Goal: Task Accomplishment & Management: Complete application form

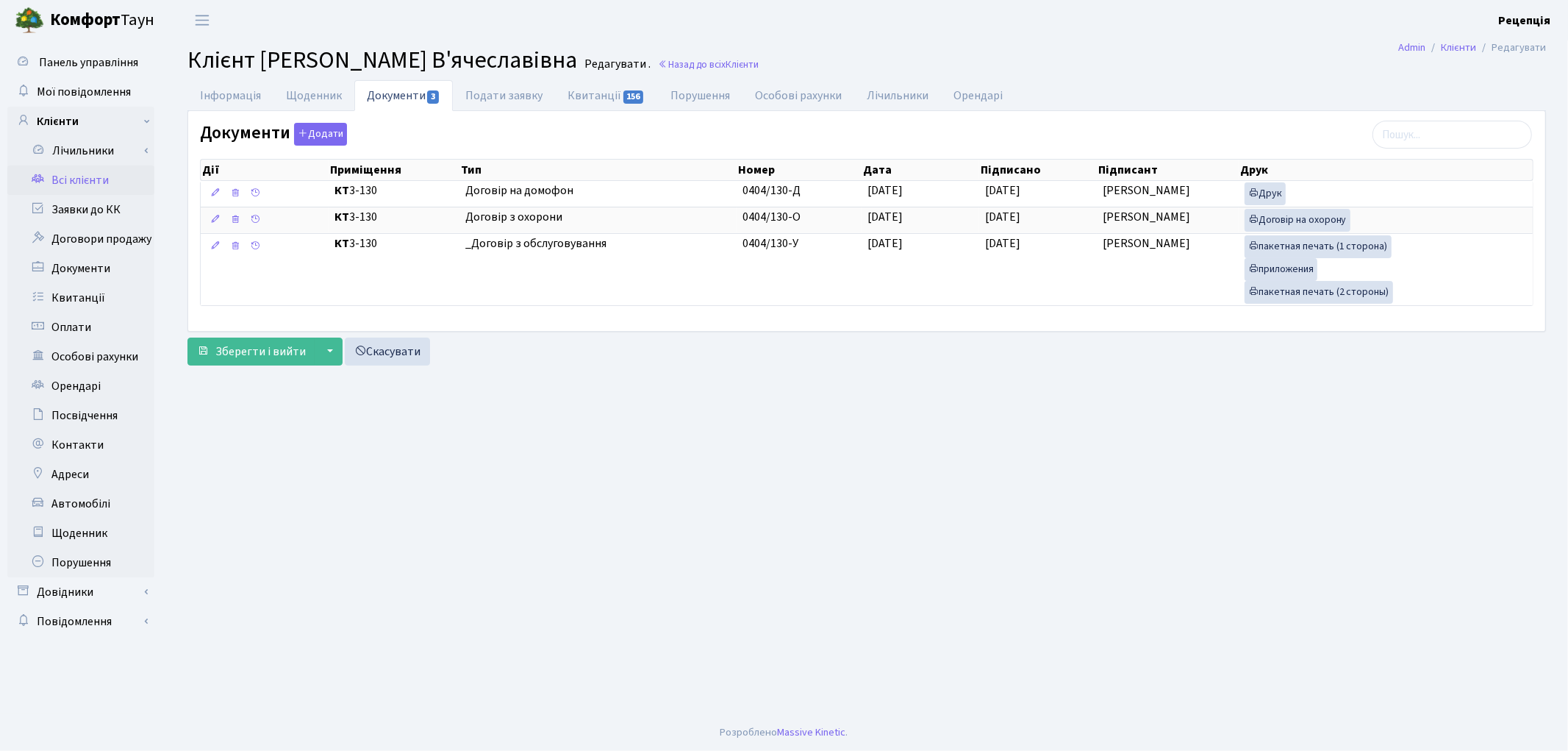
click at [74, 184] on link "Всі клієнти" at bounding box center [81, 180] width 147 height 30
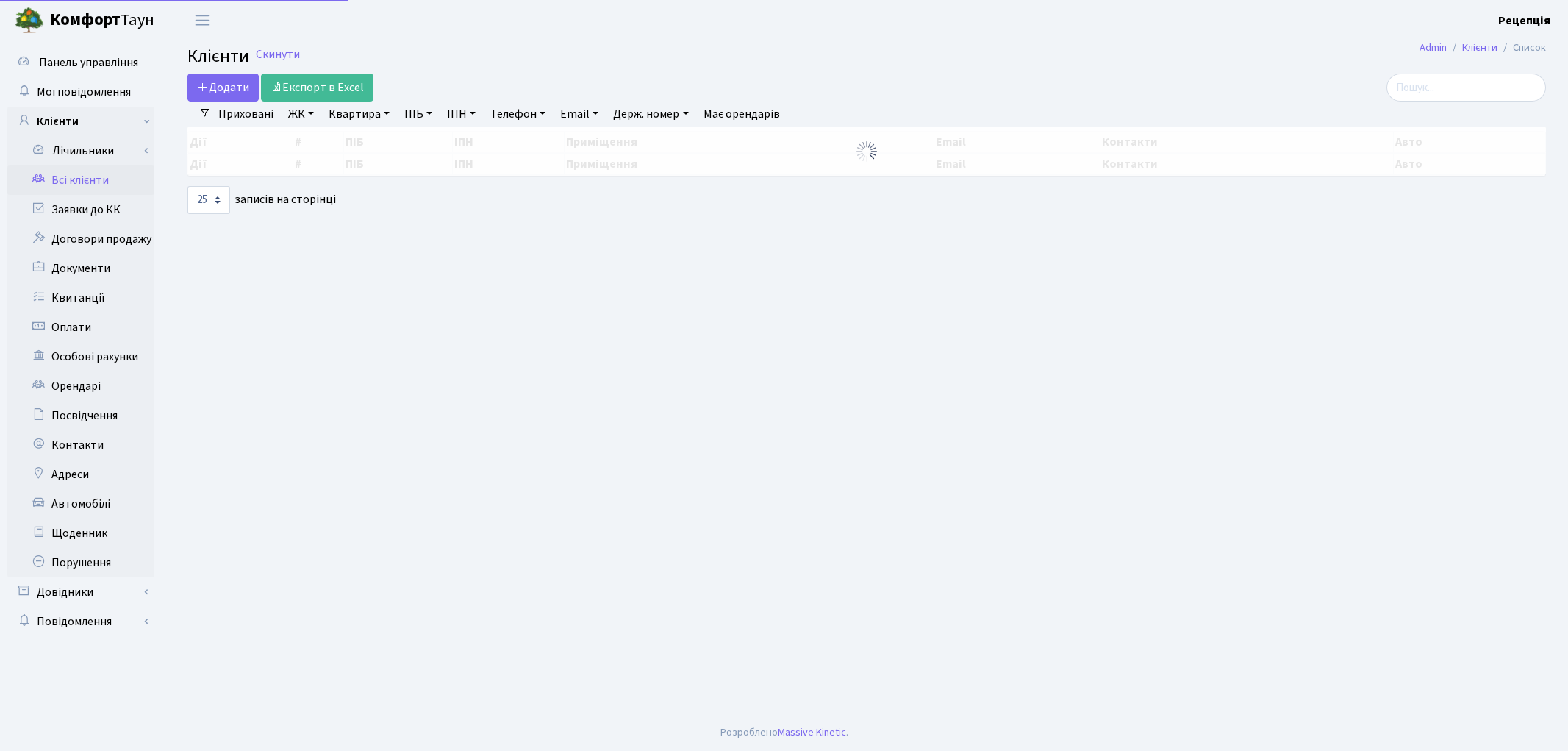
select select "25"
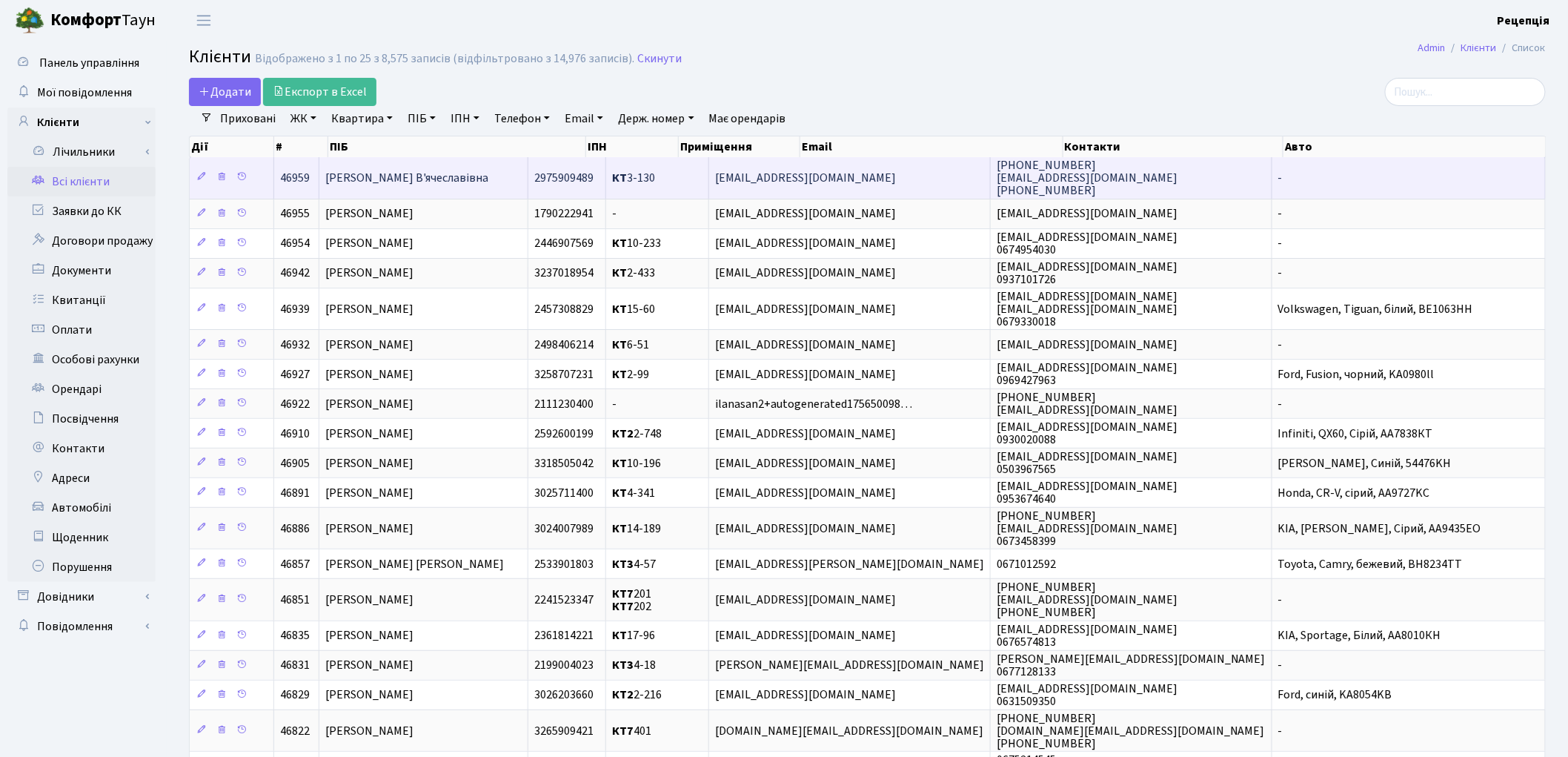
click at [991, 162] on td "[EMAIL_ADDRESS][DOMAIN_NAME]" at bounding box center [850, 178] width 282 height 40
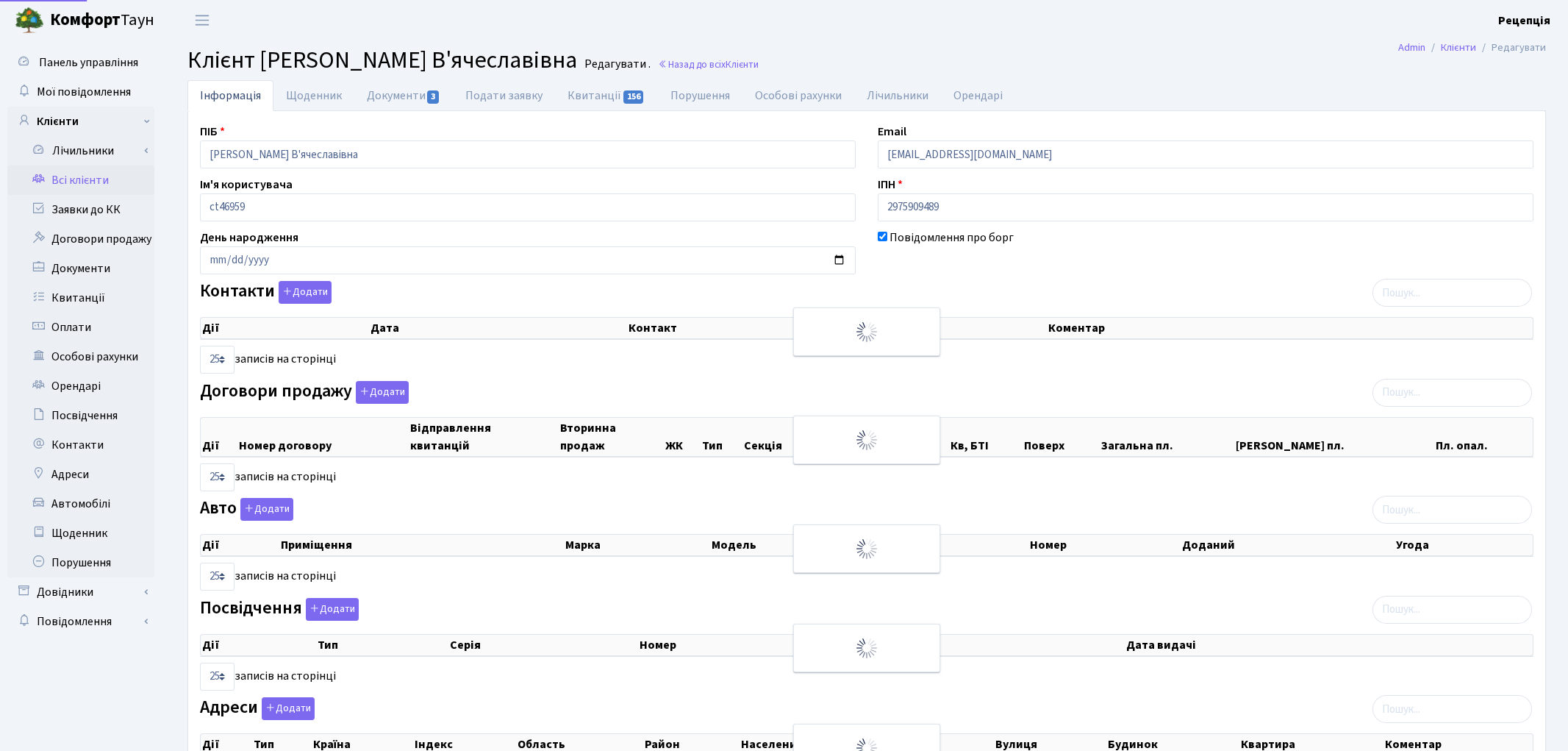
select select "25"
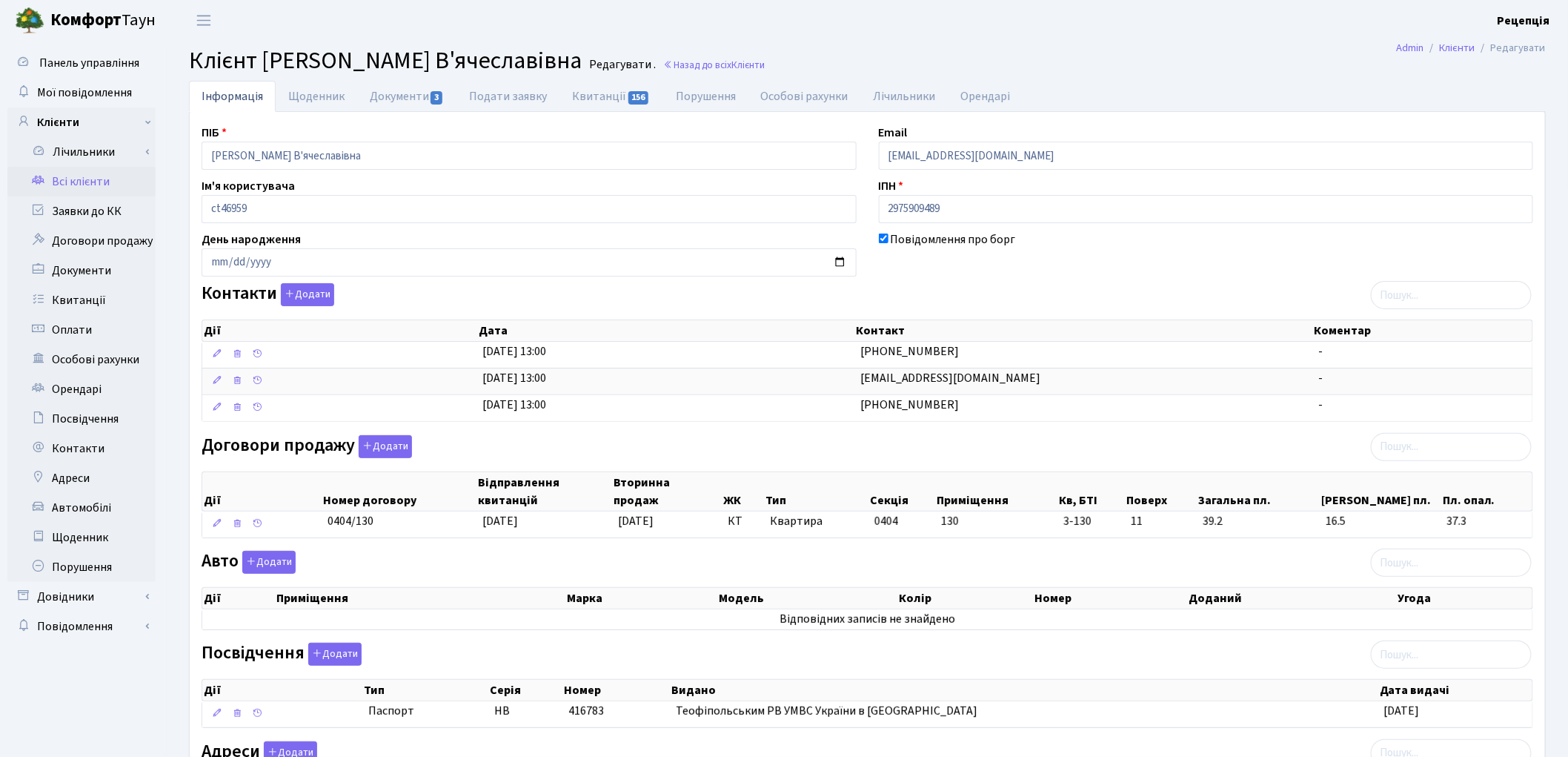
click at [114, 181] on link "Всі клієнти" at bounding box center [82, 181] width 148 height 30
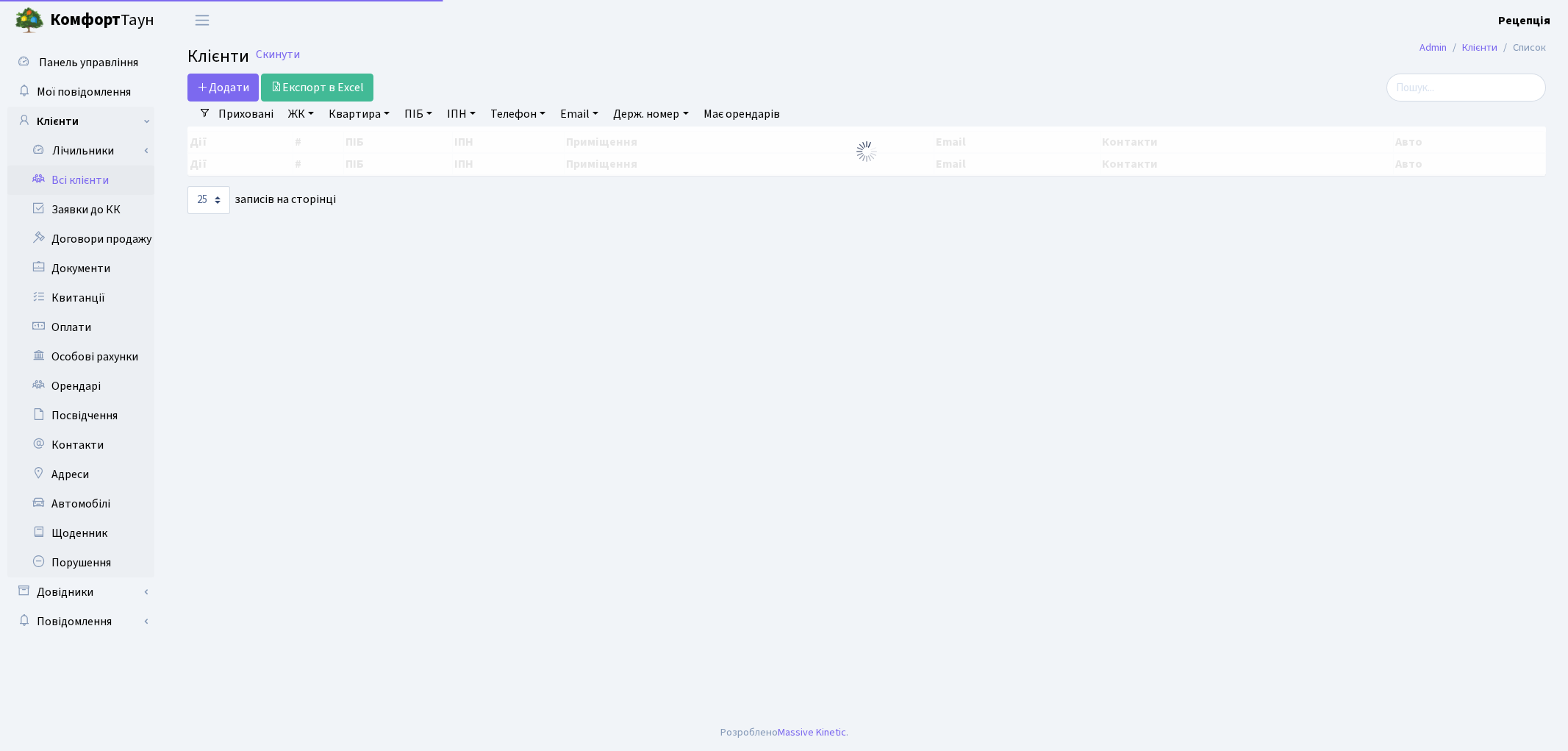
select select "25"
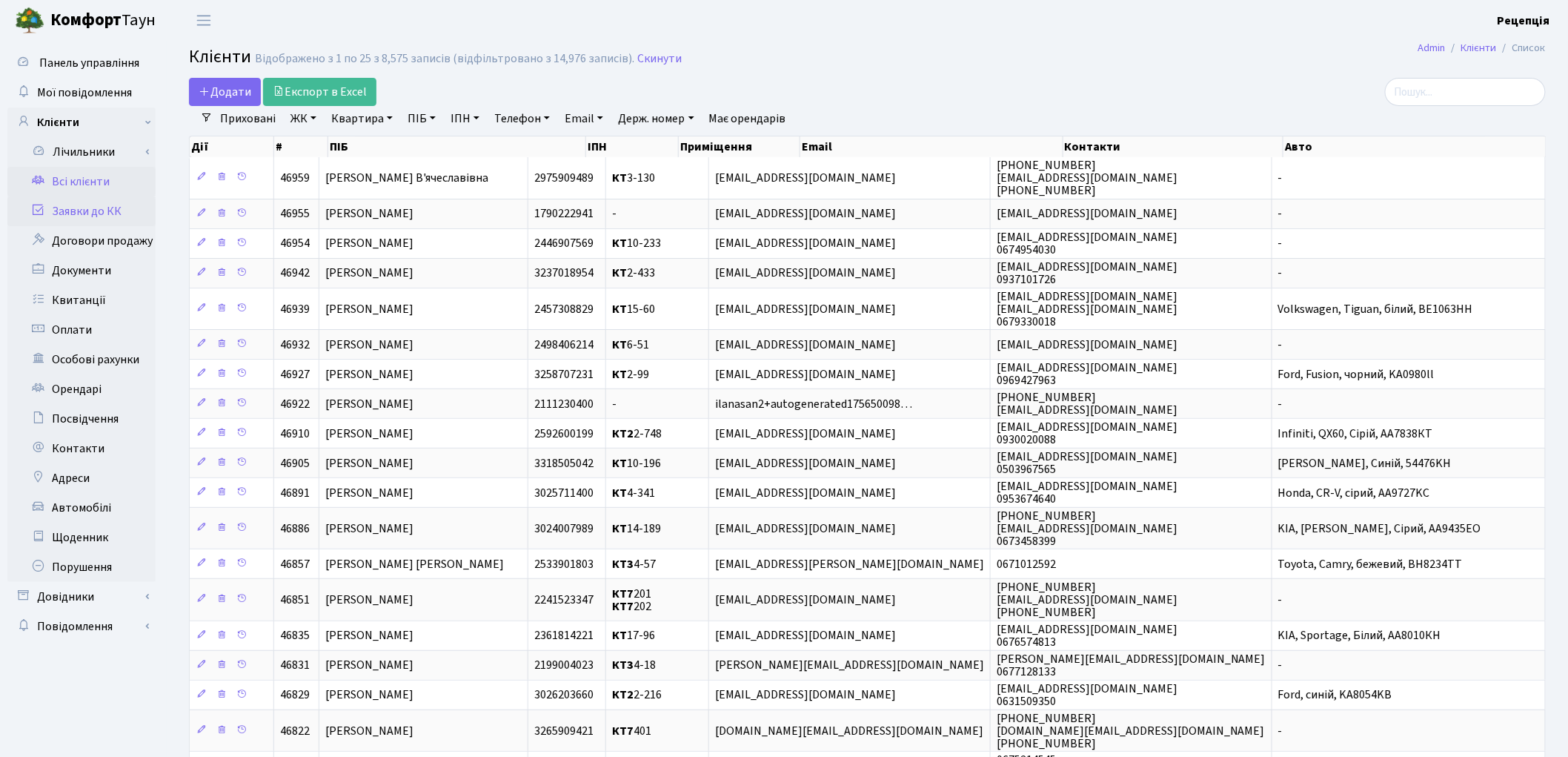
click at [69, 204] on link "Заявки до КК" at bounding box center [82, 211] width 148 height 30
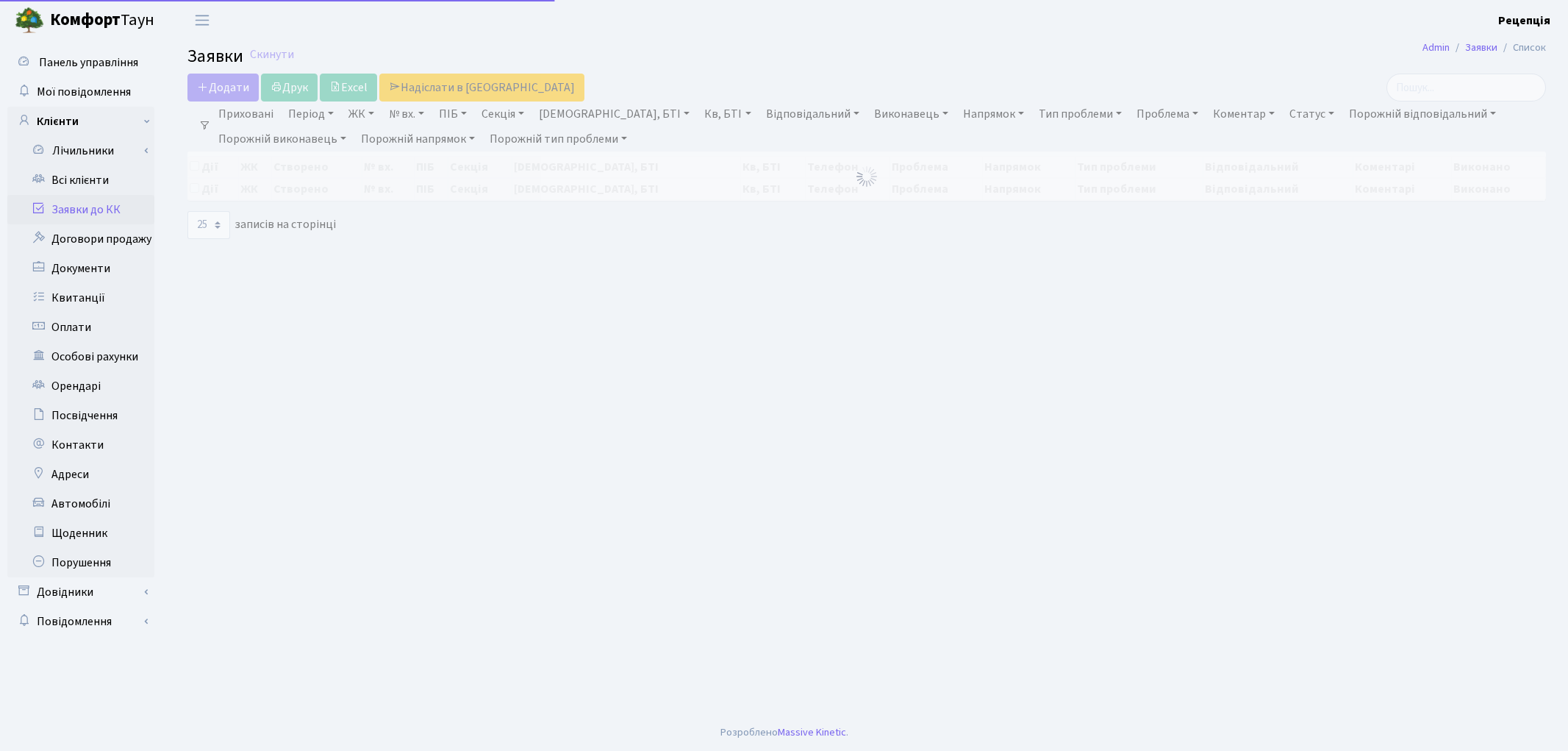
select select "25"
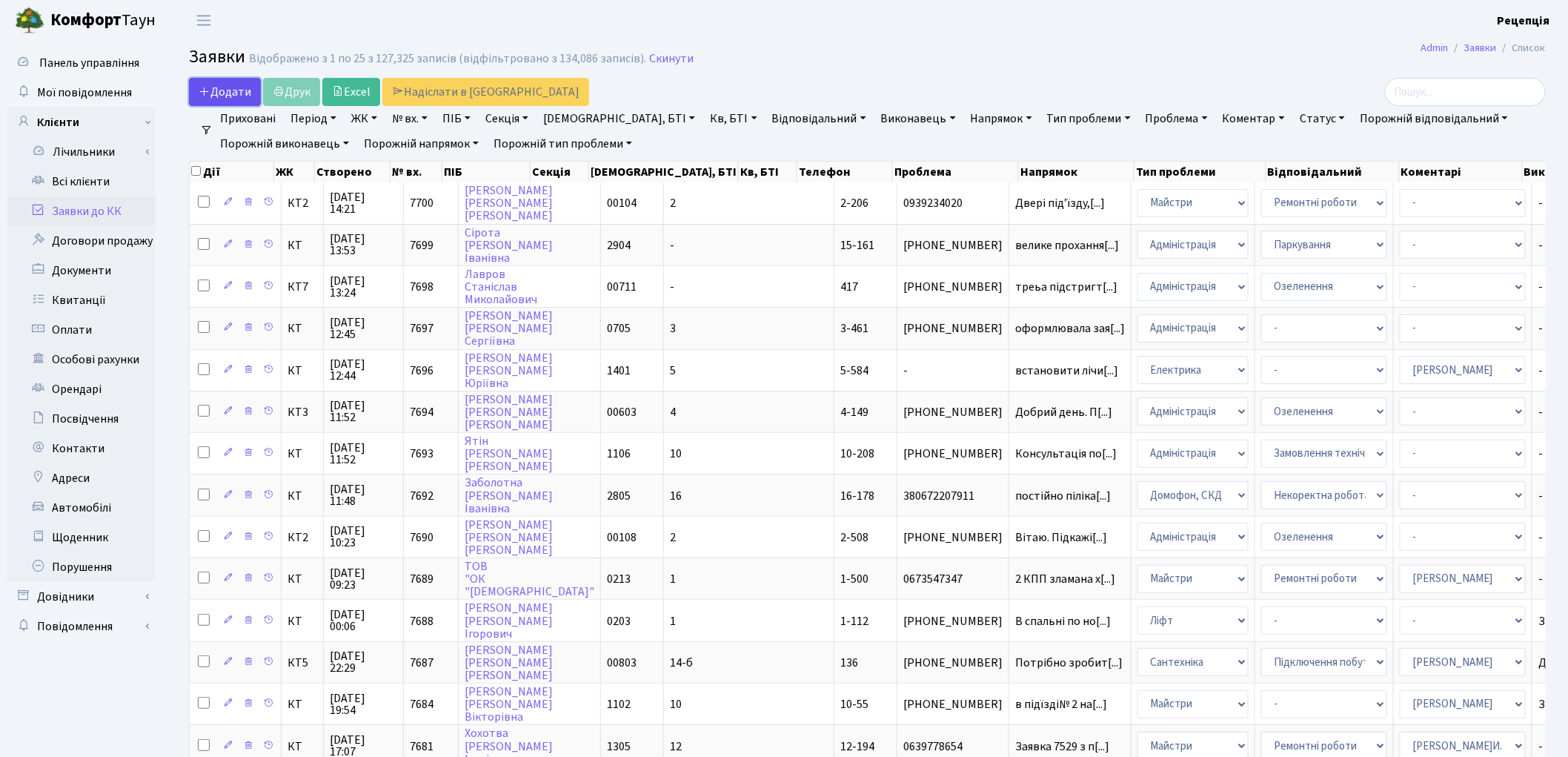
click at [223, 84] on span "Додати" at bounding box center [225, 92] width 52 height 16
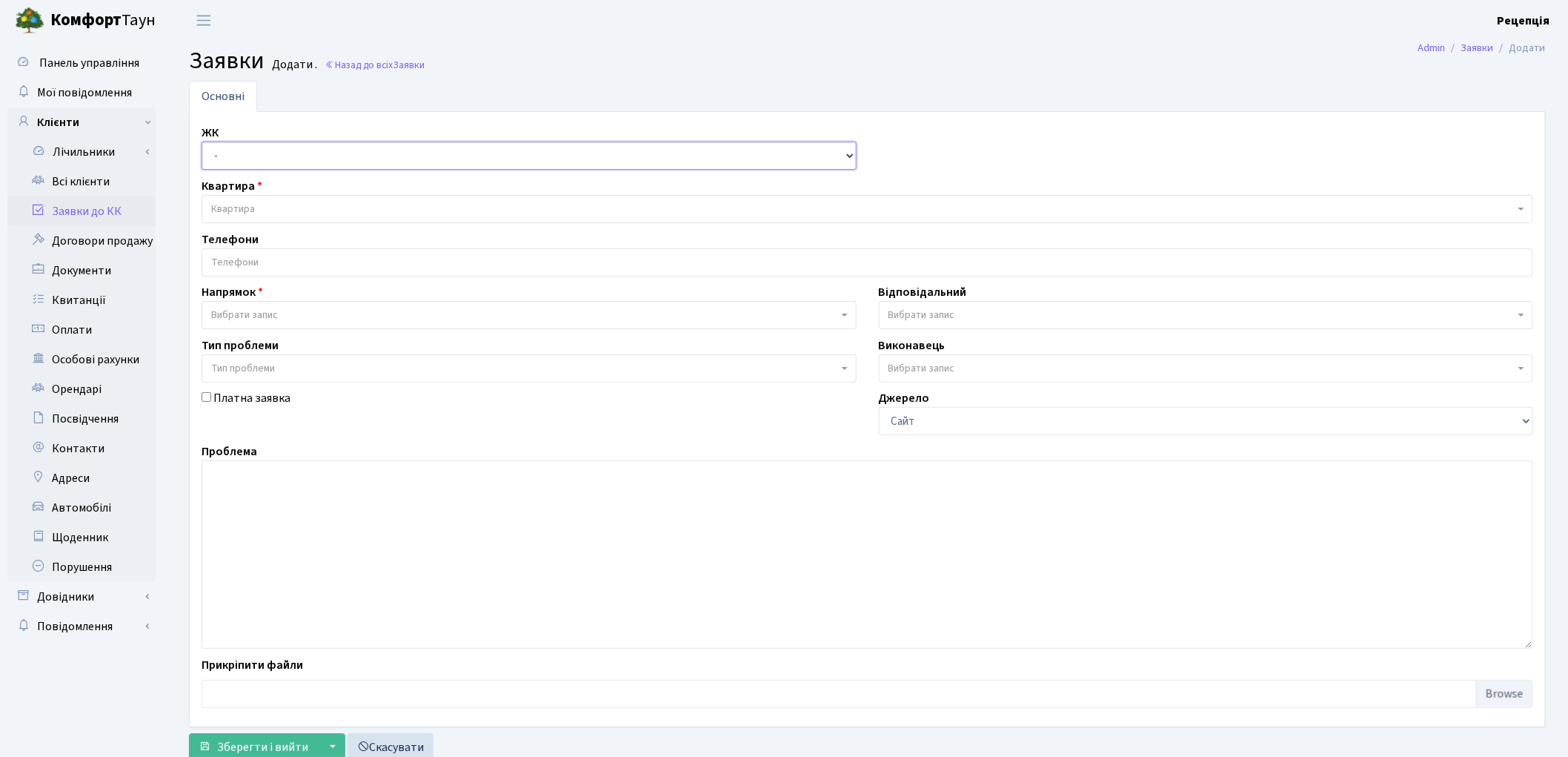
click at [275, 156] on select "- КТ, вул. Регенераторна, 4 КТ2, просп. Соборності, 17 КТ3, вул. Березнева, 16 …" at bounding box center [529, 156] width 655 height 28
select select "271"
click at [202, 142] on select "- КТ, вул. Регенераторна, 4 КТ2, просп. Соборності, 17 КТ3, вул. Березнева, 16 …" at bounding box center [529, 156] width 655 height 28
select select
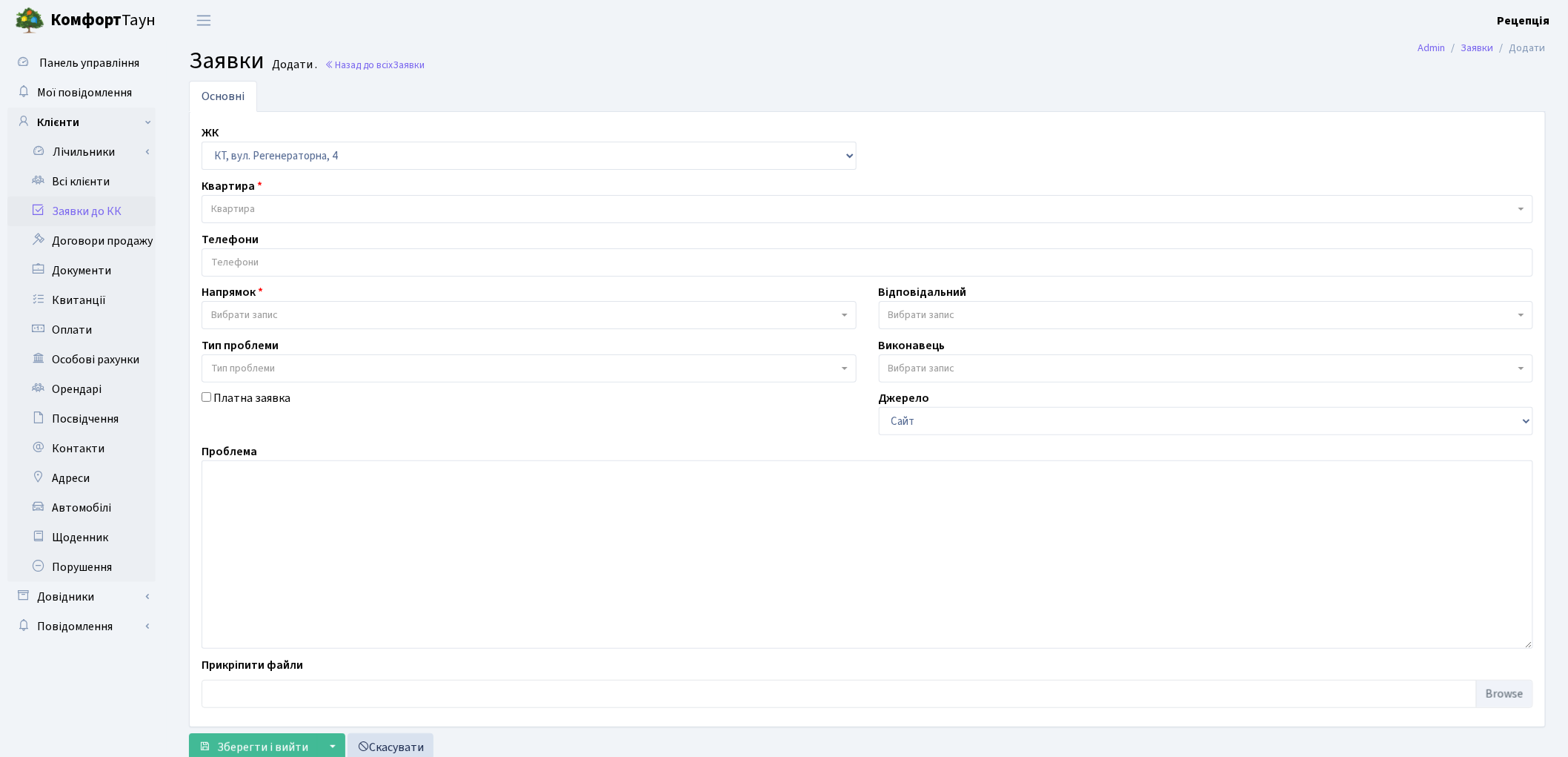
click at [285, 203] on span "Квартира" at bounding box center [863, 209] width 1303 height 15
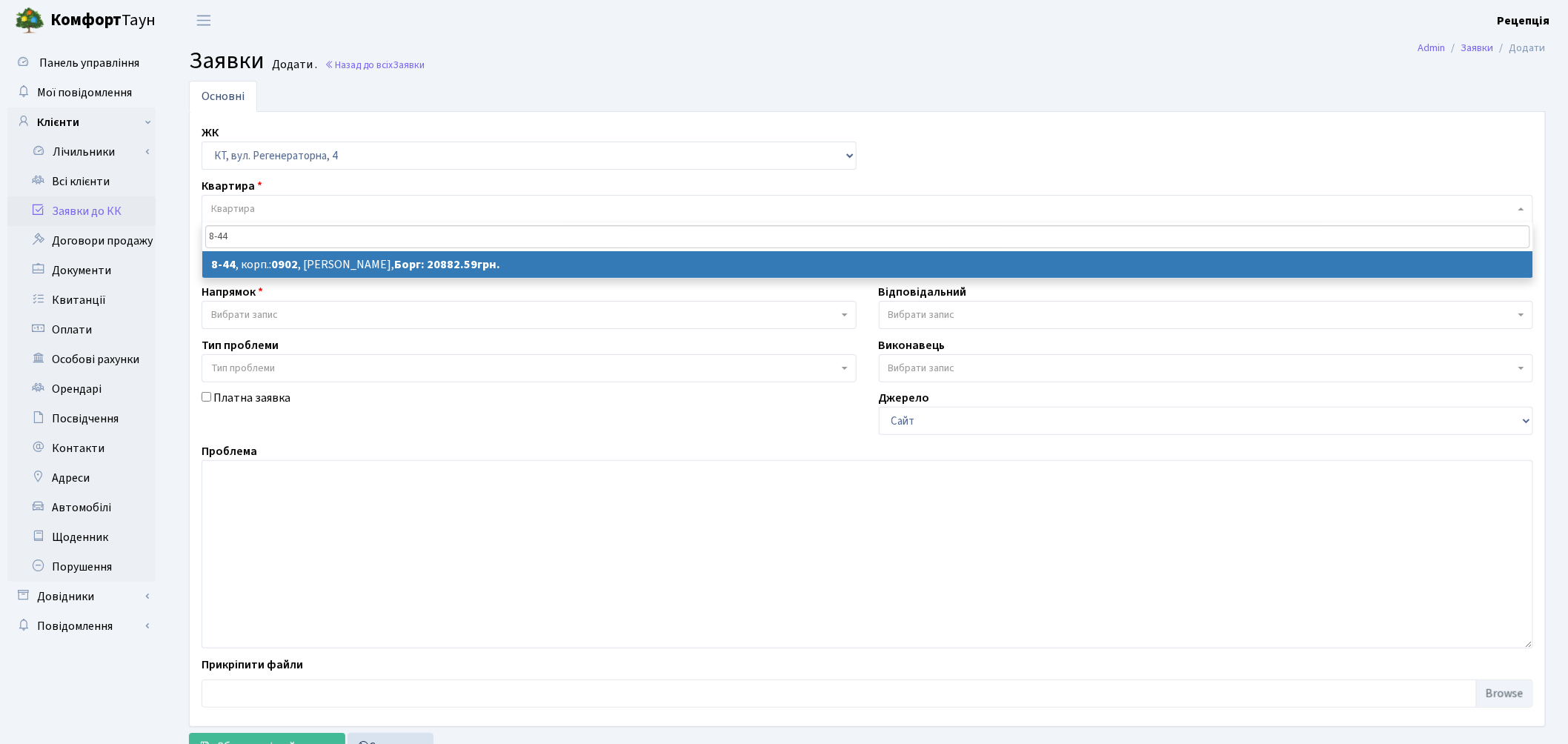
type input "8-44"
select select
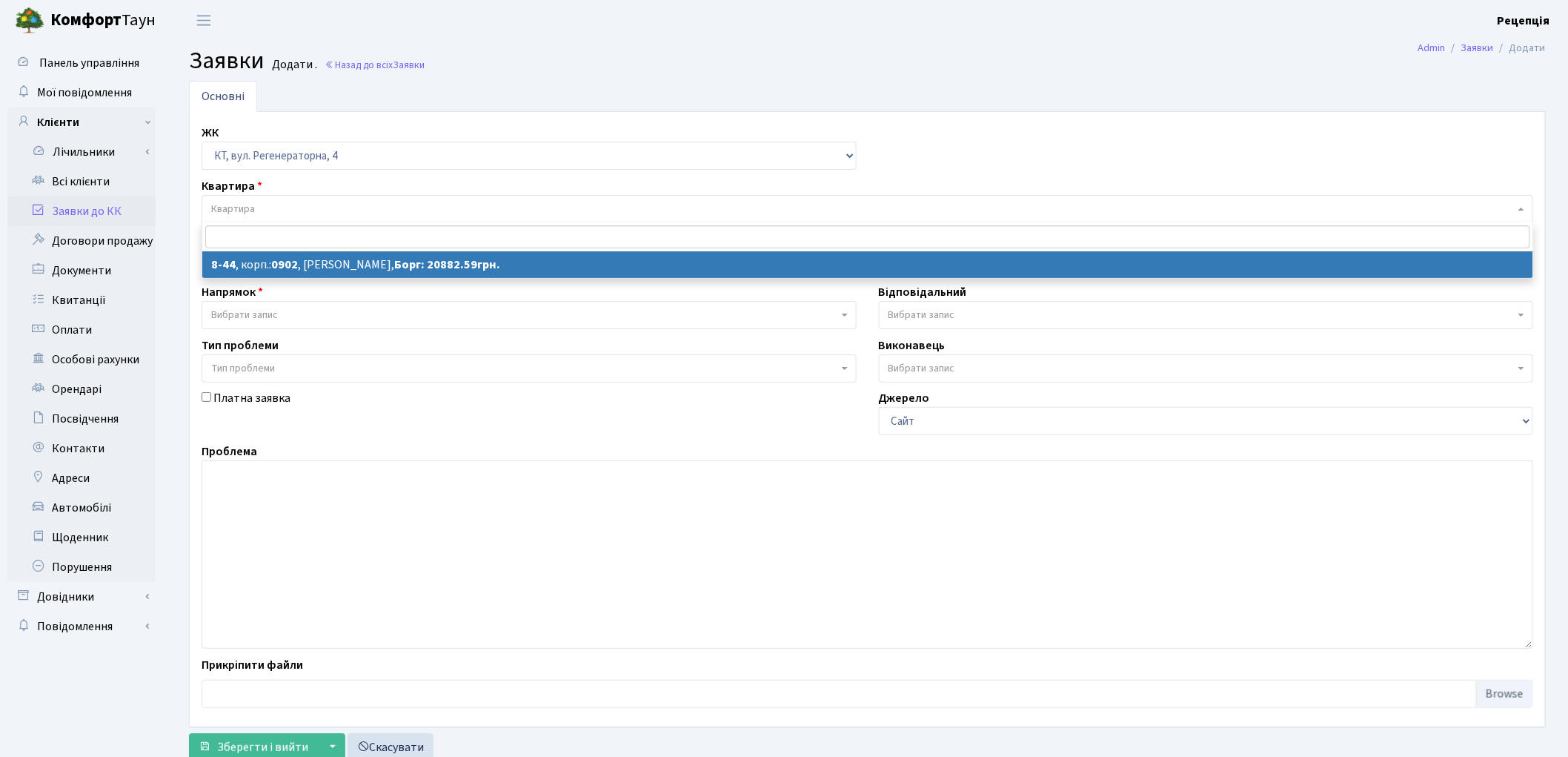
select select "6421"
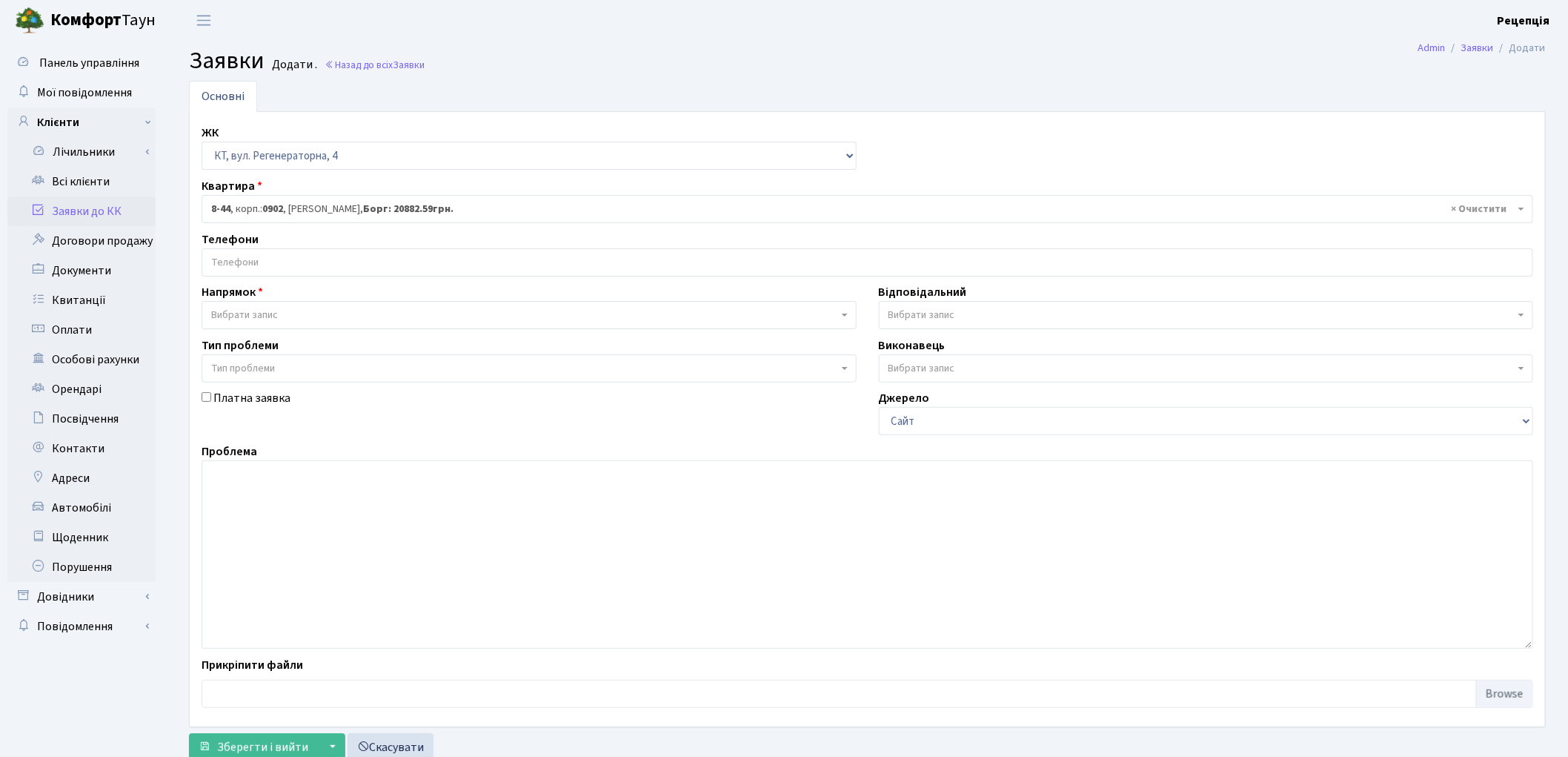
click at [257, 259] on input "search" at bounding box center [867, 262] width 1330 height 27
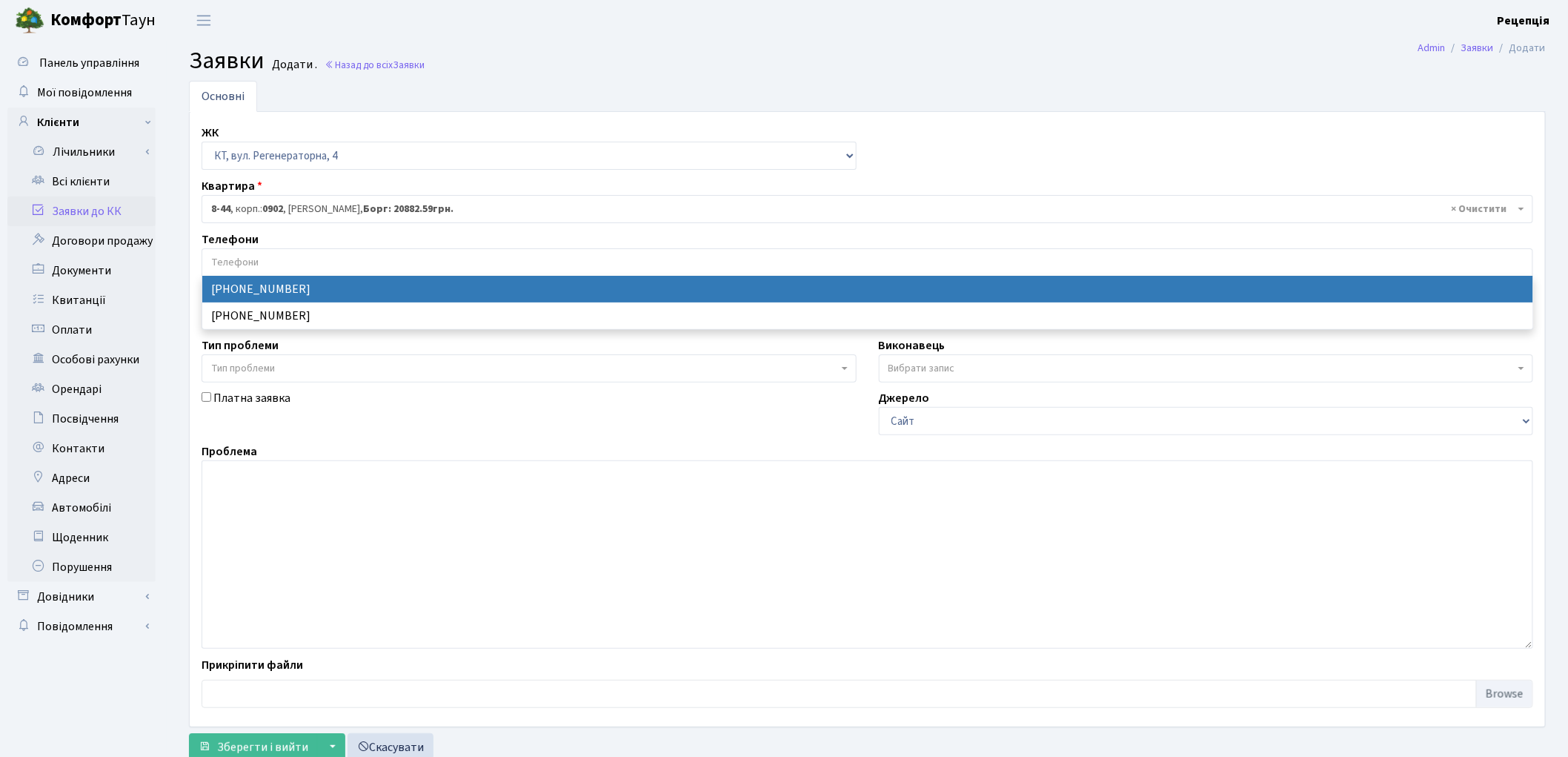
select select "12129"
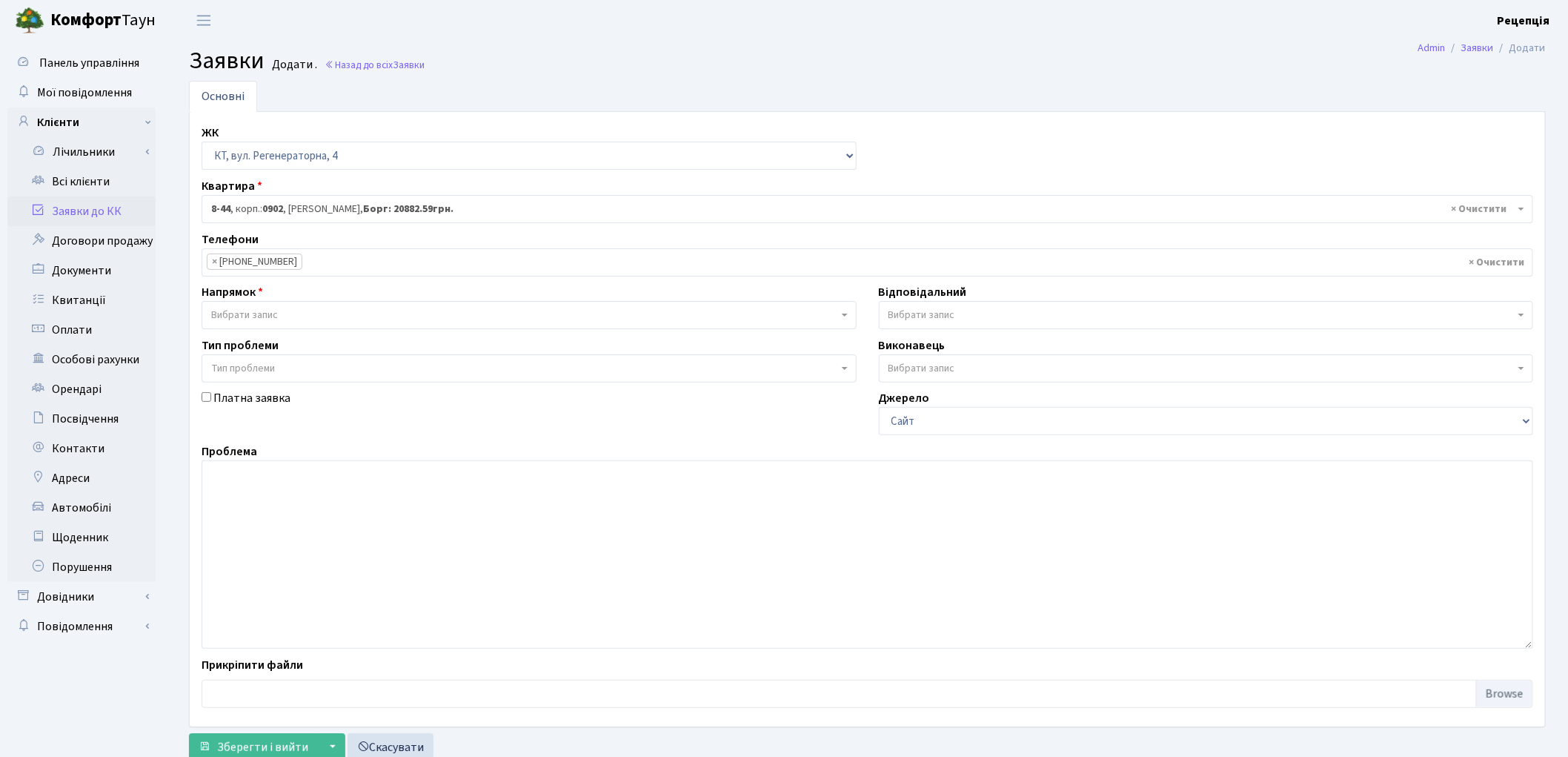
click at [265, 307] on span "Вибрати запис" at bounding box center [529, 315] width 655 height 28
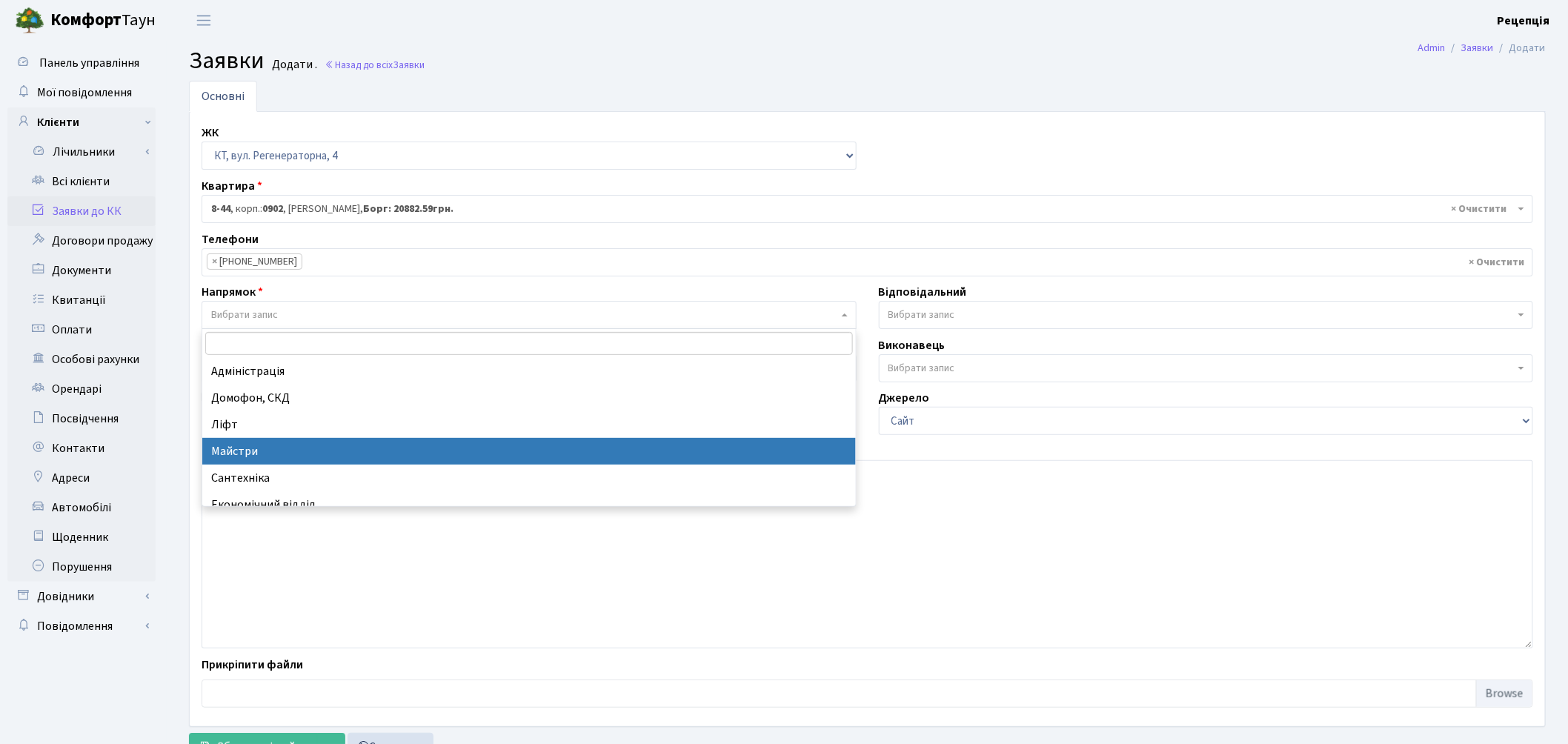
select select "1"
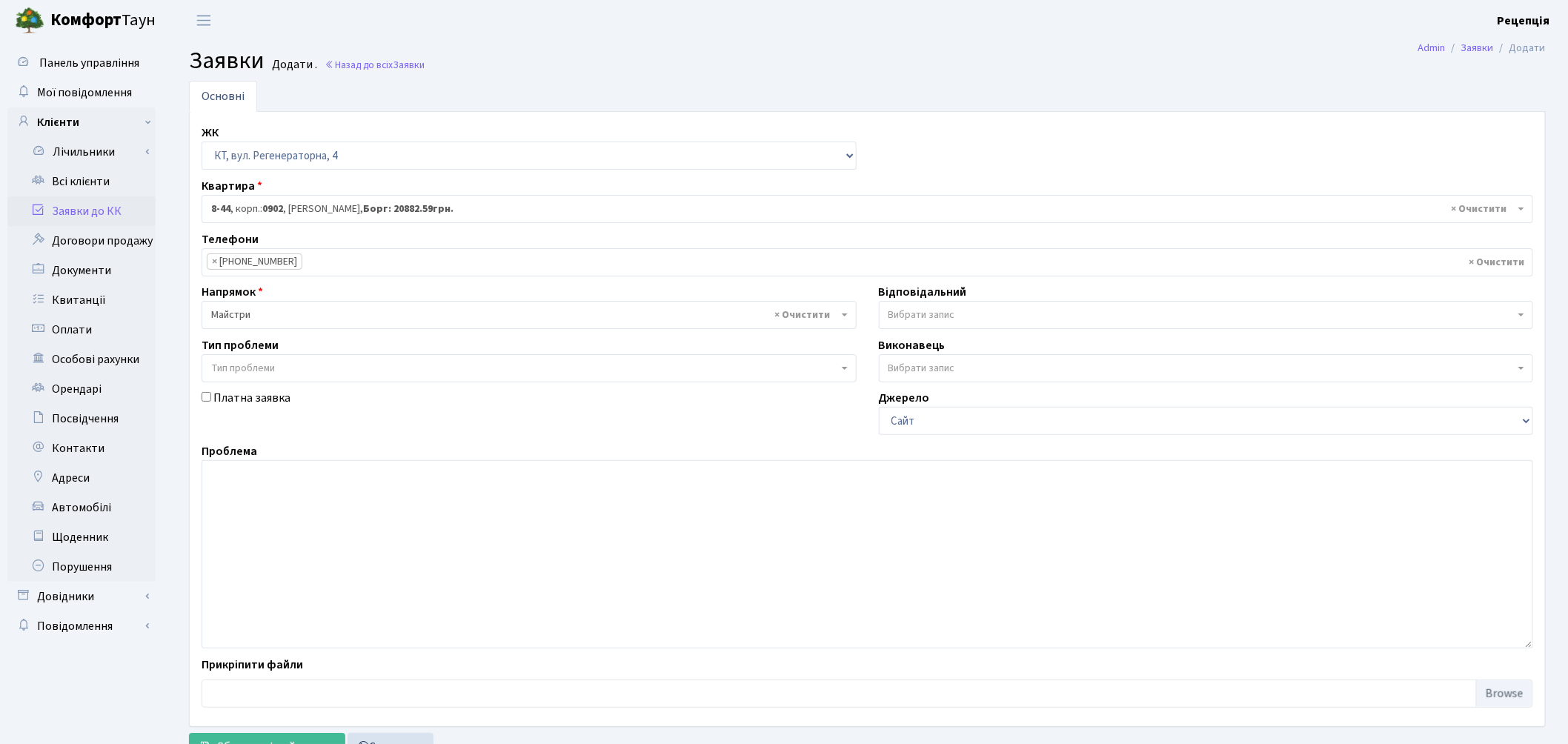
click at [253, 366] on span "Тип проблеми" at bounding box center [243, 369] width 64 height 15
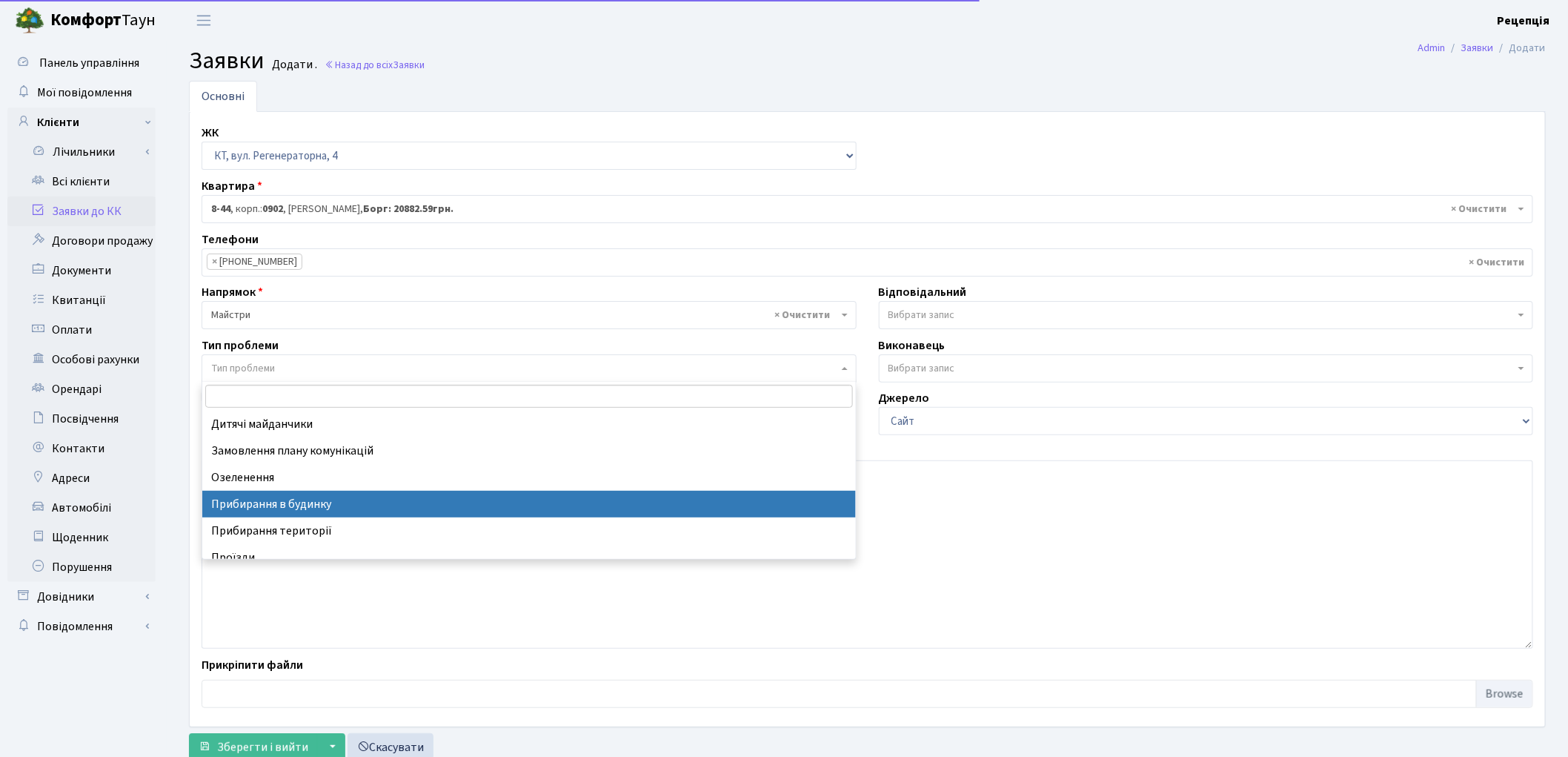
select select "58"
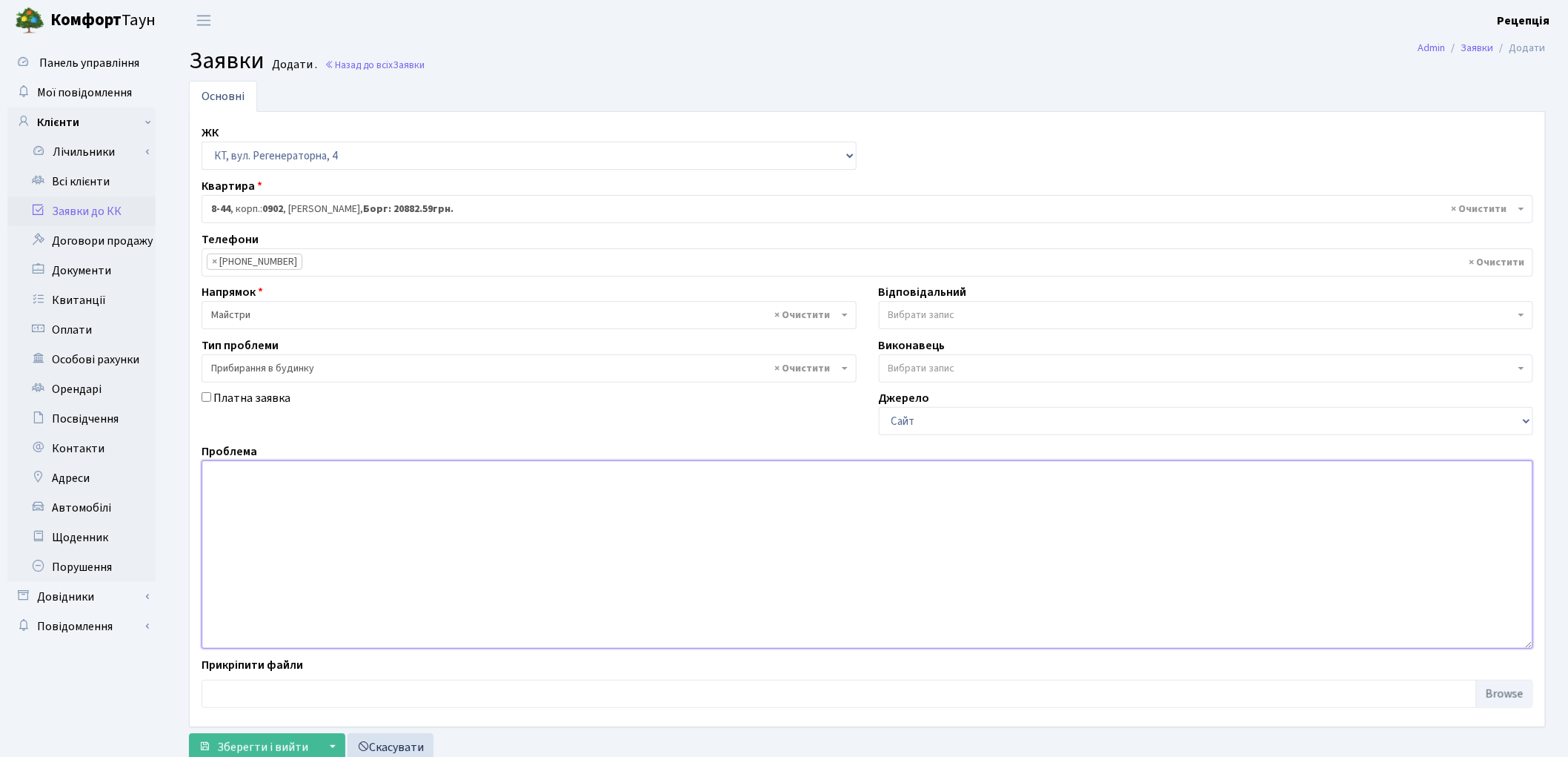
click at [277, 486] on textarea at bounding box center [867, 554] width 1332 height 188
type textarea "П"
click at [637, 475] on textarea "Прохання передати благодарность працівнику прибирання. Дуже якісно поприбирала …" at bounding box center [867, 554] width 1332 height 188
click at [776, 473] on textarea "Прохання передати благодарность працівнику прибирання. Дуже якісно поприбирала …" at bounding box center [867, 554] width 1332 height 188
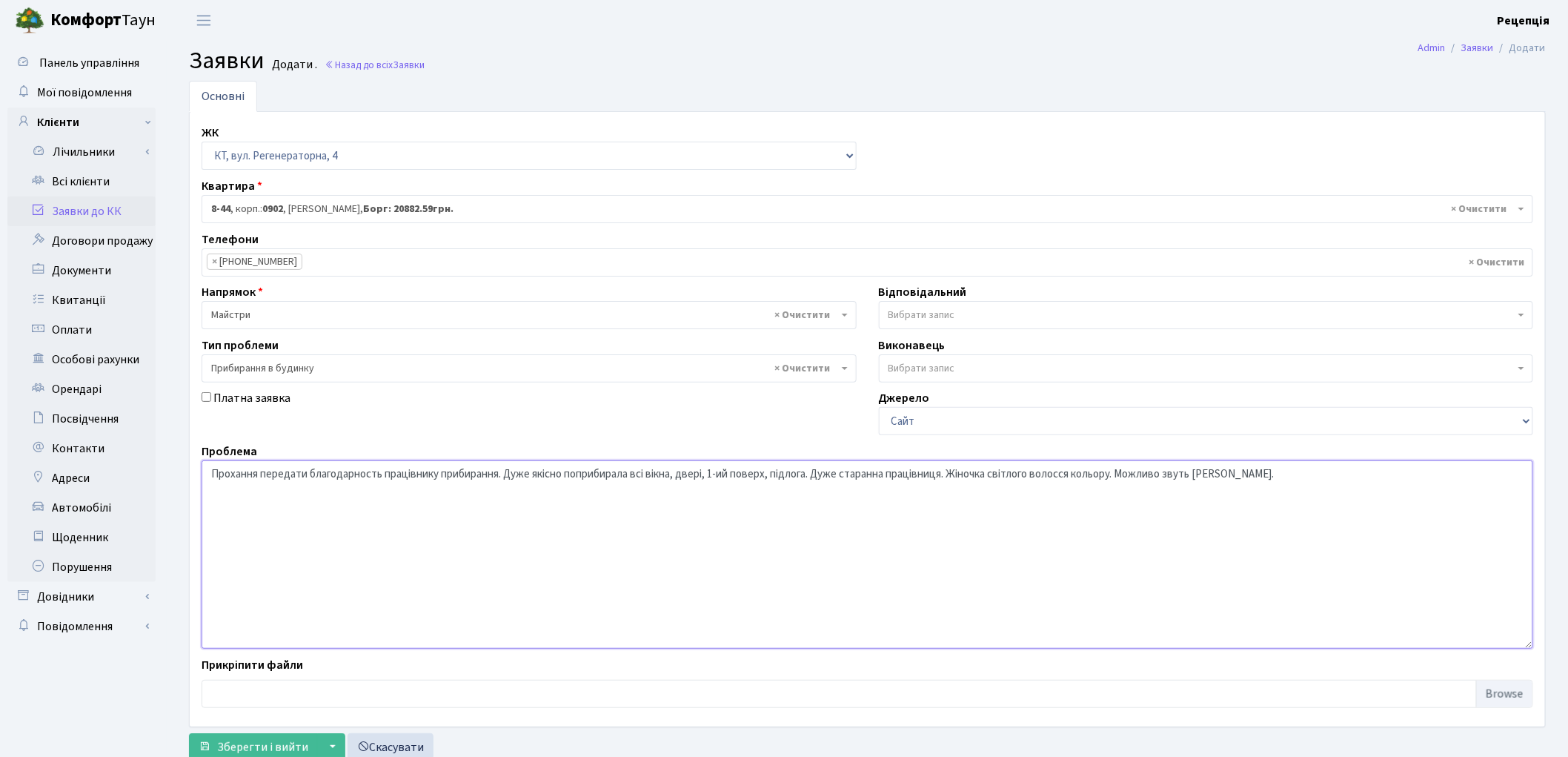
click at [1125, 475] on textarea "Прохання передати благодарность працівнику прибирання. Дуже якісно поприбирала …" at bounding box center [867, 554] width 1332 height 188
click at [1121, 477] on textarea "Прохання передати благодарность працівнику прибирання. Дуже якісно поприбирала …" at bounding box center [867, 554] width 1332 height 188
click at [1216, 482] on textarea "Прохання передати благодарность працівнику прибирання. Дуже якісно поприбирала …" at bounding box center [867, 554] width 1332 height 188
click at [387, 477] on textarea "Прохання передати благодарность працівнику прибирання. Дуже якісно поприбирала …" at bounding box center [867, 554] width 1332 height 188
click at [511, 474] on textarea "Прохання передати похвалу і подяку працівнику прибирання. Дуже якісно поприбира…" at bounding box center [867, 554] width 1332 height 188
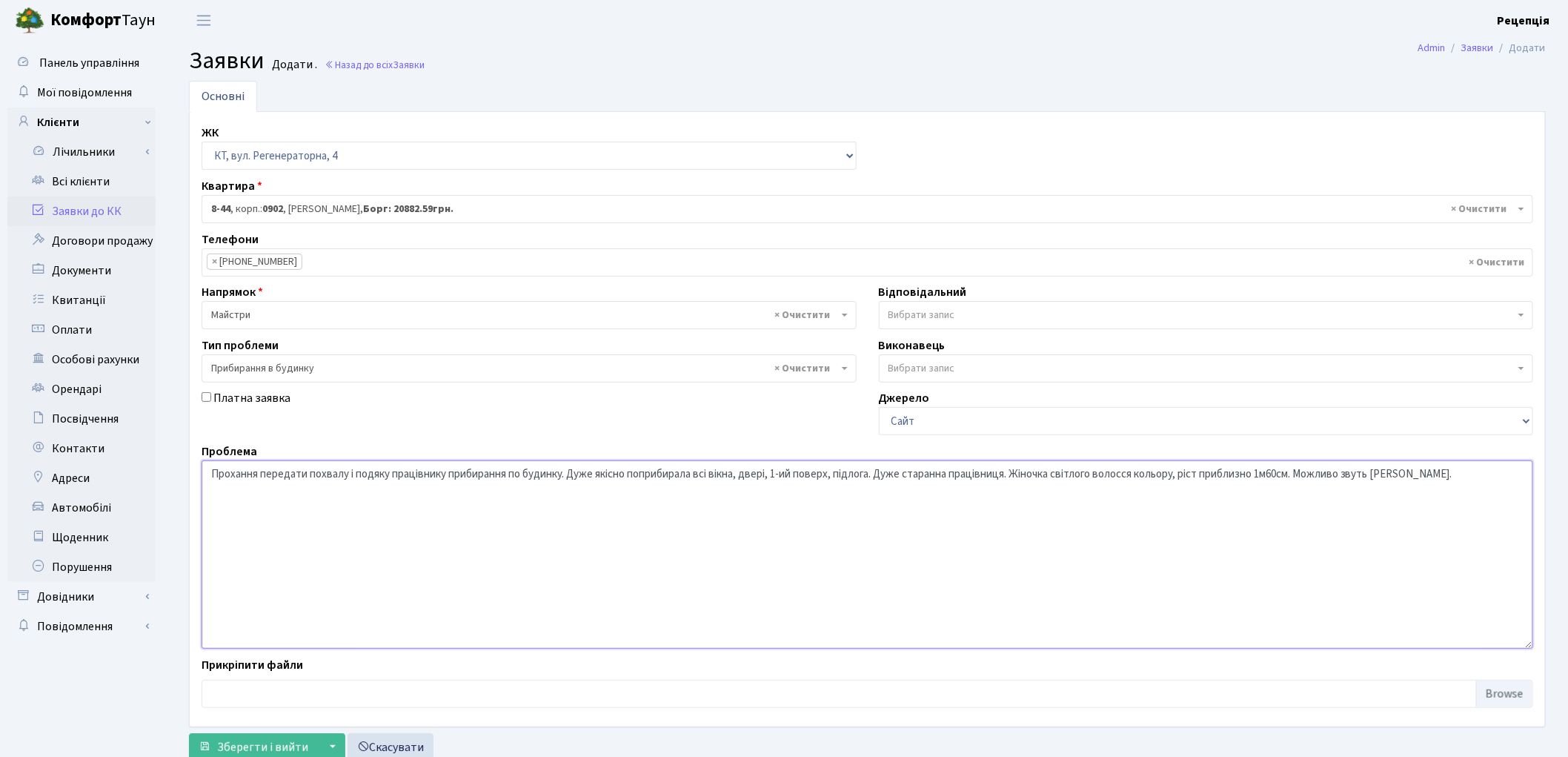
click at [576, 473] on textarea "Прохання передати похвалу і подяку працівнику прибирання по будинку. Дуже якісн…" at bounding box center [867, 554] width 1332 height 188
click at [448, 472] on textarea "Прохання передати похвалу і подяку працівнику прибирання по будинку. Дуже якісн…" at bounding box center [867, 554] width 1332 height 188
click at [564, 471] on textarea "Прохання передати похвалу і подяку працівниці прибирання по будинку. Дуже якісн…" at bounding box center [867, 554] width 1332 height 188
click at [524, 476] on textarea "Прохання передати похвалу і подяку працівниці прибирання по будинку. Дуже якісн…" at bounding box center [867, 554] width 1332 height 188
click at [526, 473] on textarea "Прохання передати похвалу і подяку працівниці прибирання по будинку. Дуже якісн…" at bounding box center [867, 554] width 1332 height 188
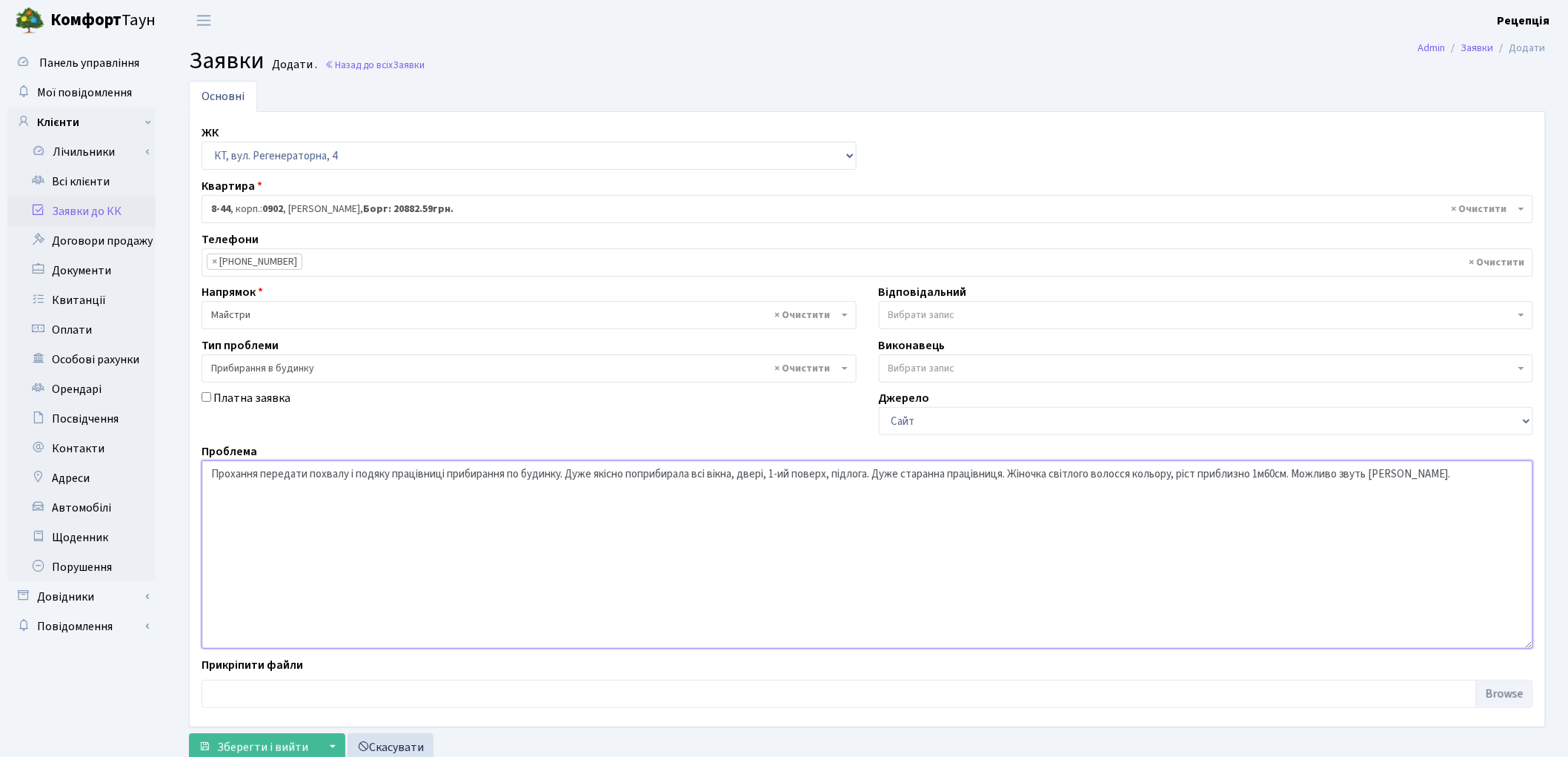
click at [564, 476] on textarea "Прохання передати похвалу і подяку працівниці прибирання по будинку. Дуже якісн…" at bounding box center [867, 554] width 1332 height 188
click at [261, 475] on textarea "Прохання передати похвалу і подяку працівниці прибирання по будинку вул. Регене…" at bounding box center [867, 554] width 1332 height 188
click at [310, 477] on textarea "Прохання передати похвалу і подяку працівниці прибирання по будинку вул. Регене…" at bounding box center [867, 554] width 1332 height 188
click at [917, 475] on textarea "Прохання передати щиру велику похвалу і подяку працівниці прибирання по будинку…" at bounding box center [867, 554] width 1332 height 188
click at [914, 479] on textarea "Прохання передати щиру велику похвалу і подяку працівниці прибирання по будинку…" at bounding box center [867, 554] width 1332 height 188
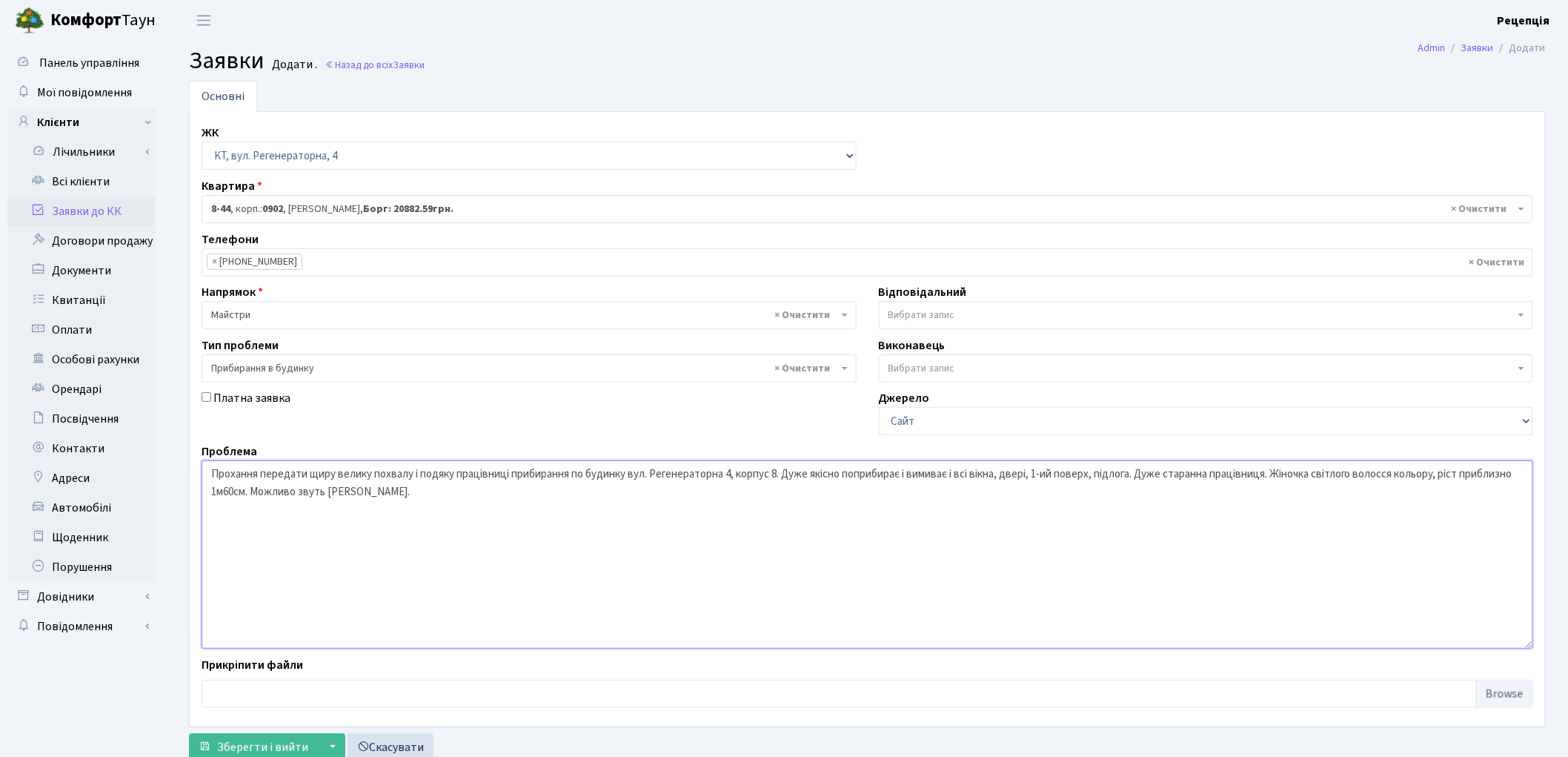
click at [849, 476] on textarea "Прохання передати щиру велику похвалу і подяку працівниці прибирання по будинку…" at bounding box center [867, 554] width 1332 height 188
click at [914, 474] on textarea "Прохання передати щиру велику похвалу і подяку працівниці прибирання по будинку…" at bounding box center [867, 554] width 1332 height 188
click at [921, 476] on textarea "Прохання передати щиру велику похвалу і подяку працівниці прибирання по будинку…" at bounding box center [867, 554] width 1332 height 188
click at [1003, 476] on textarea "Прохання передати щиру велику похвалу і подяку працівниці прибирання по будинку…" at bounding box center [867, 554] width 1332 height 188
click at [1175, 475] on textarea "Прохання передати щиру велику похвалу і подяку працівниці прибирання по будинку…" at bounding box center [867, 554] width 1332 height 188
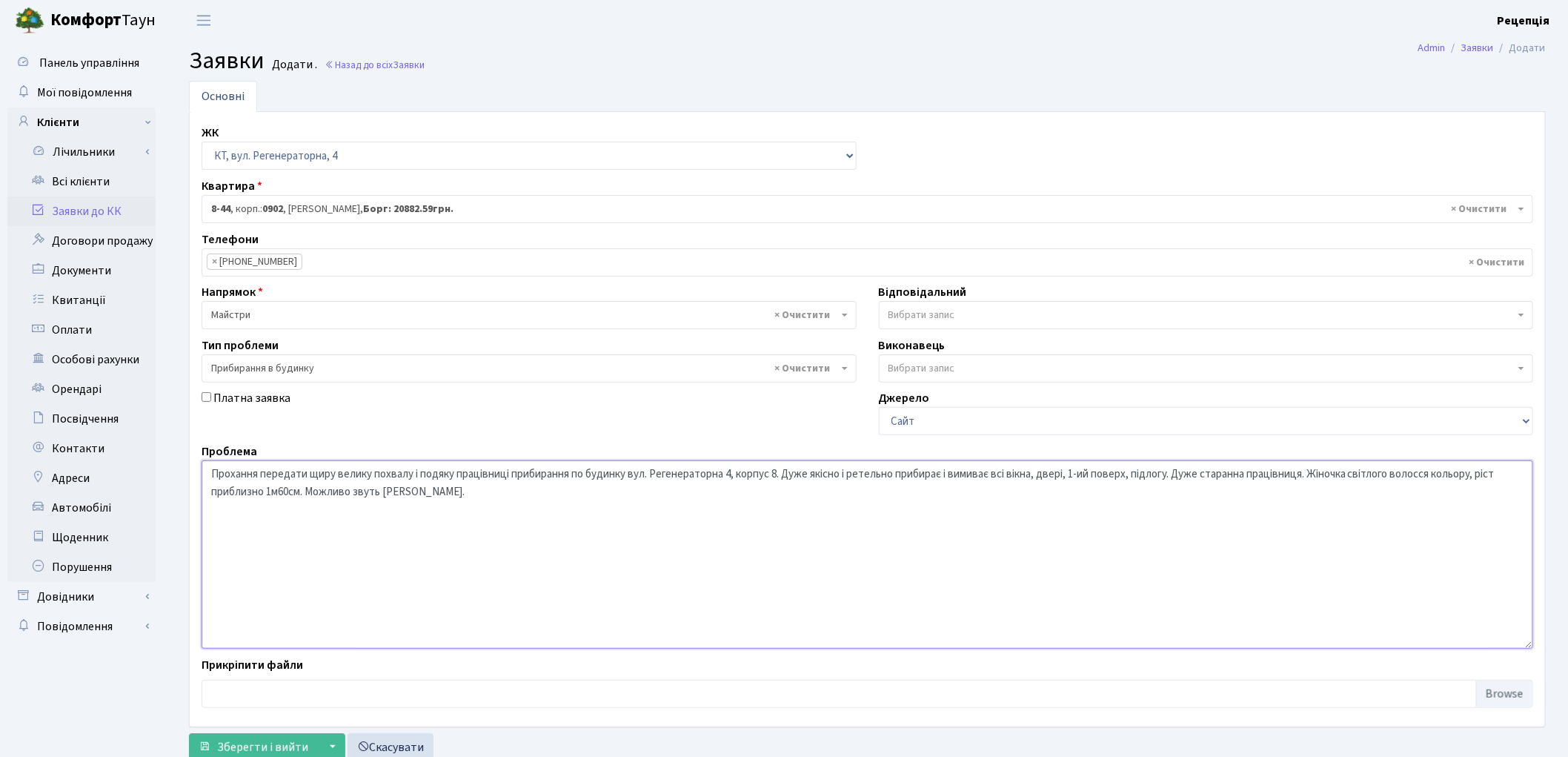
drag, startPoint x: 1180, startPoint y: 474, endPoint x: 1205, endPoint y: 478, distance: 25.3
click at [1205, 478] on textarea "Прохання передати щиру велику похвалу і подяку працівниці прибирання по будинку…" at bounding box center [867, 554] width 1332 height 188
click at [1186, 475] on textarea "Прохання передати щиру велику похвалу і подяку працівниці прибирання по будинку…" at bounding box center [867, 554] width 1332 height 188
click at [1292, 475] on textarea "Прохання передати щиру велику похвалу і подяку працівниці прибирання по будинку…" at bounding box center [867, 554] width 1332 height 188
click at [1351, 475] on textarea "Прохання передати щиру велику похвалу і подяку працівниці прибирання по будинку…" at bounding box center [867, 554] width 1332 height 188
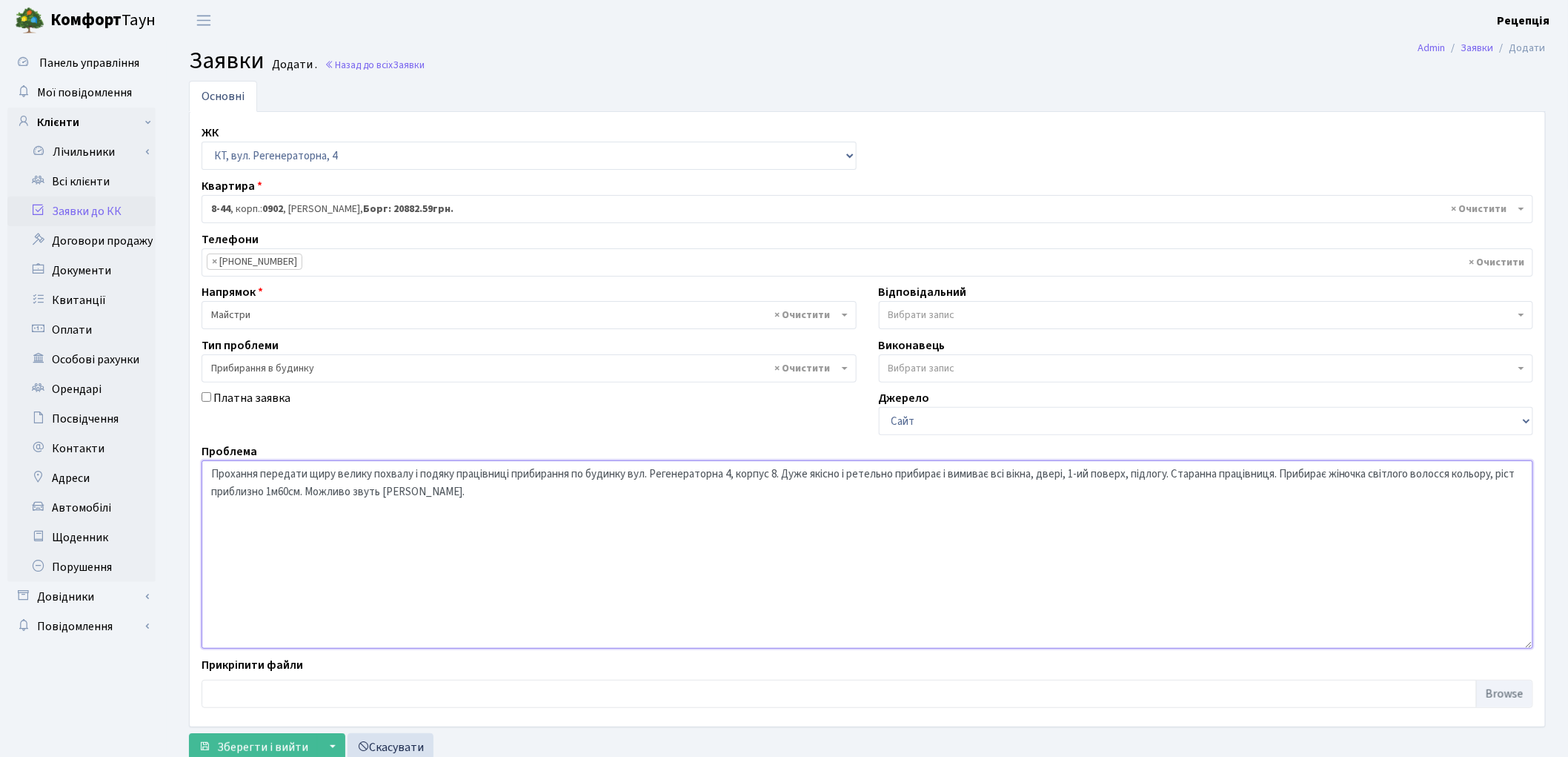
click at [453, 491] on textarea "Прохання передати щиру велику похвалу і подяку працівниці прибирання по будинку…" at bounding box center [867, 554] width 1332 height 188
click at [1342, 474] on textarea "Прохання передати щиру велику похвалу і подяку працівниці прибирання по будинку…" at bounding box center [867, 554] width 1332 height 188
click at [1384, 477] on textarea "Прохання передати щиру велику похвалу і подяку працівниці прибирання по будинку…" at bounding box center [867, 554] width 1332 height 188
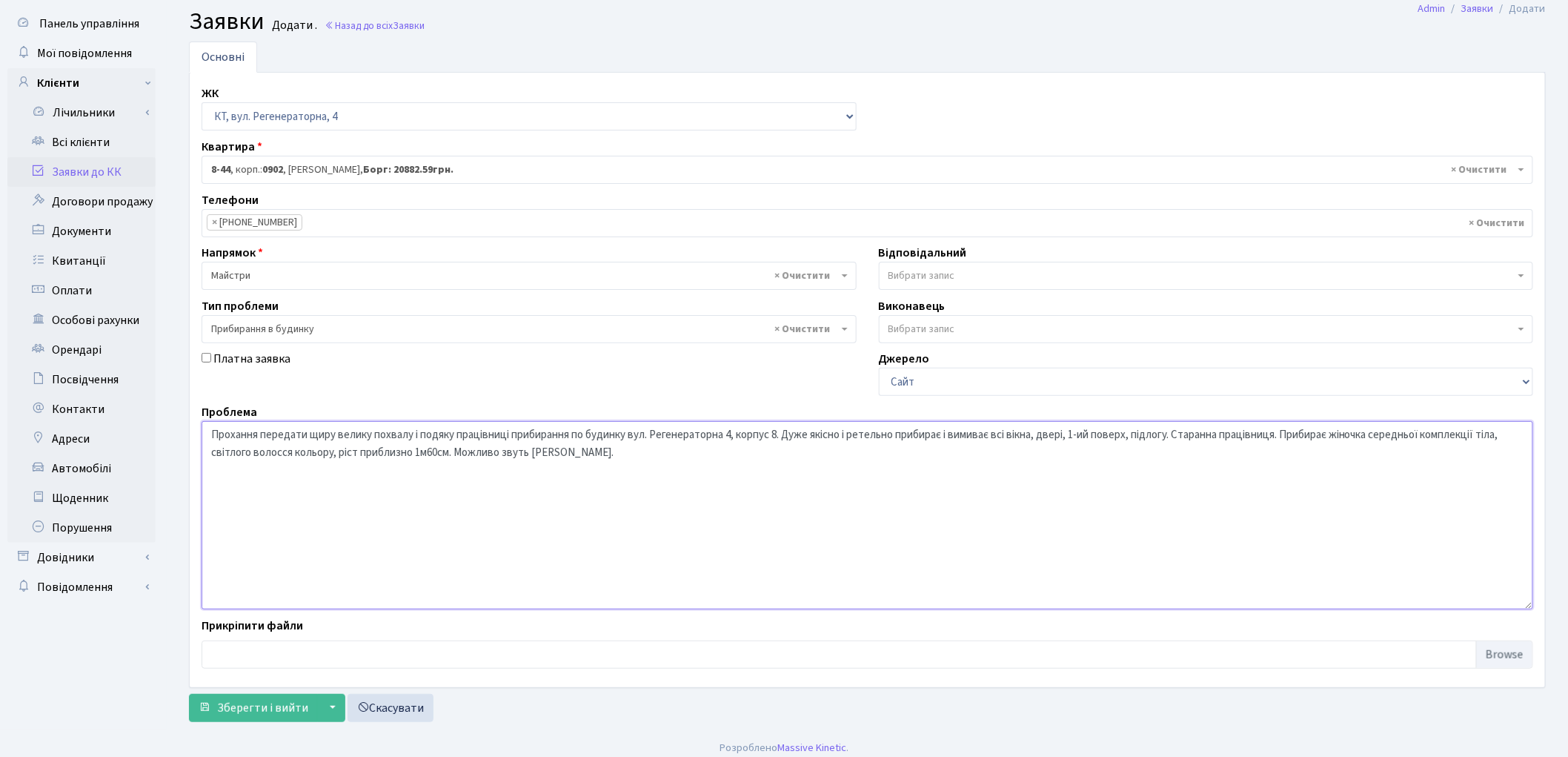
scroll to position [49, 0]
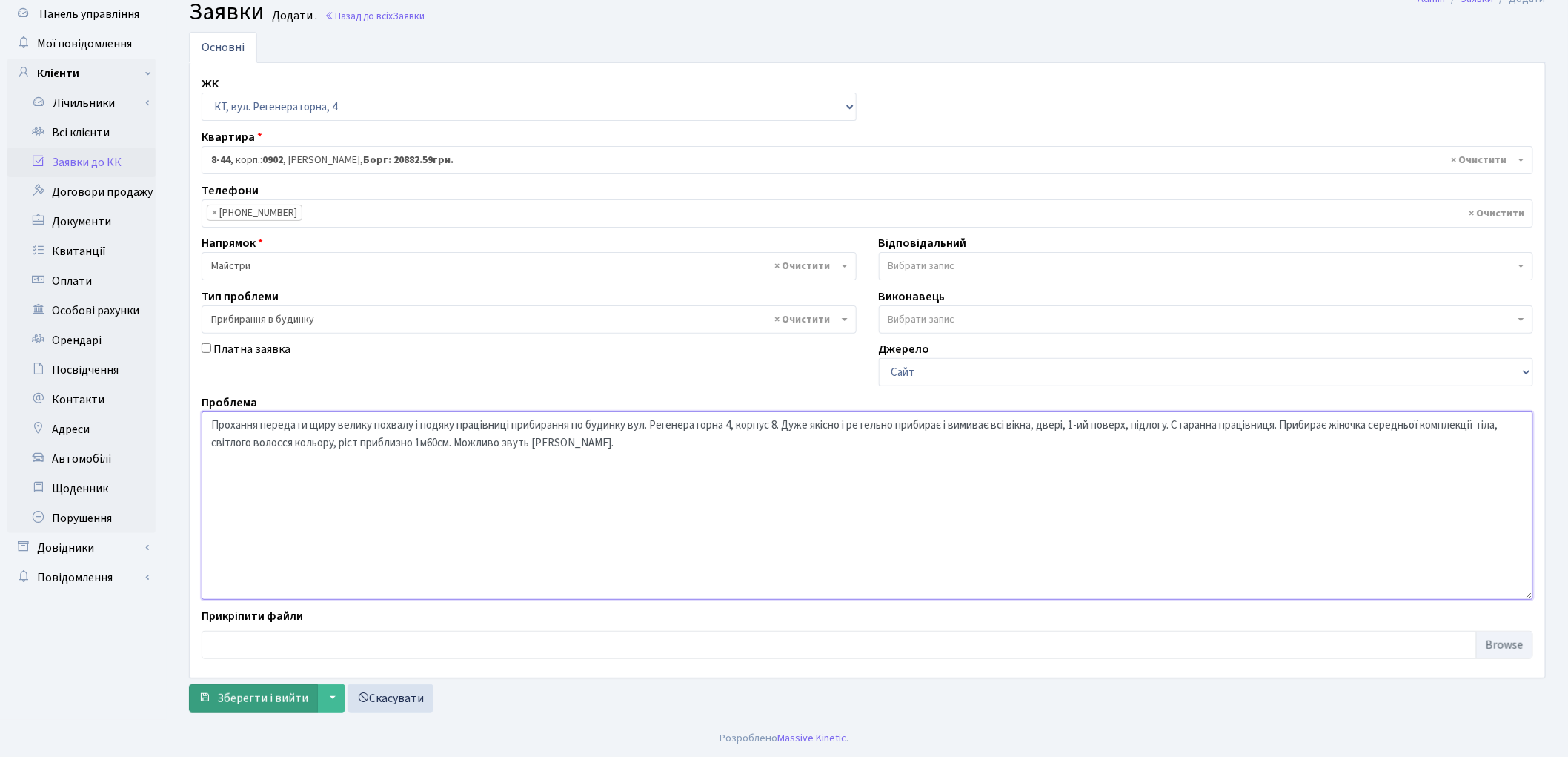
type textarea "Прохання передати щиру велику похвалу і подяку працівниці прибирання по будинку…"
click at [256, 694] on span "Зберегти і вийти" at bounding box center [263, 699] width 91 height 16
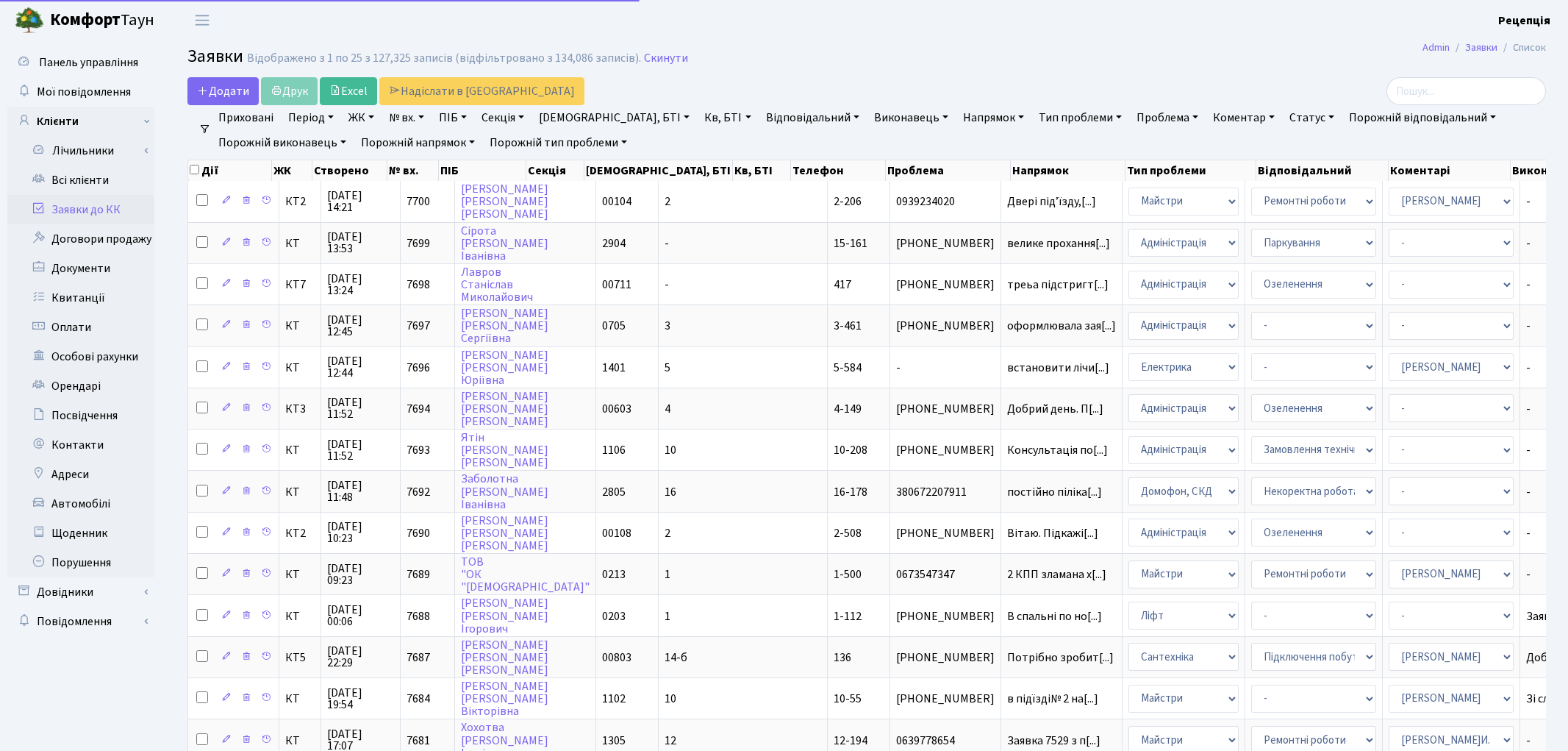
select select "25"
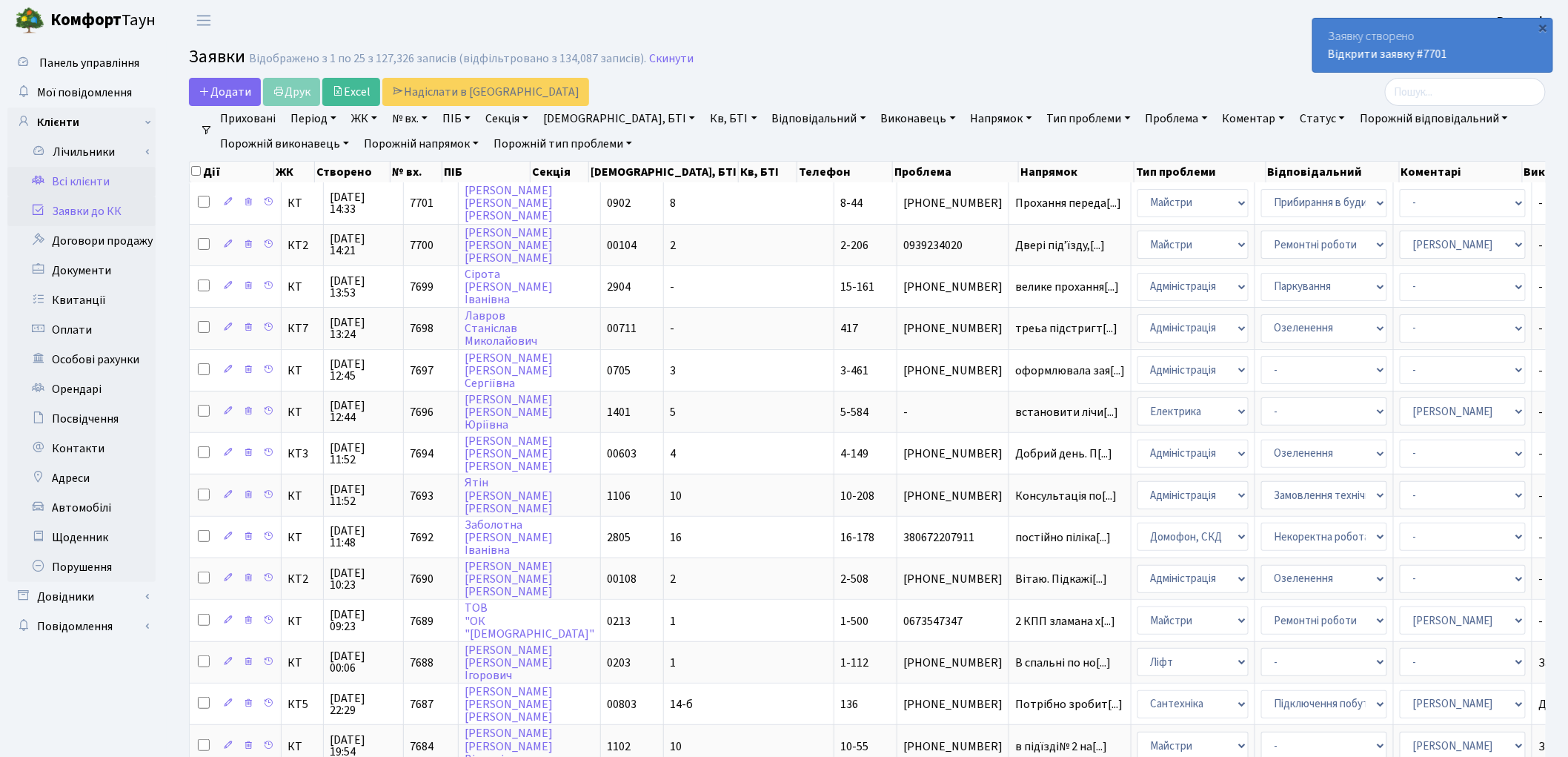
click at [107, 187] on link "Всі клієнти" at bounding box center [82, 181] width 148 height 30
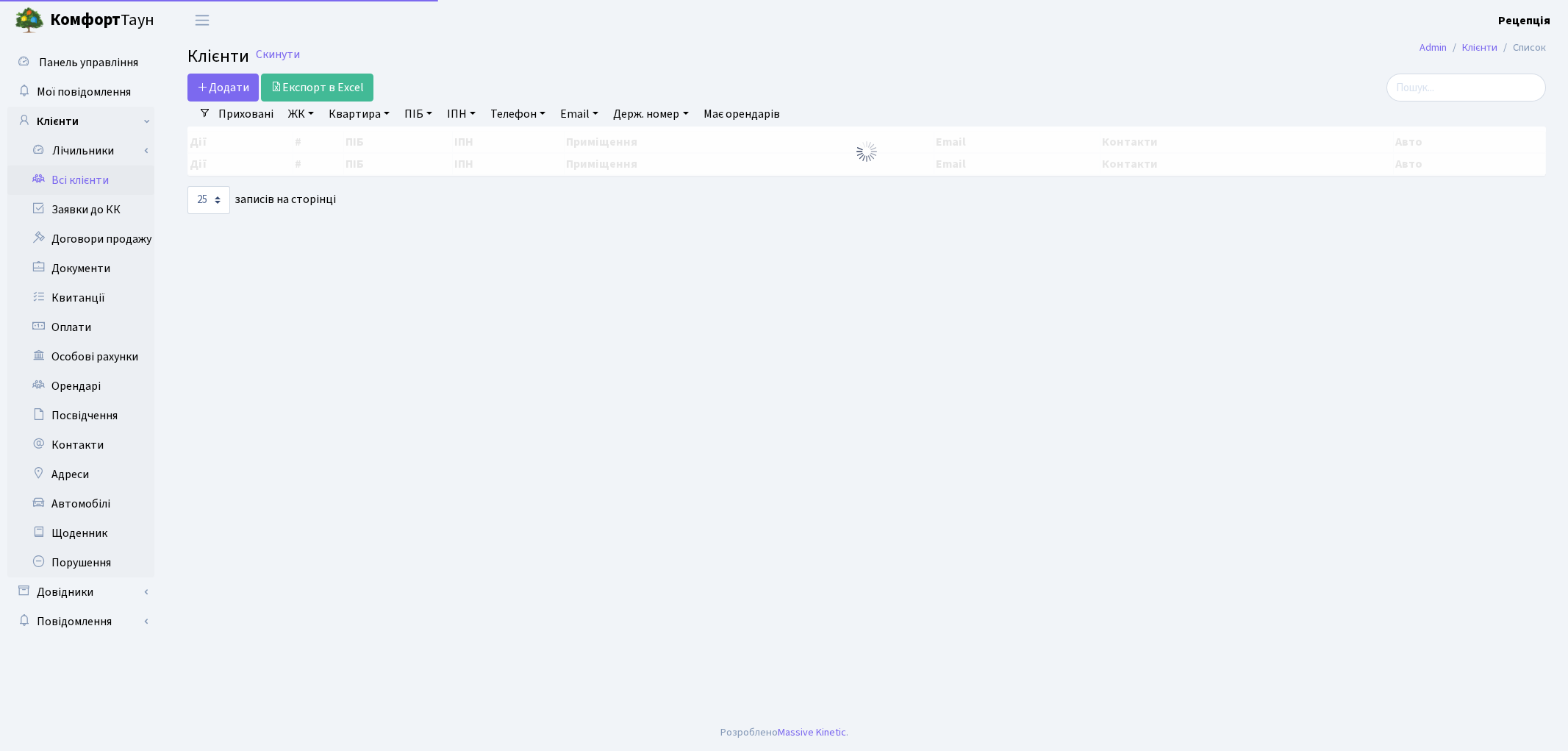
select select "25"
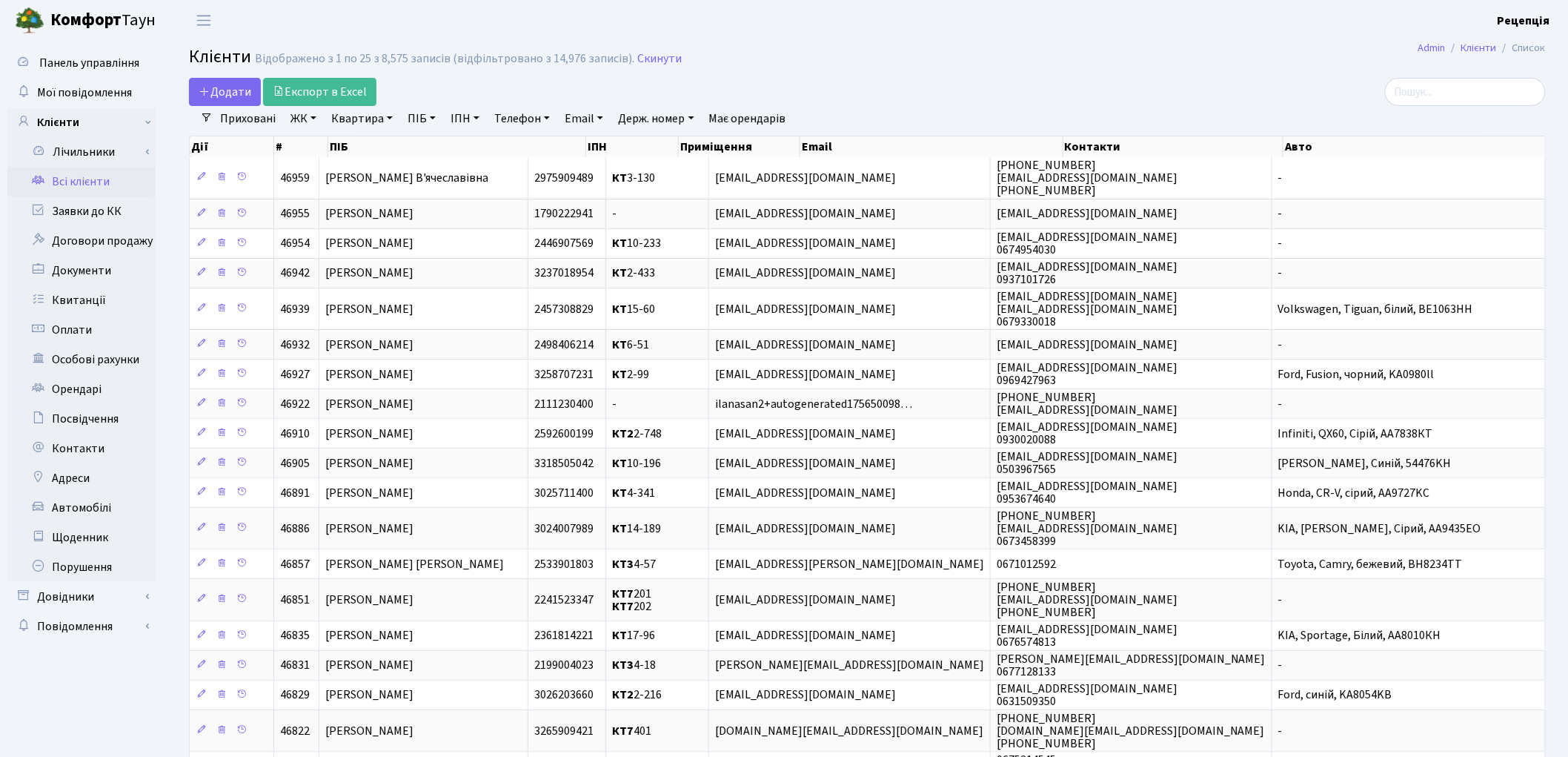
click at [304, 124] on link "ЖК" at bounding box center [304, 118] width 37 height 25
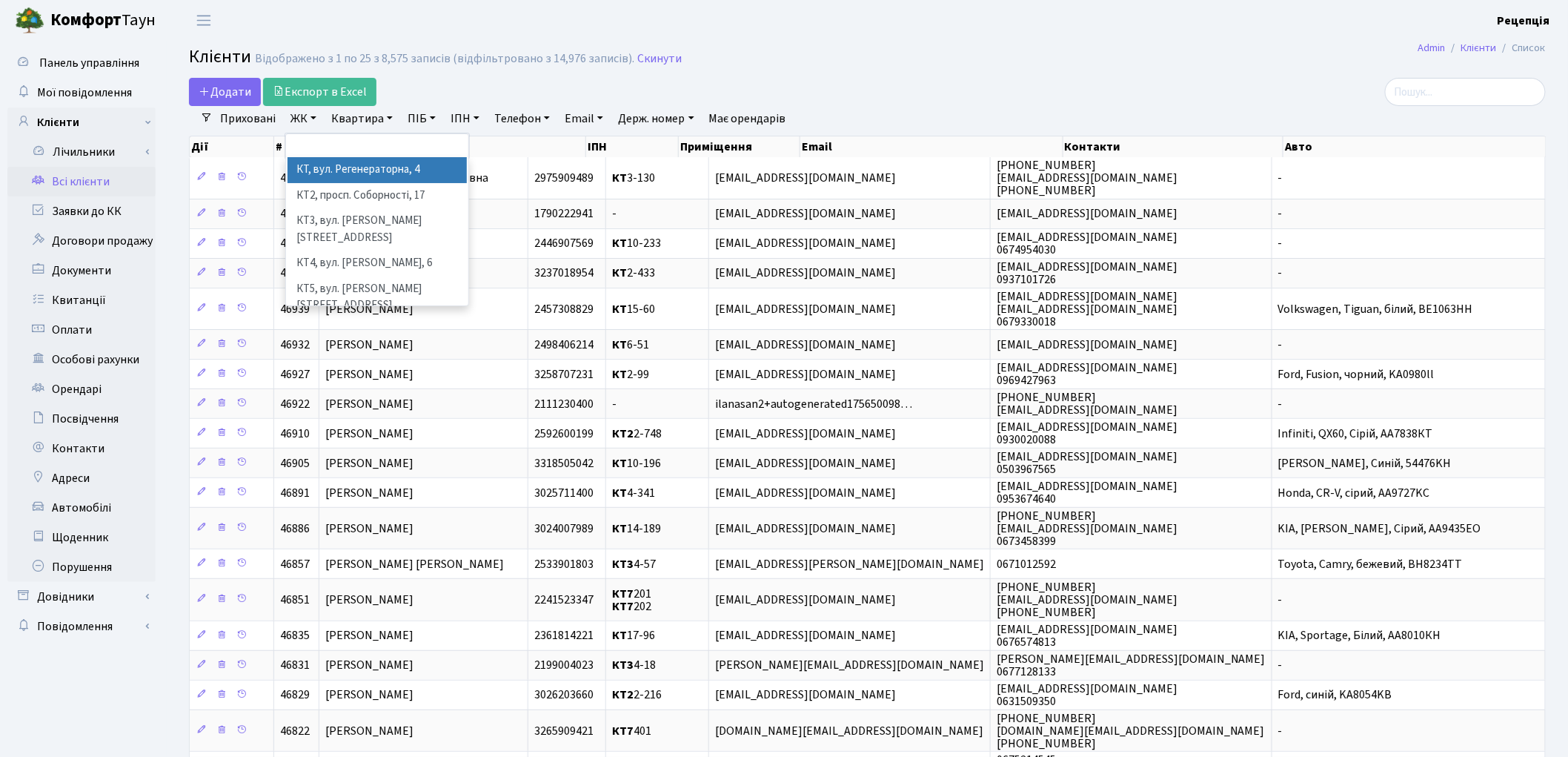
click at [322, 159] on li "КТ, вул. Регенераторна, 4" at bounding box center [377, 170] width 179 height 26
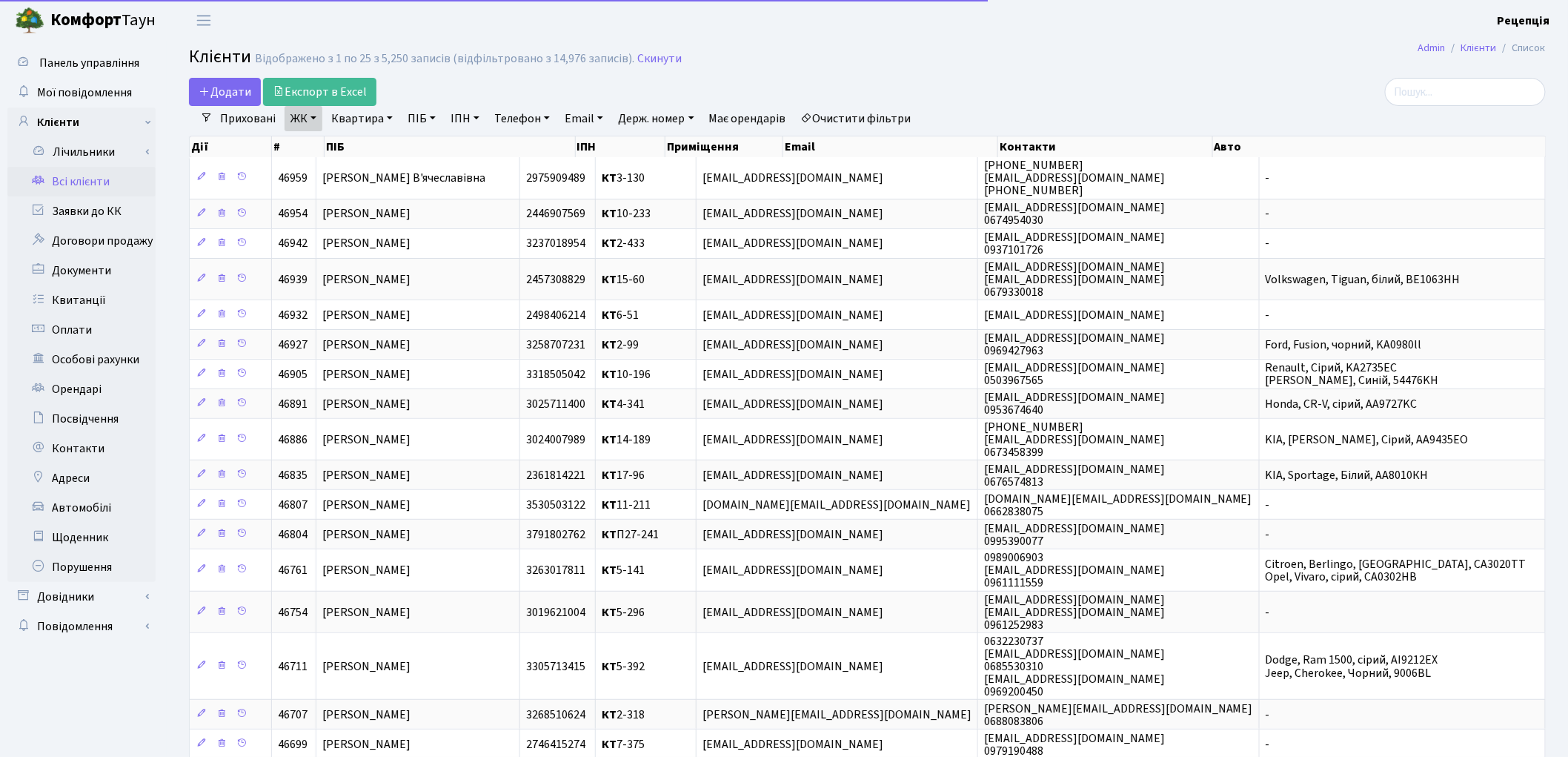
click at [368, 122] on link "Квартира" at bounding box center [362, 118] width 73 height 25
click at [378, 145] on input "text" at bounding box center [370, 148] width 87 height 28
type input "1-110"
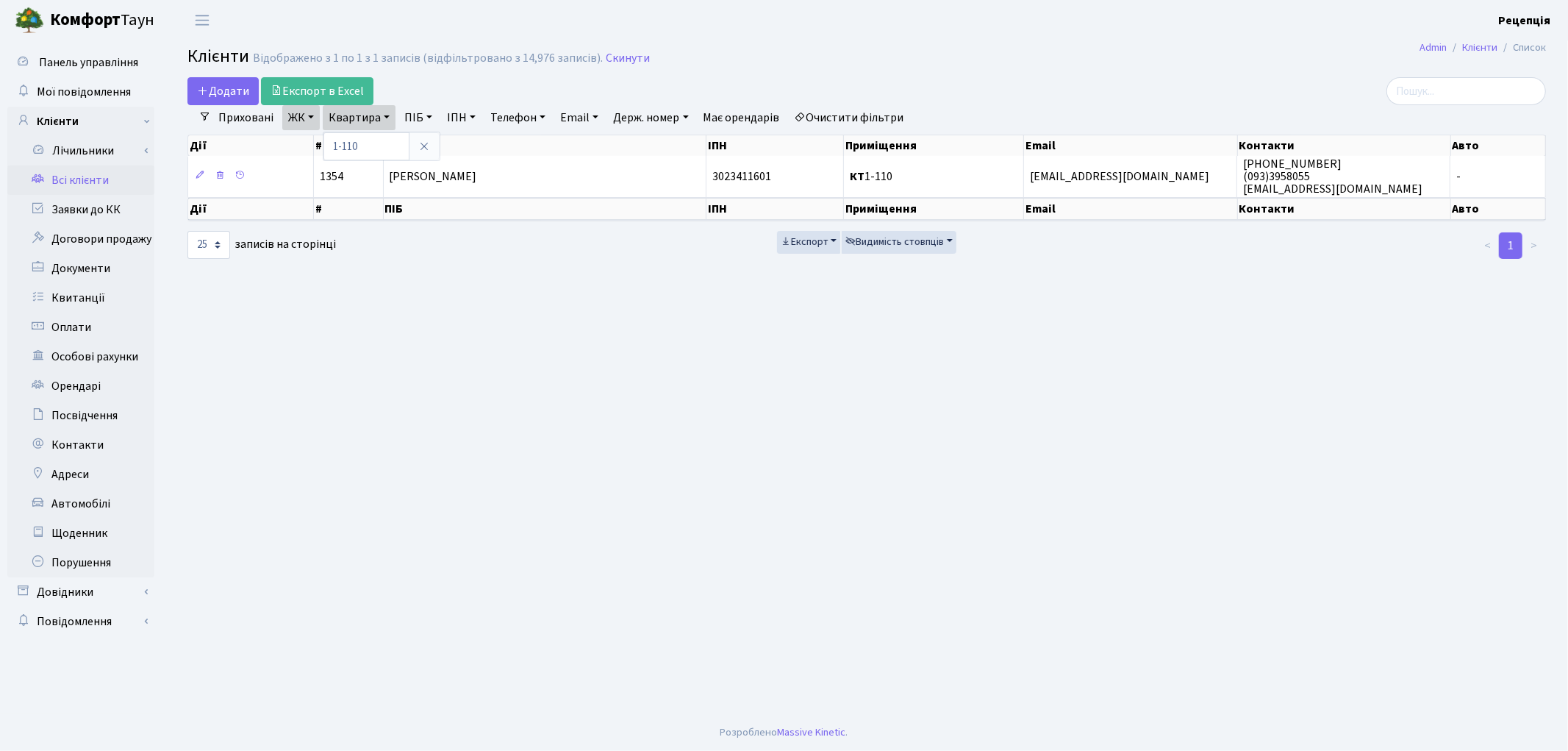
click at [471, 153] on th "ПІБ" at bounding box center [545, 146] width 323 height 21
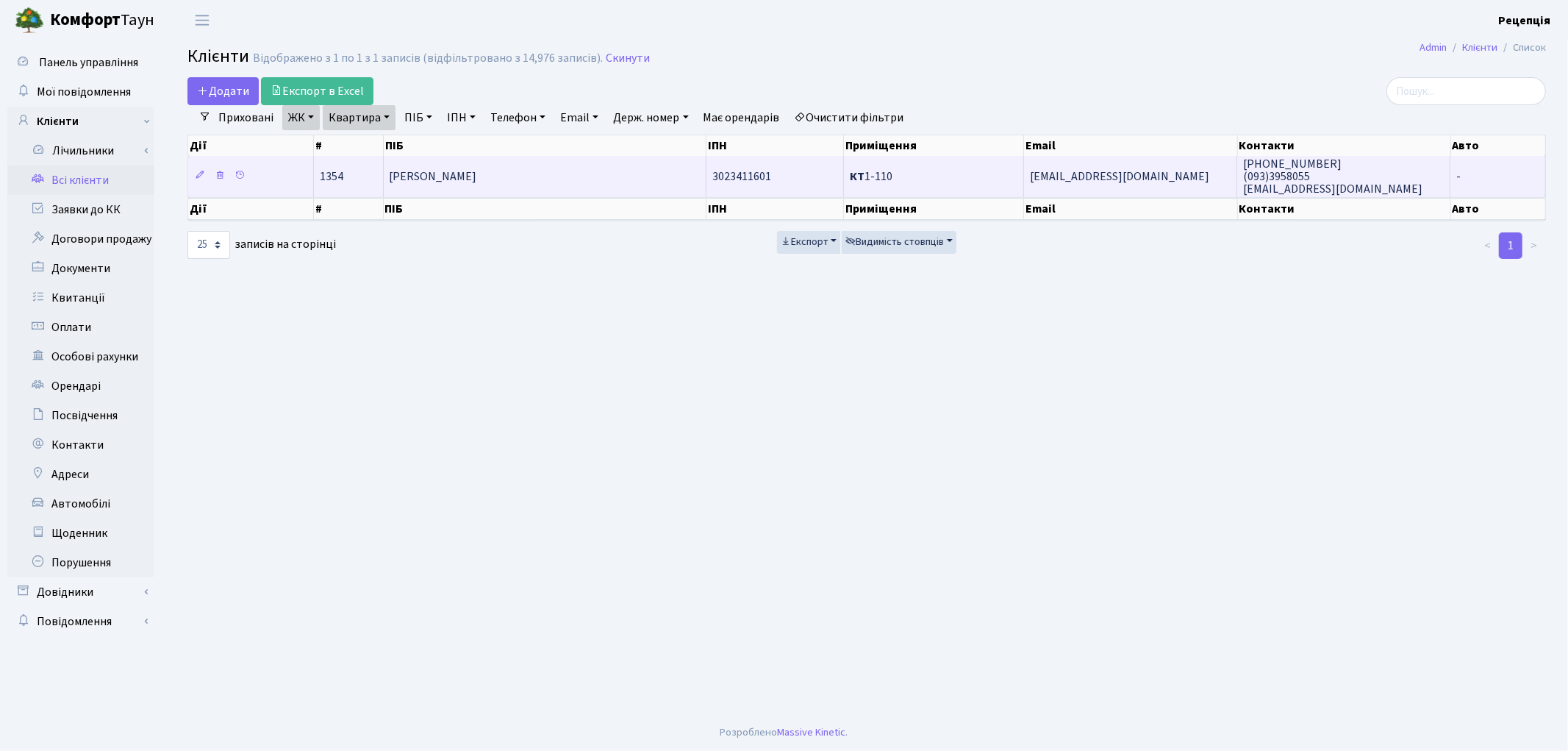
click at [453, 193] on td "Січкар Тетяна Володимирівна" at bounding box center [545, 176] width 323 height 40
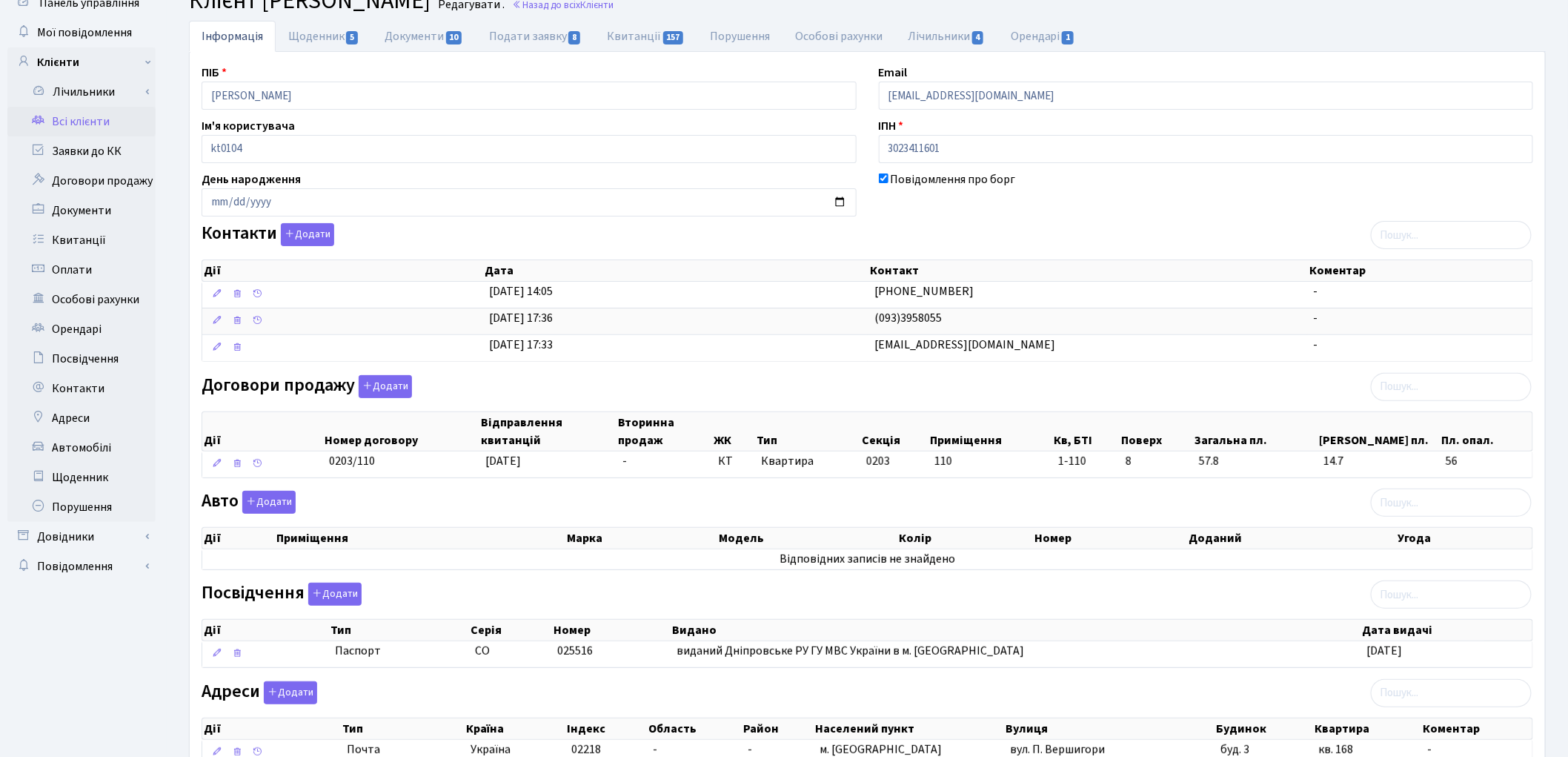
scroll to position [54, 0]
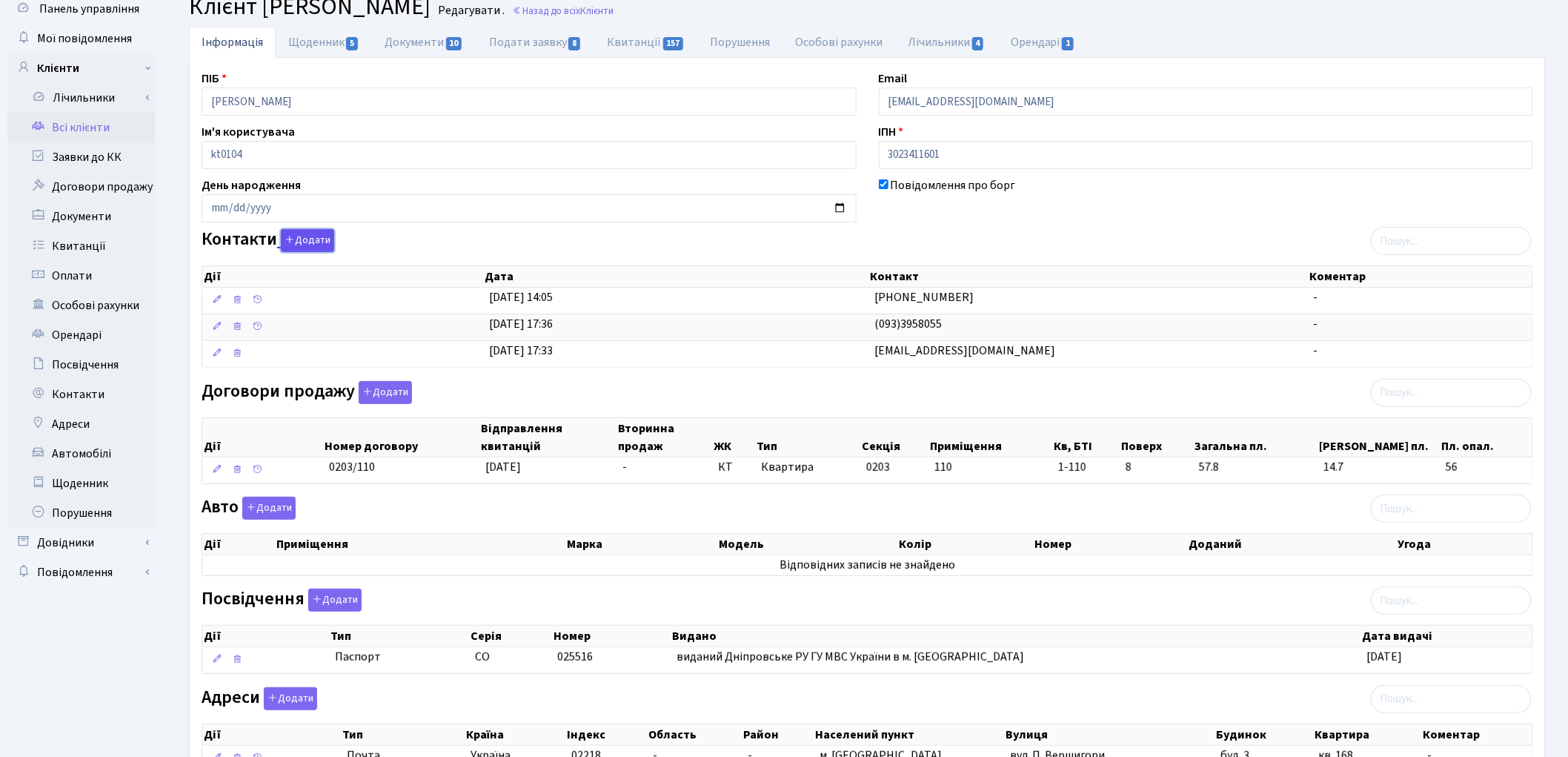
click at [323, 237] on button "Додати" at bounding box center [307, 241] width 53 height 23
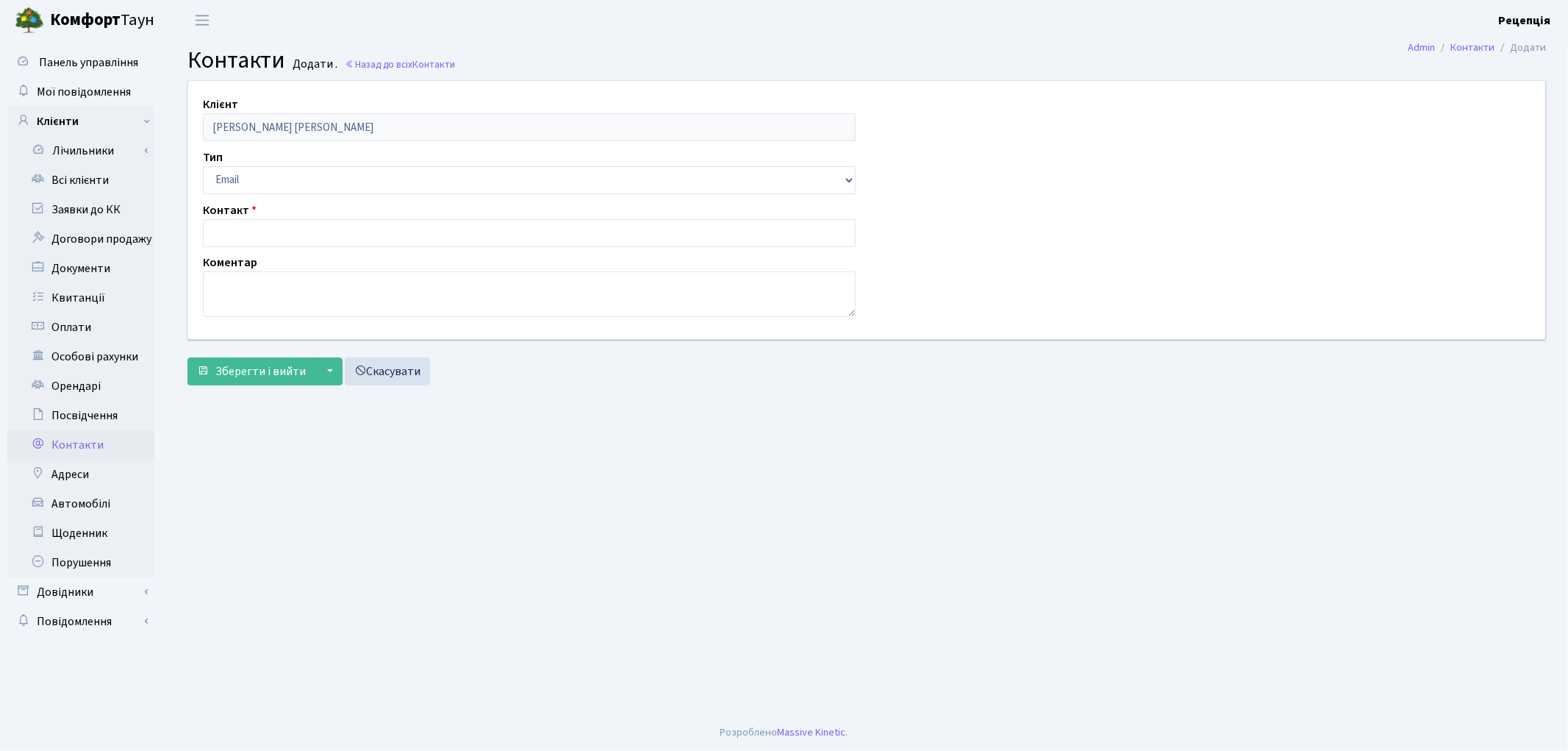
click at [230, 214] on label "Контакт" at bounding box center [230, 210] width 54 height 18
click at [230, 230] on input "text" at bounding box center [529, 233] width 653 height 28
type input "[EMAIL_ADDRESS][DOMAIN_NAME]"
click at [259, 378] on span "Зберегти і вийти" at bounding box center [261, 371] width 91 height 16
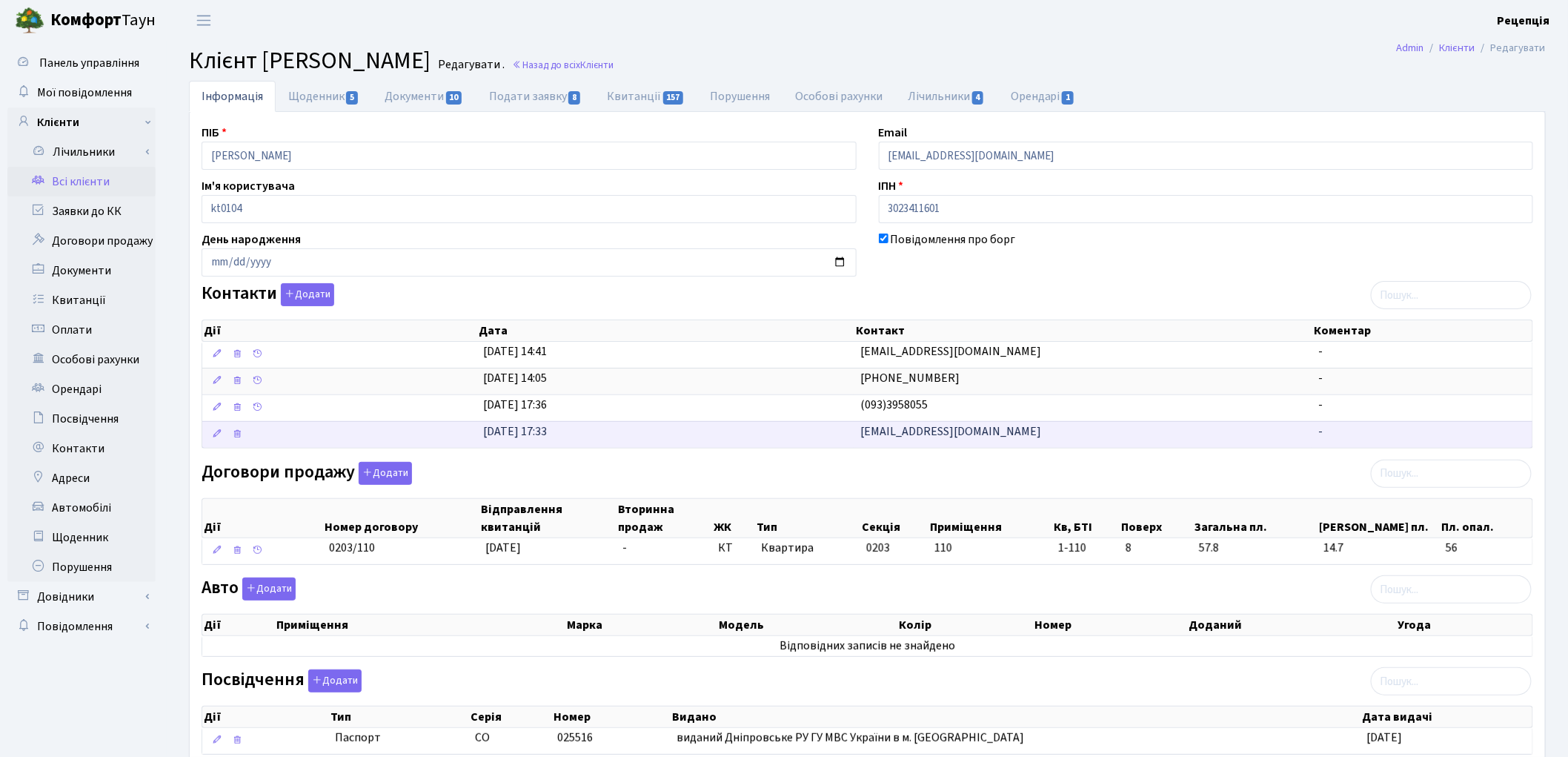
drag, startPoint x: 983, startPoint y: 430, endPoint x: 839, endPoint y: 441, distance: 144.4
click at [839, 441] on \<\/span\>\a "28.08.2012, 17:33 sichtati@gmail.com -" at bounding box center [867, 435] width 1330 height 27
copy \<\/span\>\a "[EMAIL_ADDRESS][DOMAIN_NAME]"
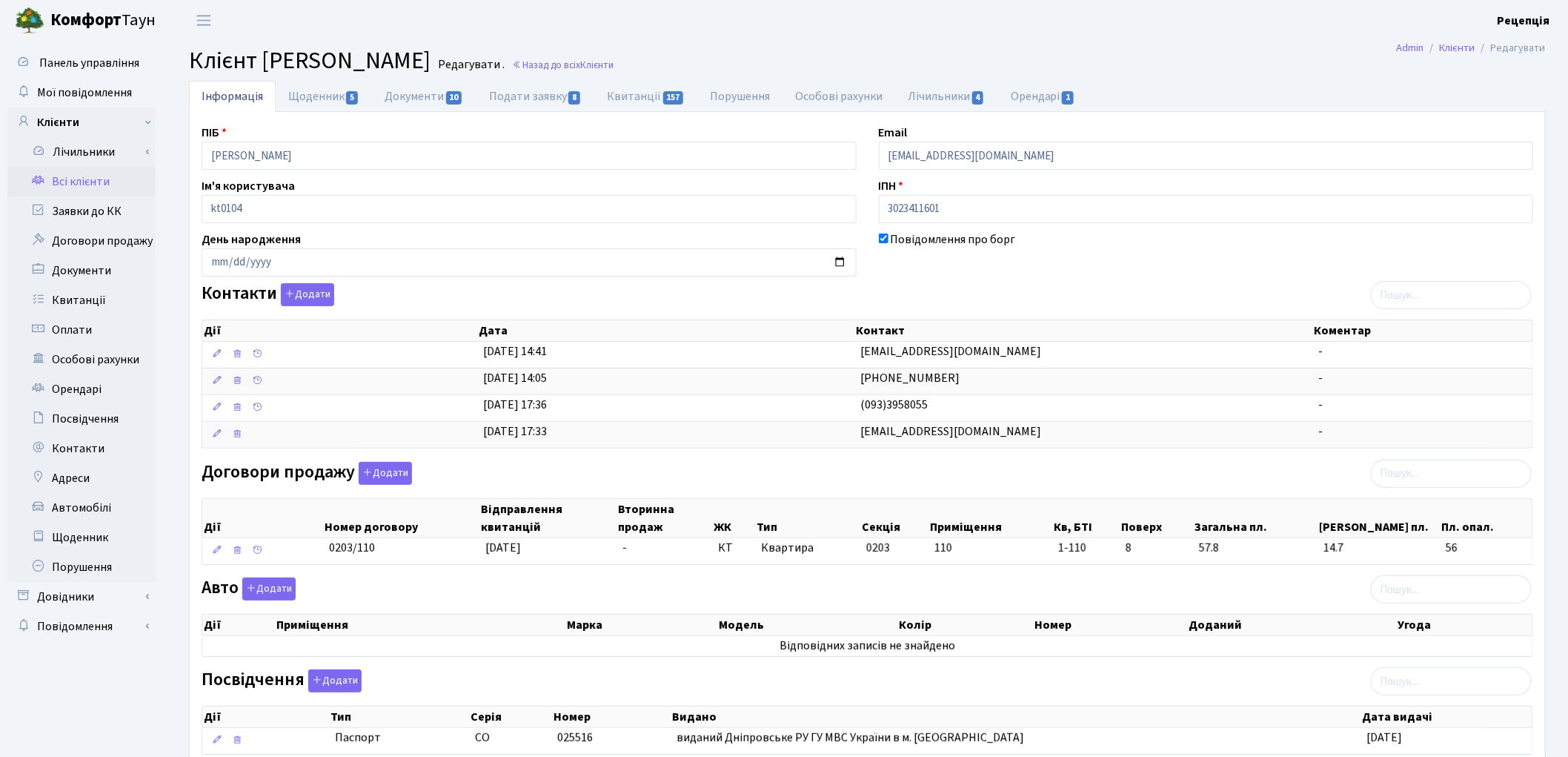
click at [70, 174] on link "Всі клієнти" at bounding box center [82, 181] width 148 height 30
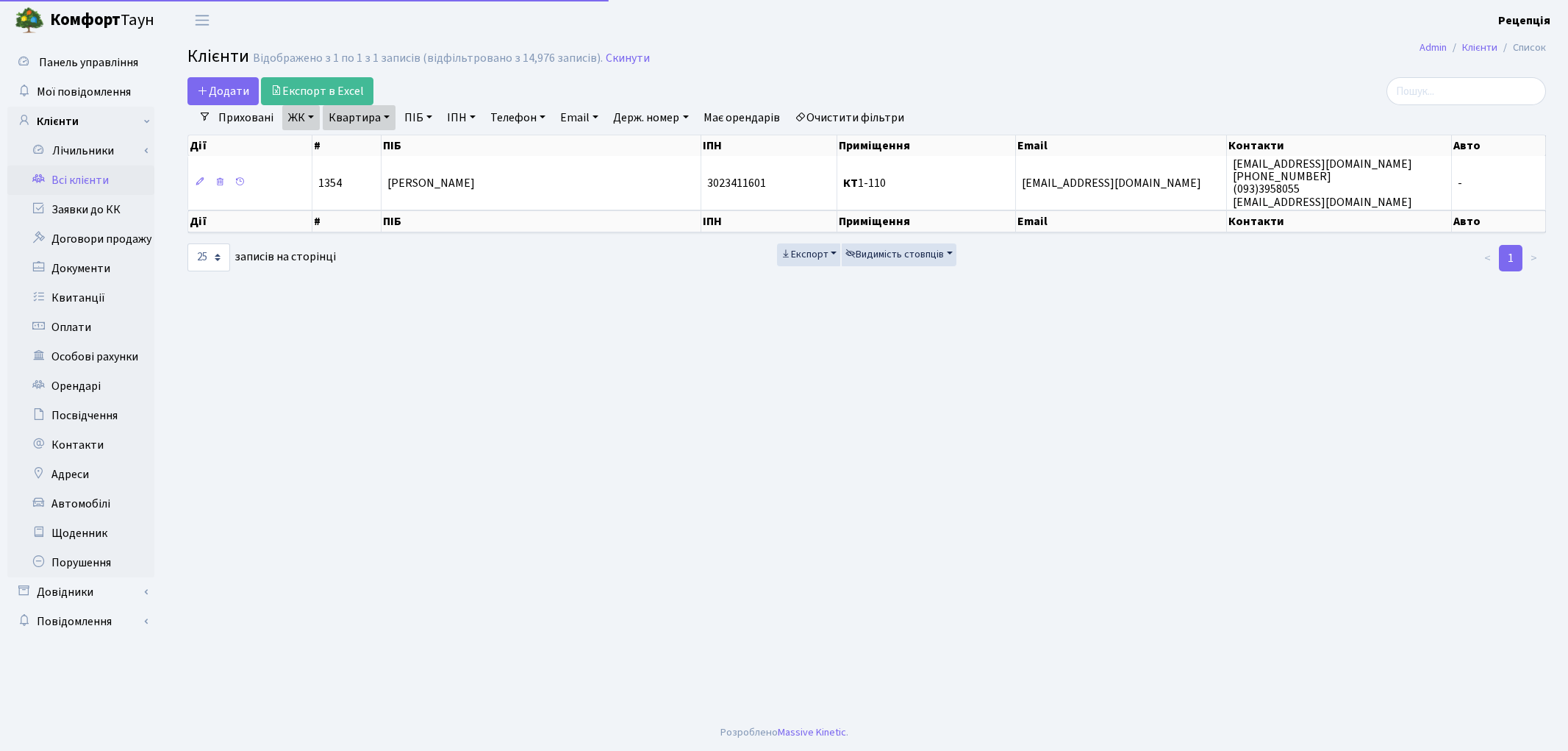
select select "25"
click at [839, 112] on link "Очистити фільтри" at bounding box center [849, 117] width 121 height 25
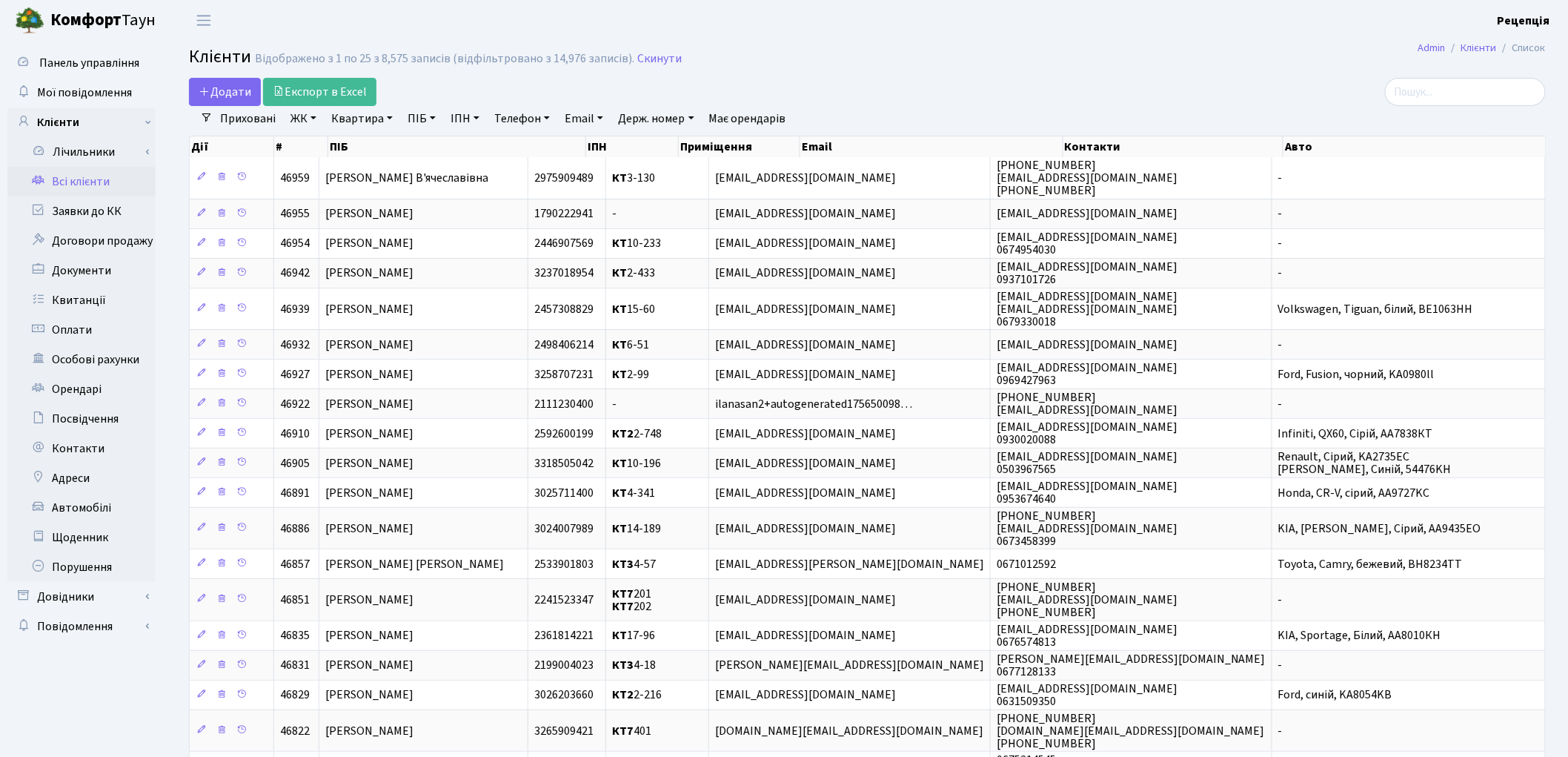
click at [312, 124] on link "ЖК" at bounding box center [304, 118] width 37 height 25
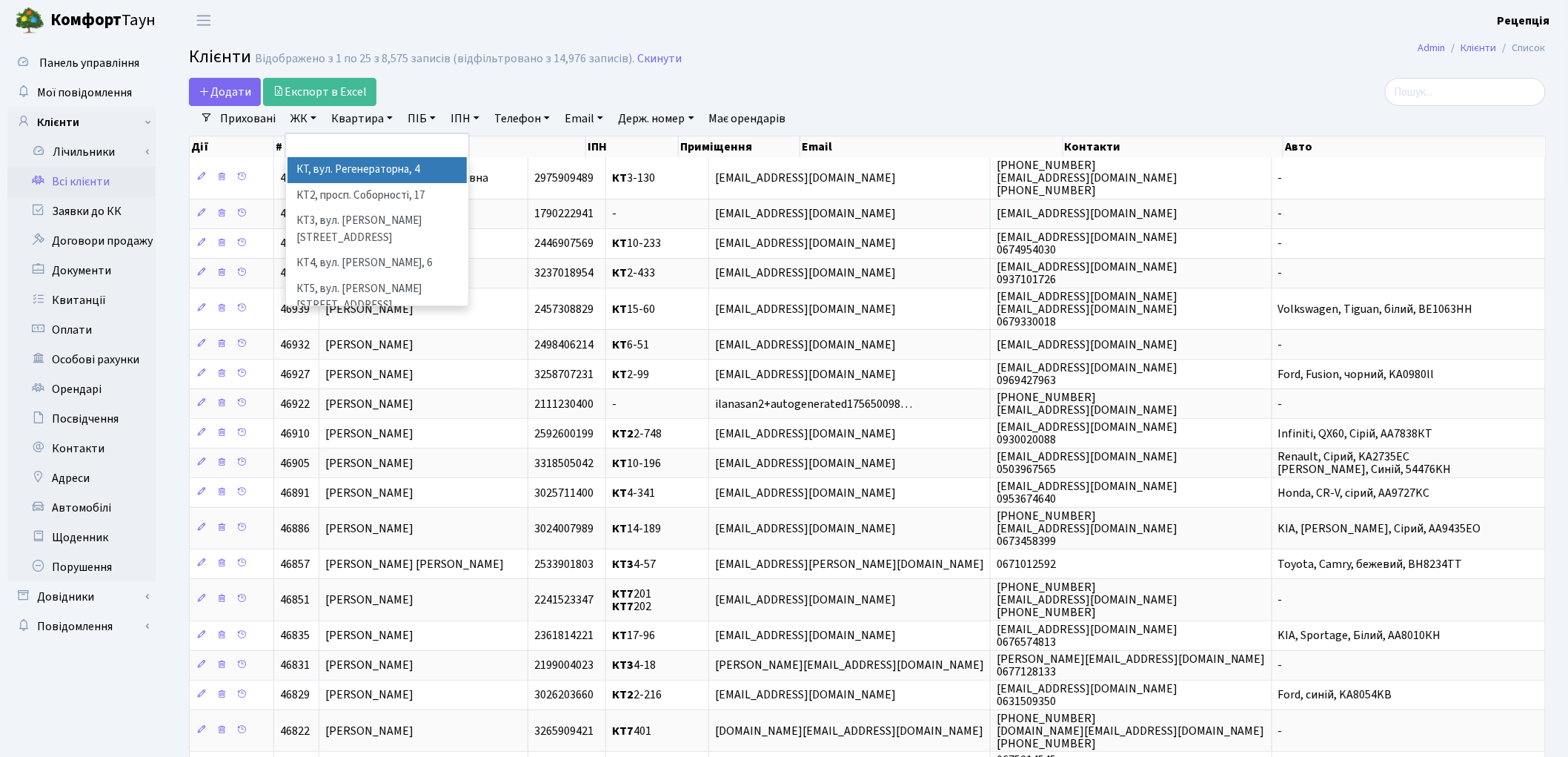
click at [322, 169] on li "КТ, вул. Регенераторна, 4" at bounding box center [377, 170] width 179 height 26
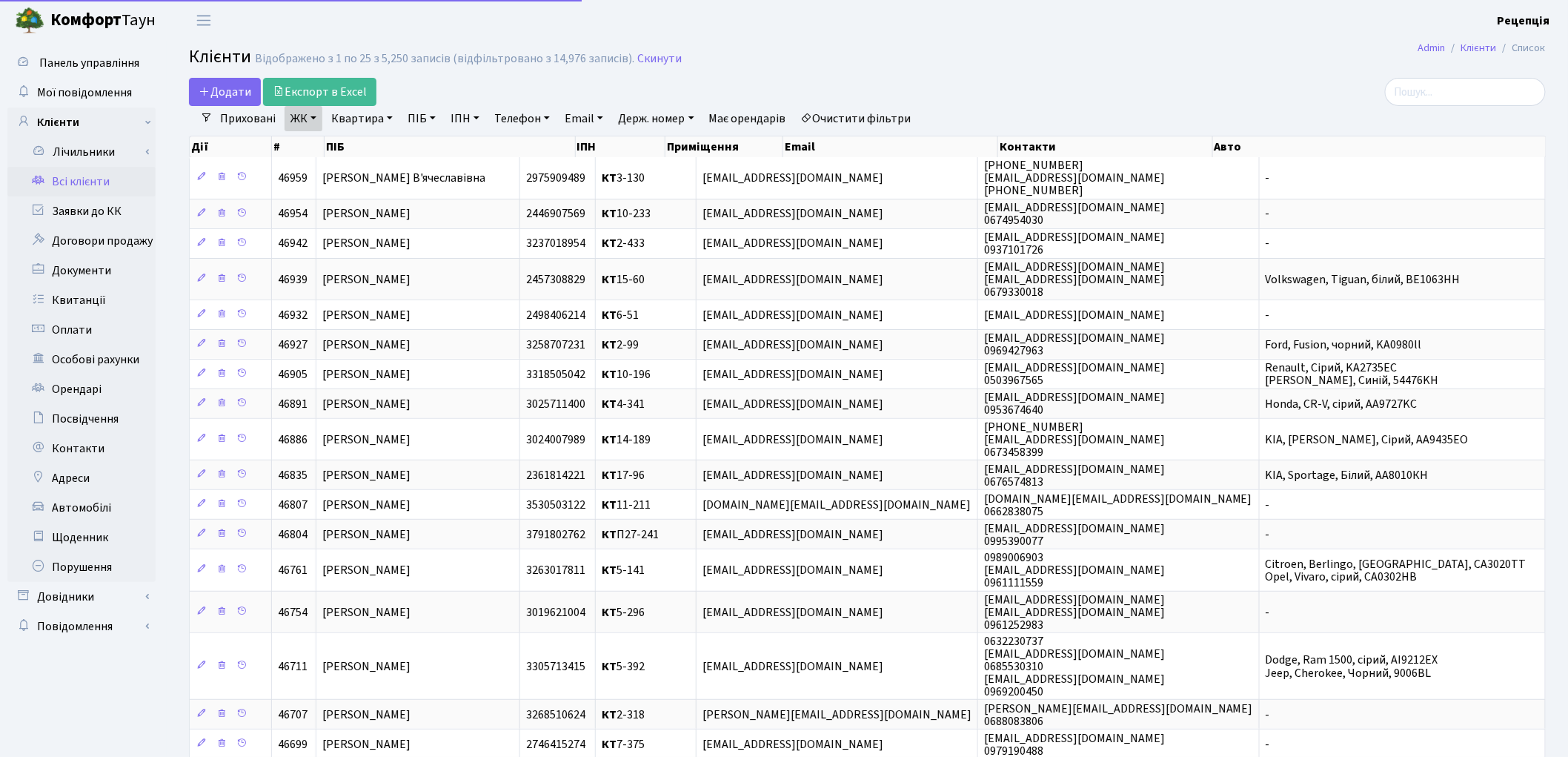
click at [382, 121] on link "Квартира" at bounding box center [362, 118] width 73 height 25
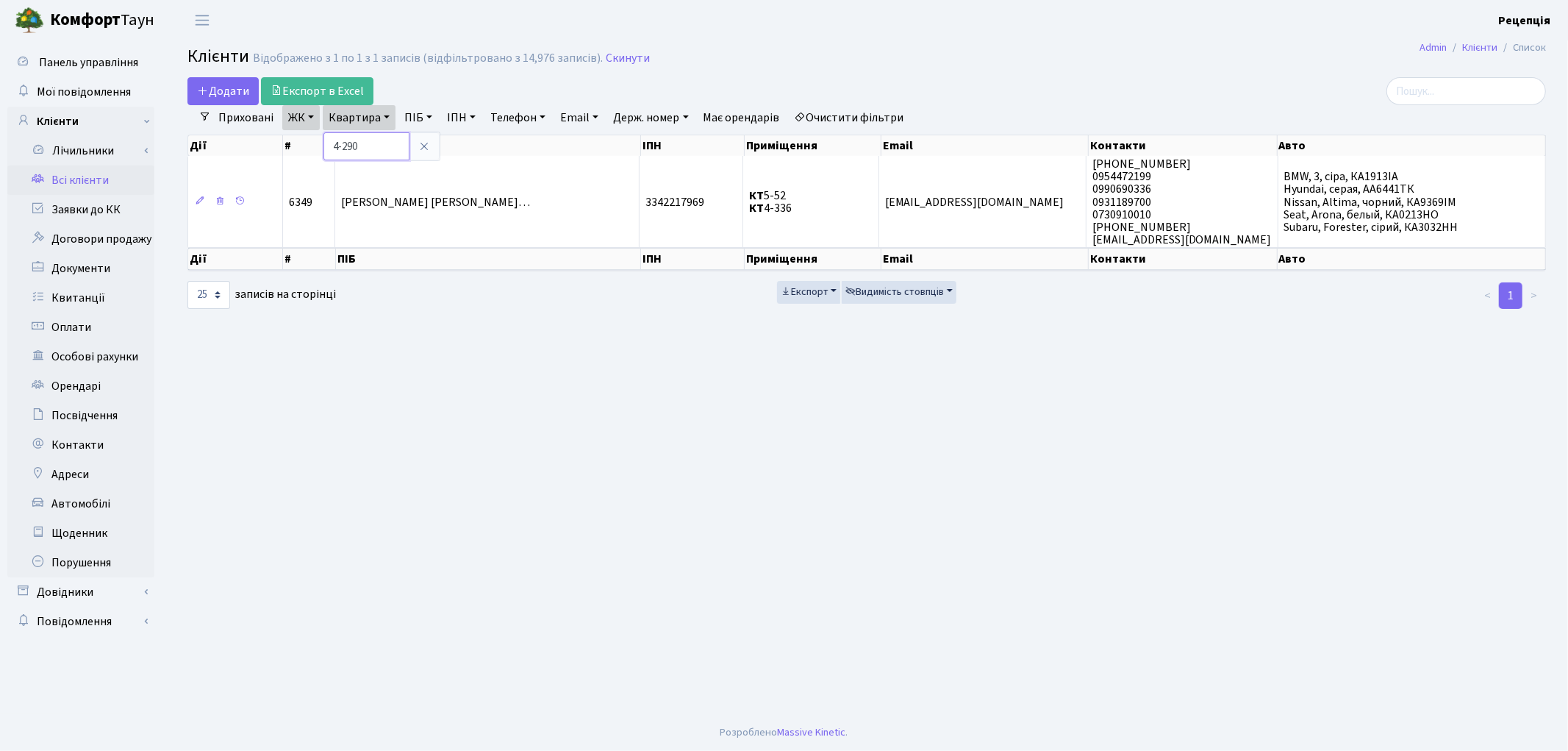
type input "4-290"
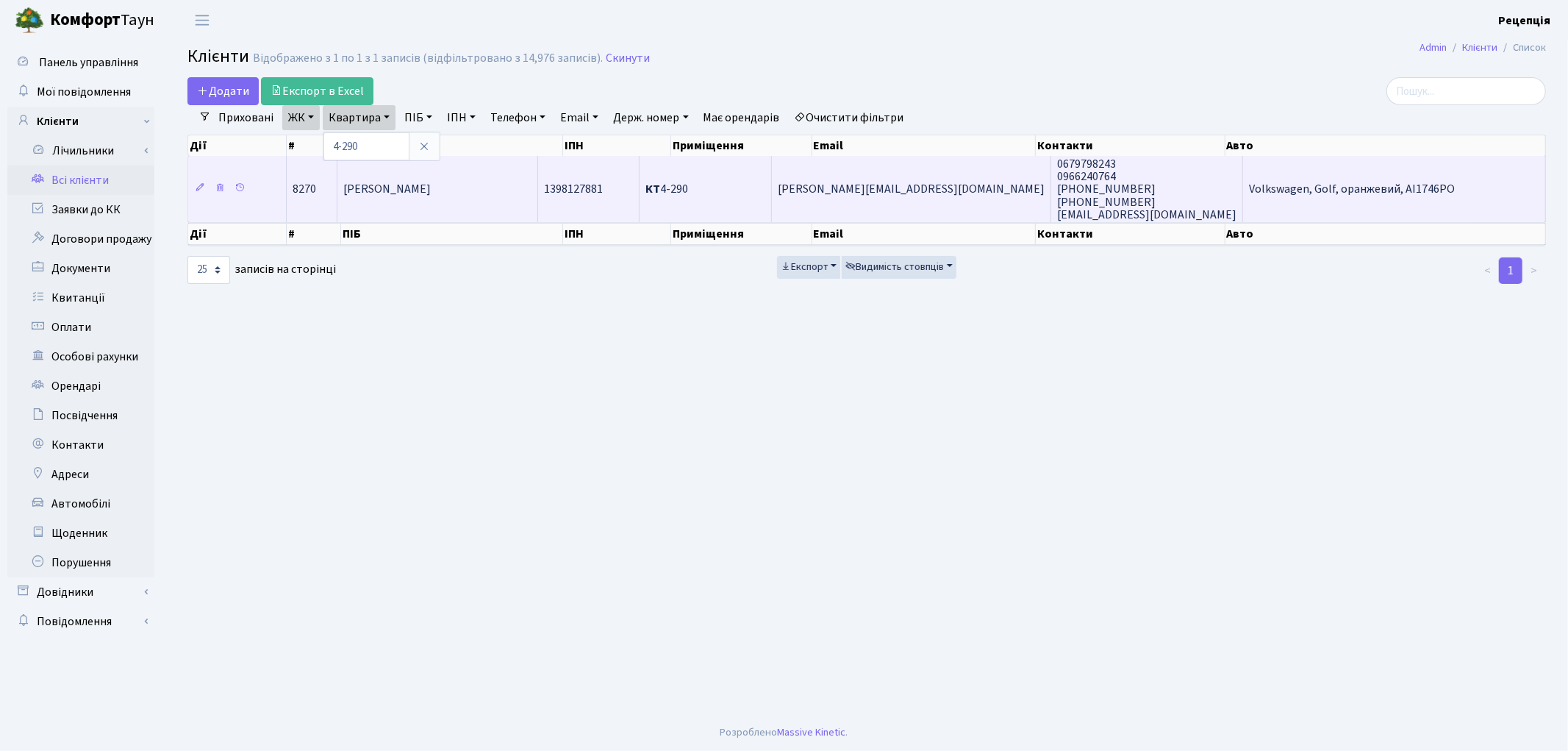
click at [496, 184] on td "Моісєєнко [PERSON_NAME]" at bounding box center [438, 189] width 201 height 66
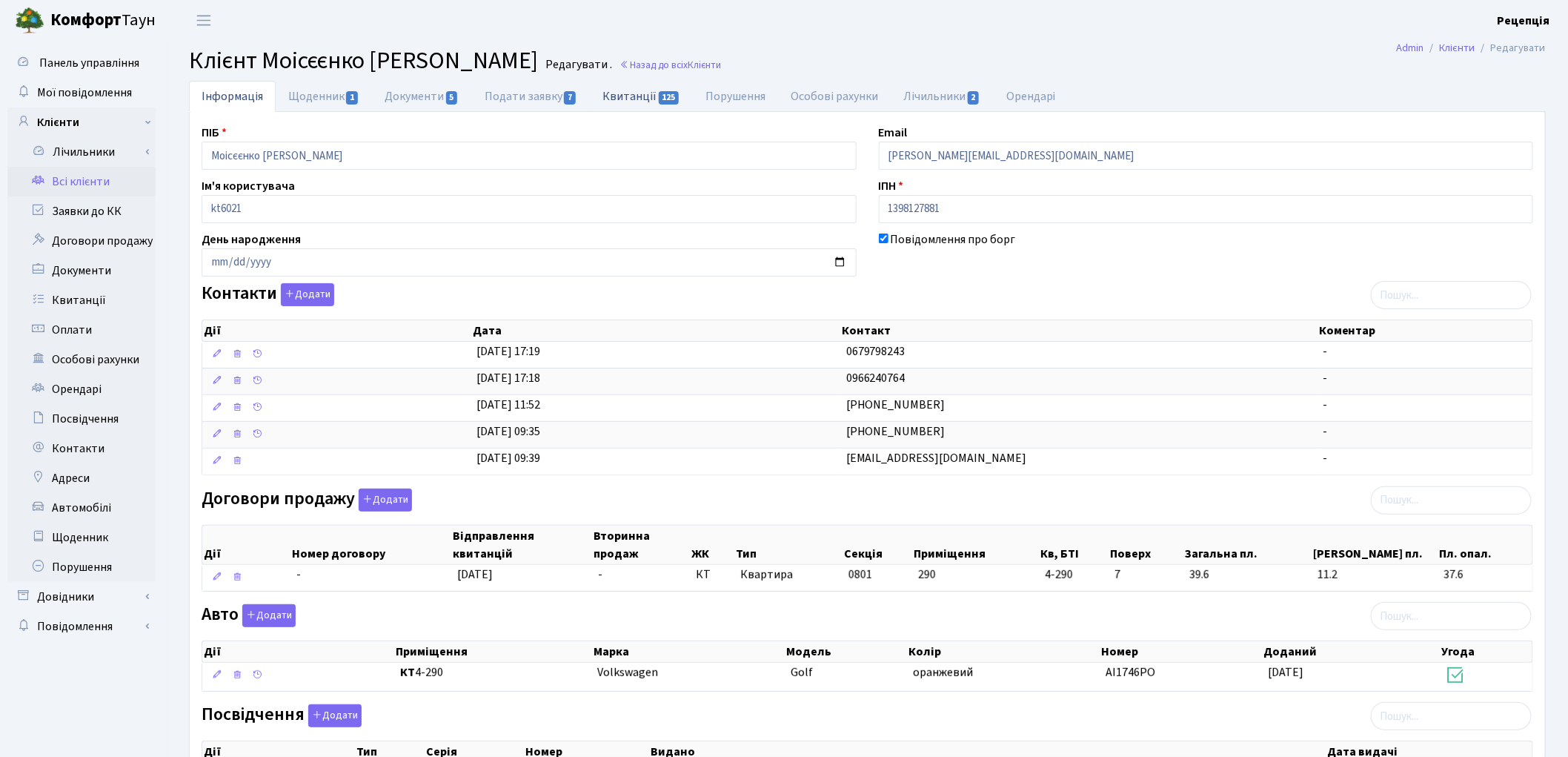
click at [634, 106] on link "Квитанції 125" at bounding box center [641, 96] width 103 height 31
select select "25"
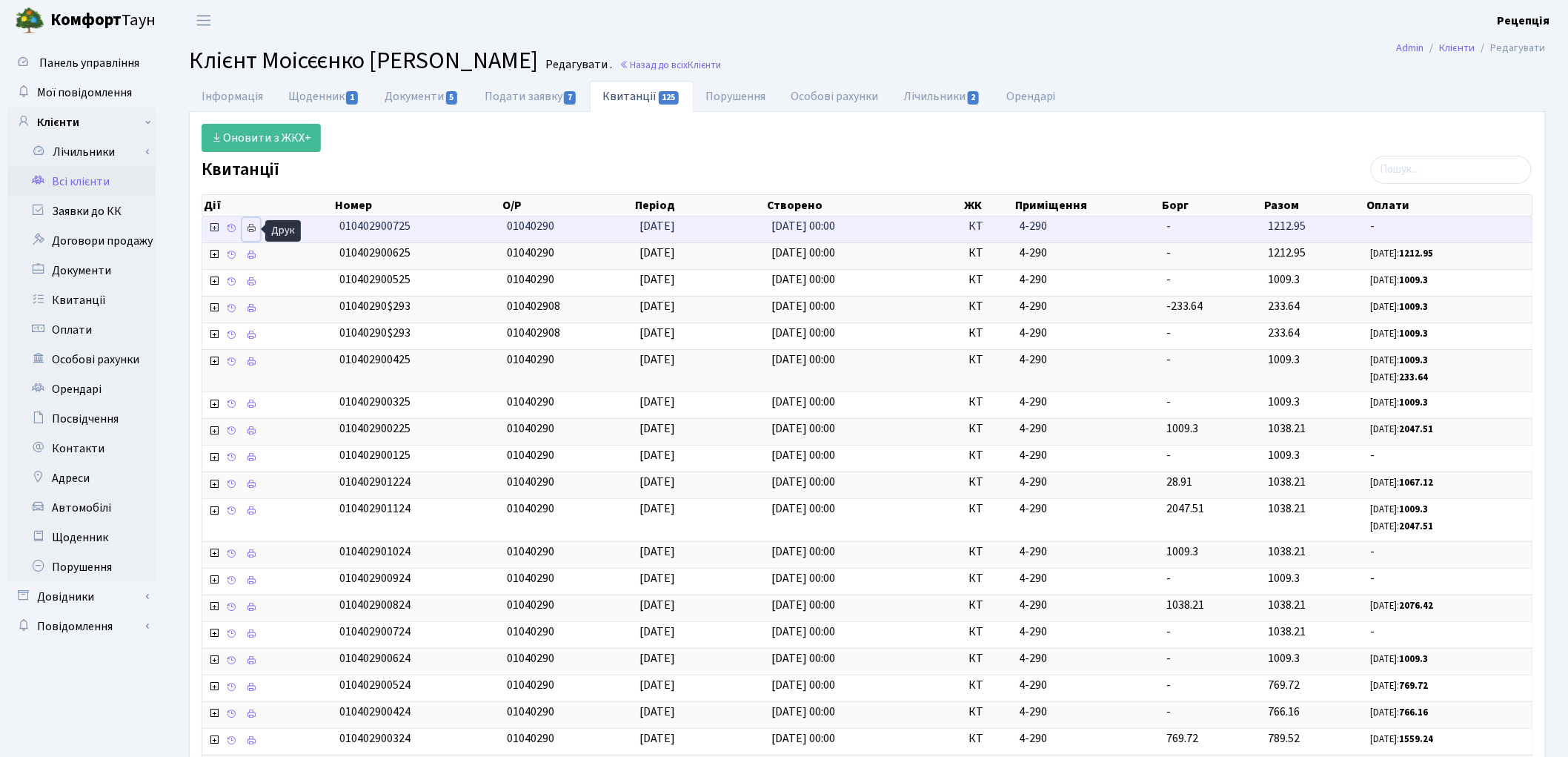
click at [257, 228] on link at bounding box center [251, 229] width 18 height 23
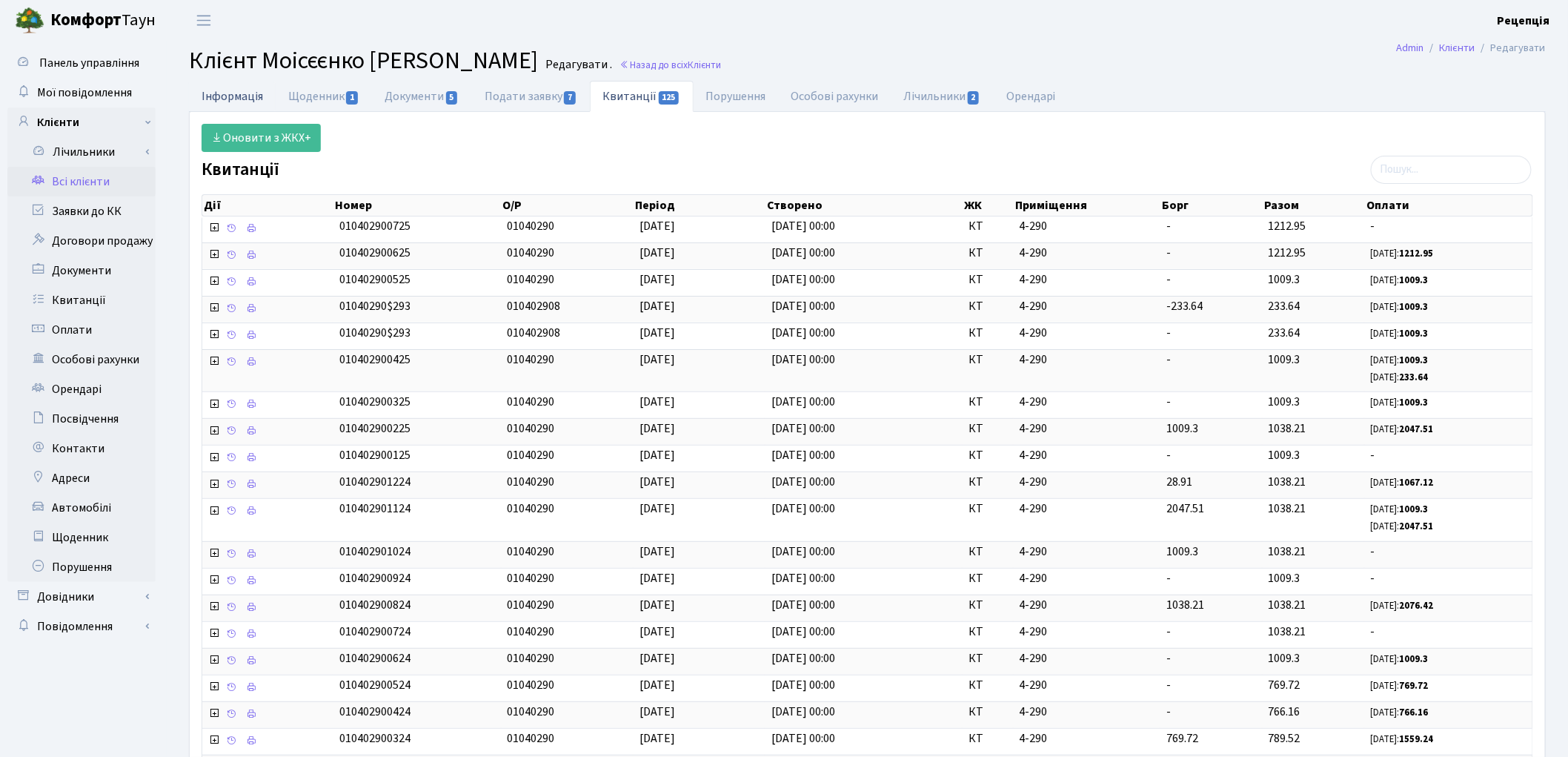
click at [237, 106] on link "Інформація" at bounding box center [232, 96] width 87 height 31
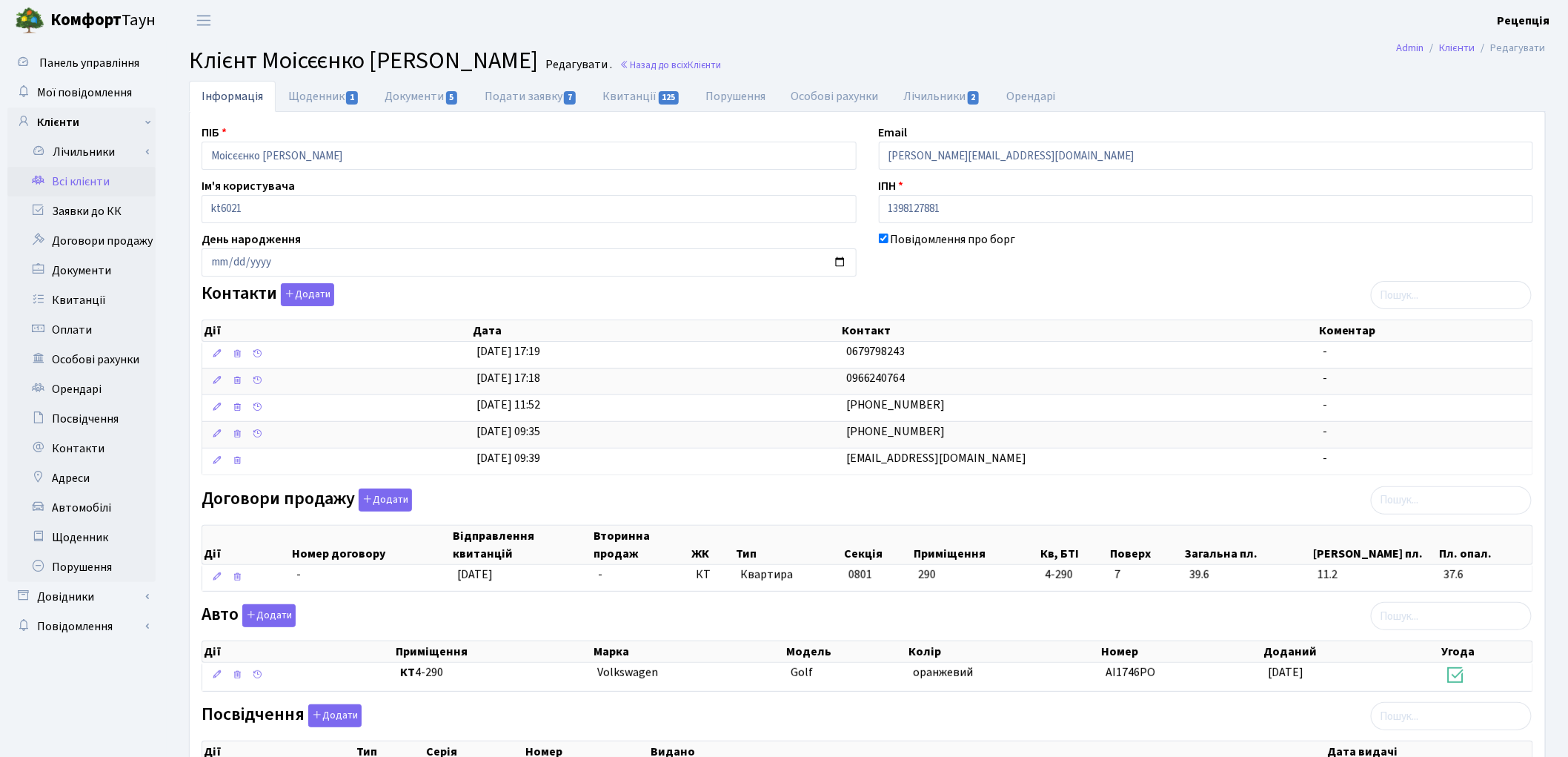
click at [107, 174] on link "Всі клієнти" at bounding box center [82, 181] width 148 height 30
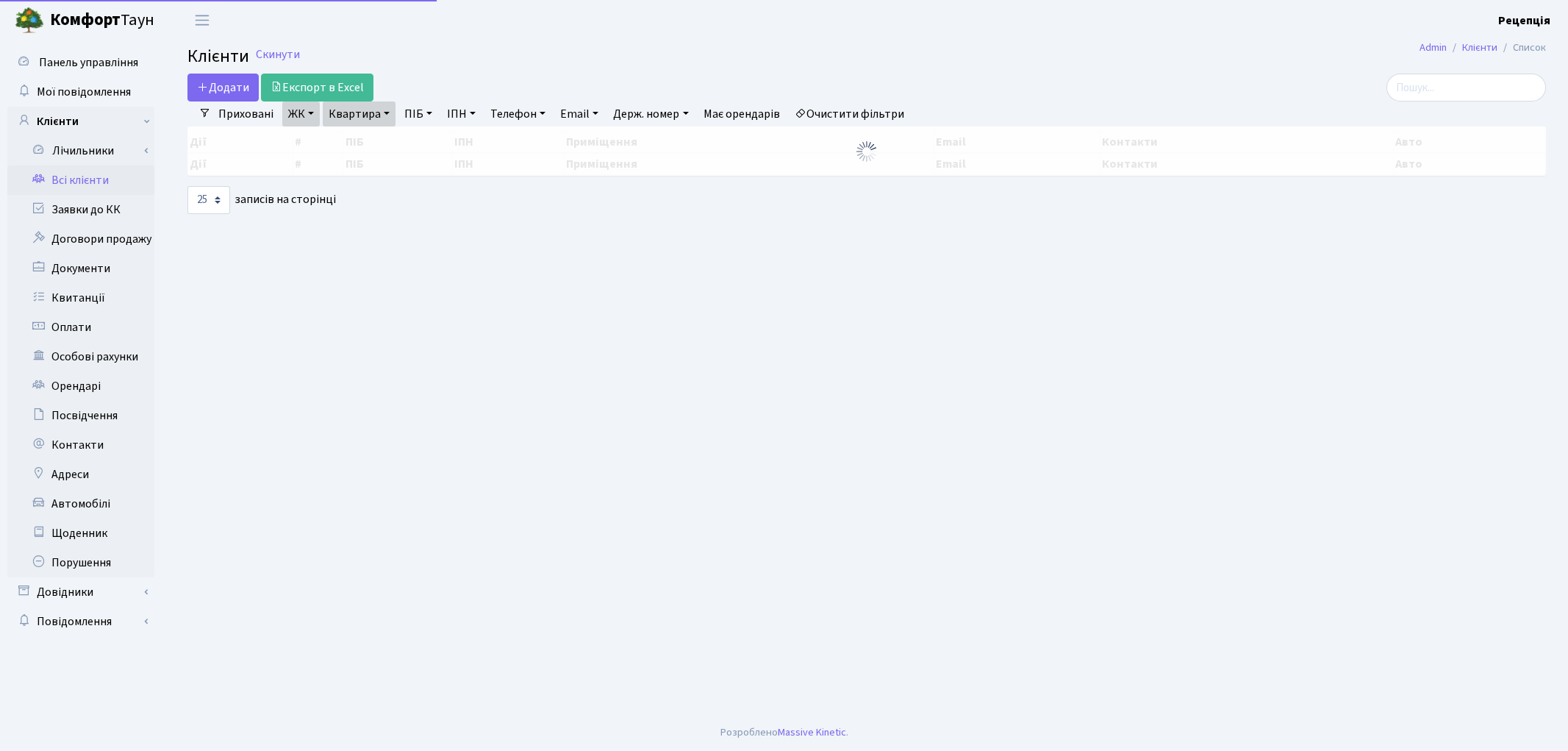
select select "25"
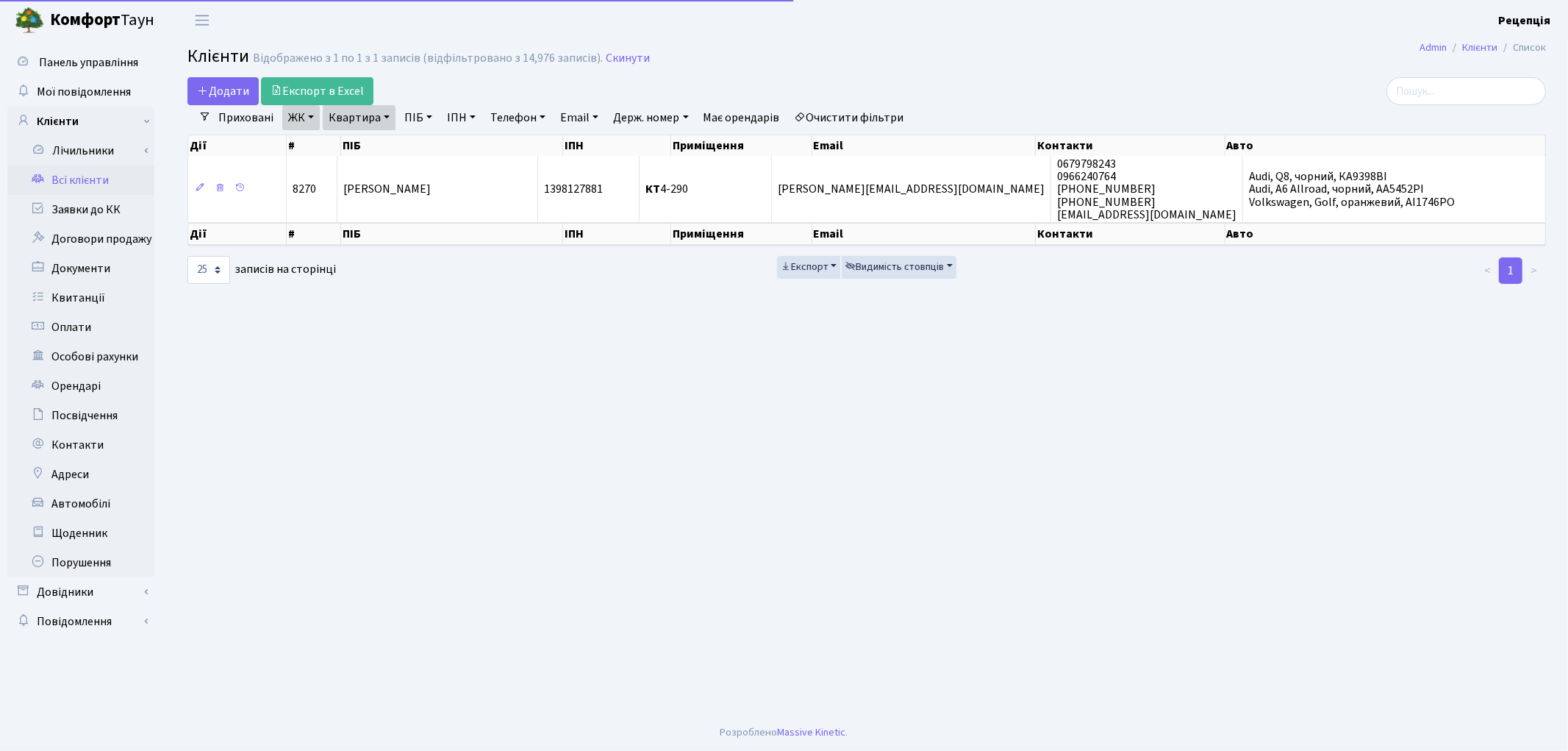
click at [873, 112] on link "Очистити фільтри" at bounding box center [849, 117] width 121 height 25
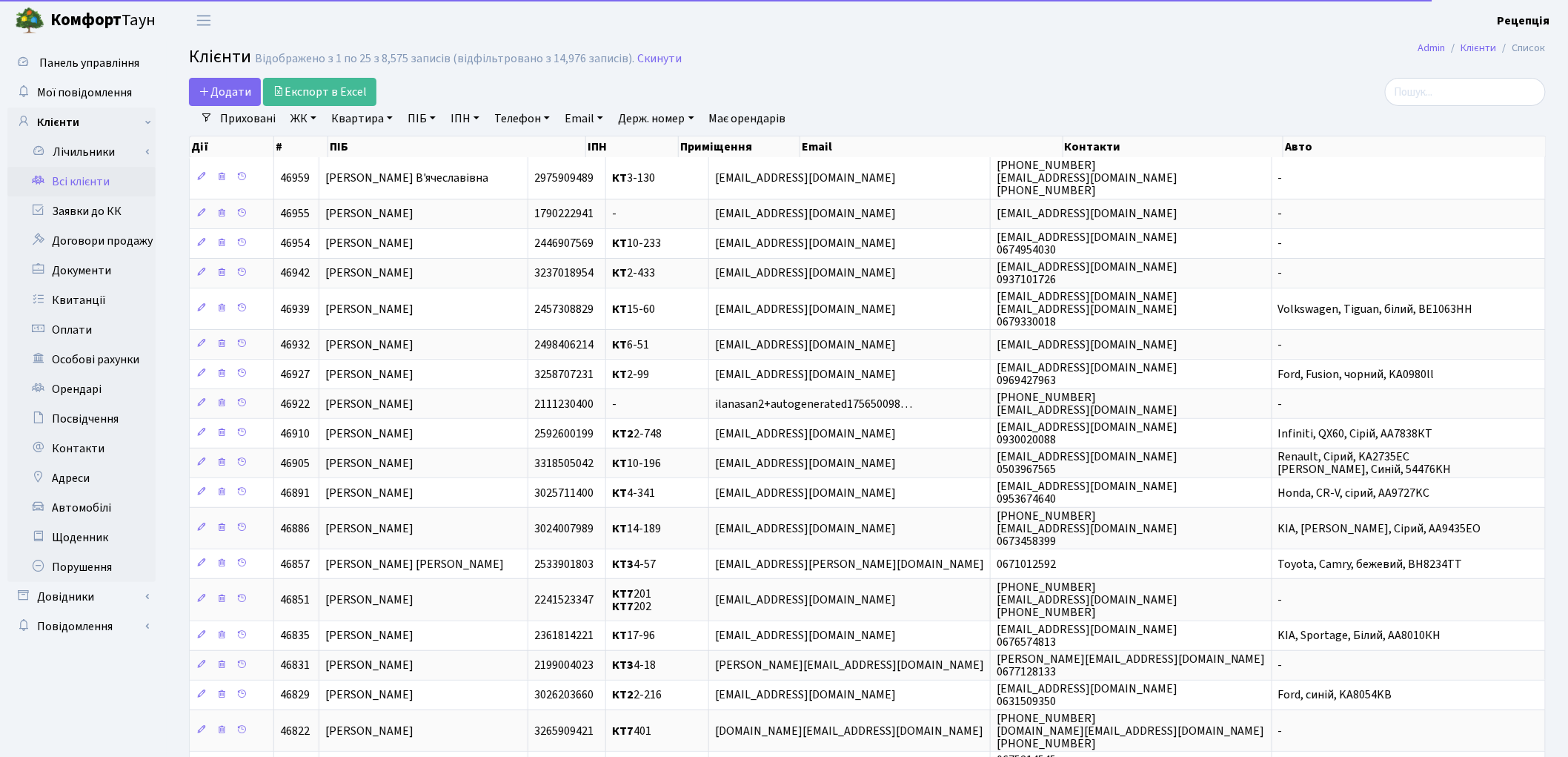
click at [301, 116] on link "ЖК" at bounding box center [304, 118] width 37 height 25
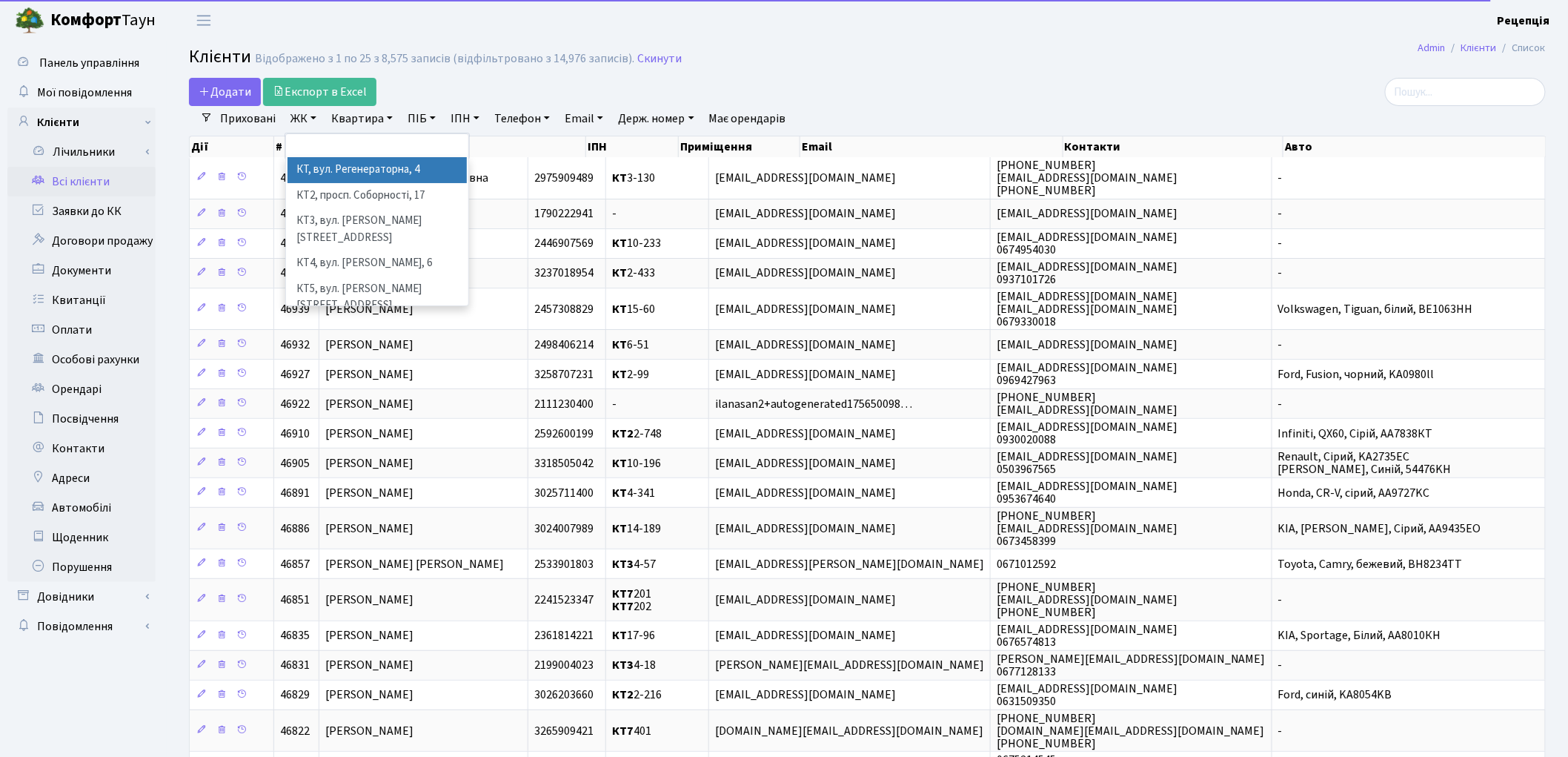
click at [324, 165] on li "КТ, вул. Регенераторна, 4" at bounding box center [377, 170] width 179 height 26
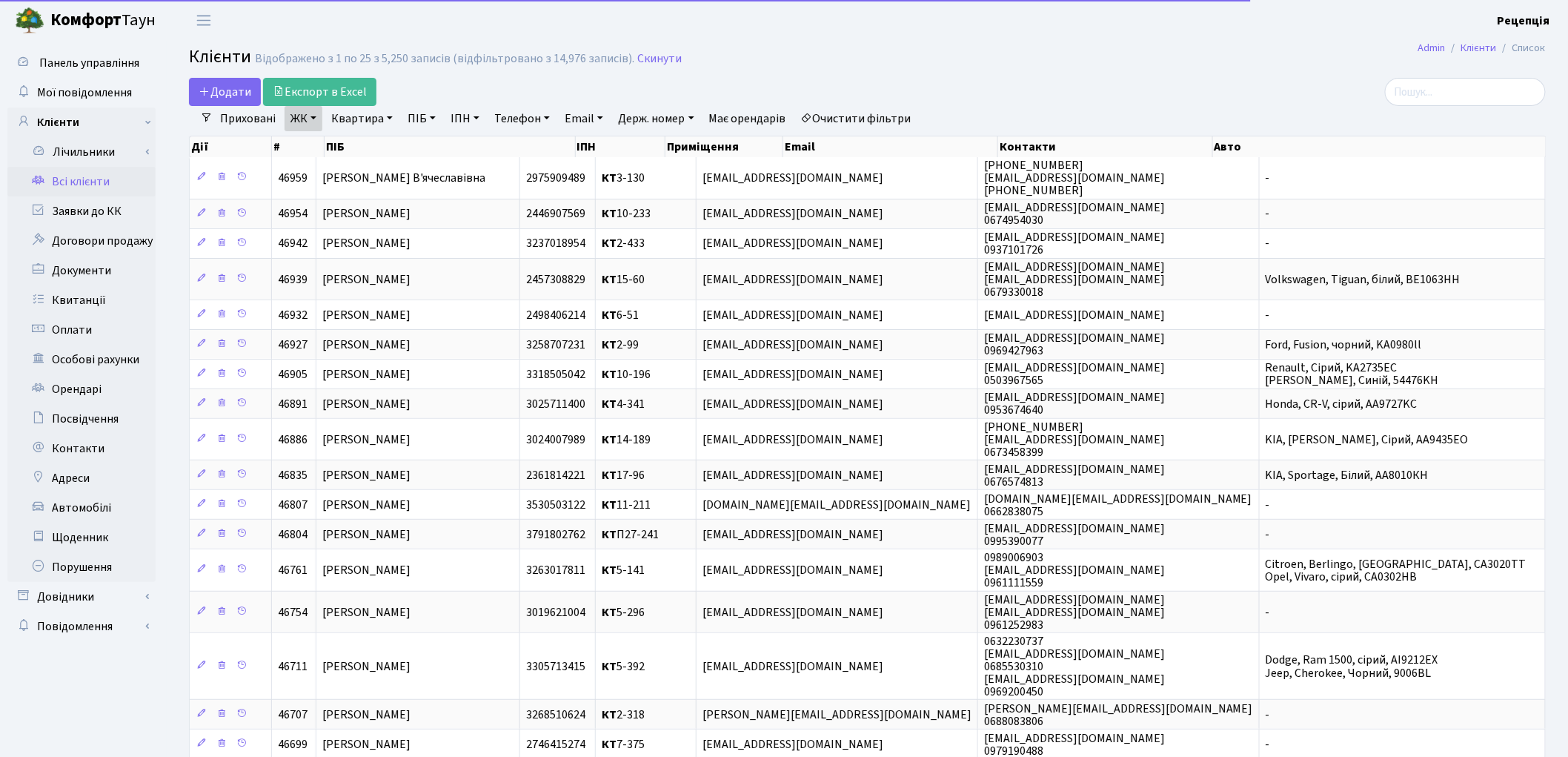
click at [368, 116] on link "Квартира" at bounding box center [362, 118] width 73 height 25
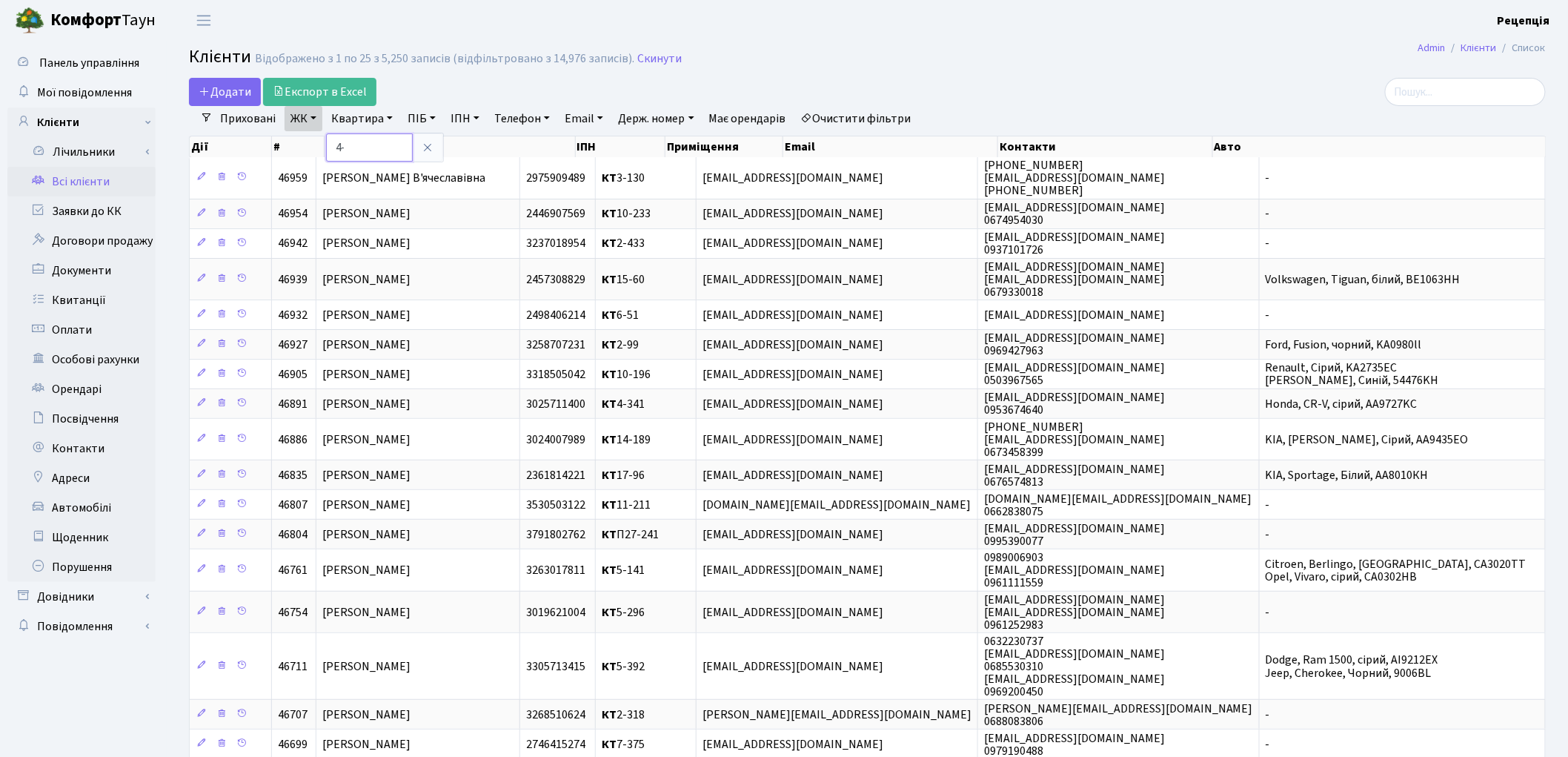
type input "4"
type input "1-110"
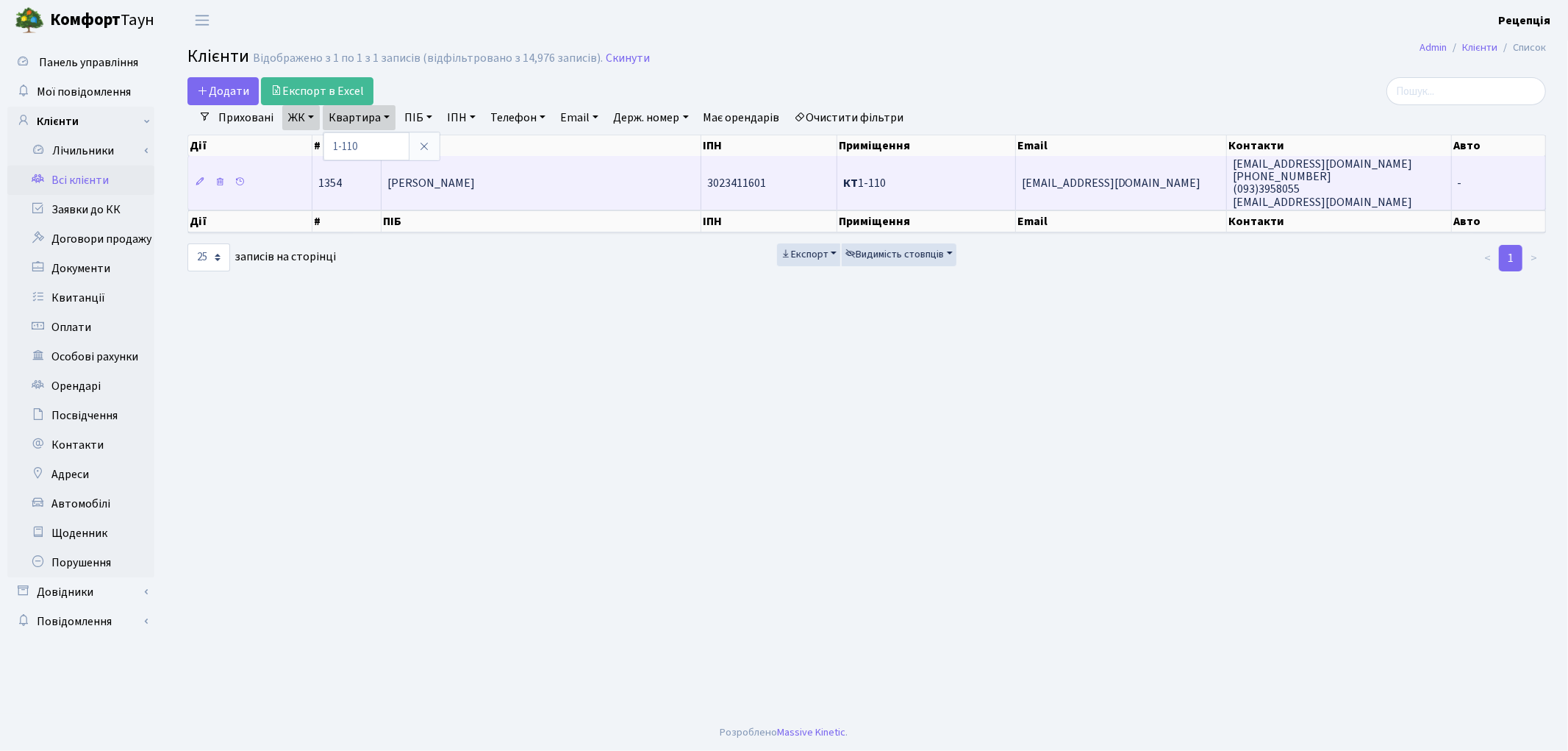
click at [467, 191] on td "[PERSON_NAME]" at bounding box center [541, 182] width 320 height 53
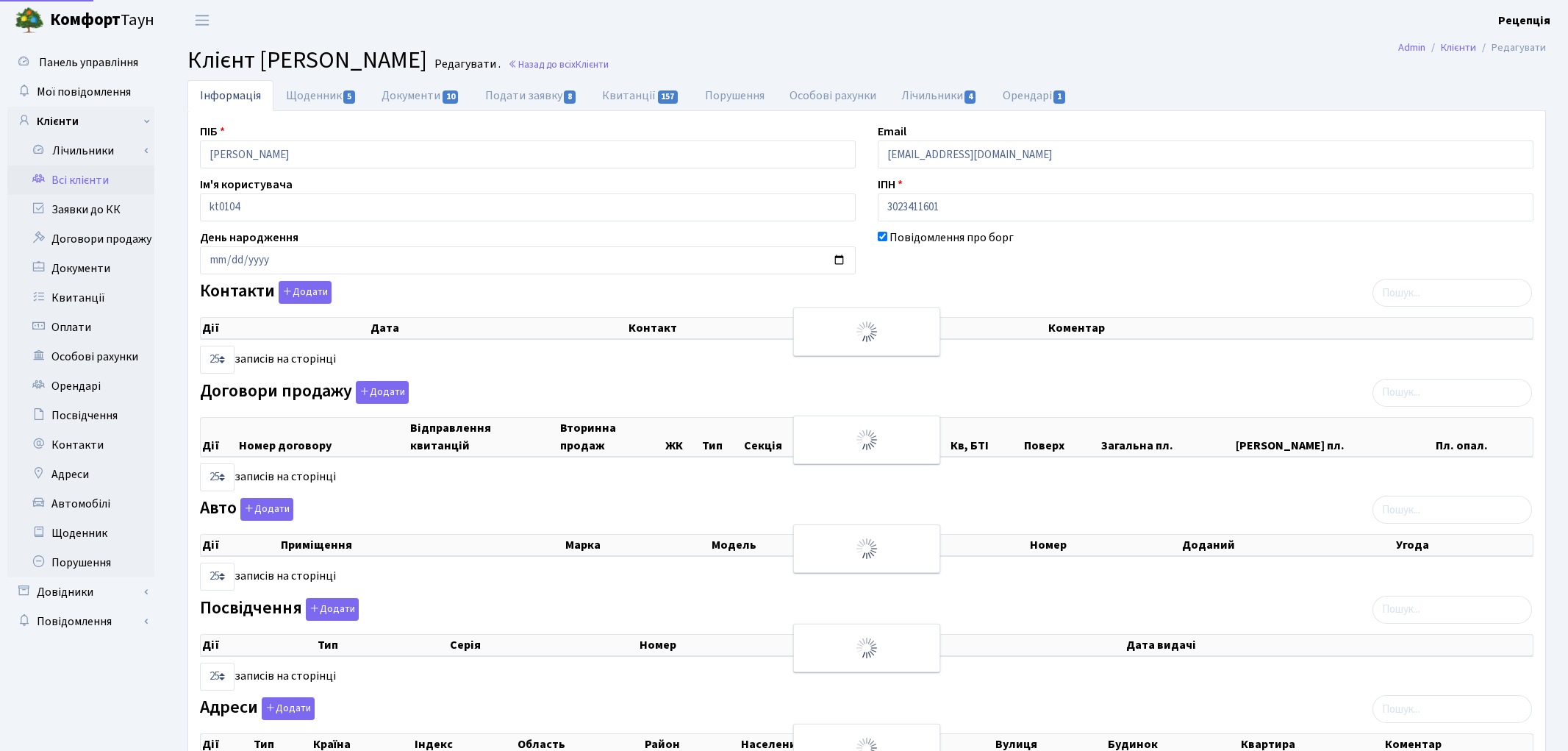
select select "25"
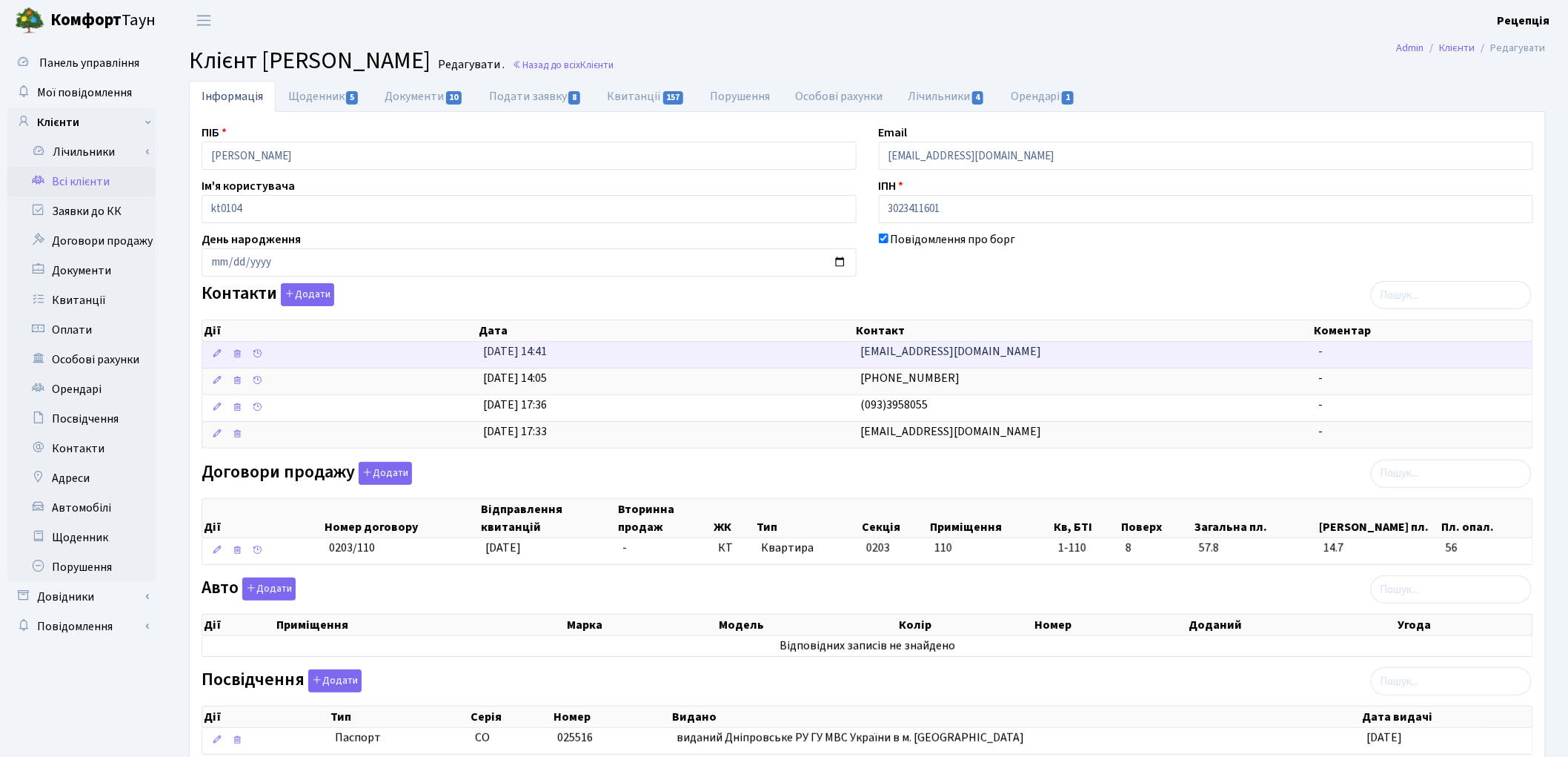
drag, startPoint x: 998, startPoint y: 343, endPoint x: 850, endPoint y: 355, distance: 148.5
click at [850, 355] on \<\/span\>\a "[DATE] 14:41 [EMAIL_ADDRESS][DOMAIN_NAME] -" at bounding box center [867, 355] width 1330 height 26
copy \<\/span\>\a "[EMAIL_ADDRESS][DOMAIN_NAME]"
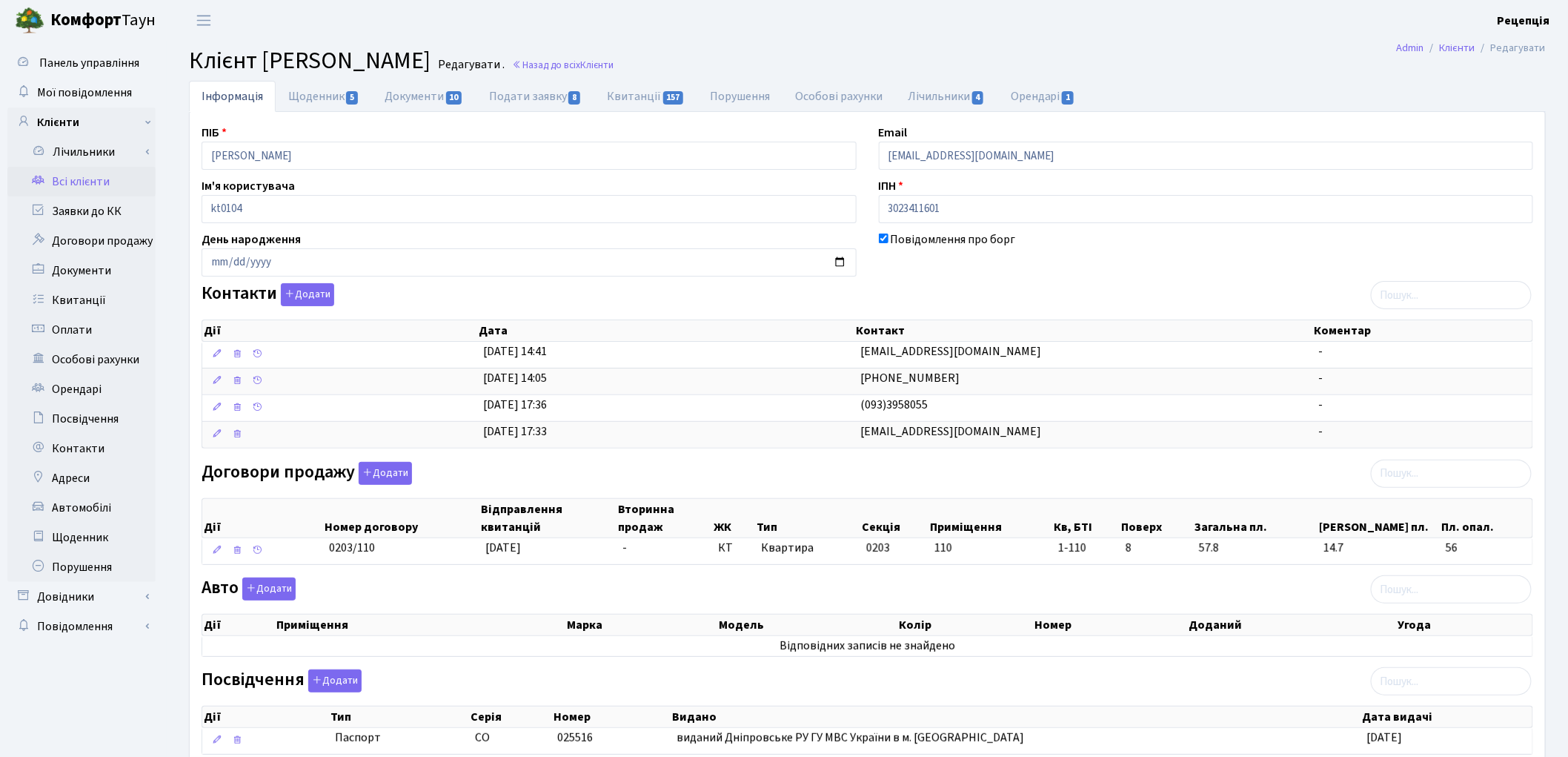
click at [86, 179] on link "Всі клієнти" at bounding box center [82, 181] width 148 height 30
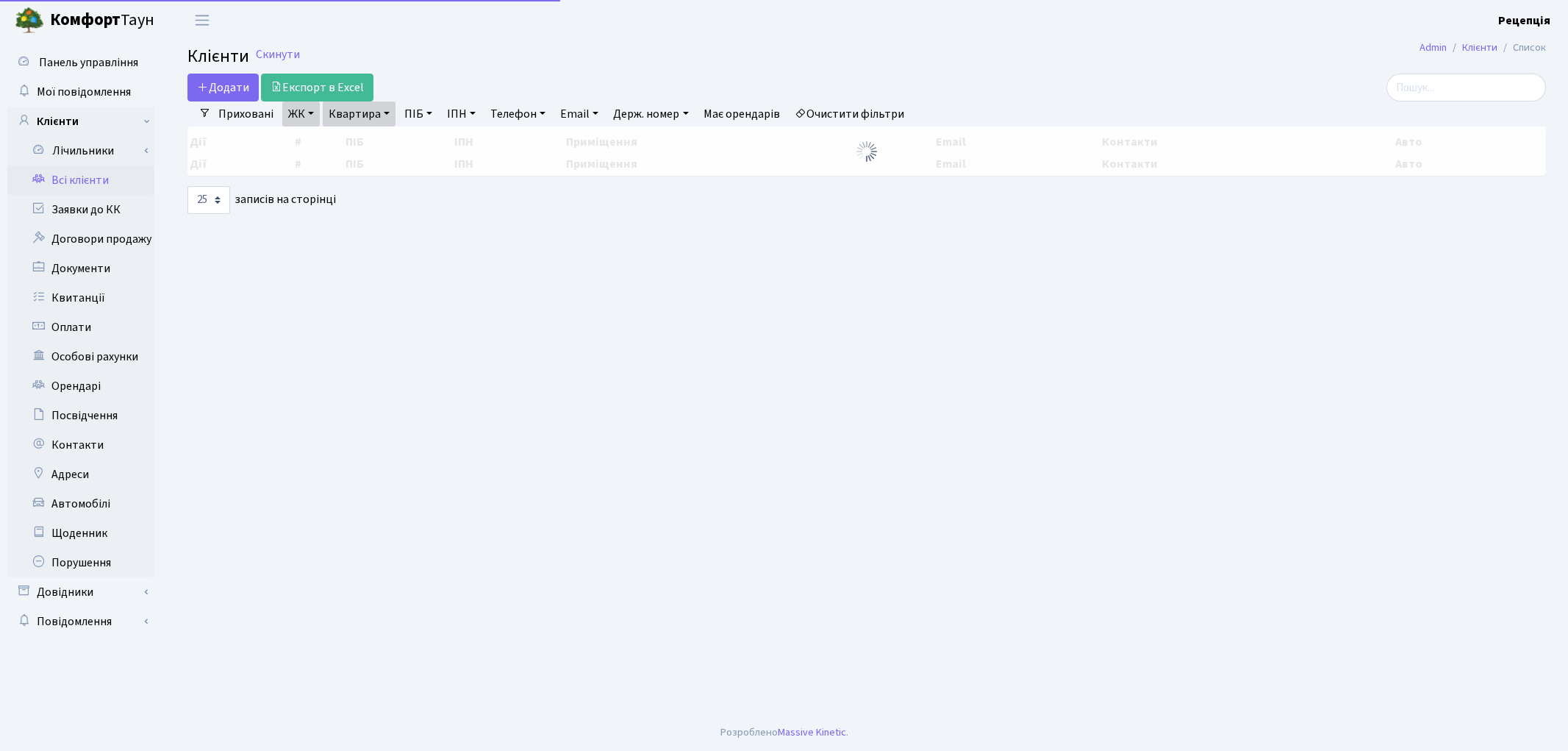
select select "25"
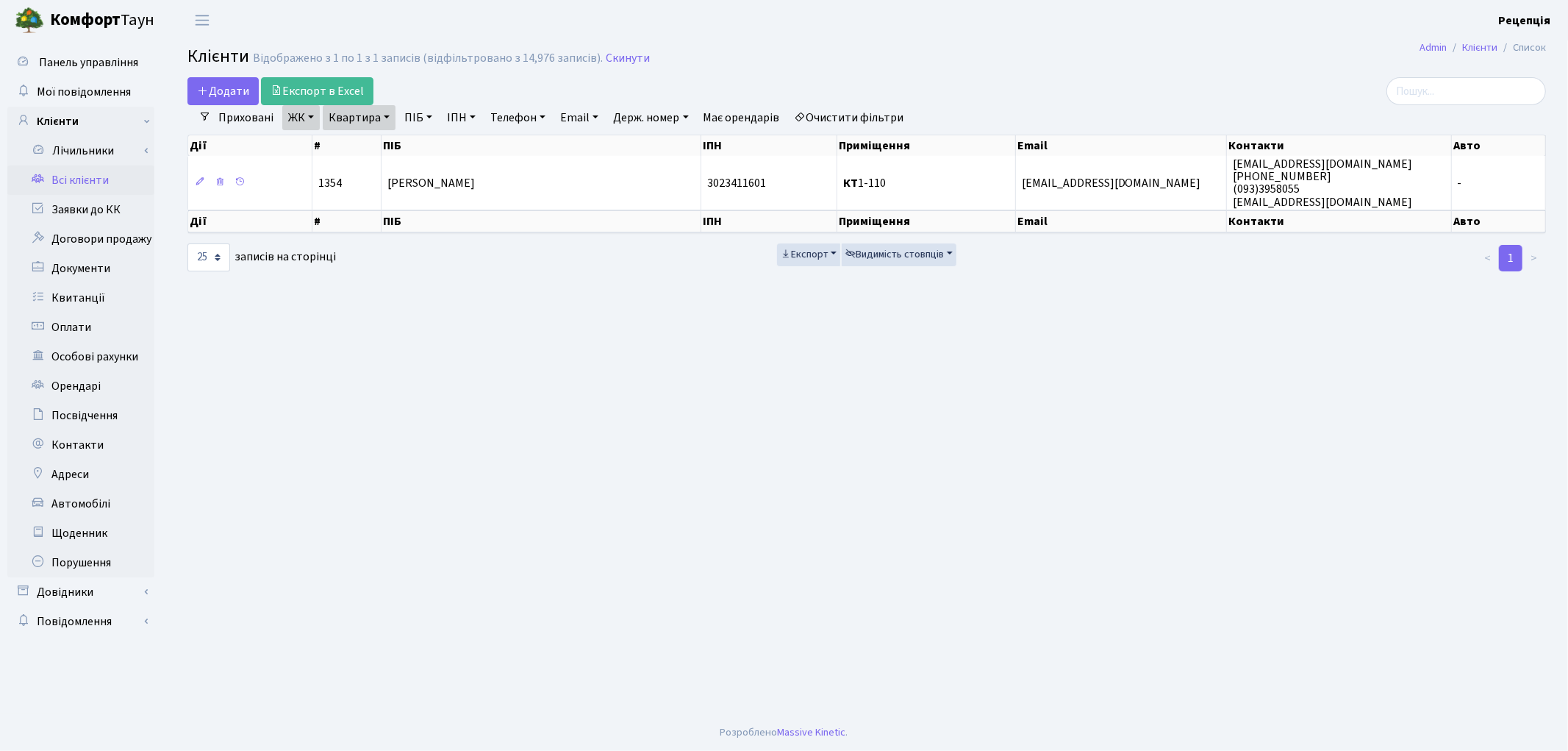
click at [869, 113] on link "Очистити фільтри" at bounding box center [849, 117] width 121 height 25
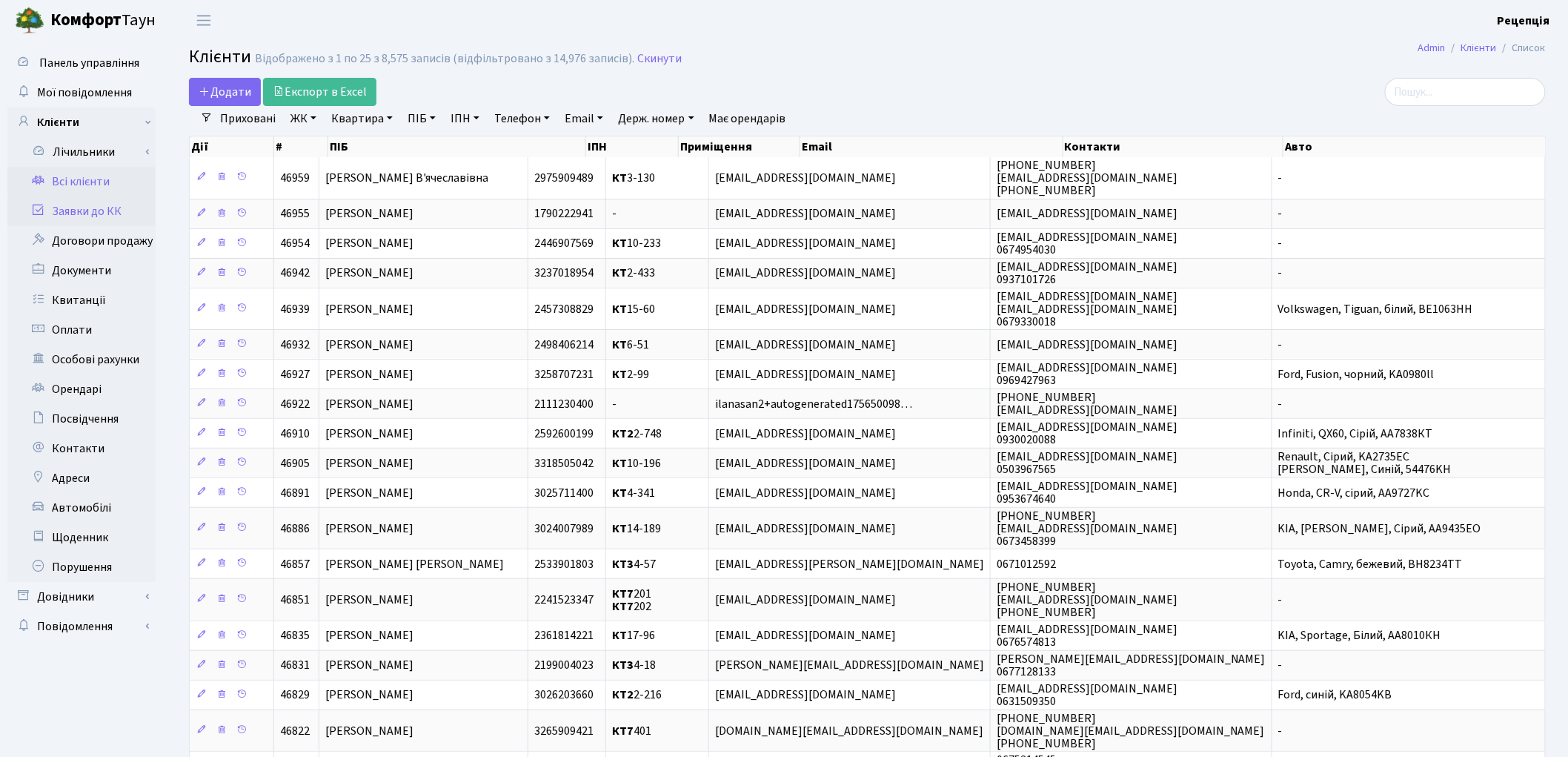
click at [87, 212] on link "Заявки до КК" at bounding box center [82, 211] width 148 height 30
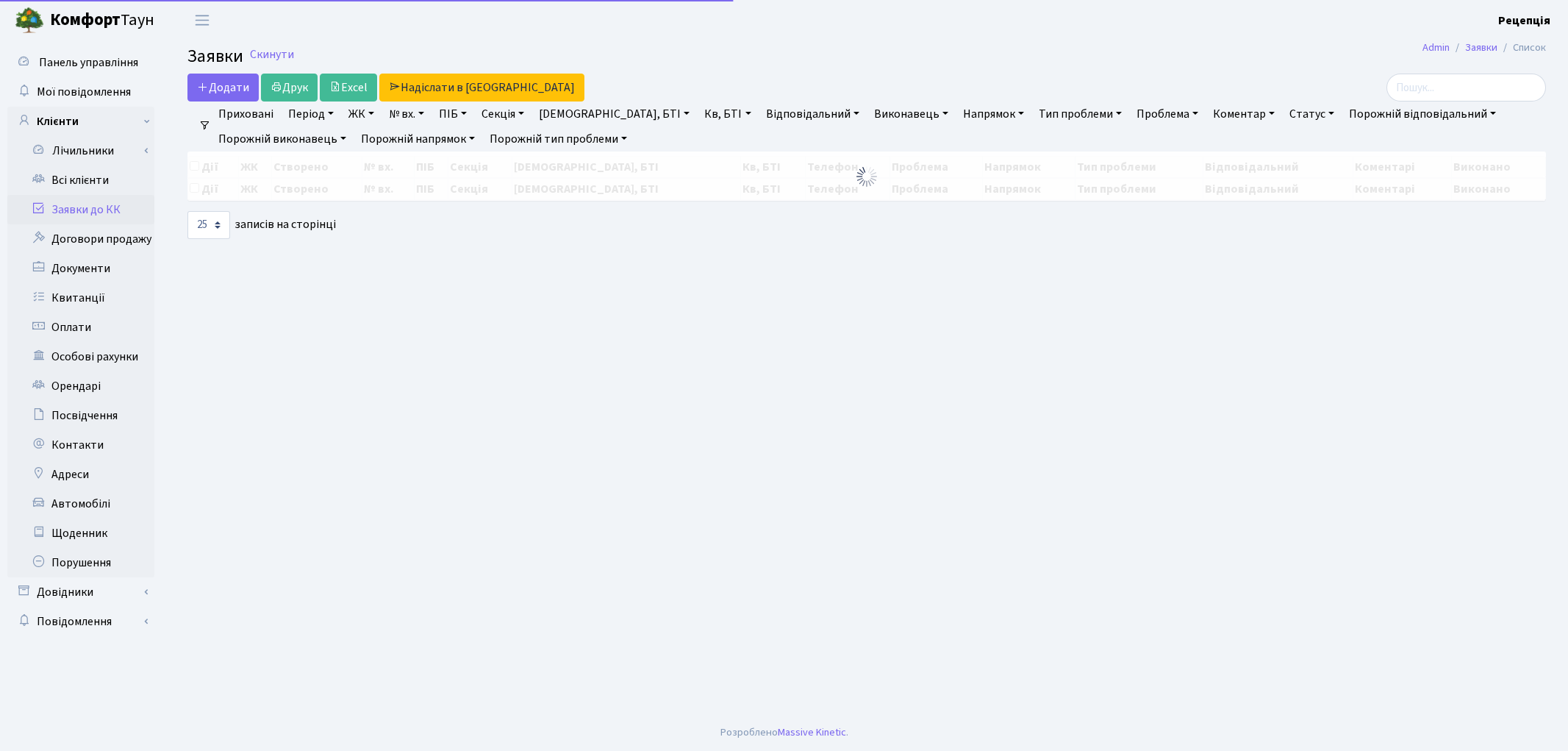
select select "25"
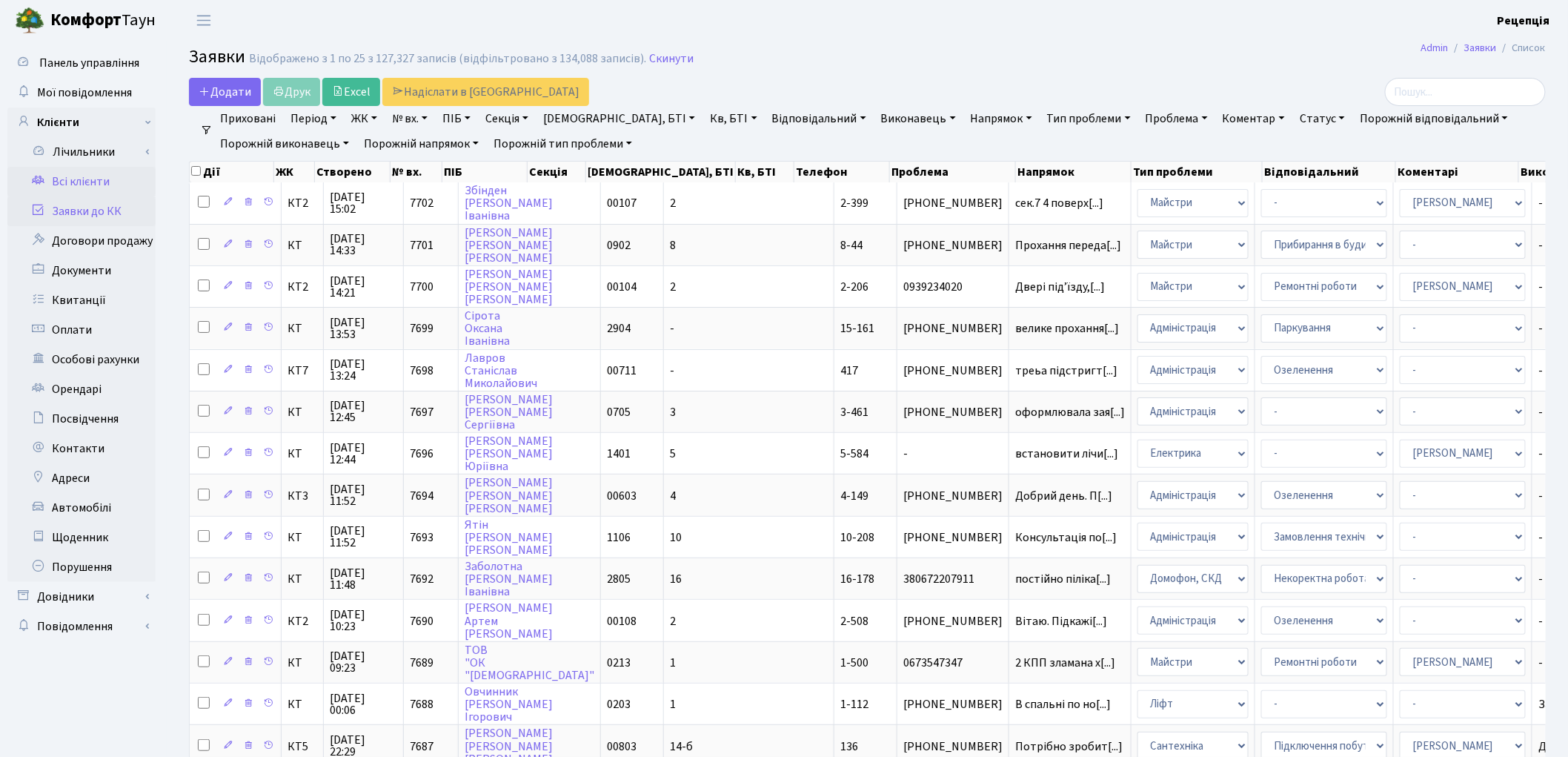
click at [124, 187] on link "Всі клієнти" at bounding box center [82, 181] width 148 height 30
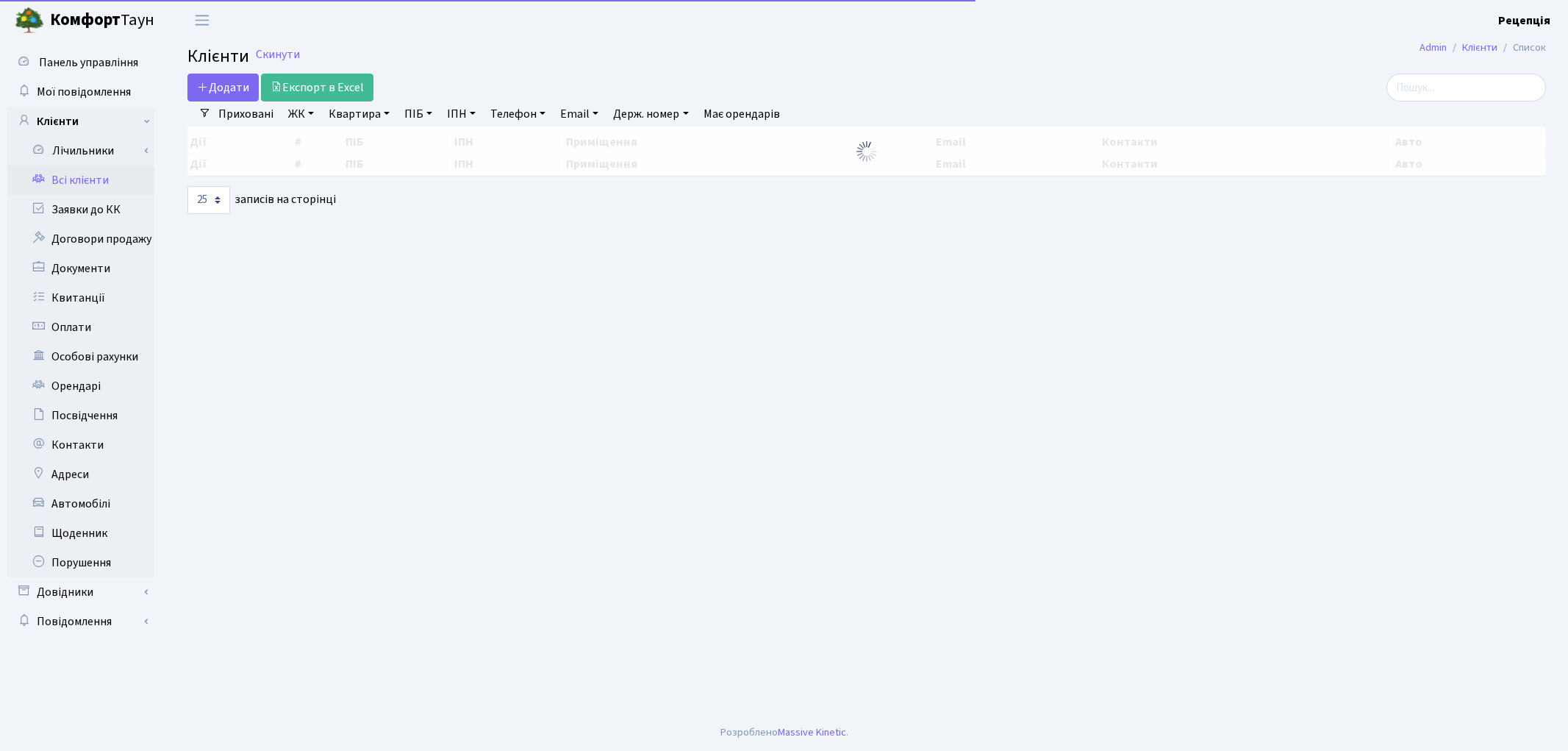
select select "25"
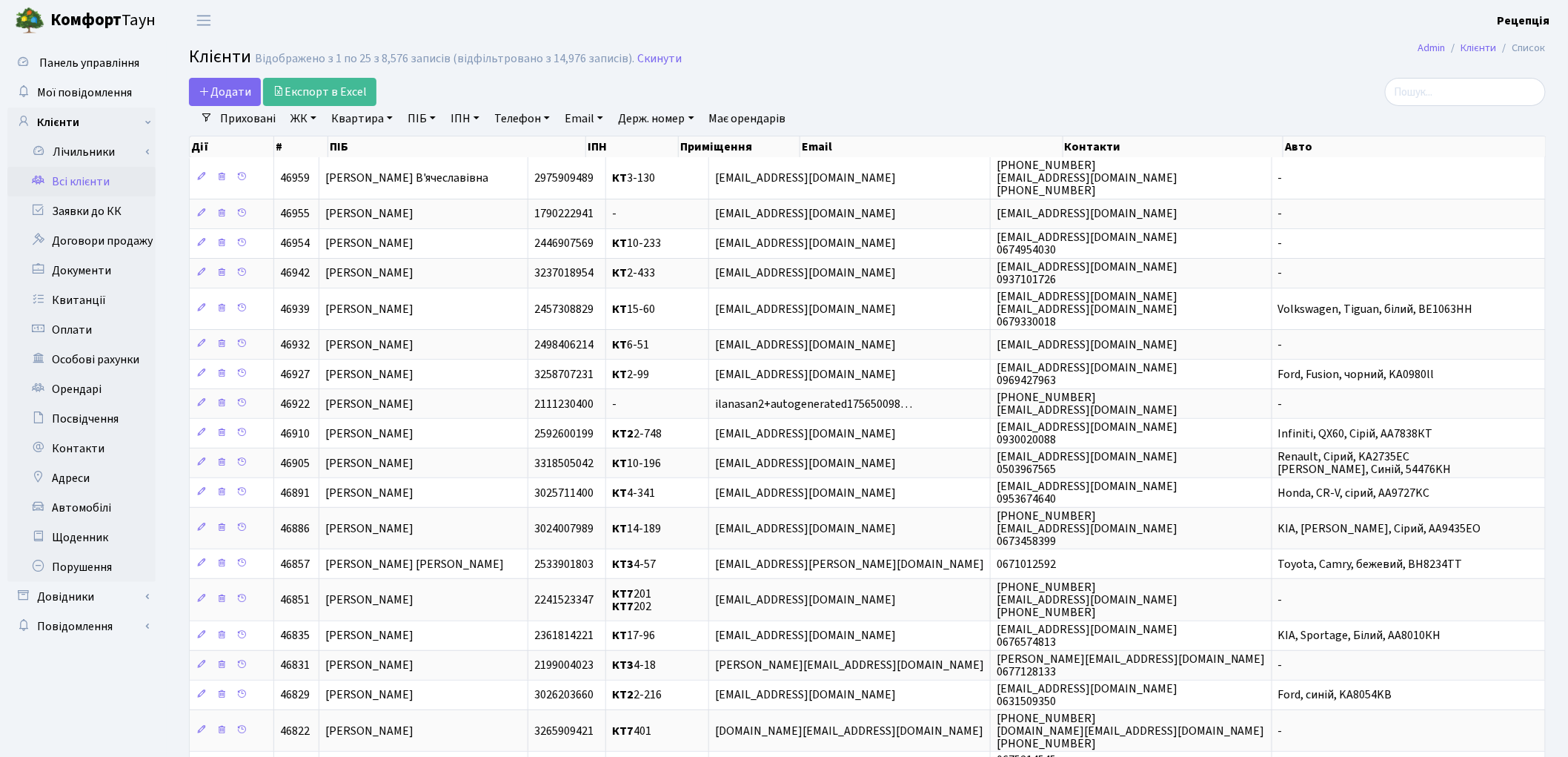
click at [431, 121] on link "ПІБ" at bounding box center [421, 118] width 40 height 25
click at [1168, 21] on header "Комфорт Таун Рецепція Мій обліковий запис Вийти" at bounding box center [784, 20] width 1568 height 40
click at [647, 124] on link "Держ. номер" at bounding box center [656, 118] width 88 height 25
type input "4303"
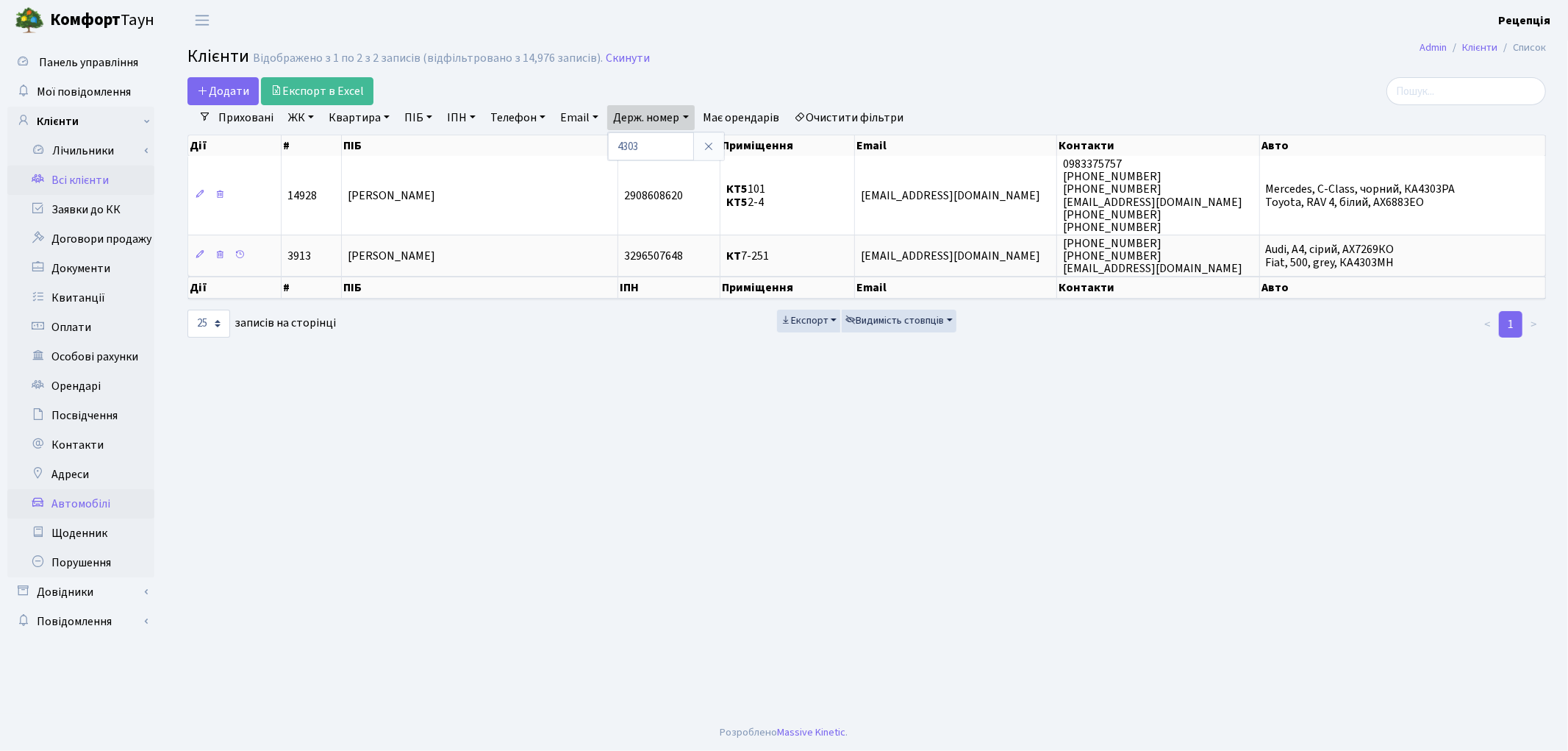
click at [97, 489] on link "Автомобілі" at bounding box center [81, 504] width 147 height 30
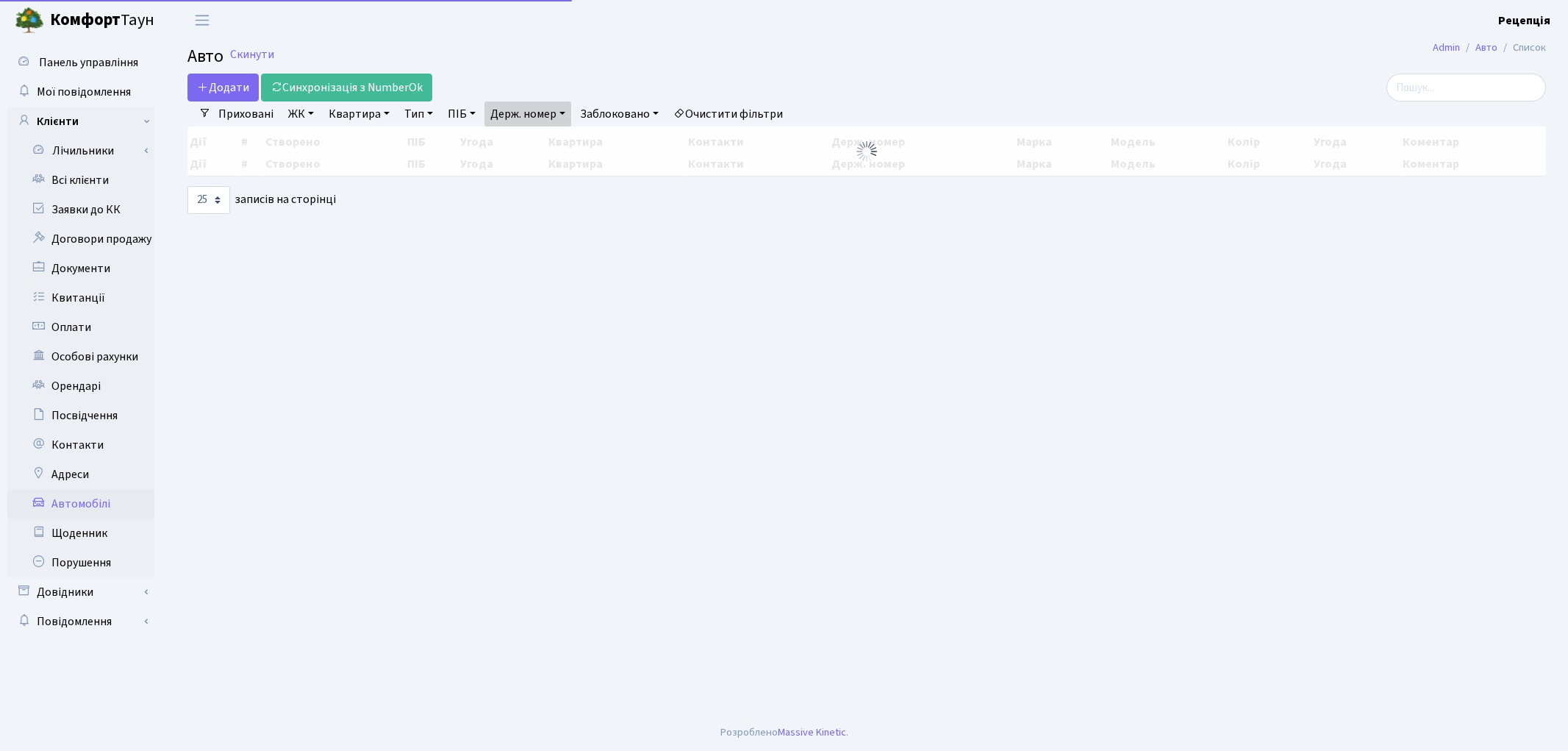
select select "25"
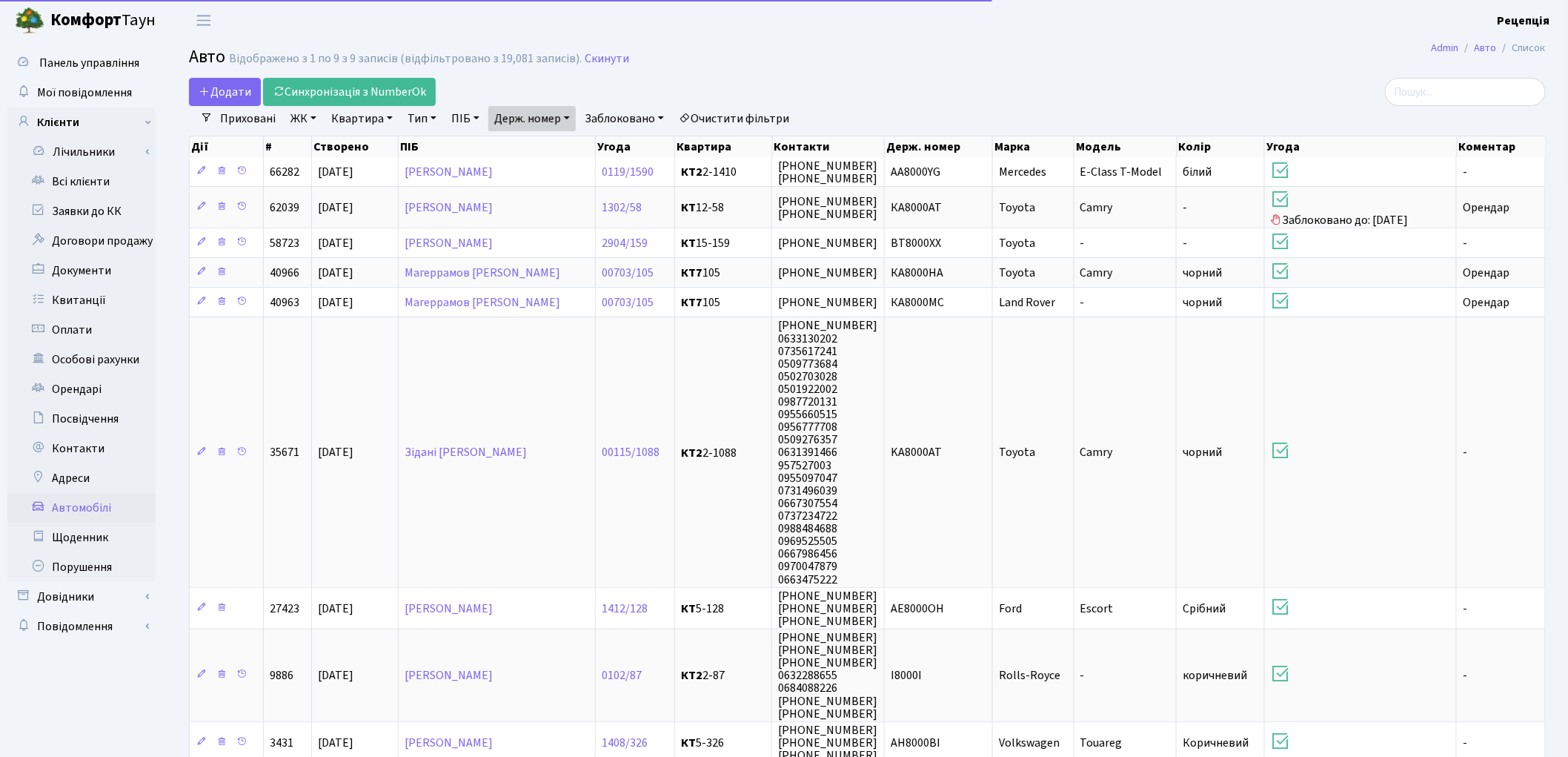
click at [558, 117] on link "Держ. номер" at bounding box center [532, 118] width 88 height 25
click at [568, 135] on input "8000" at bounding box center [533, 148] width 87 height 28
type input "8"
type input "4303"
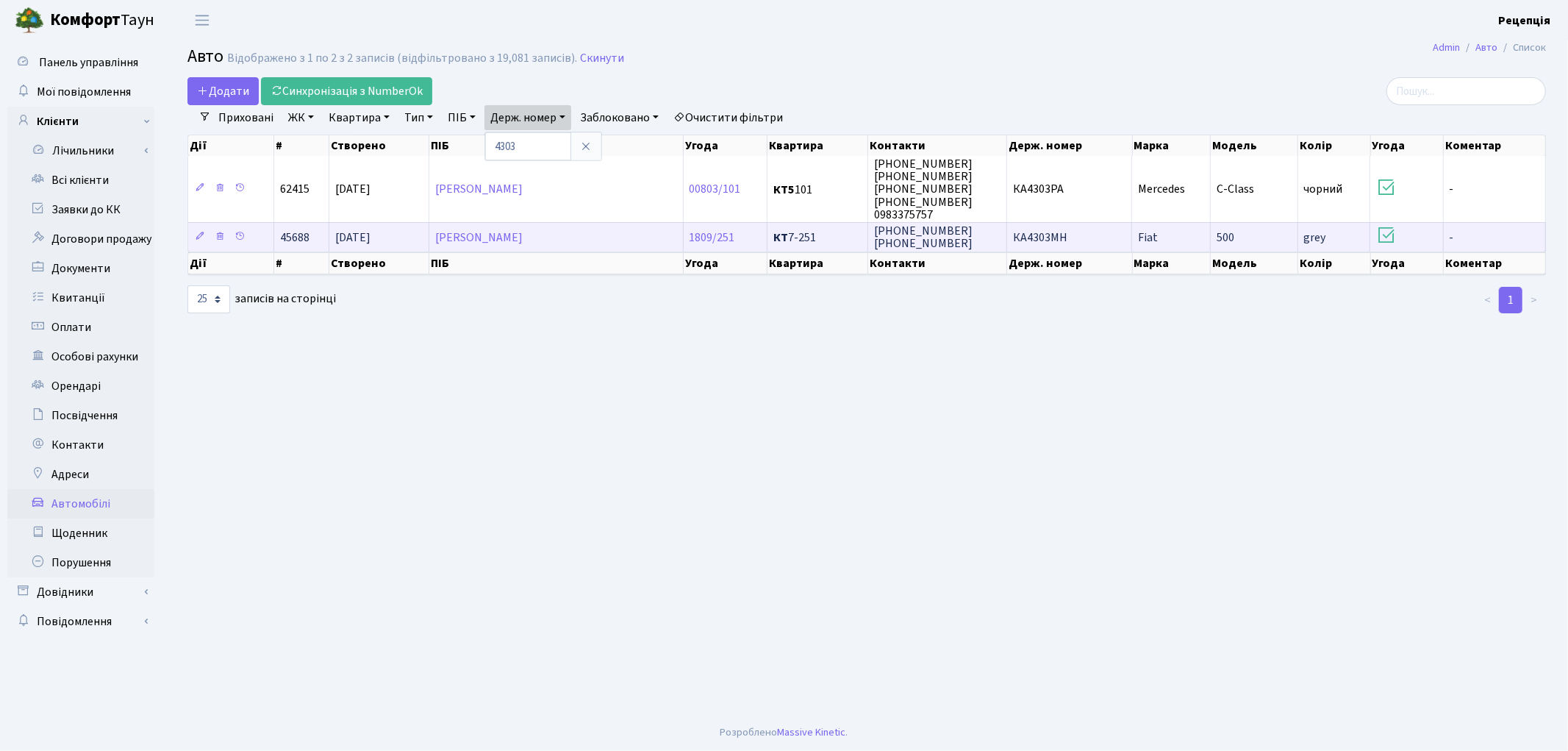
click at [1074, 237] on td "КА4303МН" at bounding box center [1070, 237] width 125 height 30
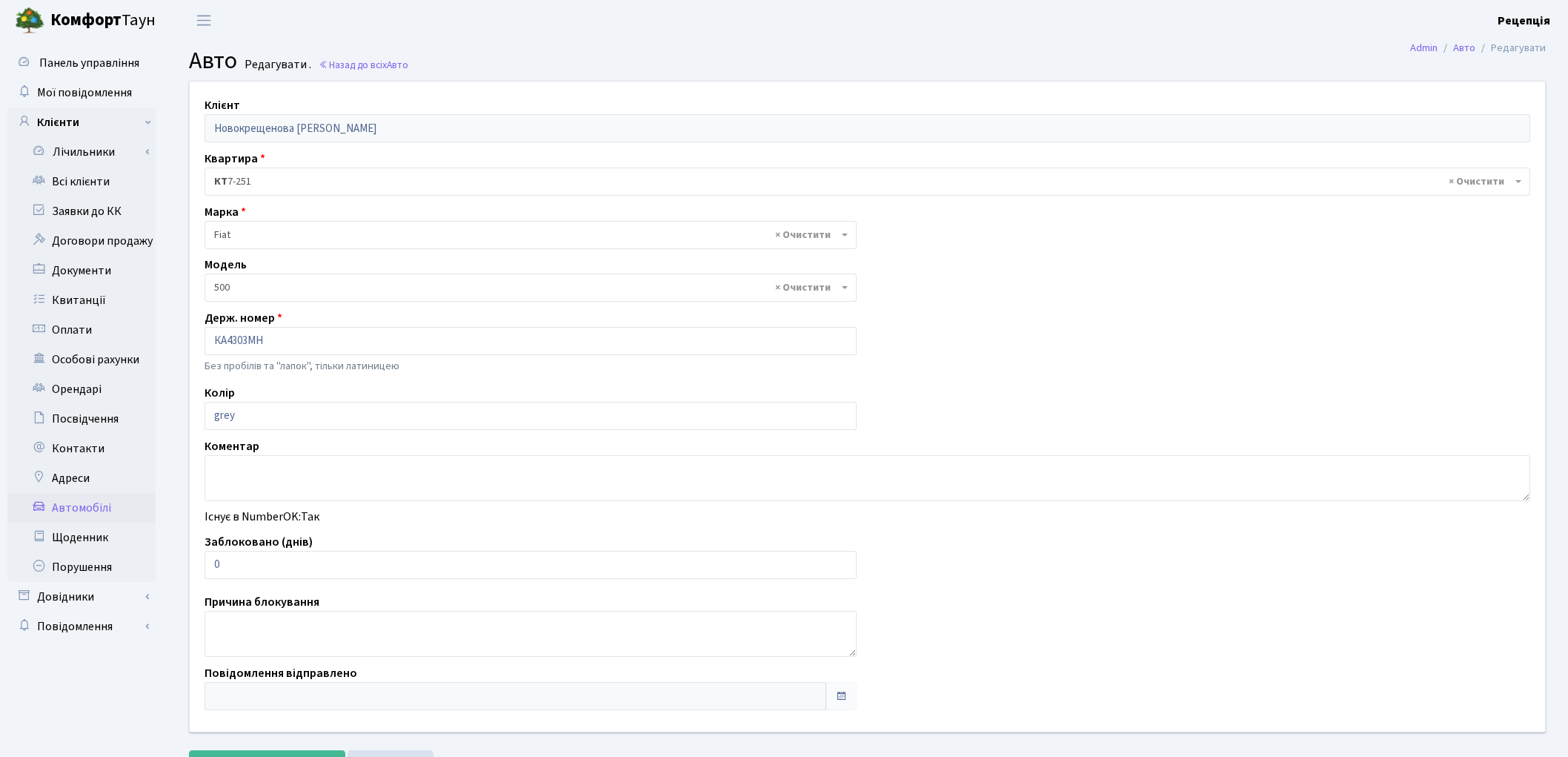
select select "27"
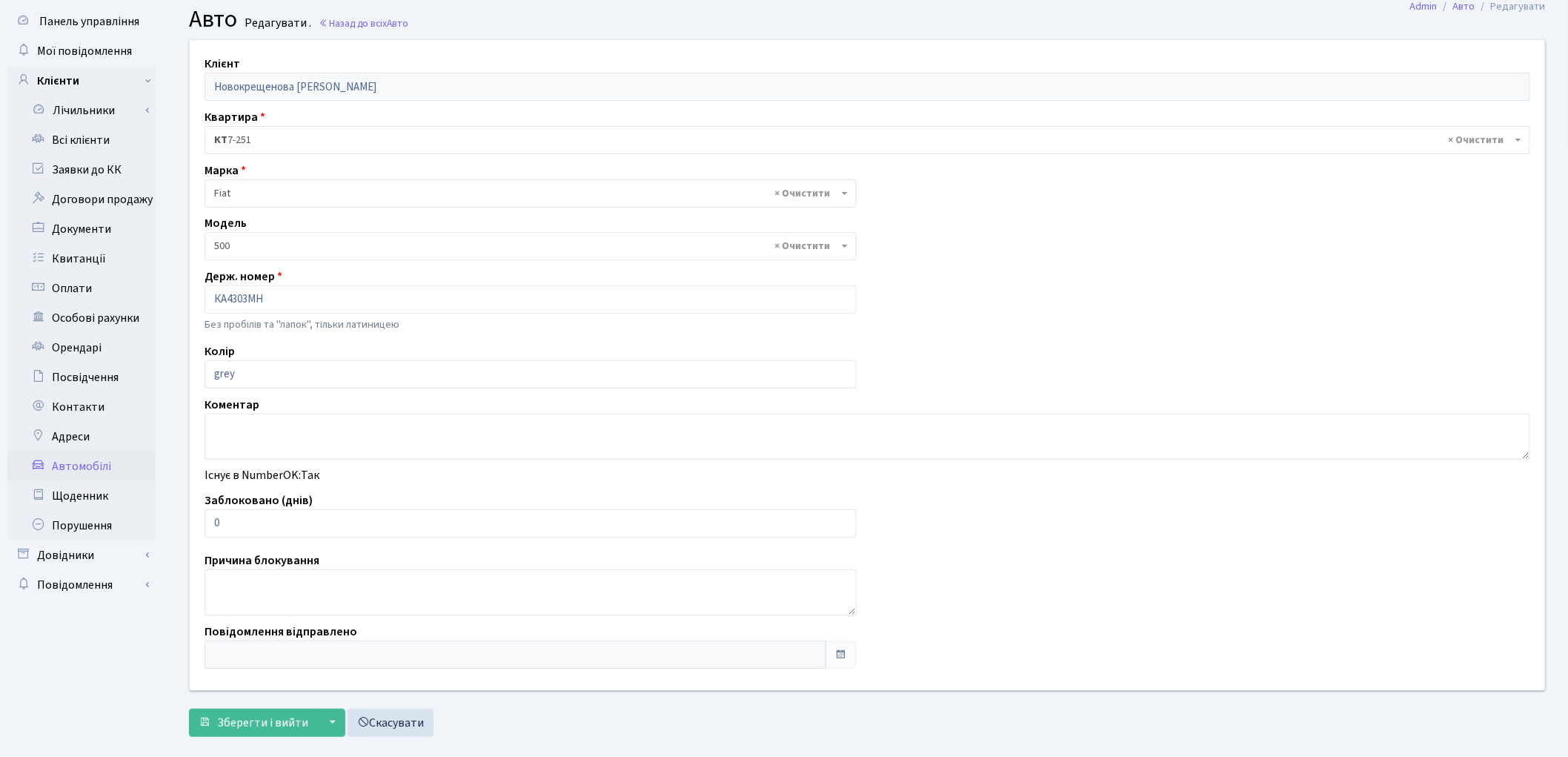
scroll to position [65, 0]
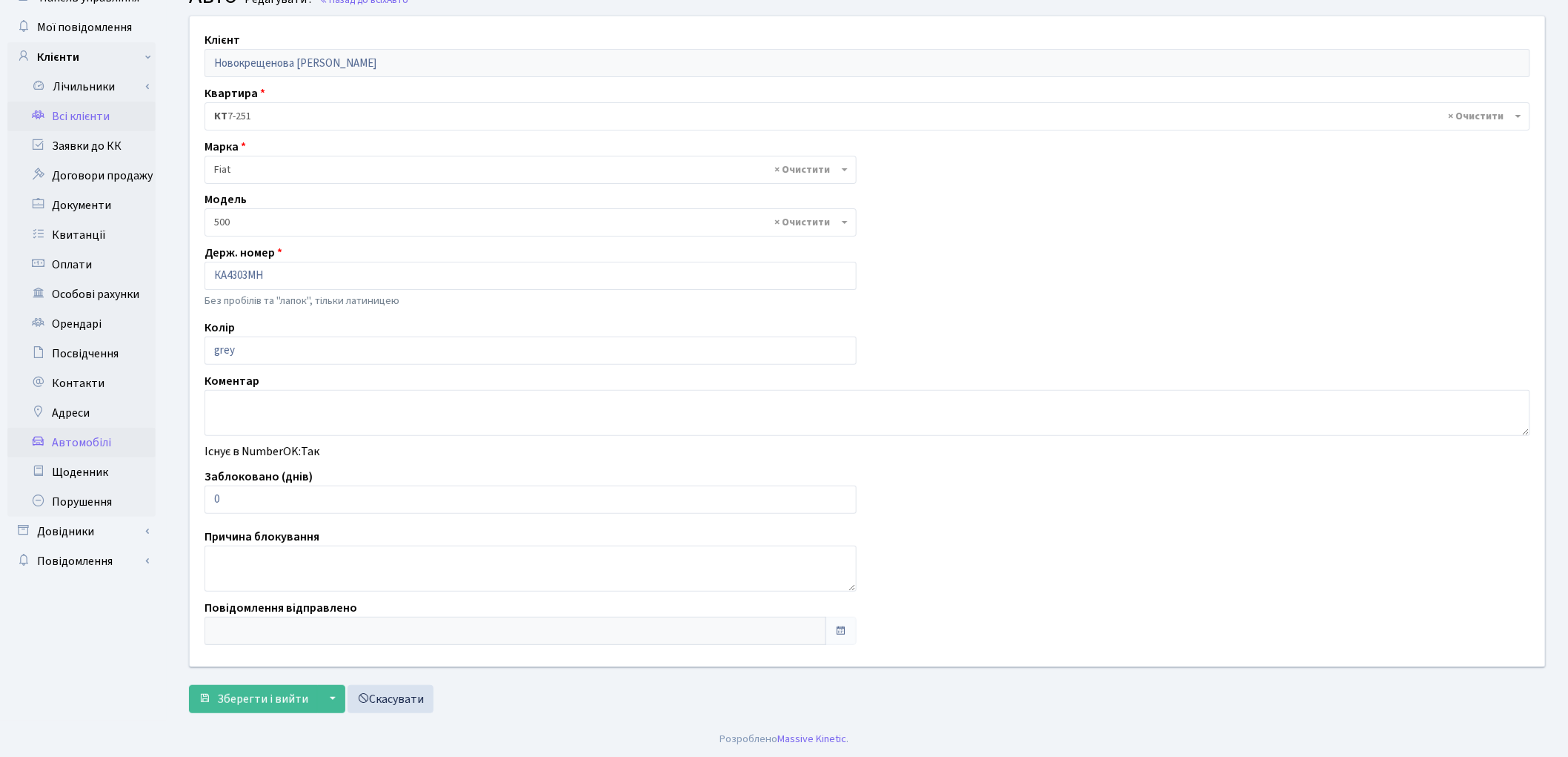
click at [124, 104] on link "Всі клієнти" at bounding box center [82, 116] width 148 height 30
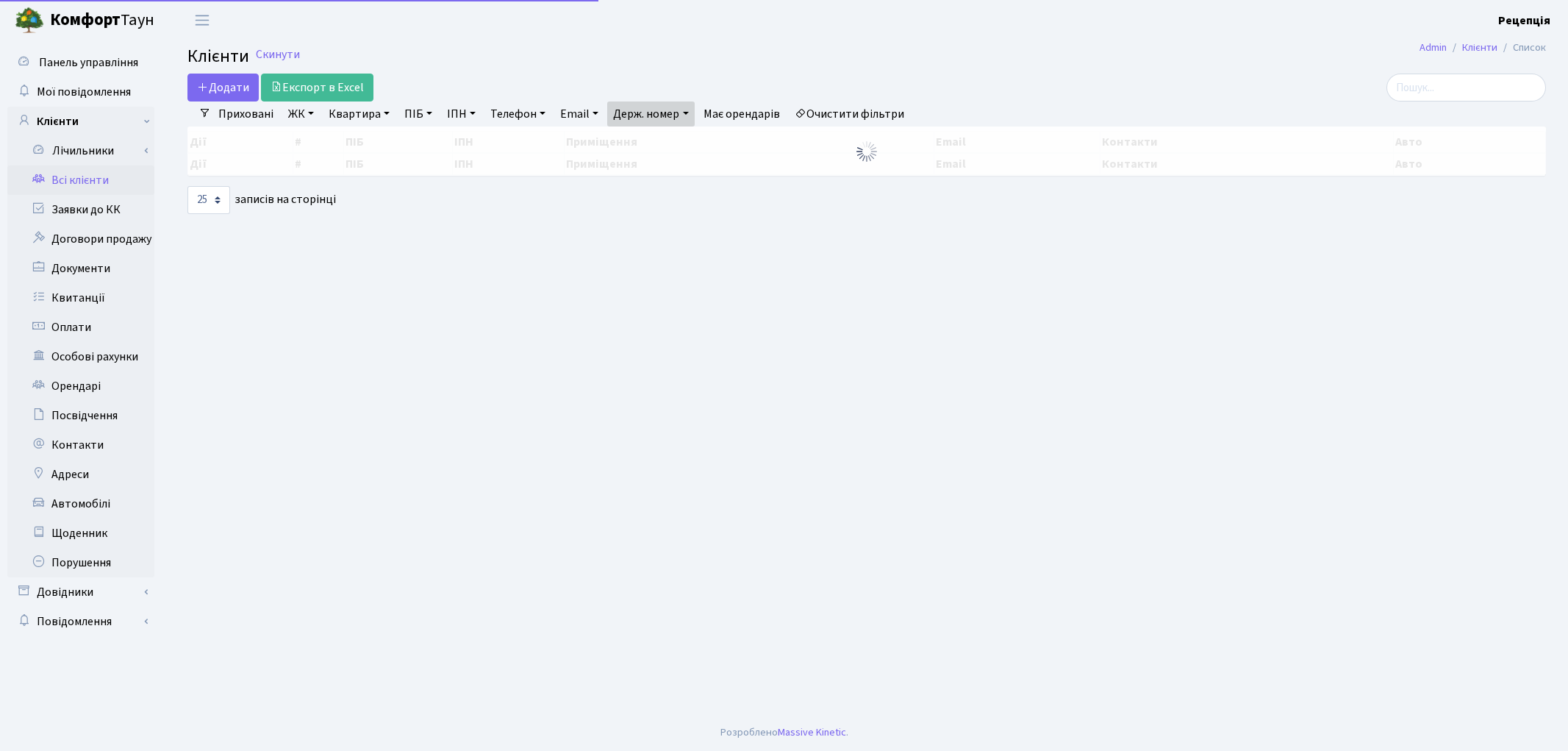
select select "25"
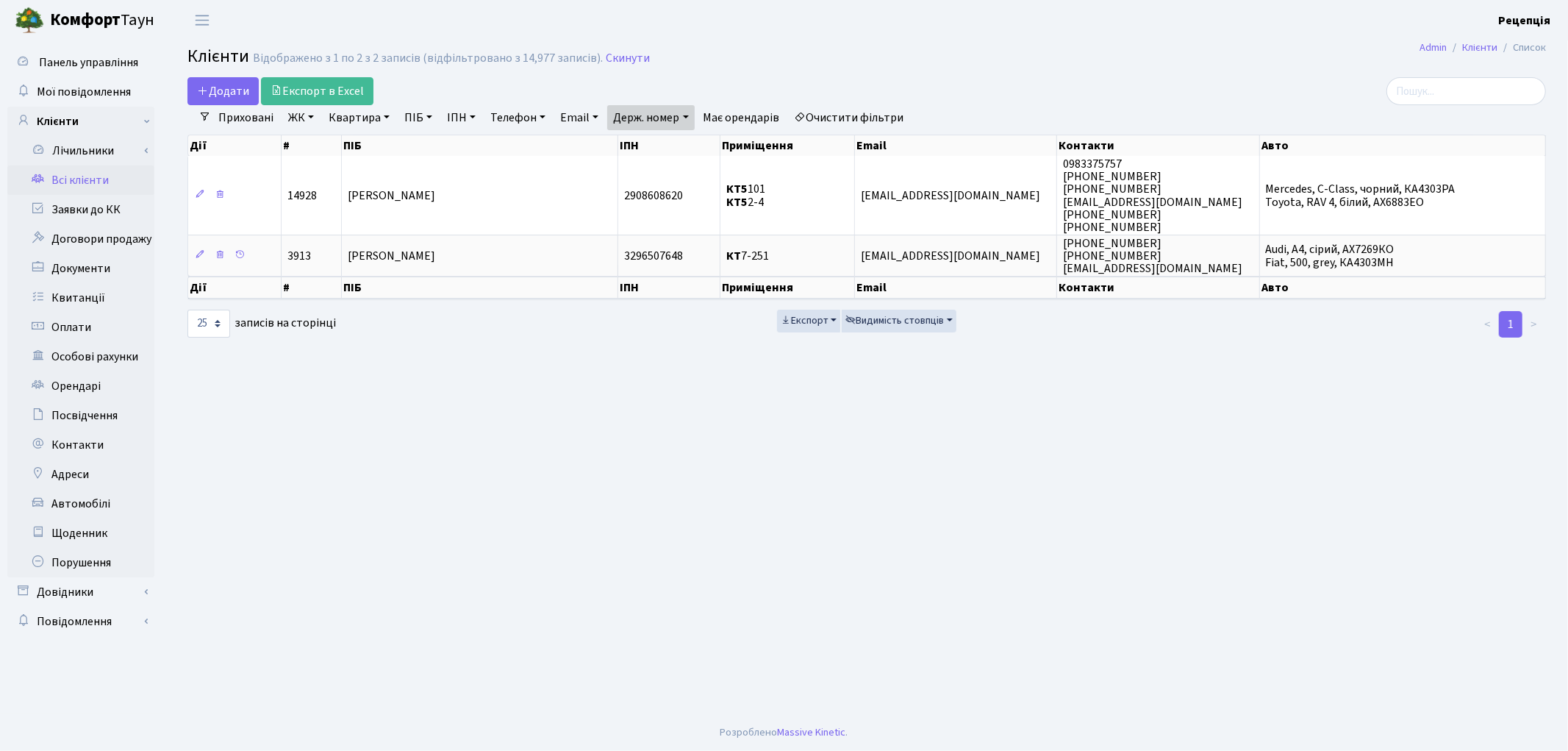
click at [856, 112] on link "Очистити фільтри" at bounding box center [849, 117] width 121 height 25
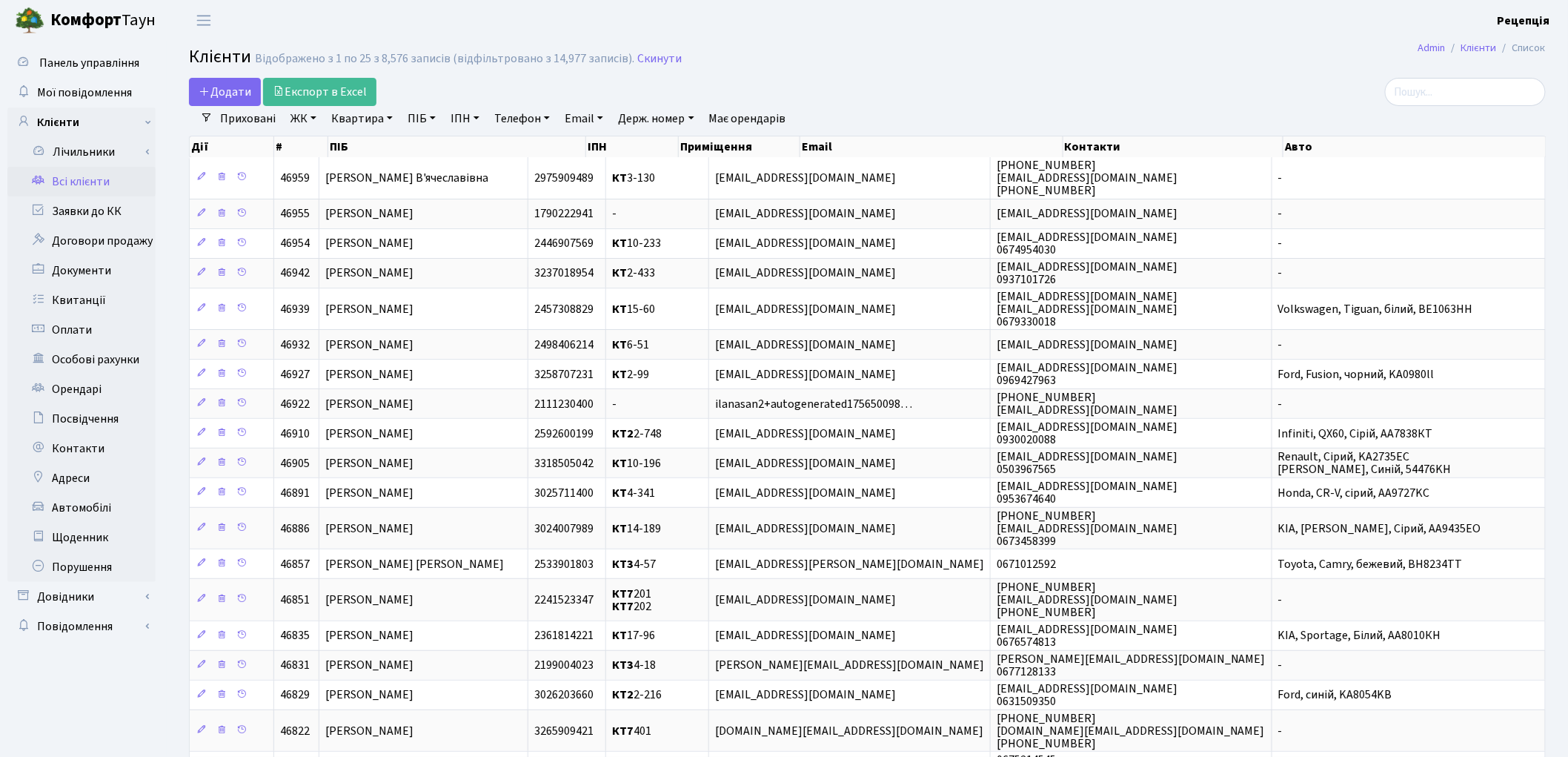
click at [417, 122] on link "ПІБ" at bounding box center [421, 118] width 40 height 25
type input "розумовська"
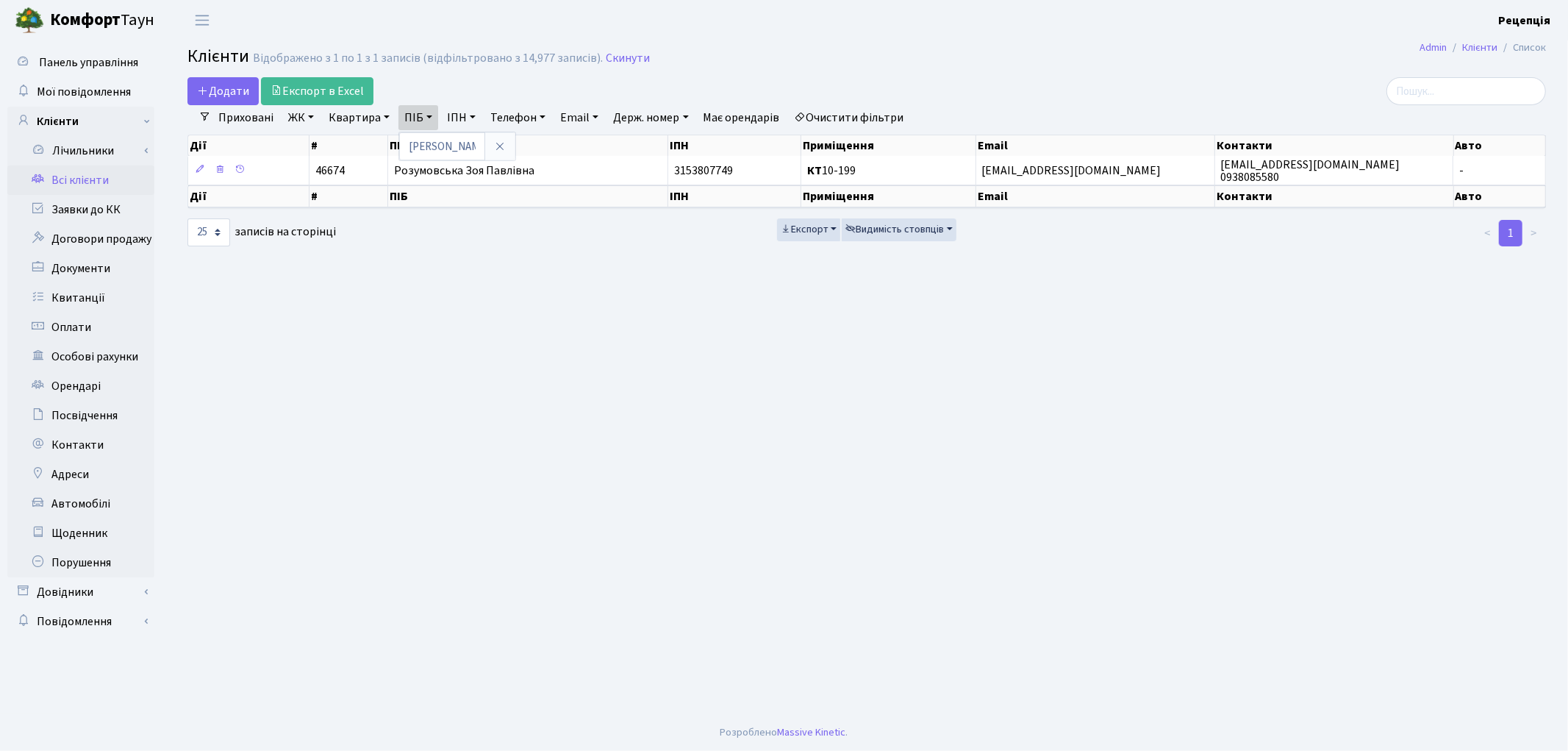
click at [885, 110] on link "Очистити фільтри" at bounding box center [849, 117] width 121 height 25
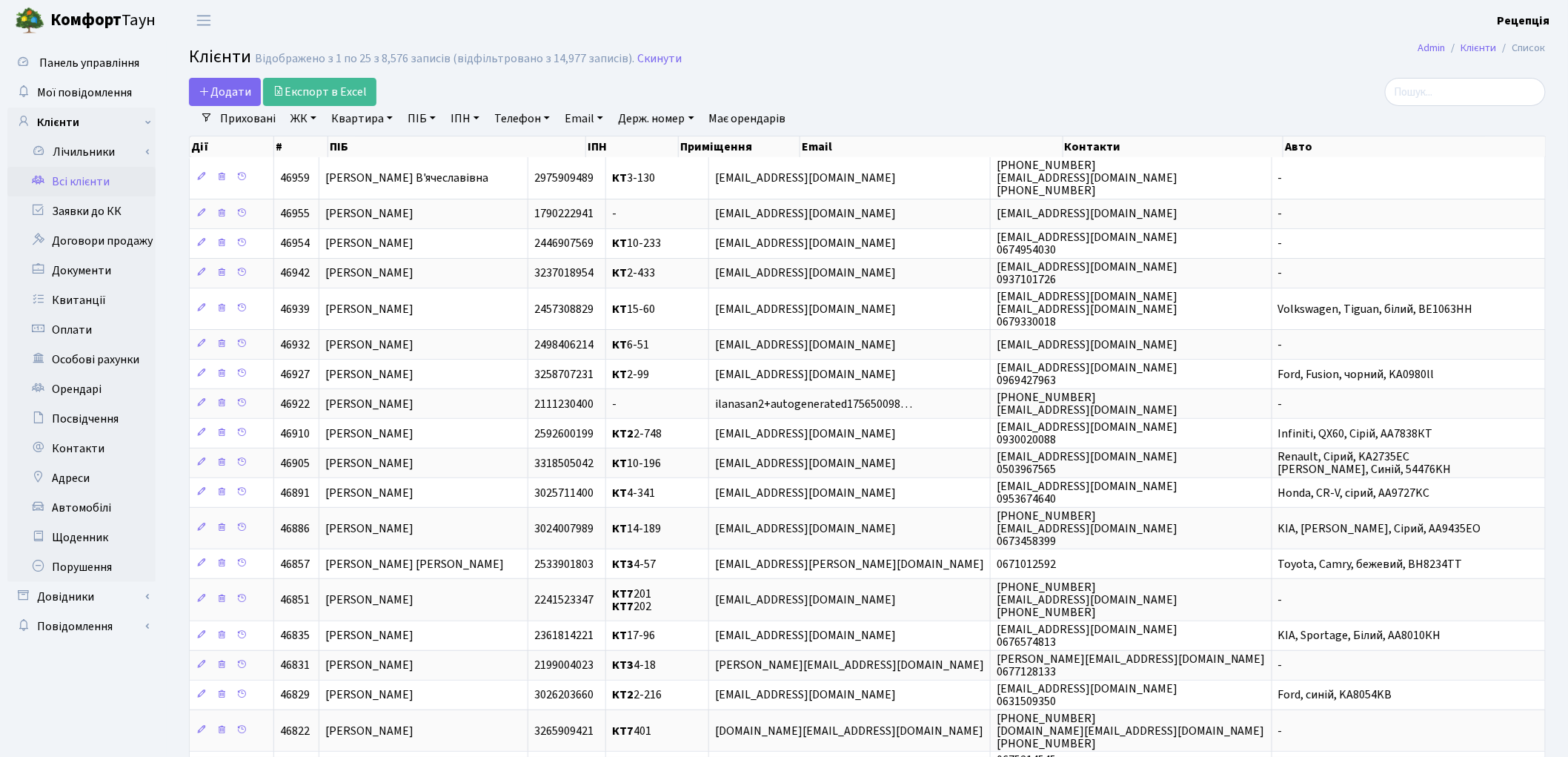
click at [308, 118] on link "ЖК" at bounding box center [304, 118] width 37 height 25
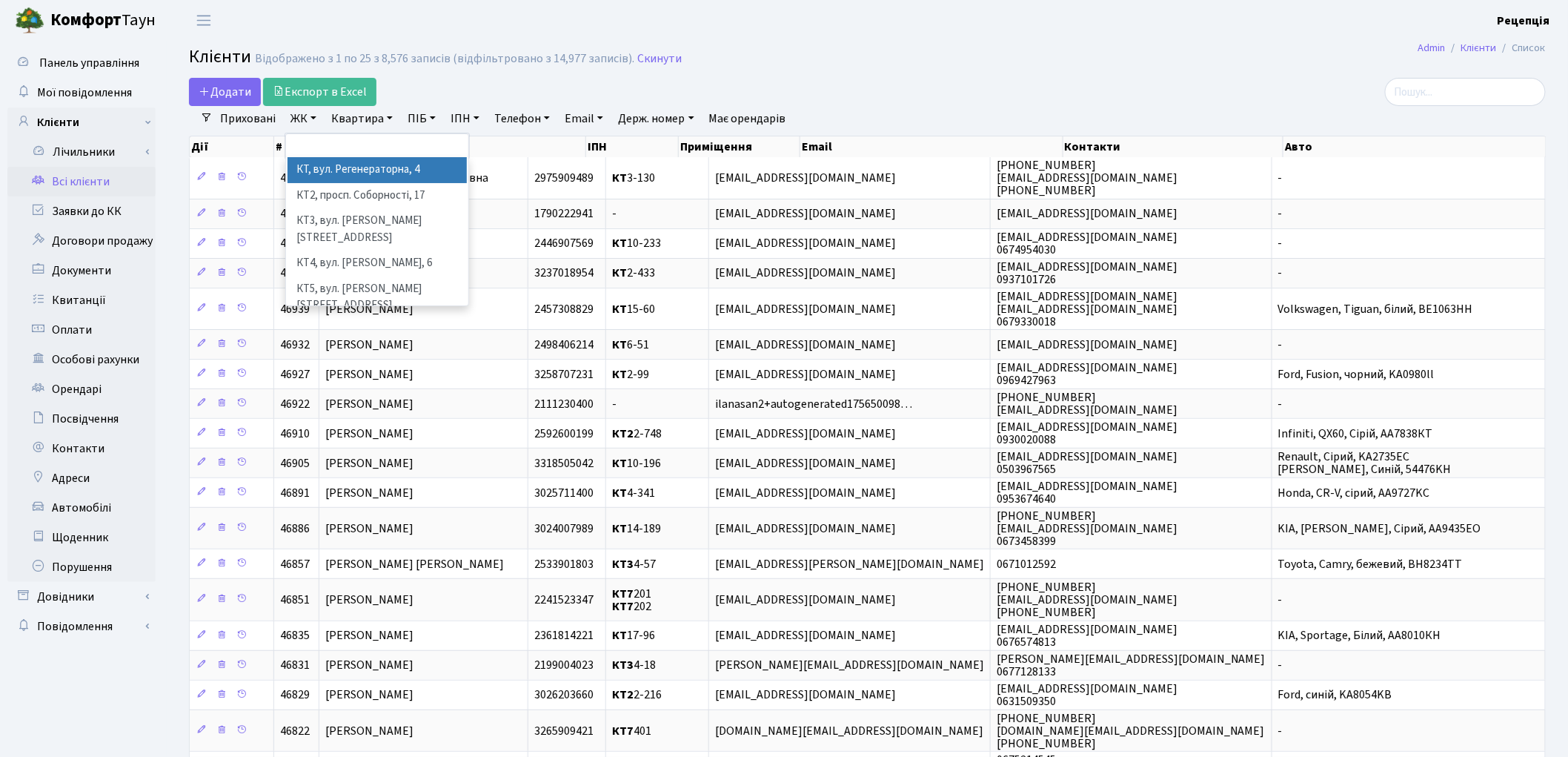
click at [341, 171] on li "КТ, вул. Регенераторна, 4" at bounding box center [377, 170] width 179 height 26
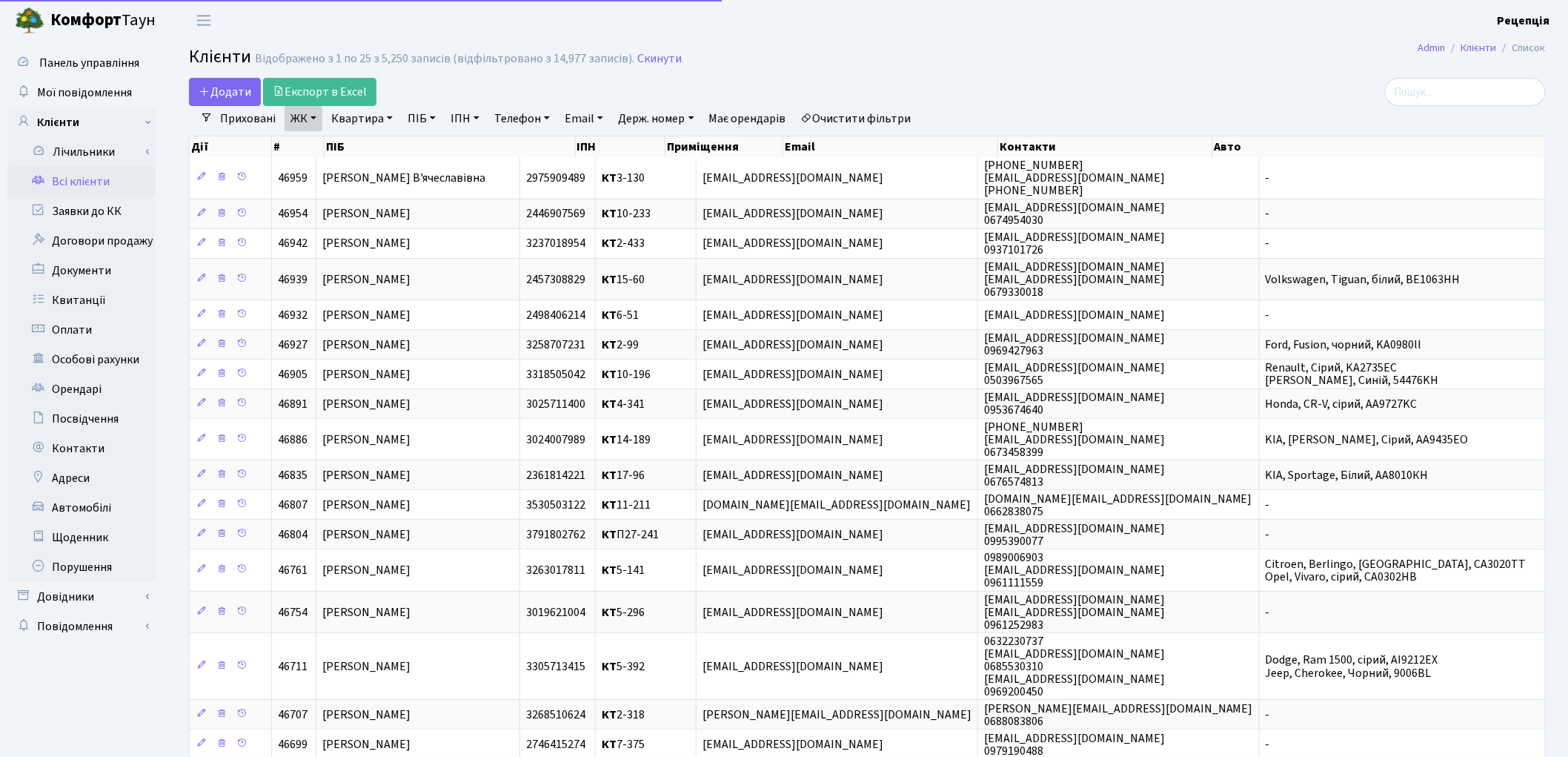
click at [379, 116] on link "Квартира" at bounding box center [362, 118] width 73 height 25
type input "10-199"
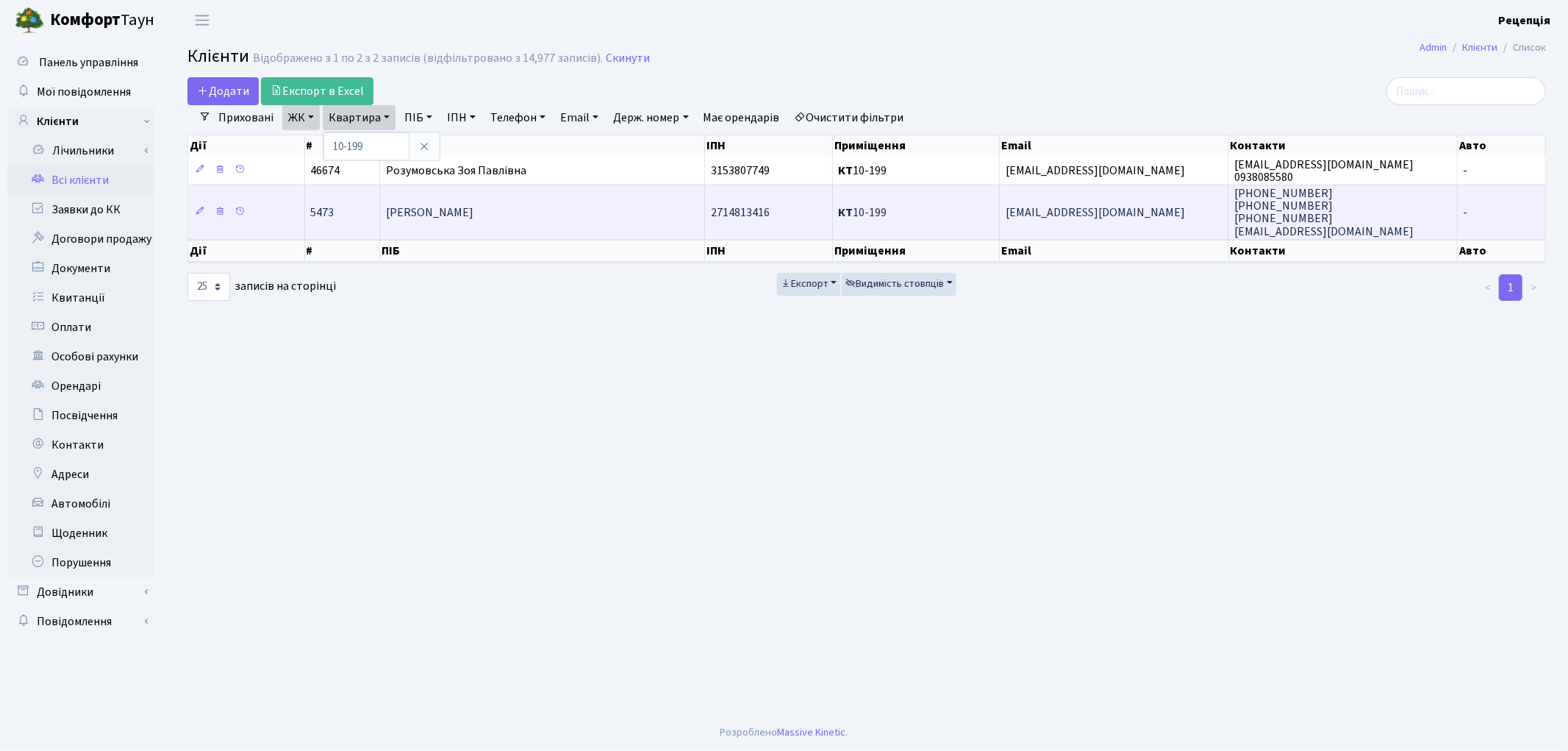
click at [474, 211] on span "[PERSON_NAME]" at bounding box center [430, 213] width 88 height 16
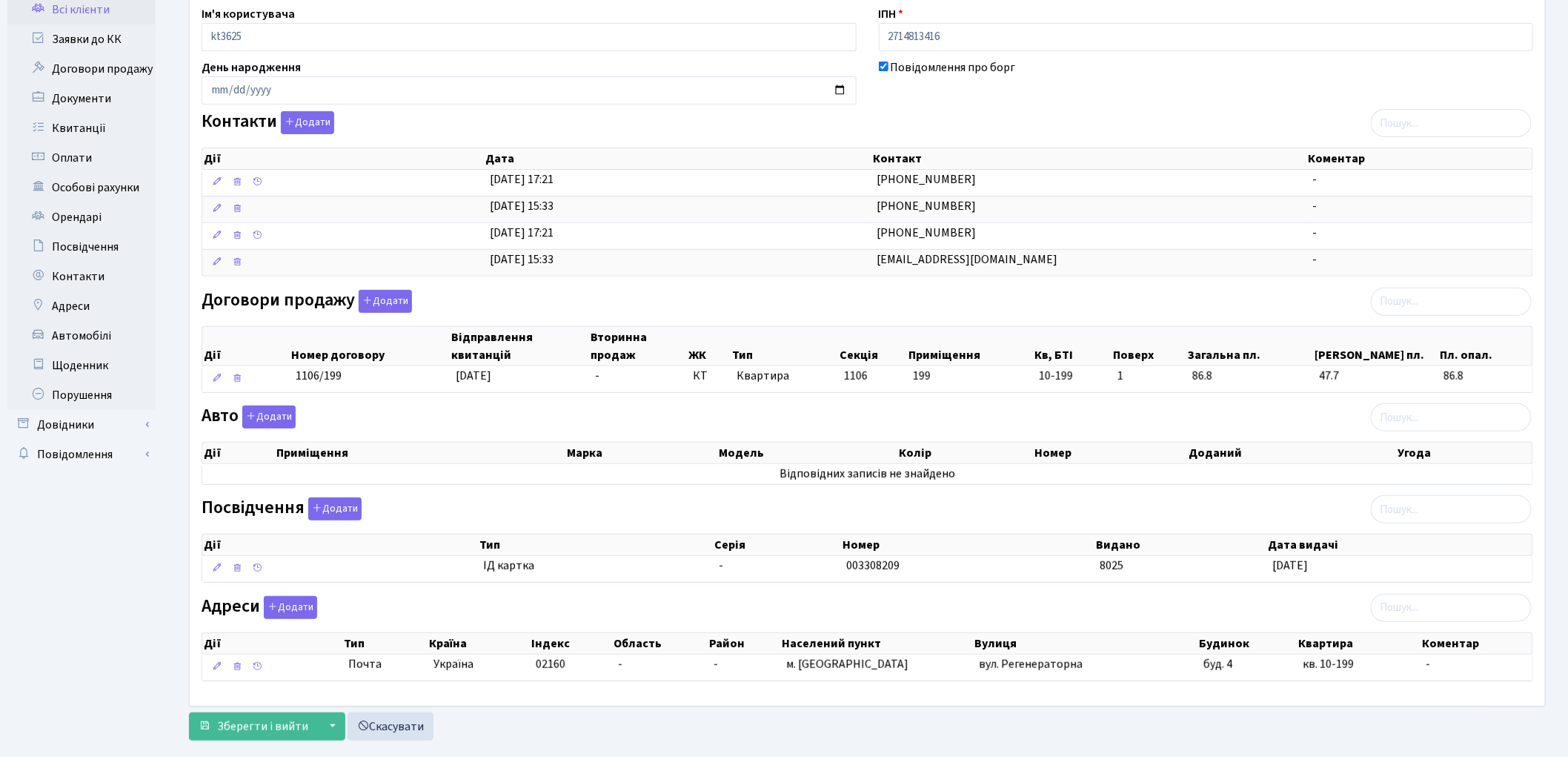
scroll to position [160, 0]
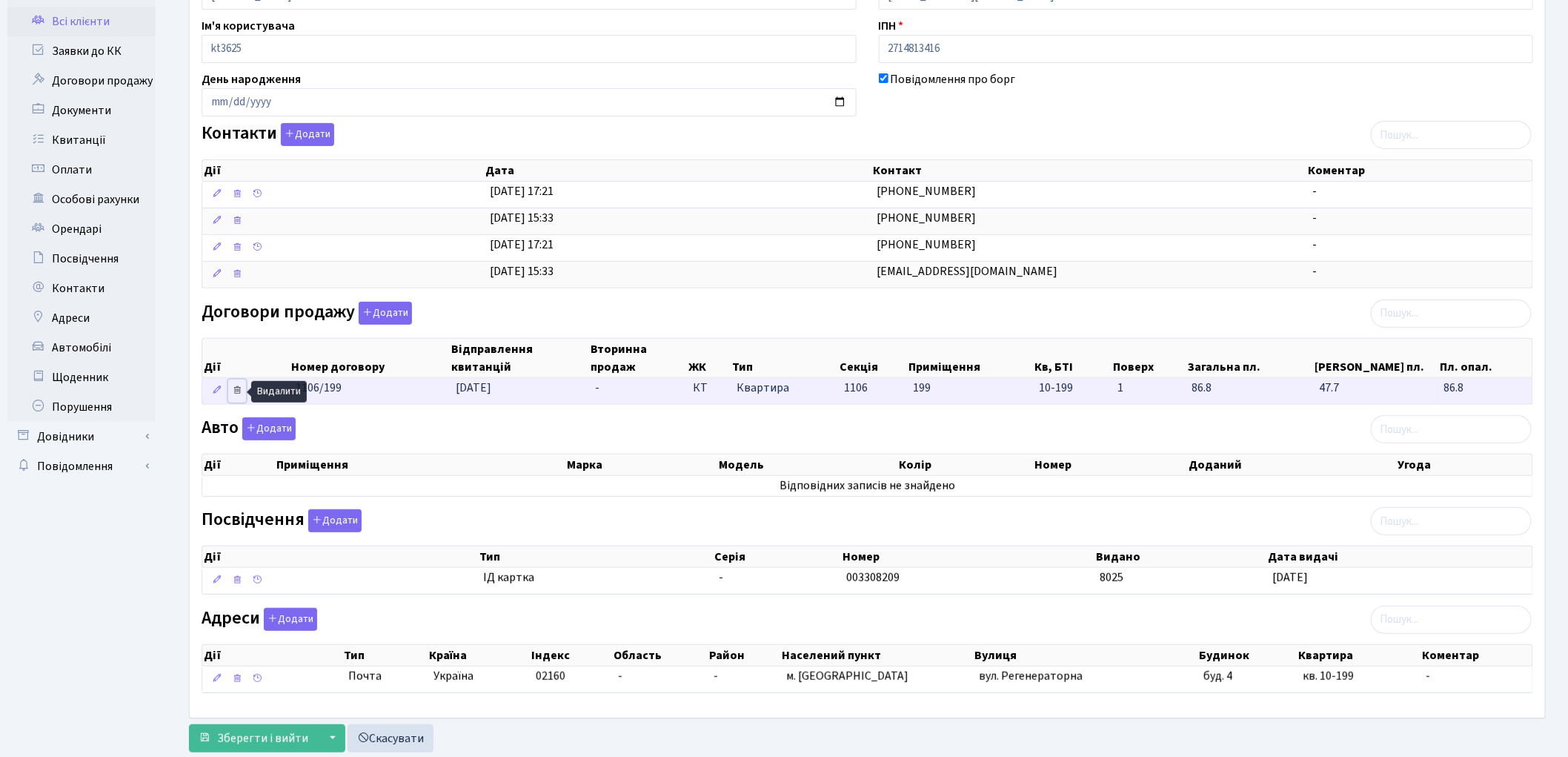
click at [237, 393] on icon at bounding box center [237, 390] width 10 height 10
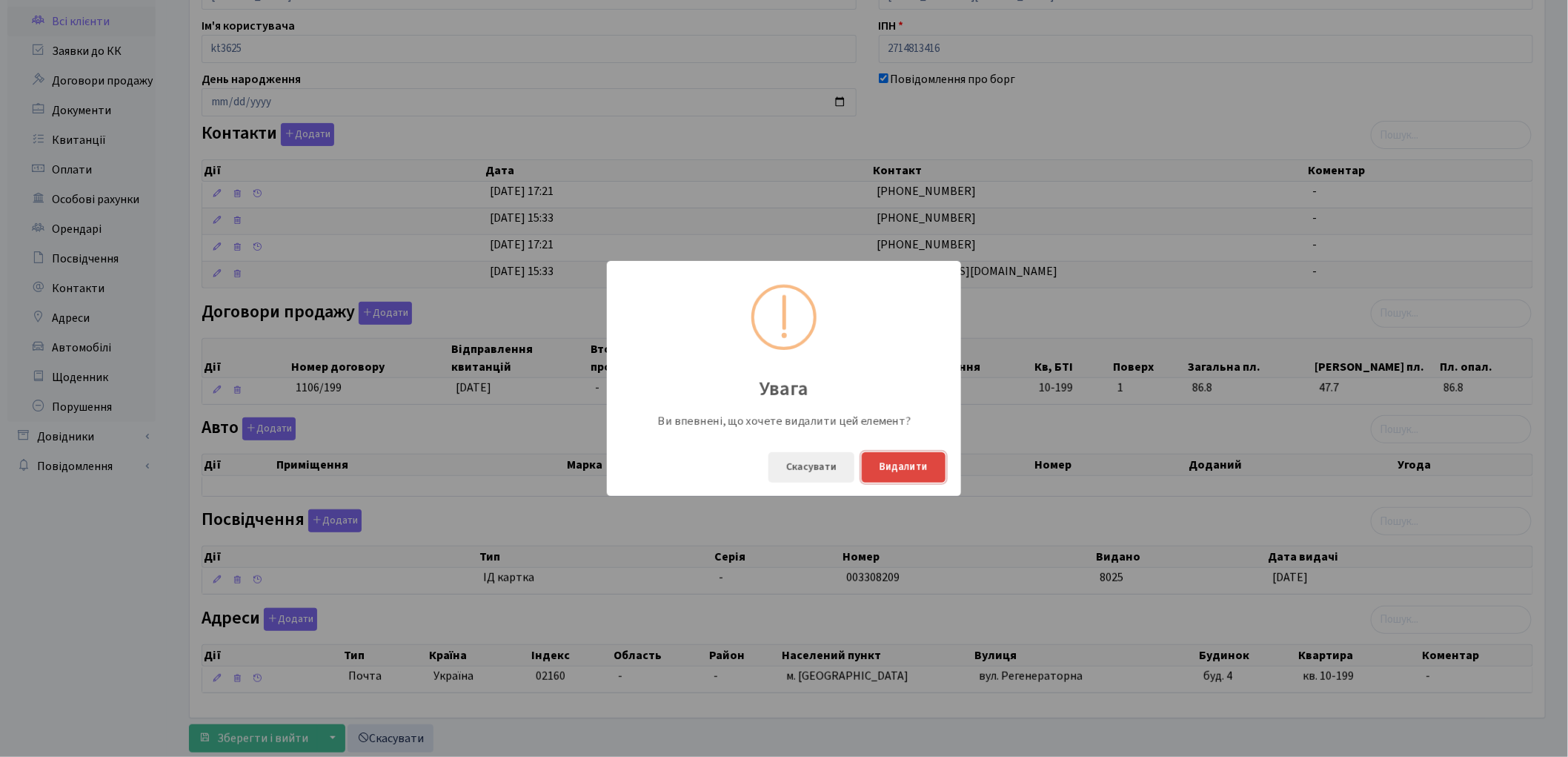
click at [886, 459] on button "Видалити" at bounding box center [904, 467] width 84 height 31
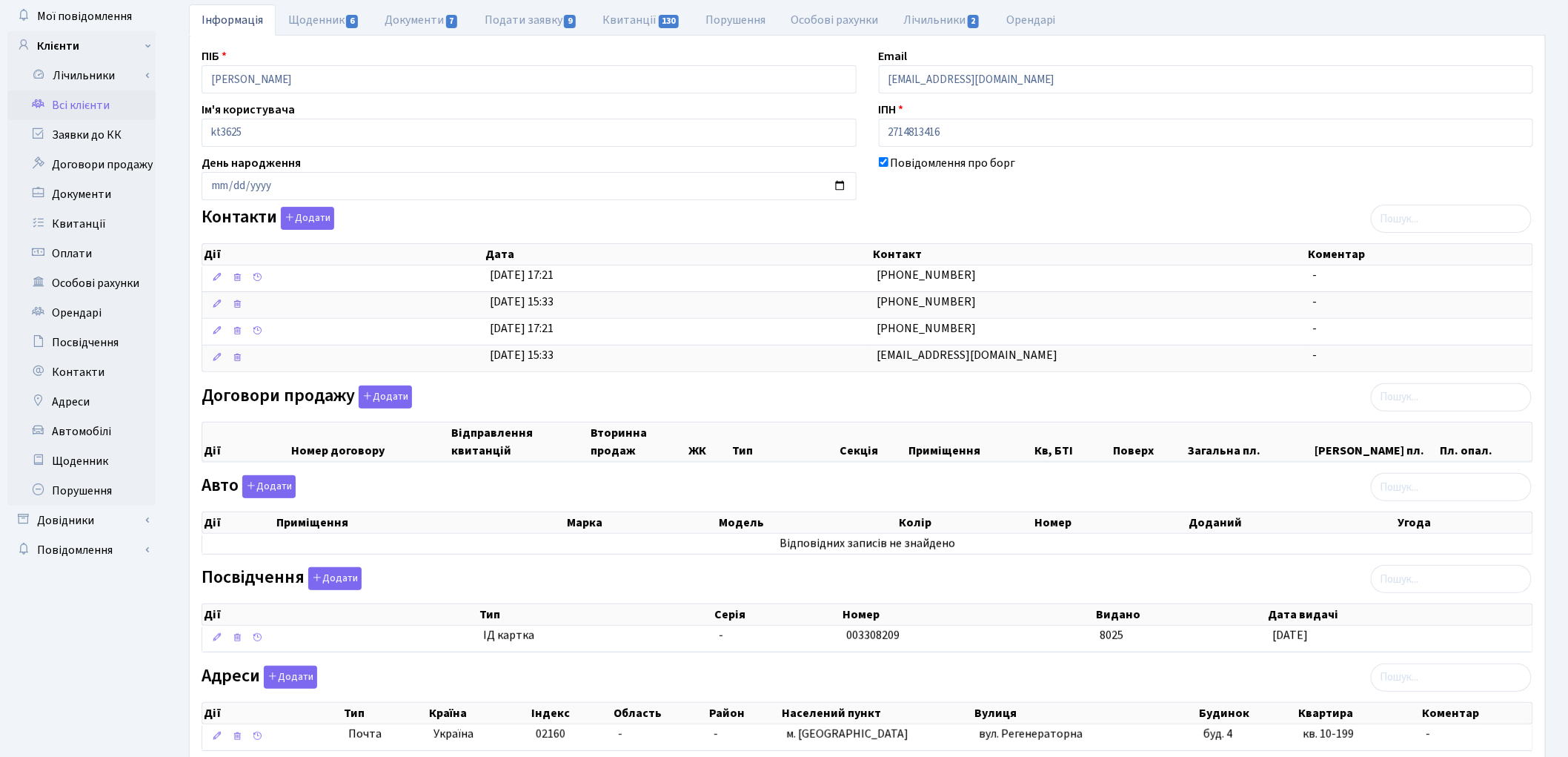
scroll to position [178, 0]
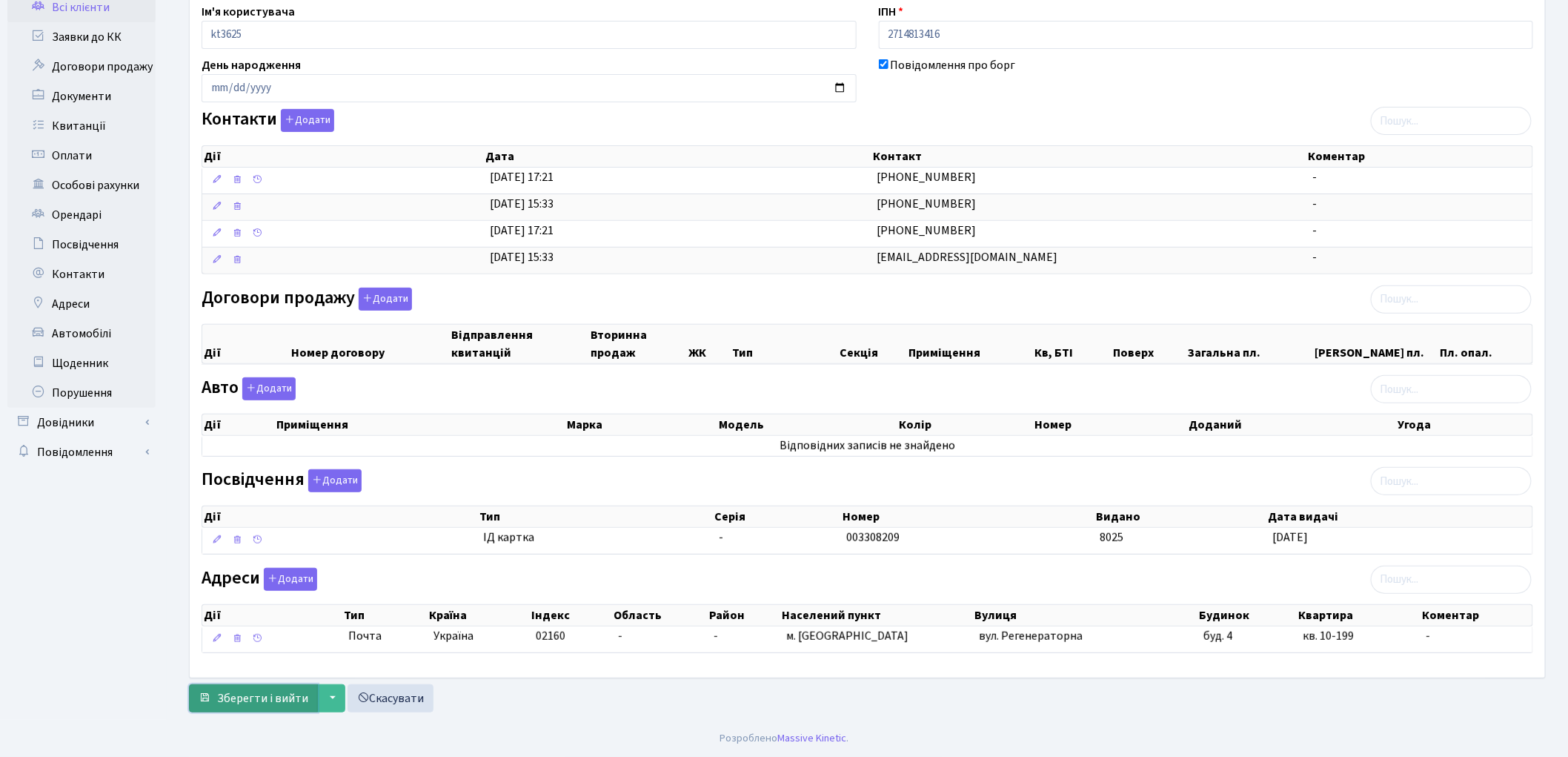
click at [244, 692] on span "Зберегти і вийти" at bounding box center [263, 699] width 91 height 16
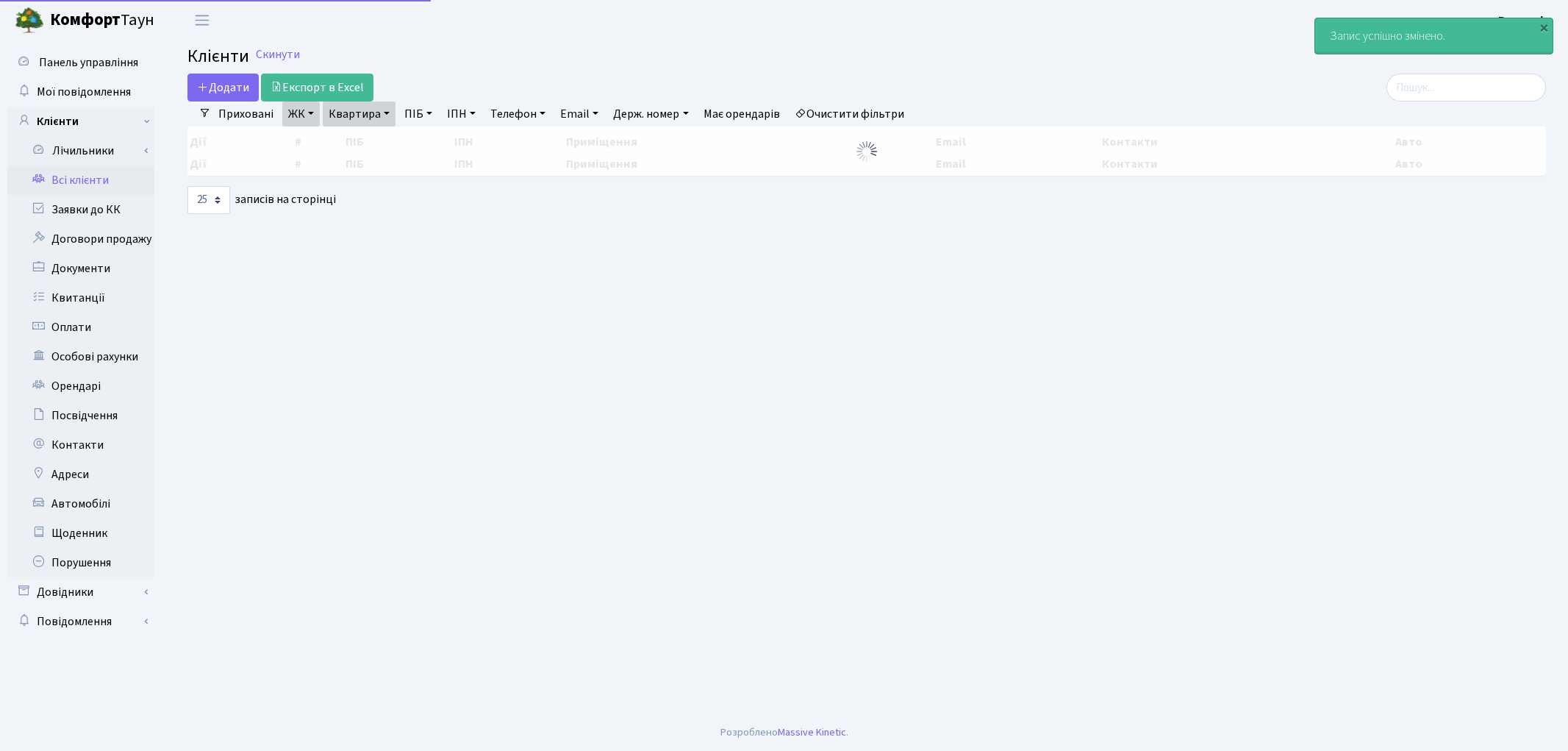
select select "25"
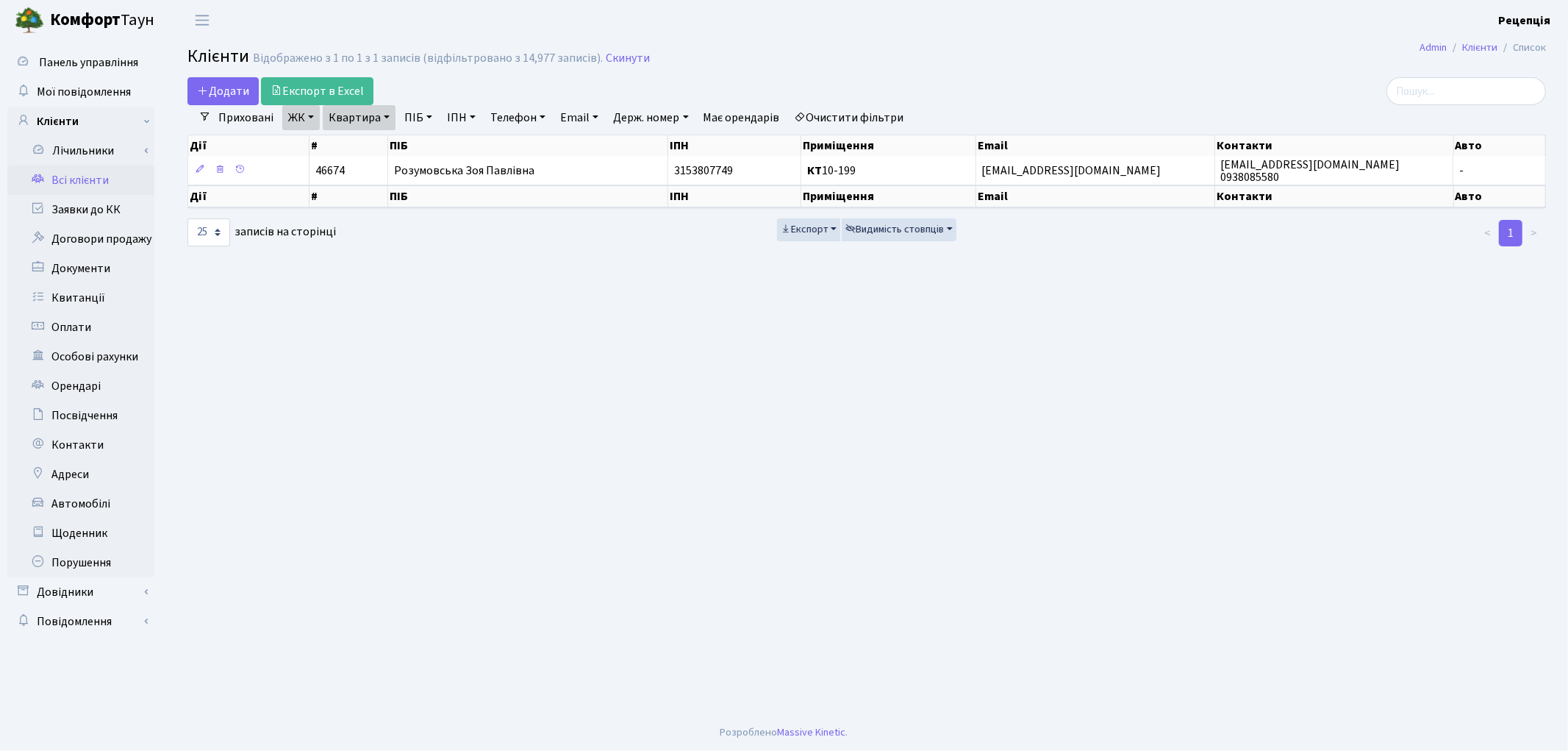
click at [858, 116] on link "Очистити фільтри" at bounding box center [849, 117] width 121 height 25
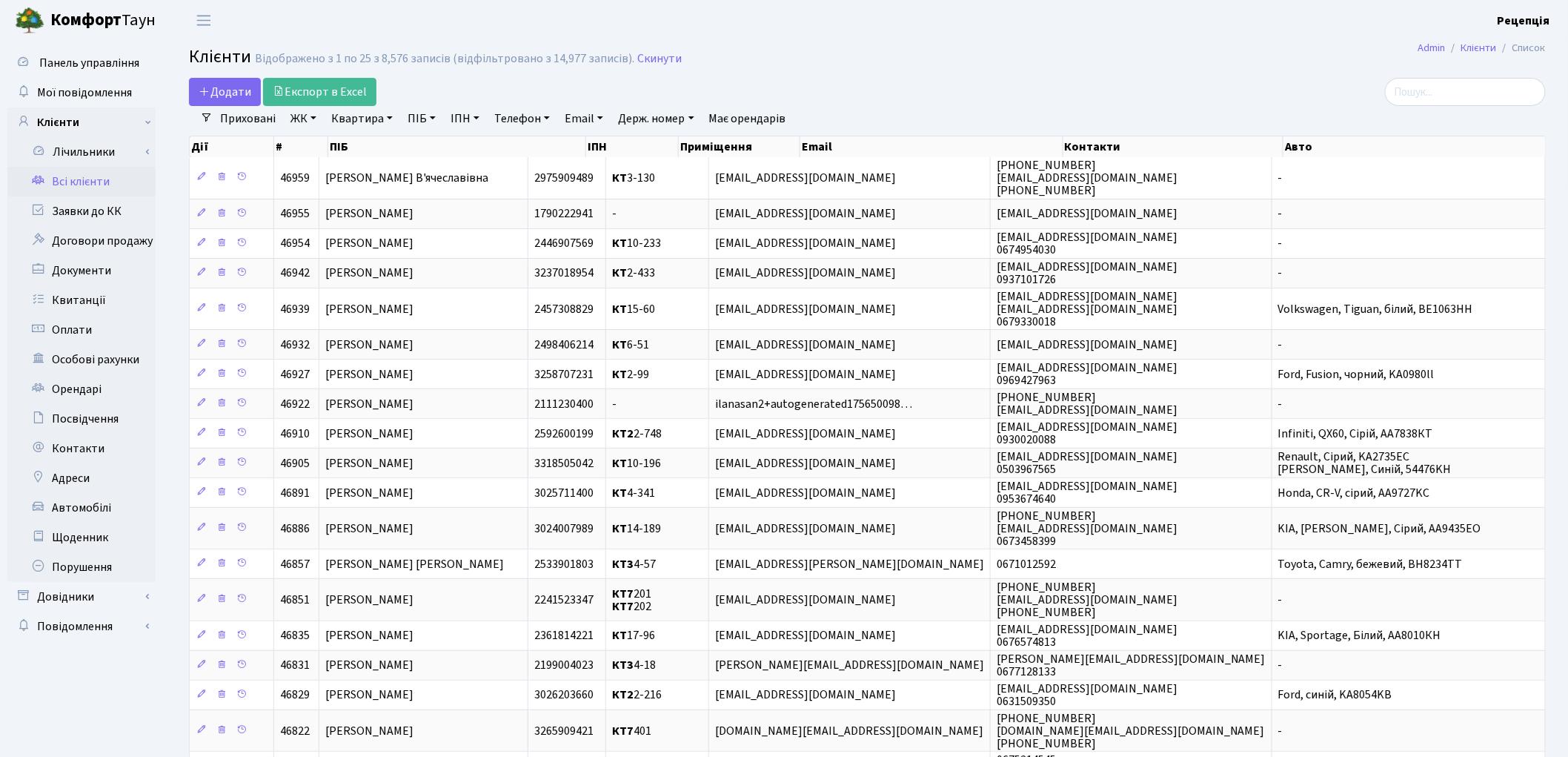
click at [423, 114] on link "ПІБ" at bounding box center [421, 118] width 40 height 25
type input "яковенко"
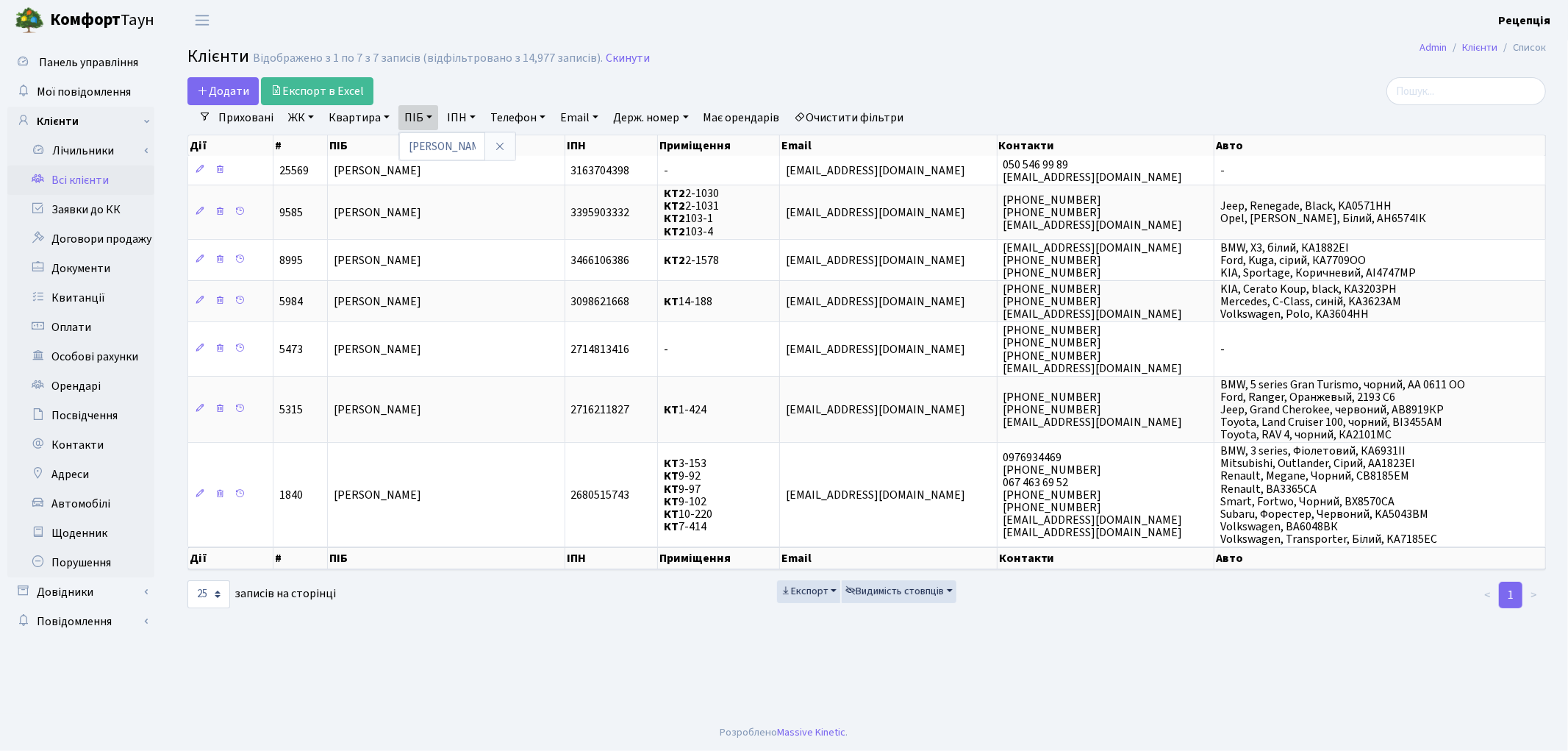
click at [1532, 585] on li ">" at bounding box center [1535, 595] width 24 height 27
click at [1533, 582] on li ">" at bounding box center [1535, 595] width 24 height 27
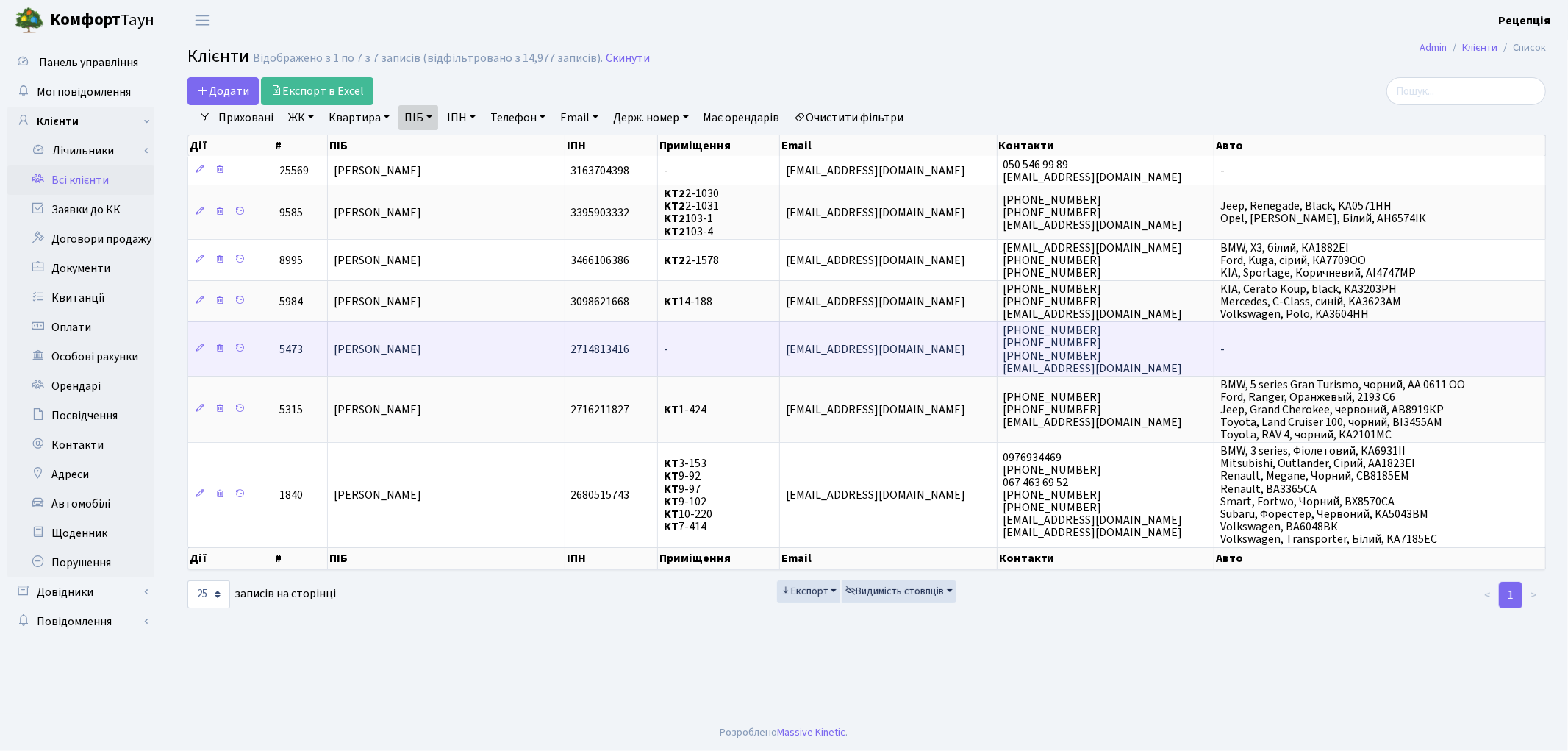
click at [722, 341] on td "-" at bounding box center [719, 348] width 122 height 54
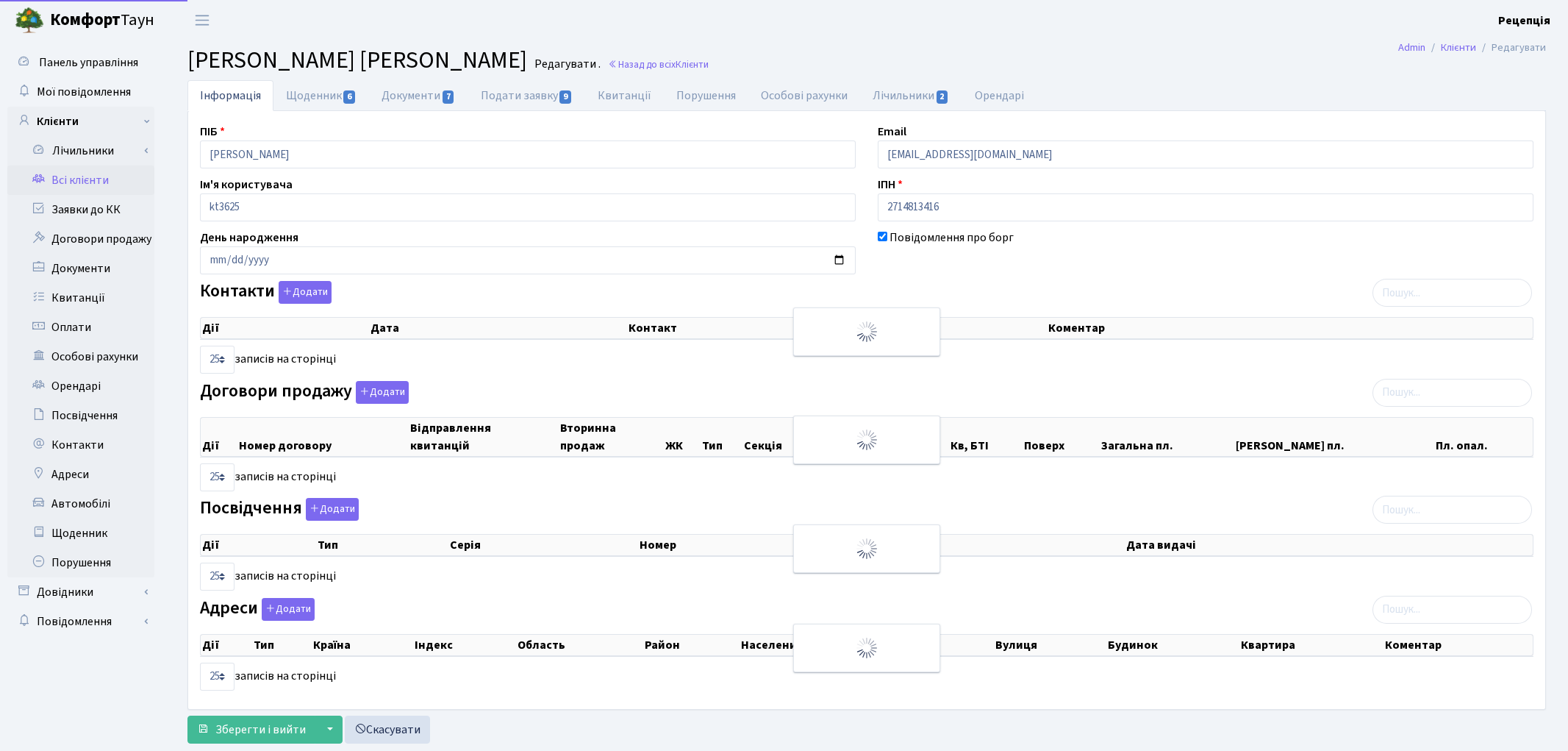
select select "25"
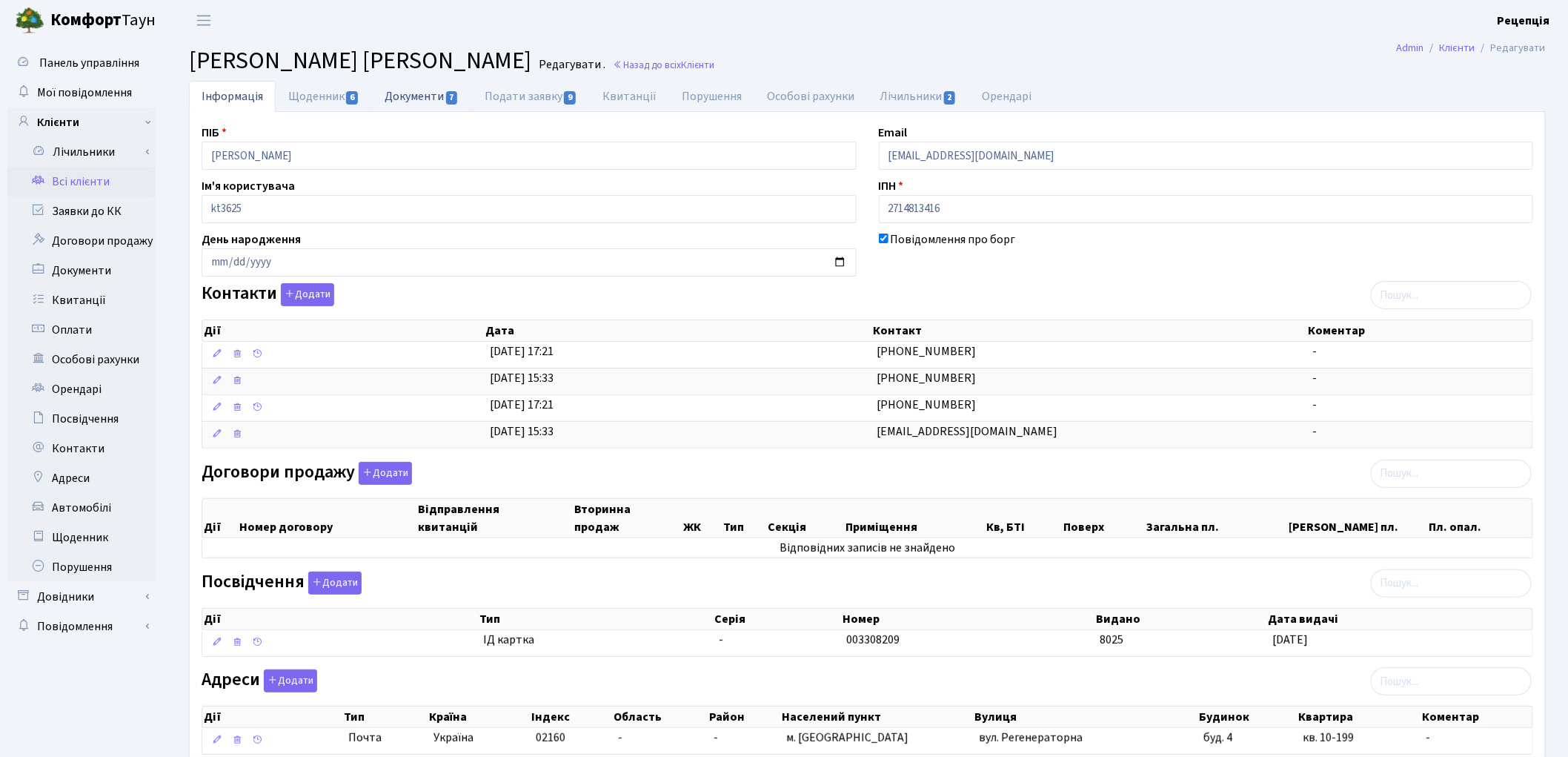
click at [426, 89] on link "Документи 7" at bounding box center [421, 96] width 99 height 31
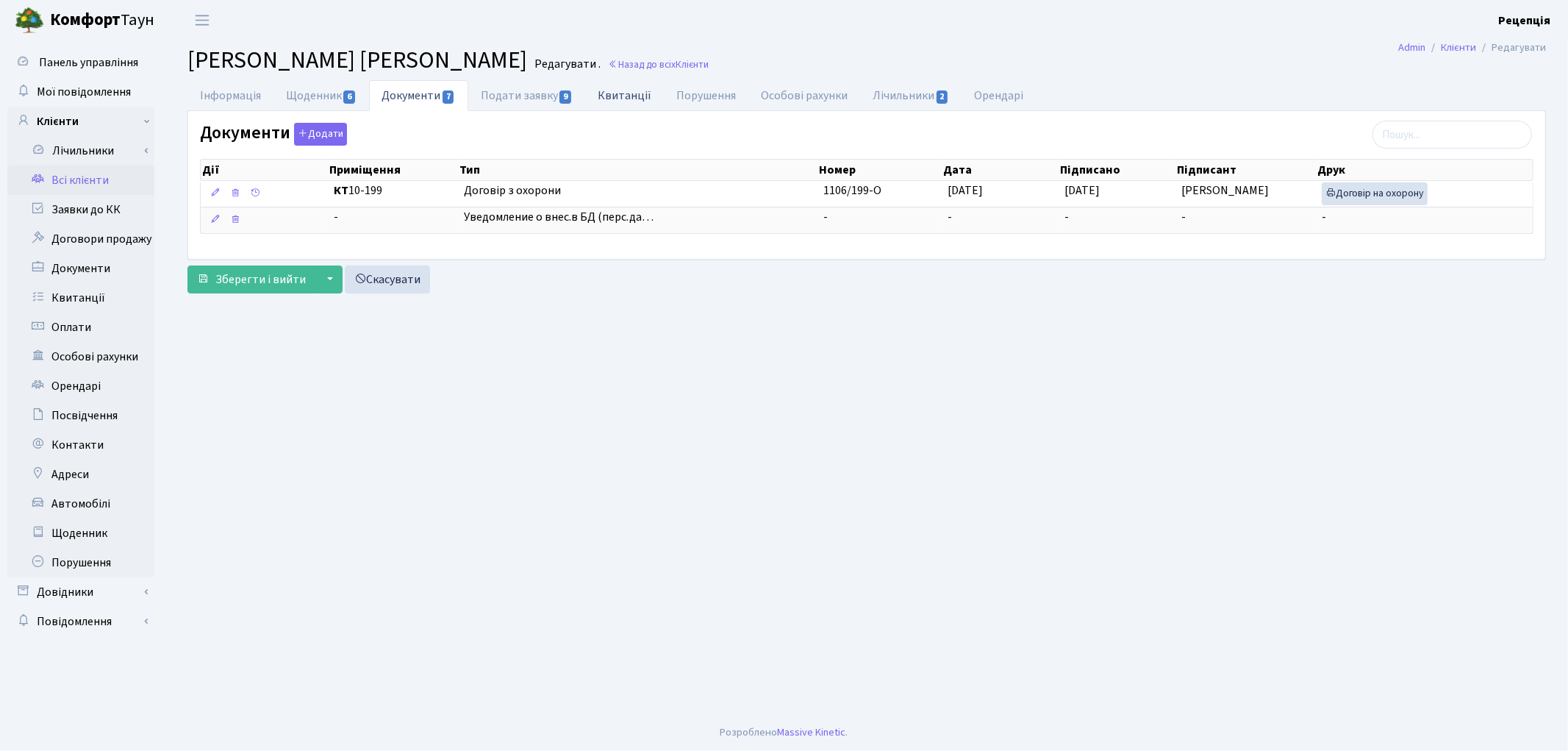
click at [642, 97] on link "Квитанції" at bounding box center [625, 95] width 79 height 30
select select "25"
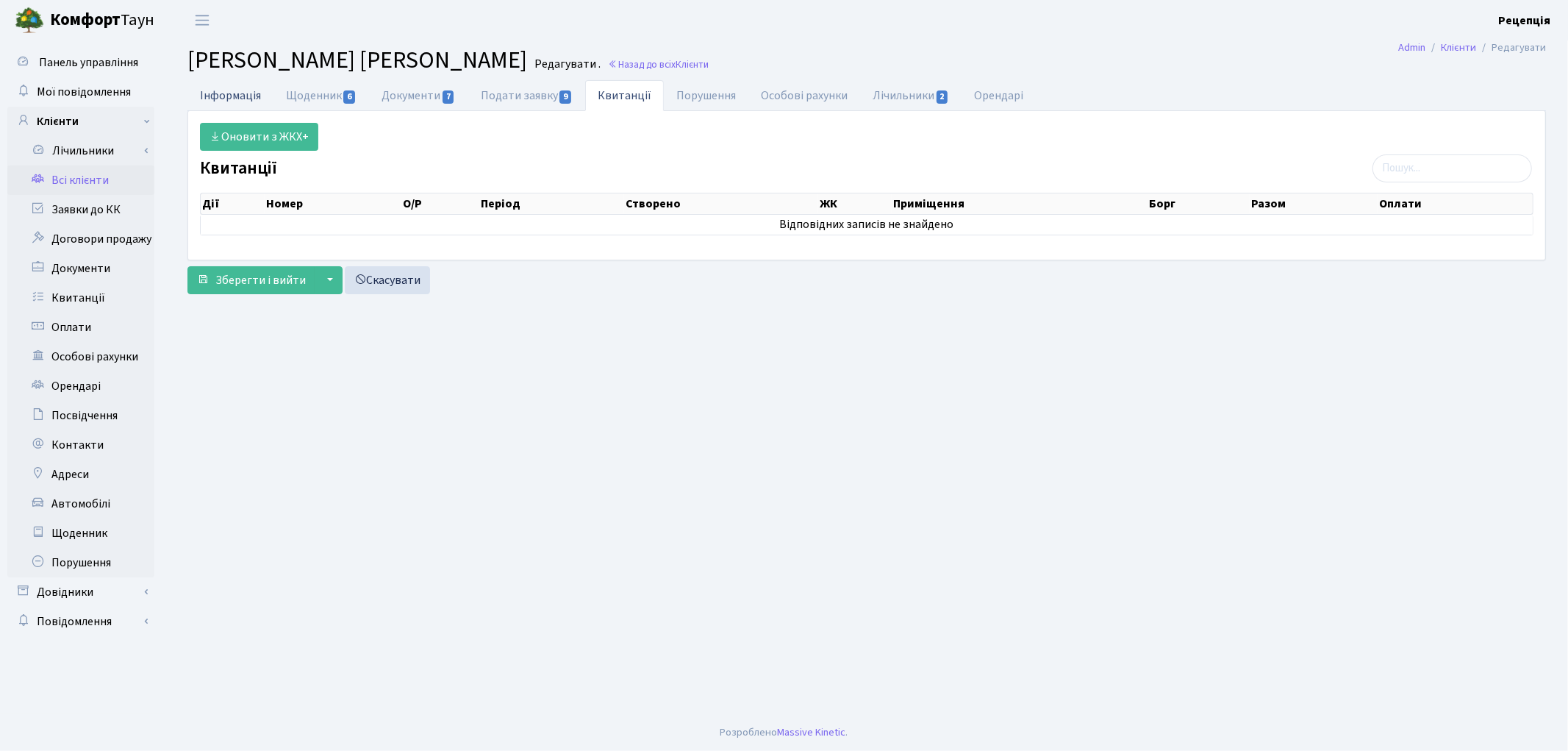
click at [245, 89] on link "Інформація" at bounding box center [230, 95] width 86 height 30
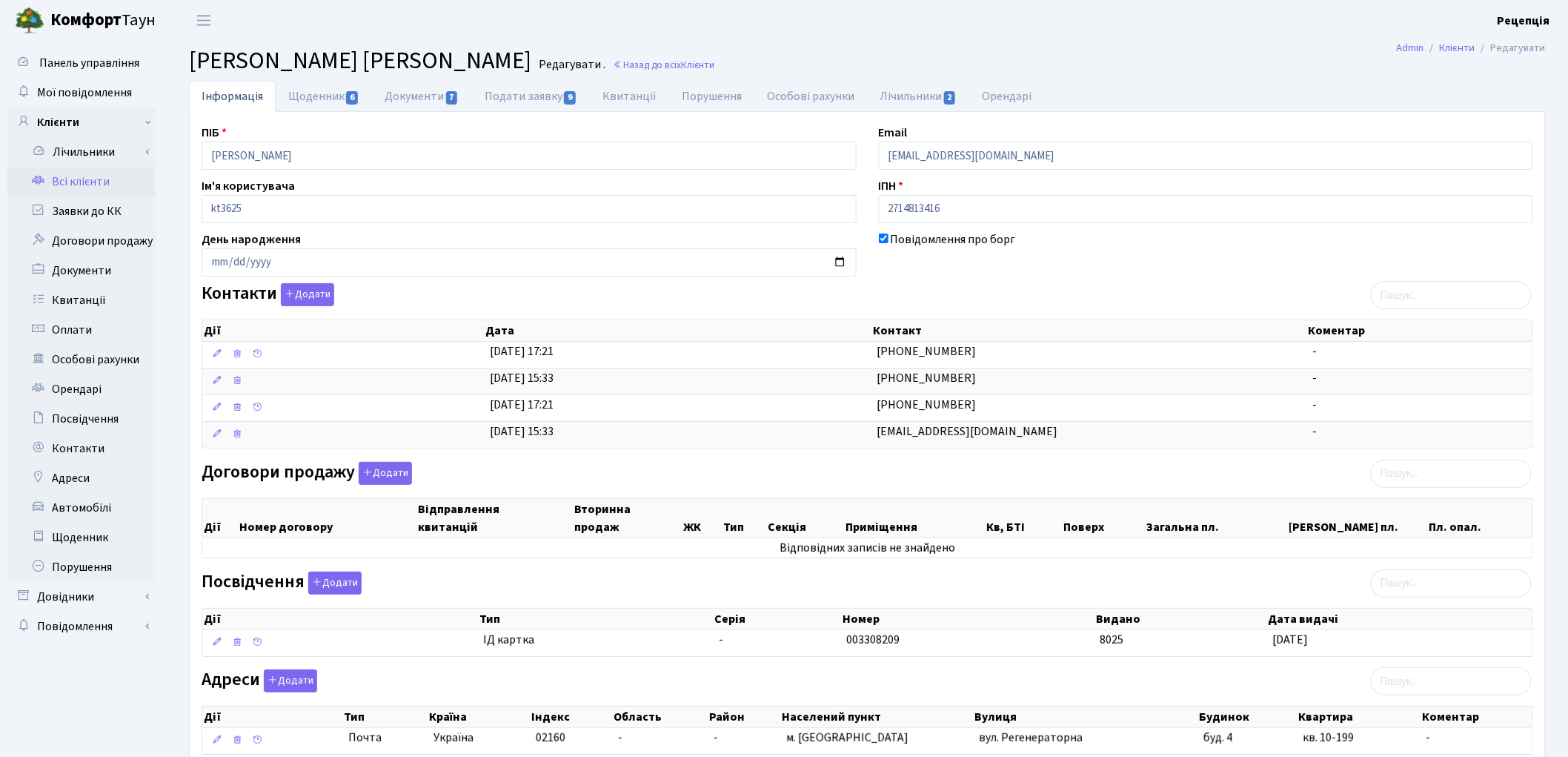
click at [97, 193] on link "Всі клієнти" at bounding box center [82, 181] width 148 height 30
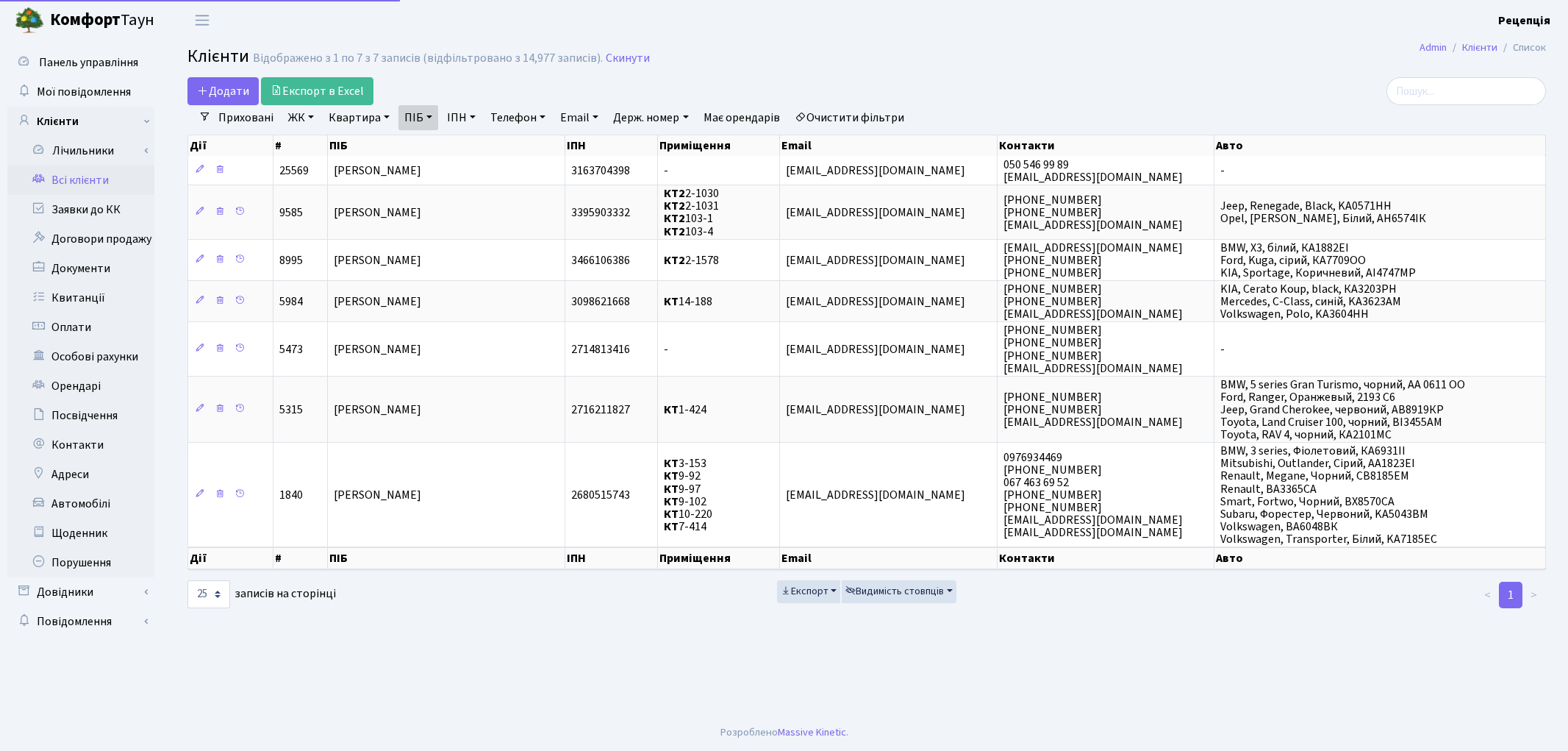
select select "25"
click at [848, 120] on link "Очистити фільтри" at bounding box center [849, 117] width 121 height 25
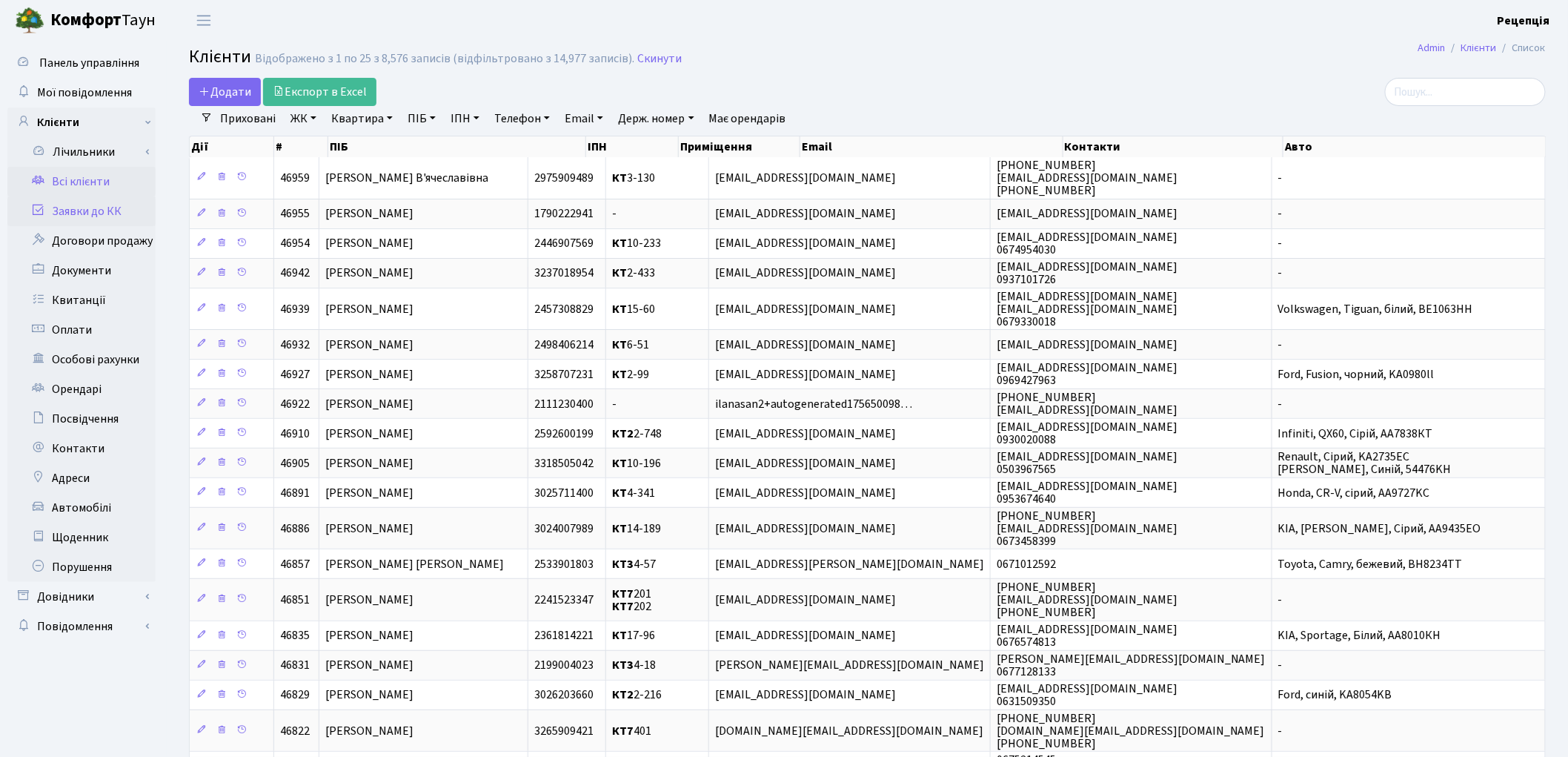
click at [75, 212] on link "Заявки до КК" at bounding box center [82, 211] width 148 height 30
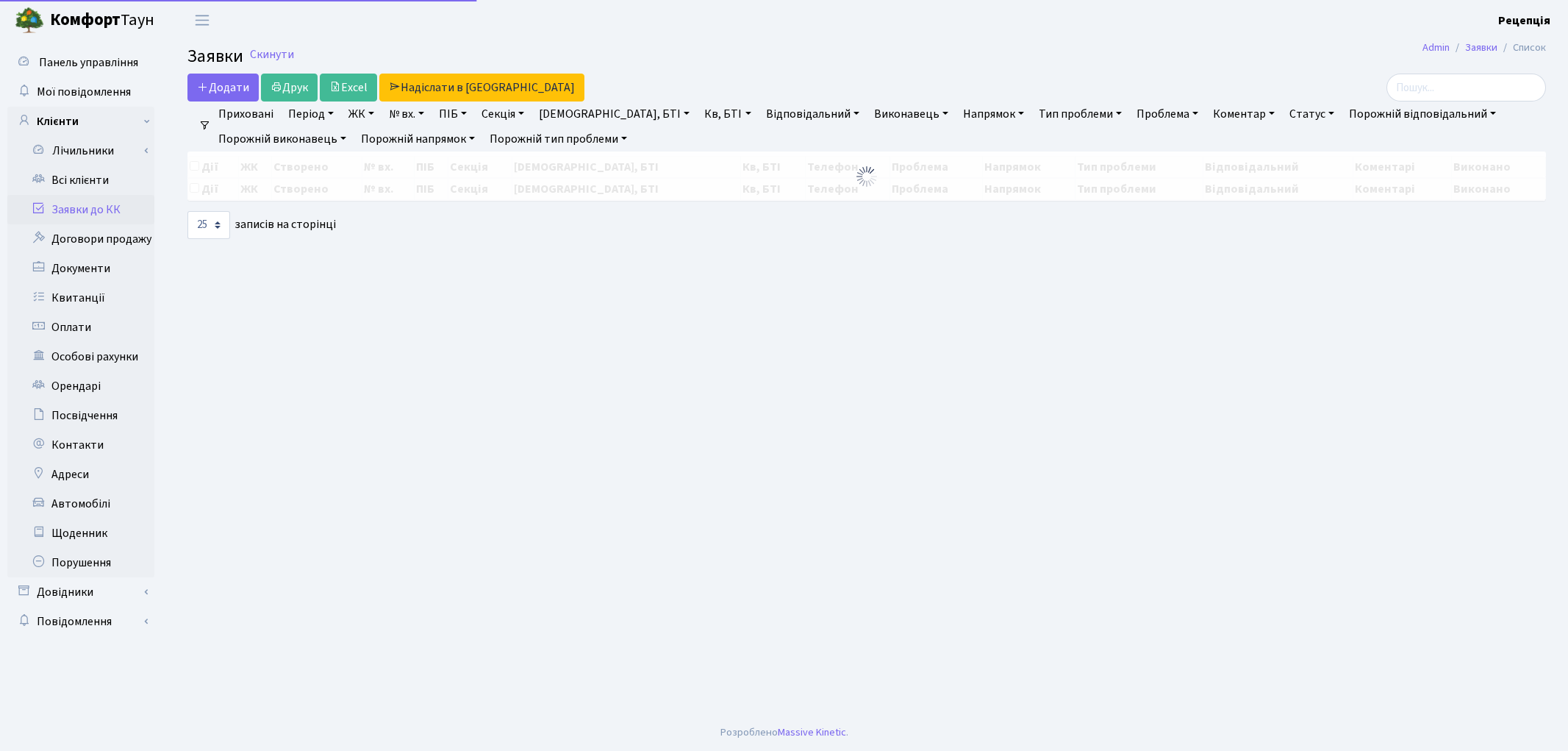
select select "25"
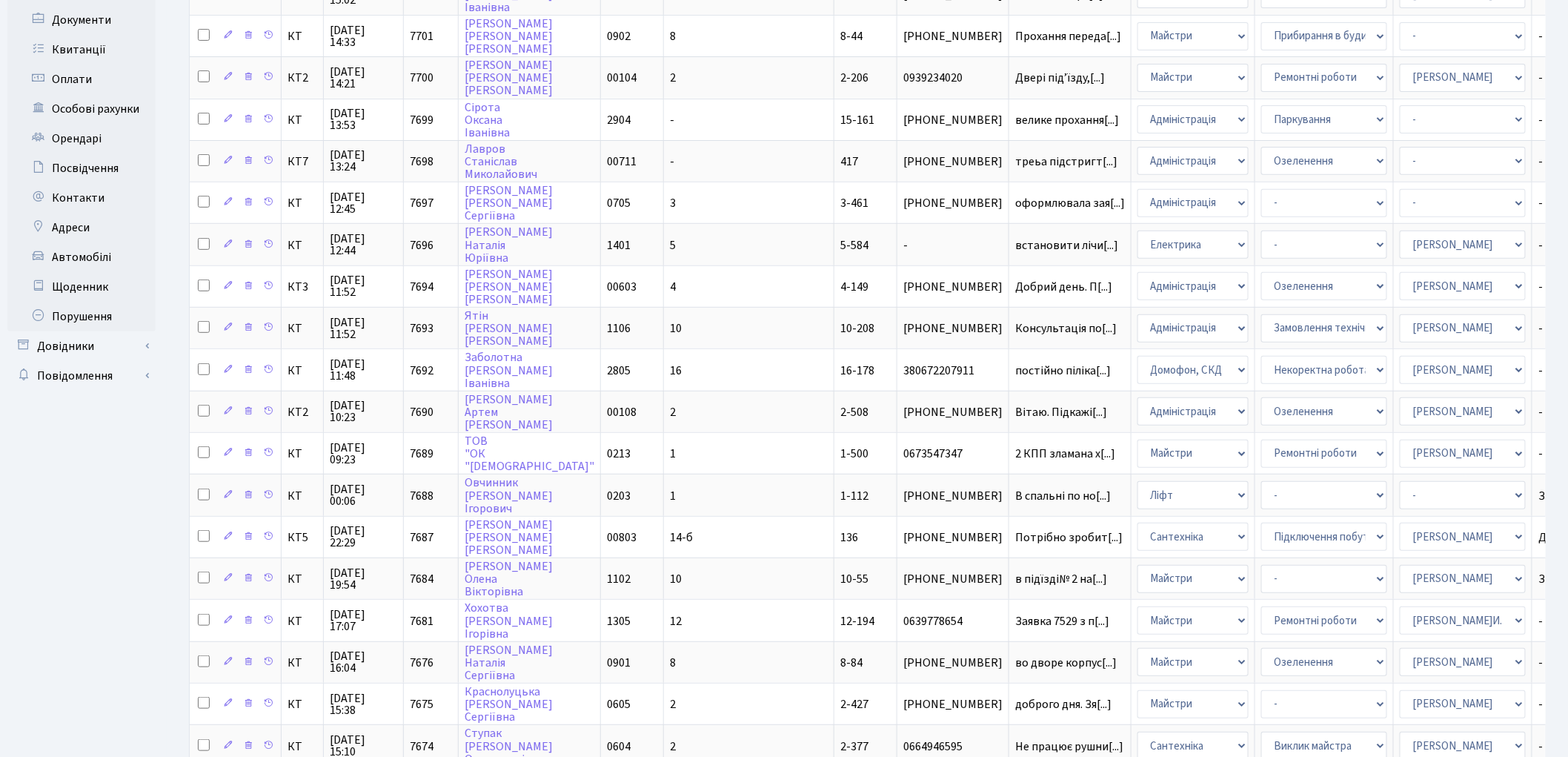
scroll to position [540, 0]
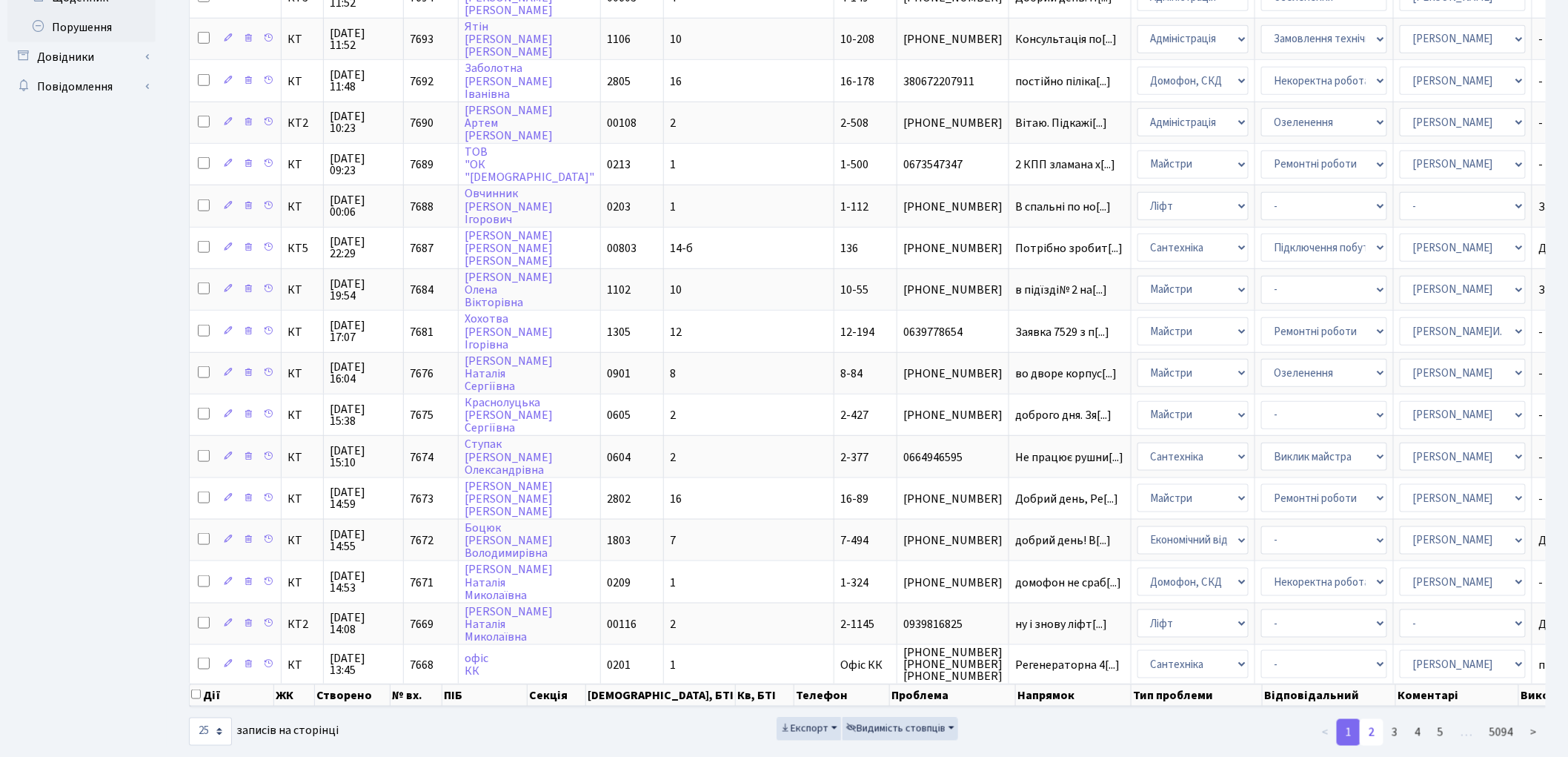
click at [1378, 719] on link "2" at bounding box center [1372, 732] width 24 height 27
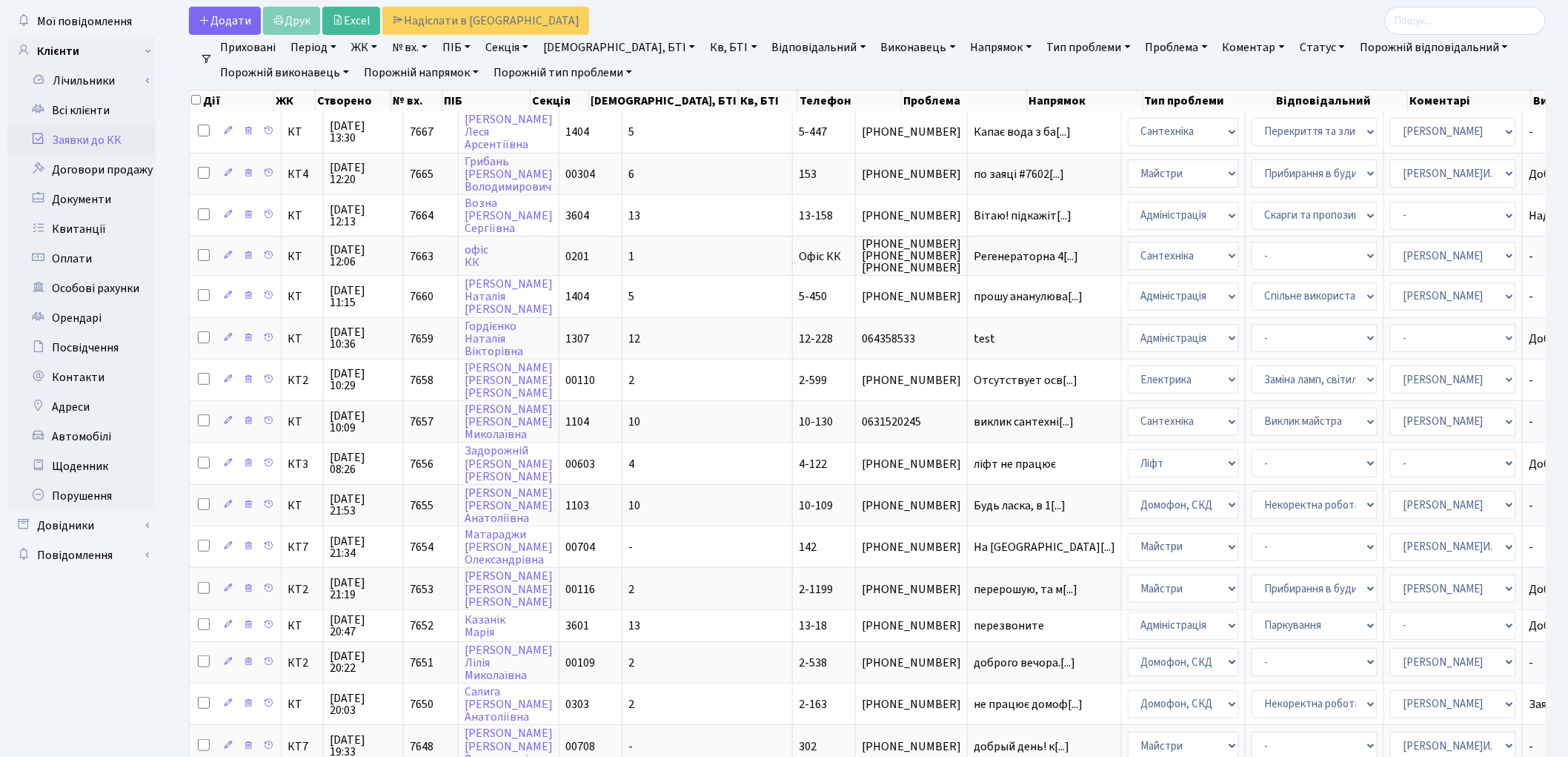
scroll to position [0, 0]
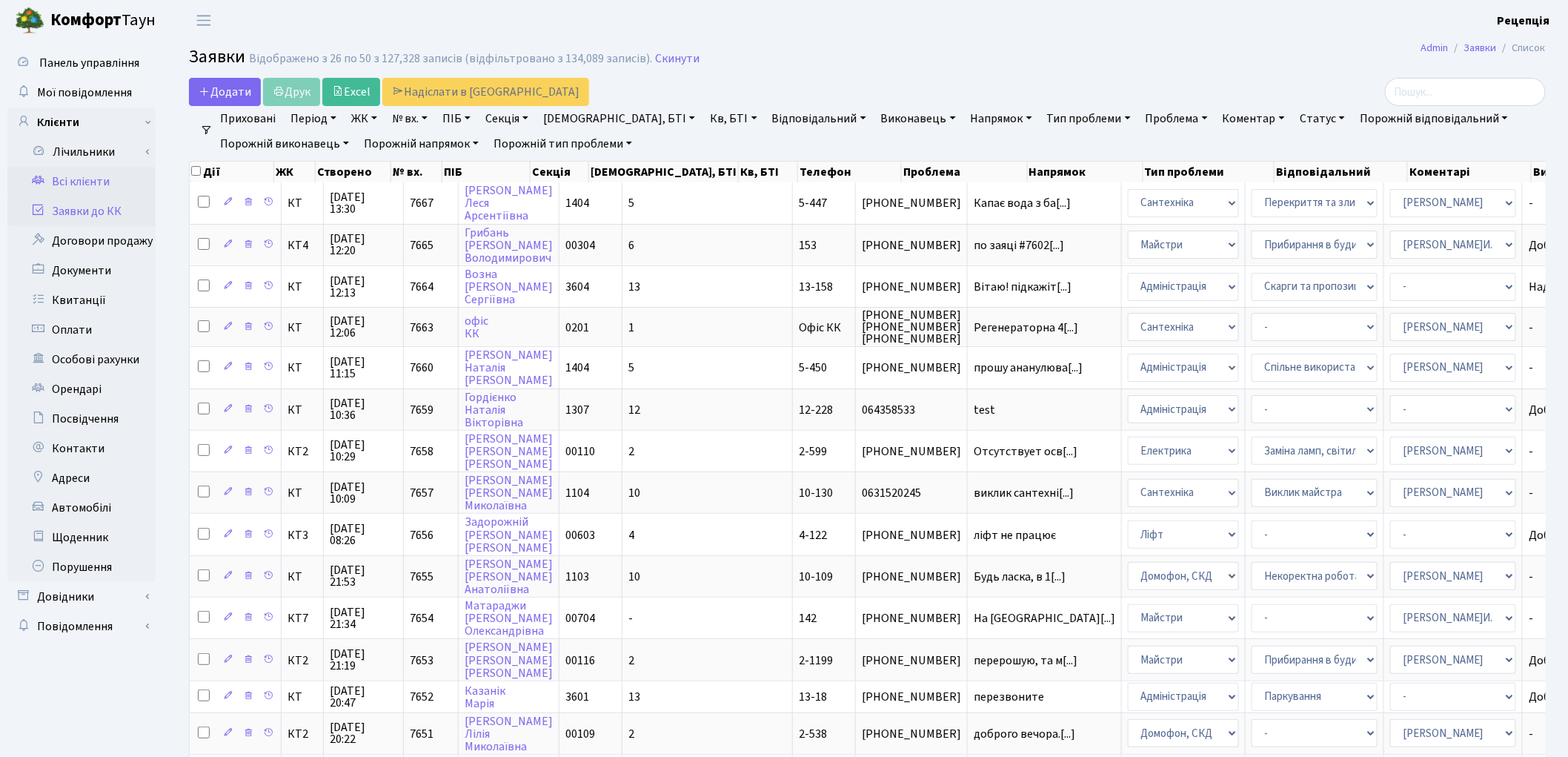
click at [78, 178] on link "Всі клієнти" at bounding box center [82, 181] width 148 height 30
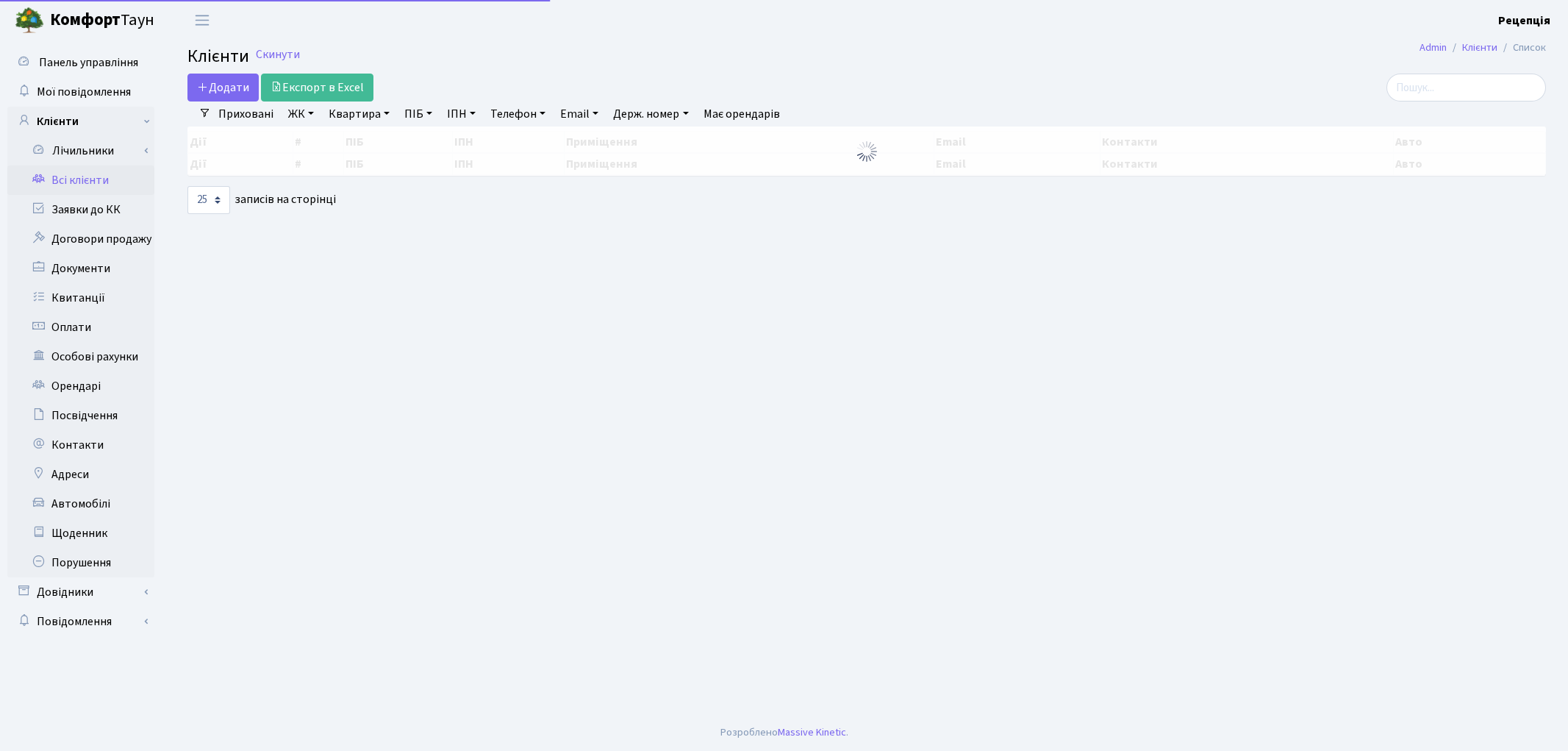
select select "25"
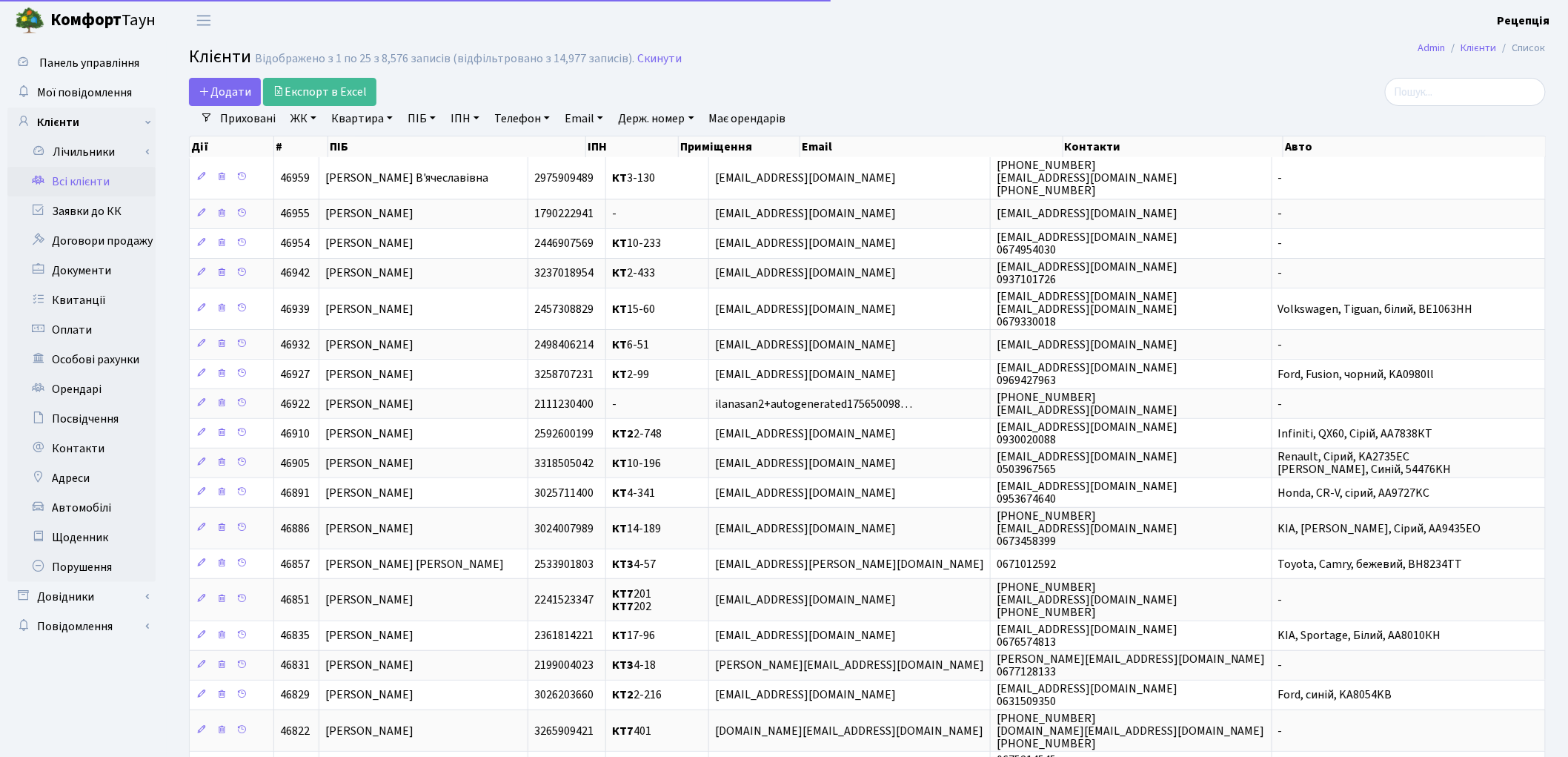
click at [843, 94] on div "Додати Експорт в Excel" at bounding box center [637, 92] width 897 height 28
click at [93, 217] on link "Заявки до КК" at bounding box center [82, 211] width 148 height 30
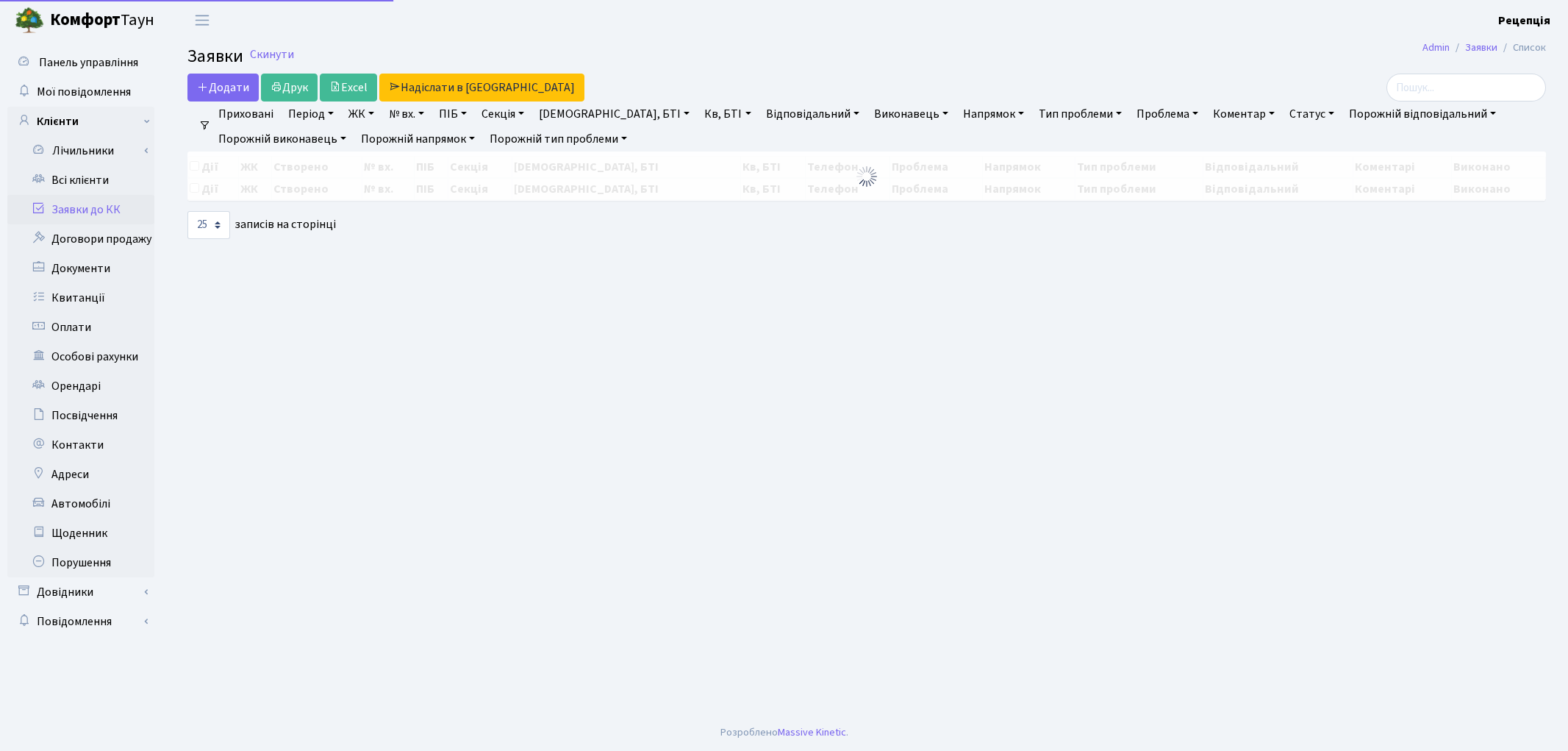
select select "25"
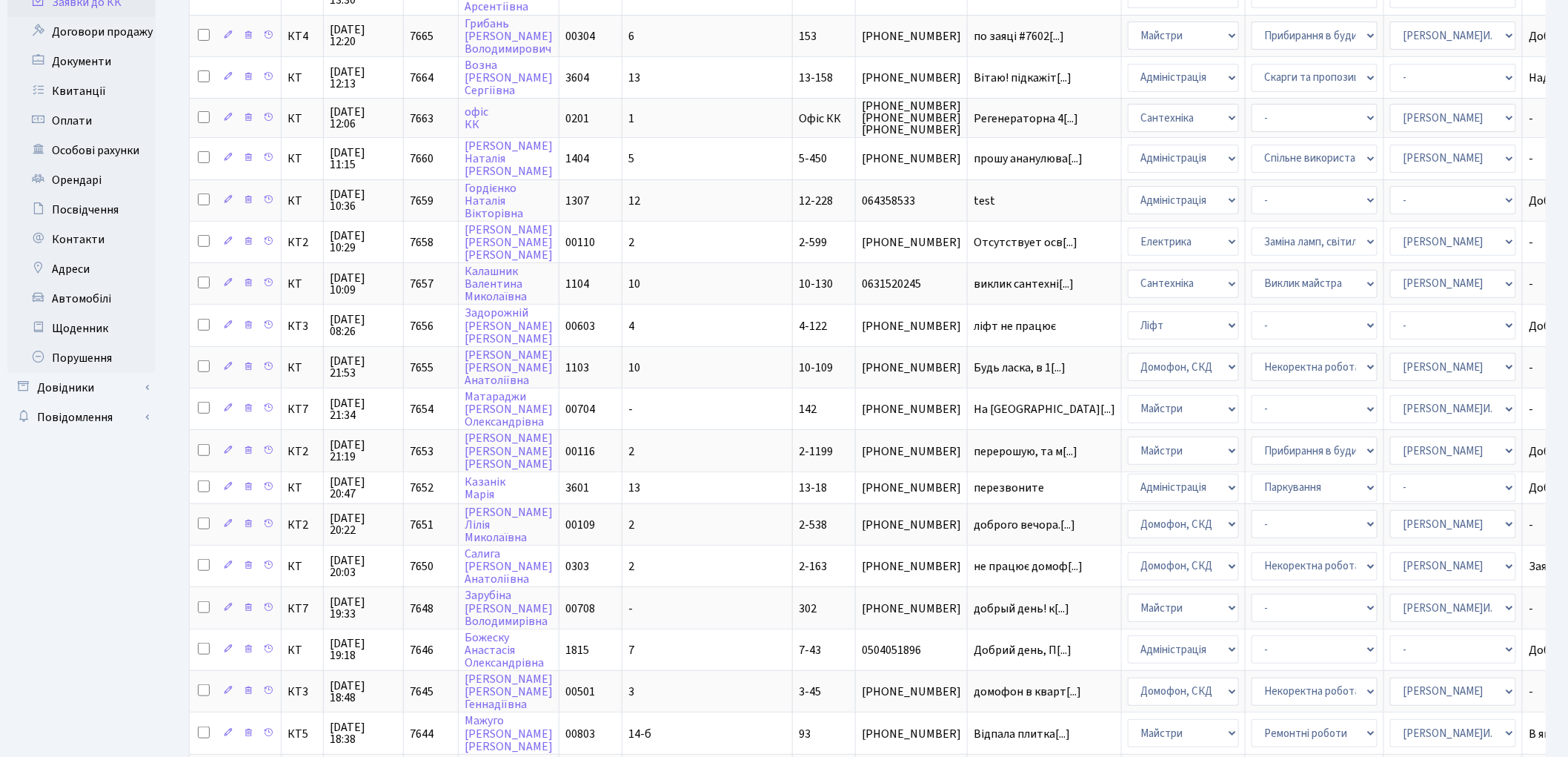
scroll to position [215, 0]
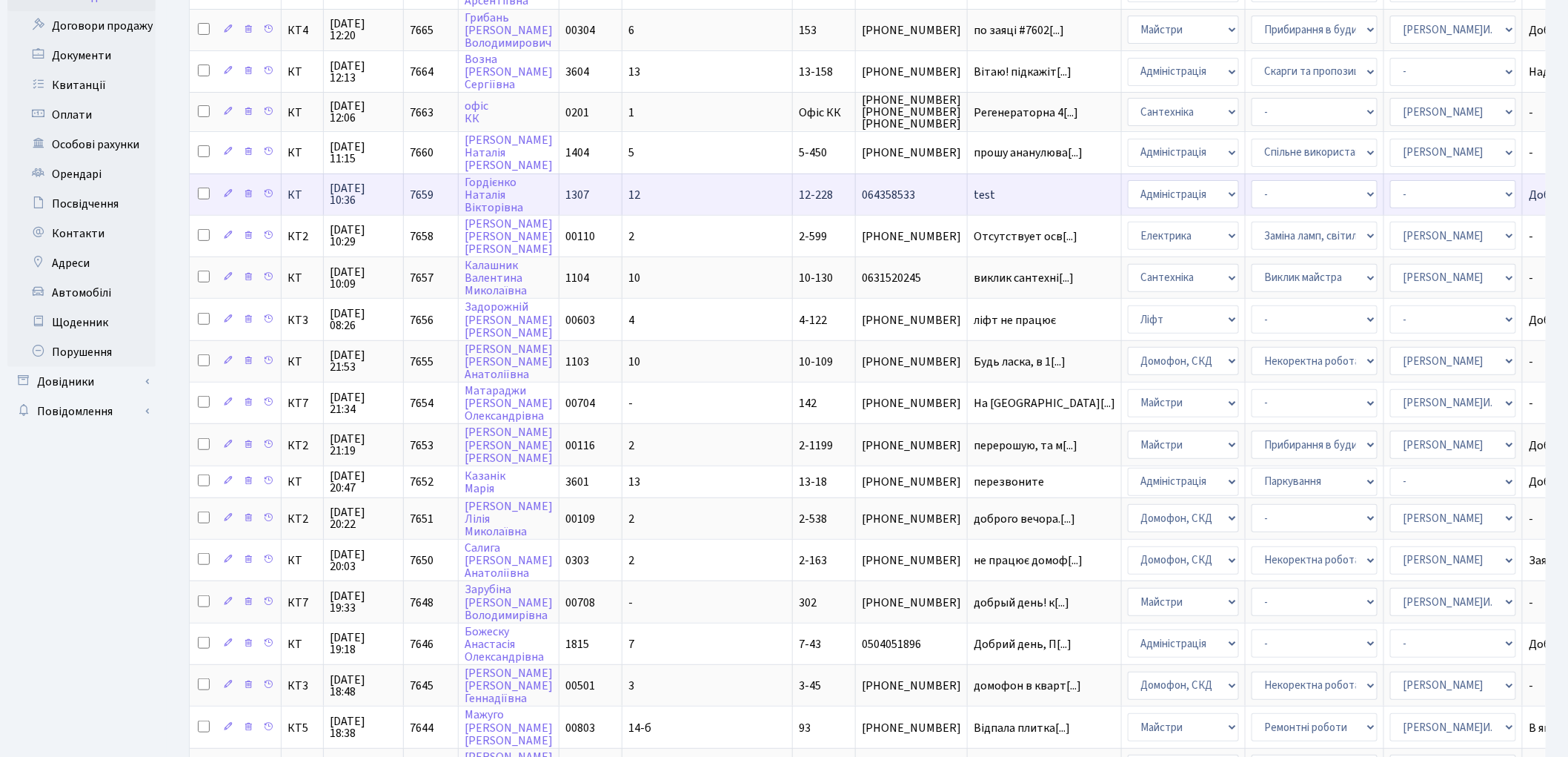
click at [862, 189] on span "064358533" at bounding box center [911, 195] width 99 height 12
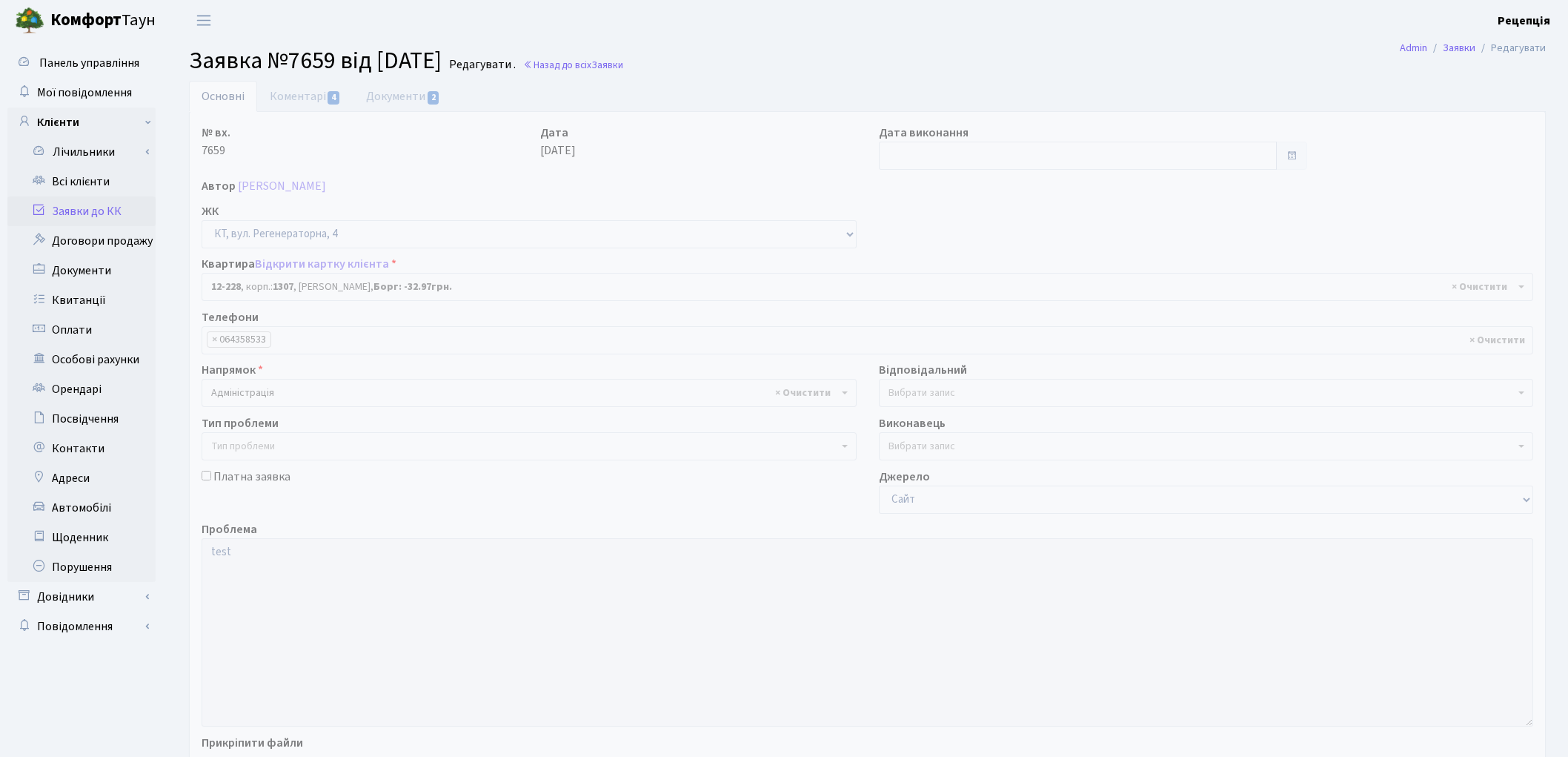
select select "7335"
click at [311, 100] on link "Коментарі 4" at bounding box center [305, 96] width 97 height 31
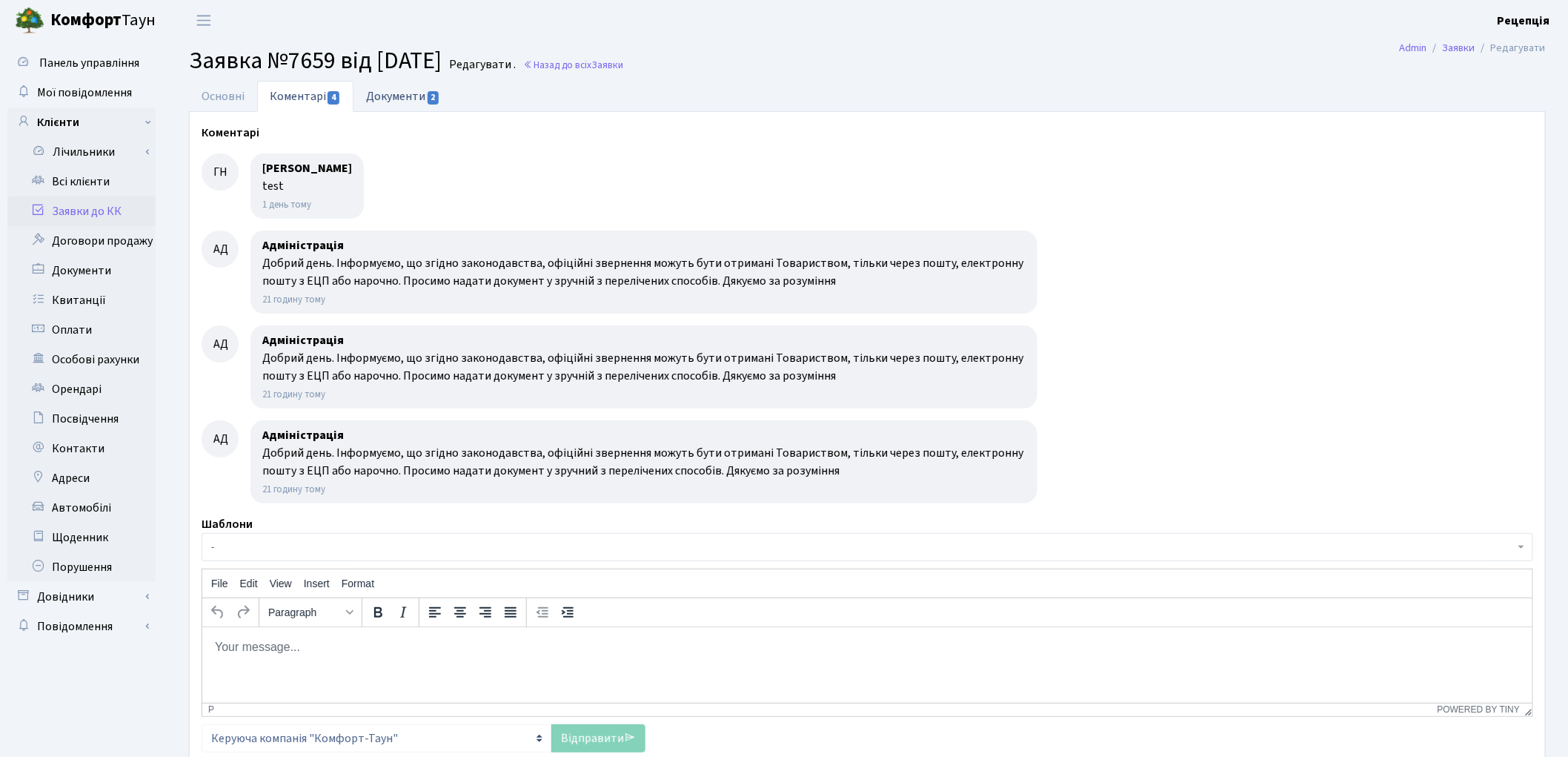
click at [417, 97] on link "Документи 2" at bounding box center [403, 96] width 99 height 31
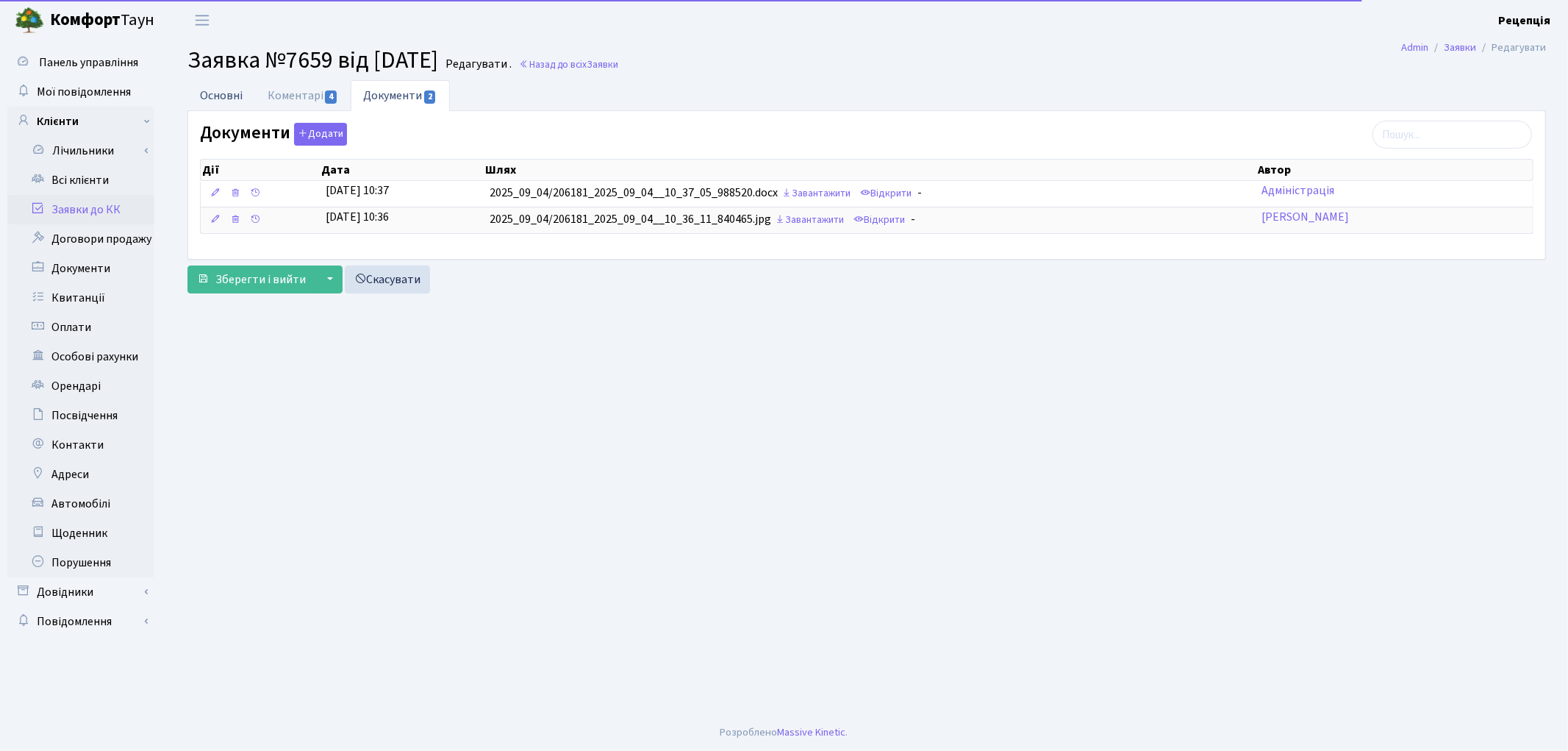
click at [218, 94] on link "Основні" at bounding box center [221, 95] width 68 height 30
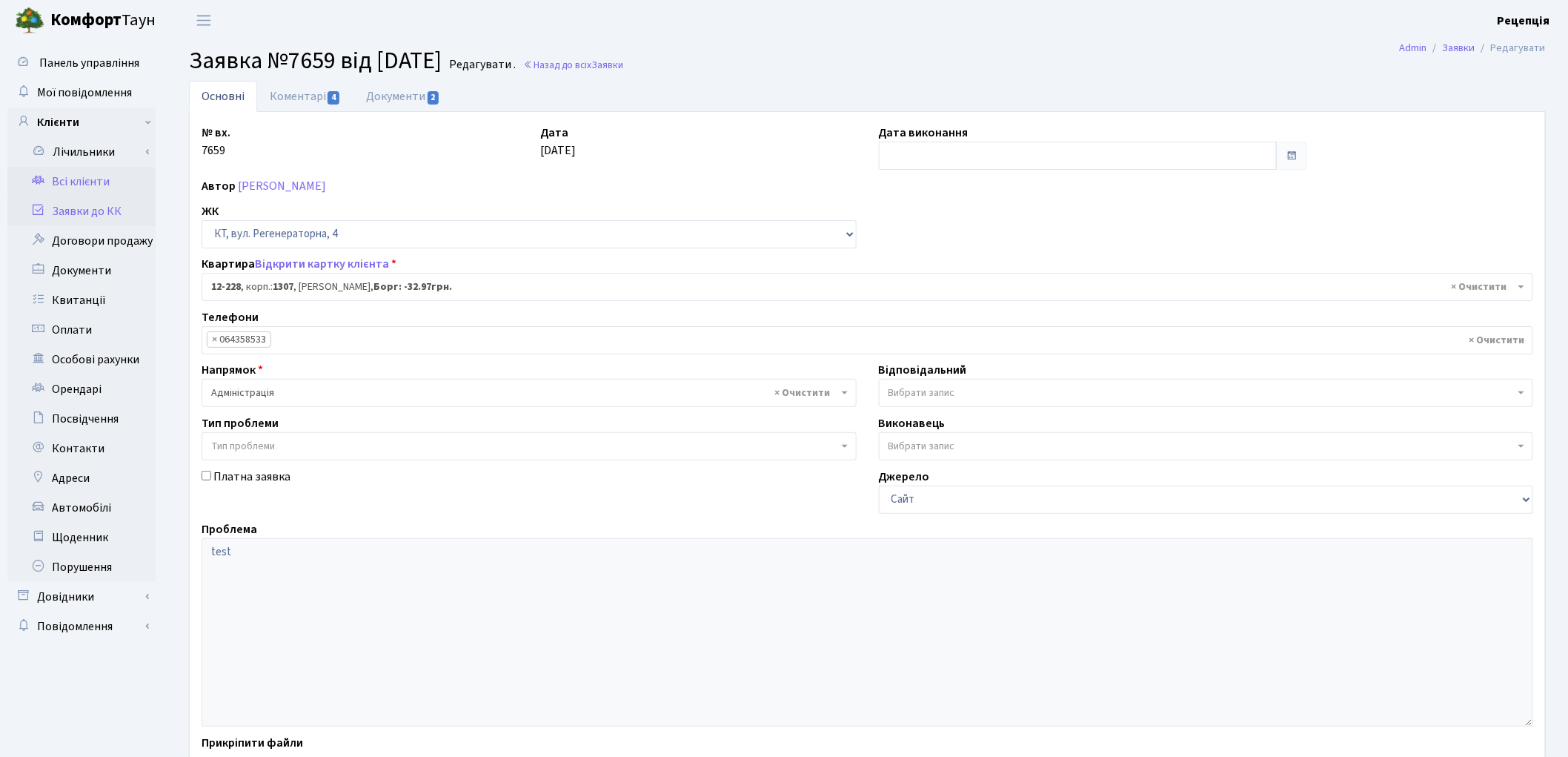
click at [85, 185] on link "Всі клієнти" at bounding box center [82, 181] width 148 height 30
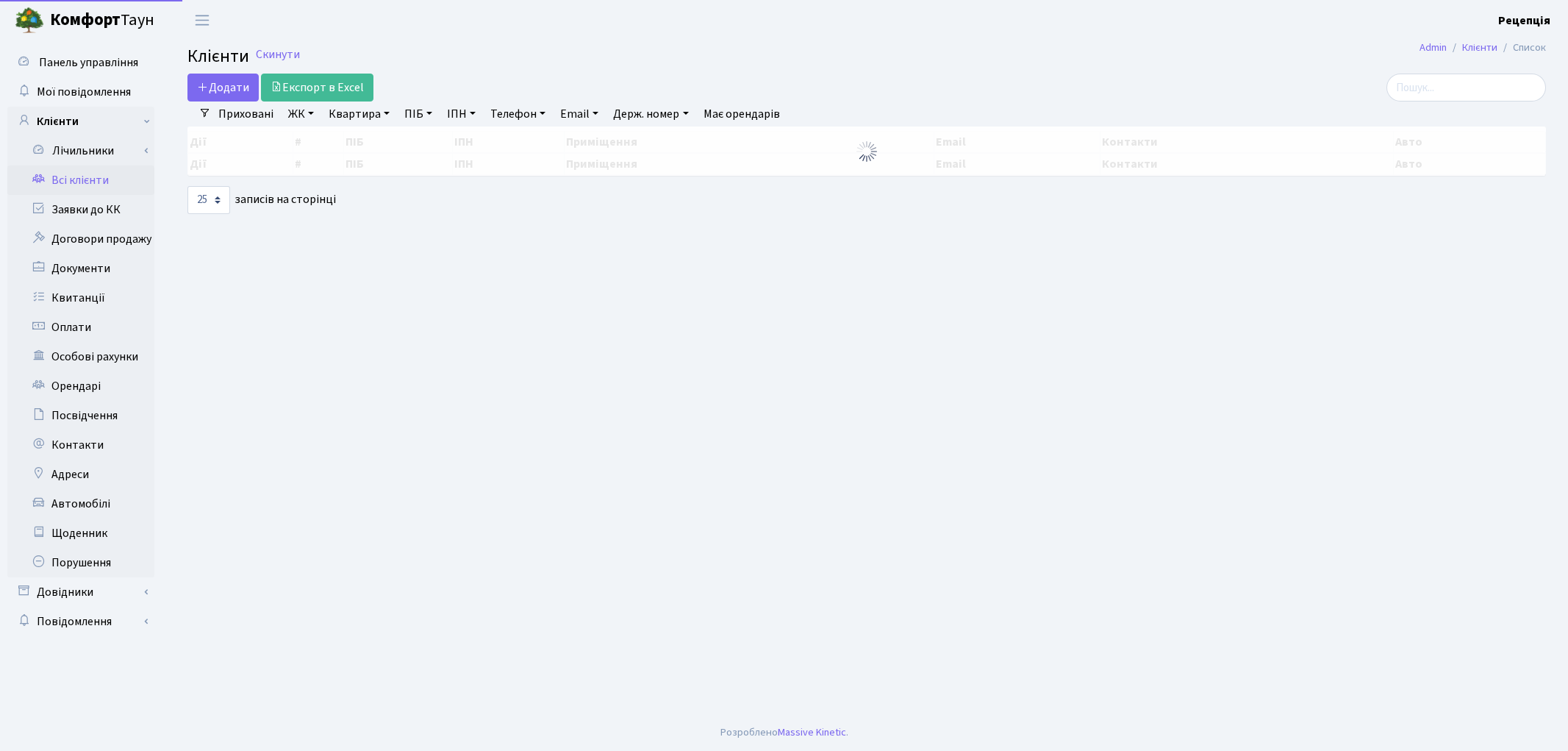
select select "25"
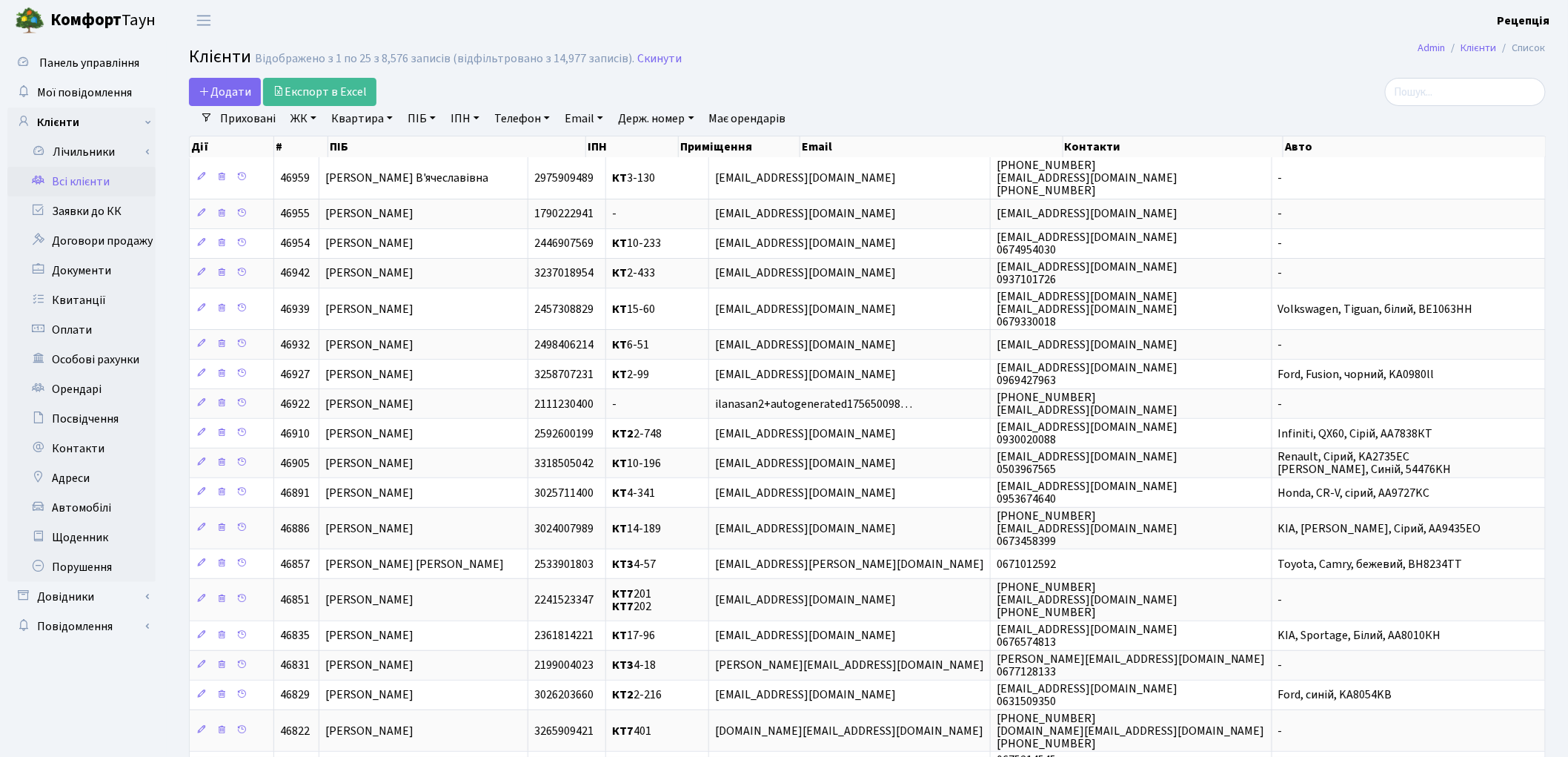
click at [307, 121] on link "ЖК" at bounding box center [304, 118] width 37 height 25
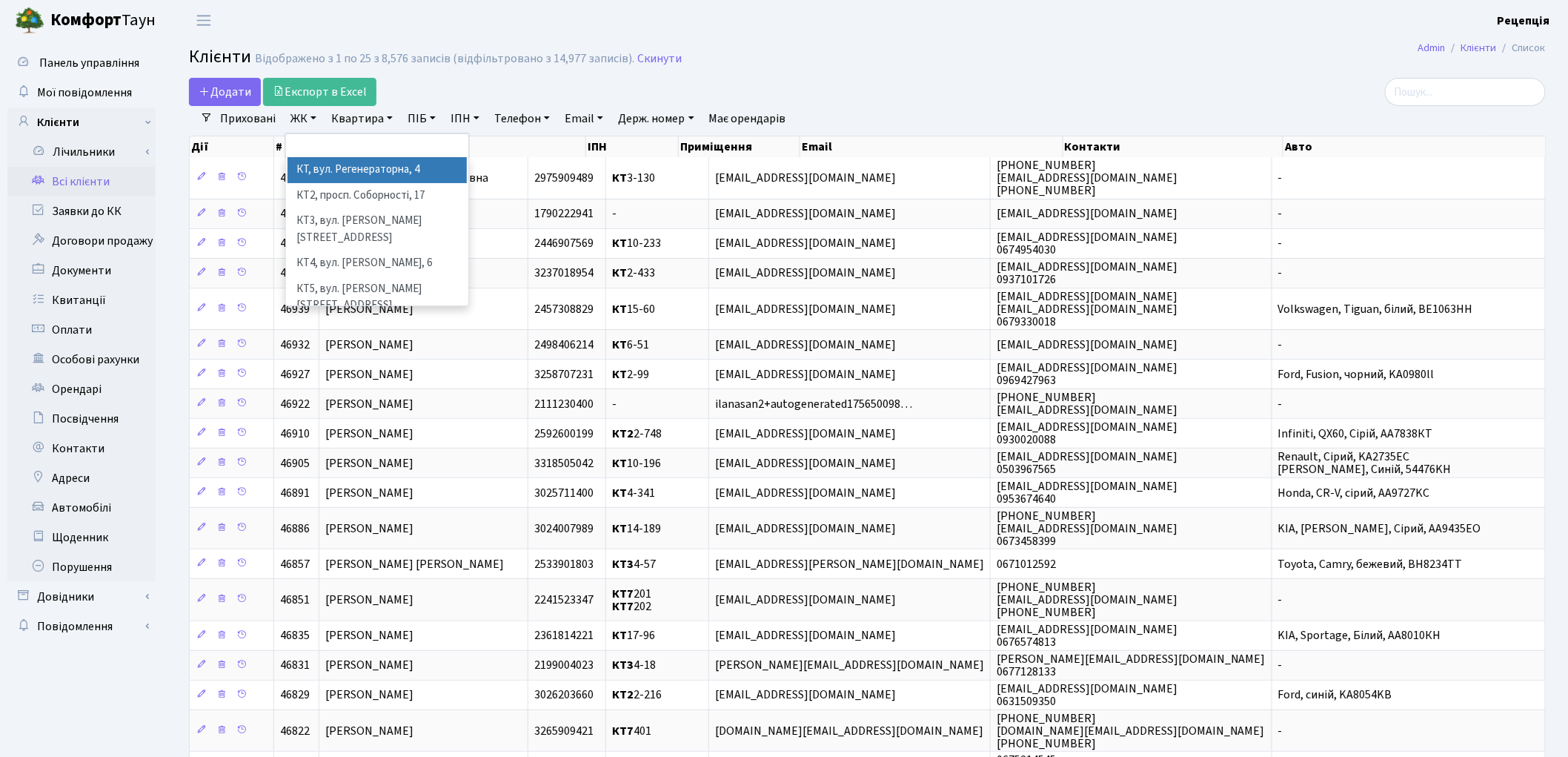
click at [331, 166] on li "КТ, вул. Регенераторна, 4" at bounding box center [377, 170] width 179 height 26
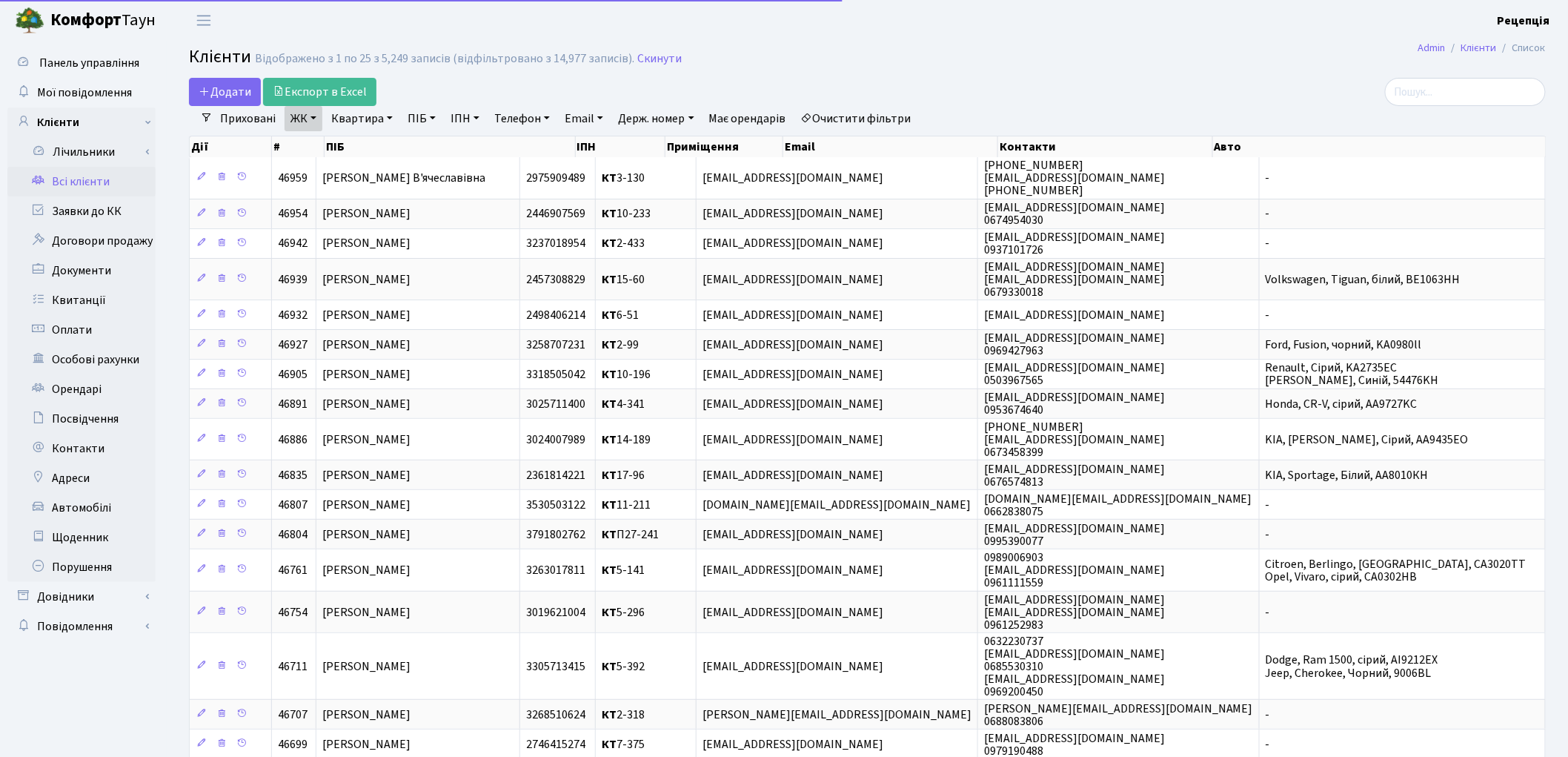
click at [373, 114] on link "Квартира" at bounding box center [362, 118] width 73 height 25
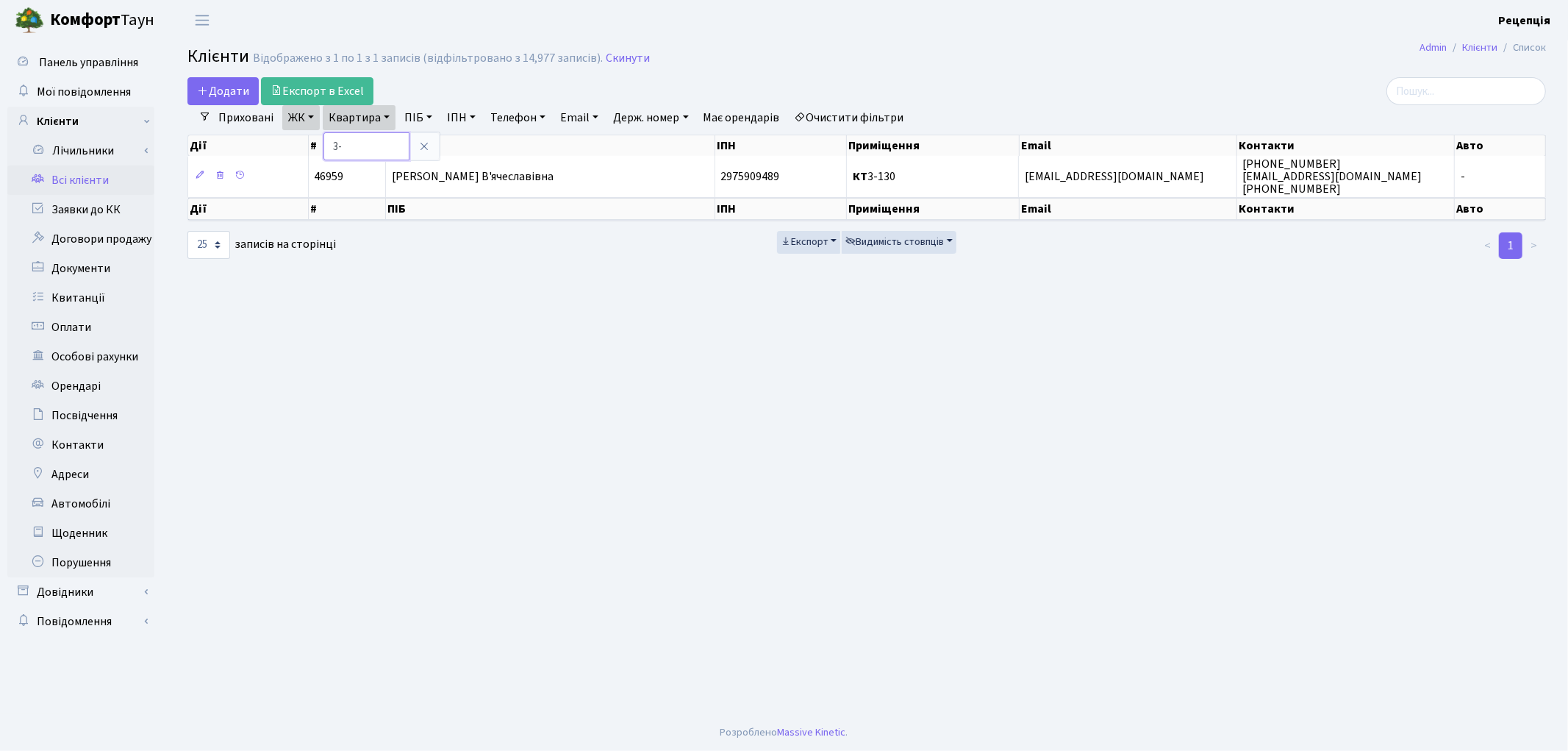
type input "3"
type input "12-164"
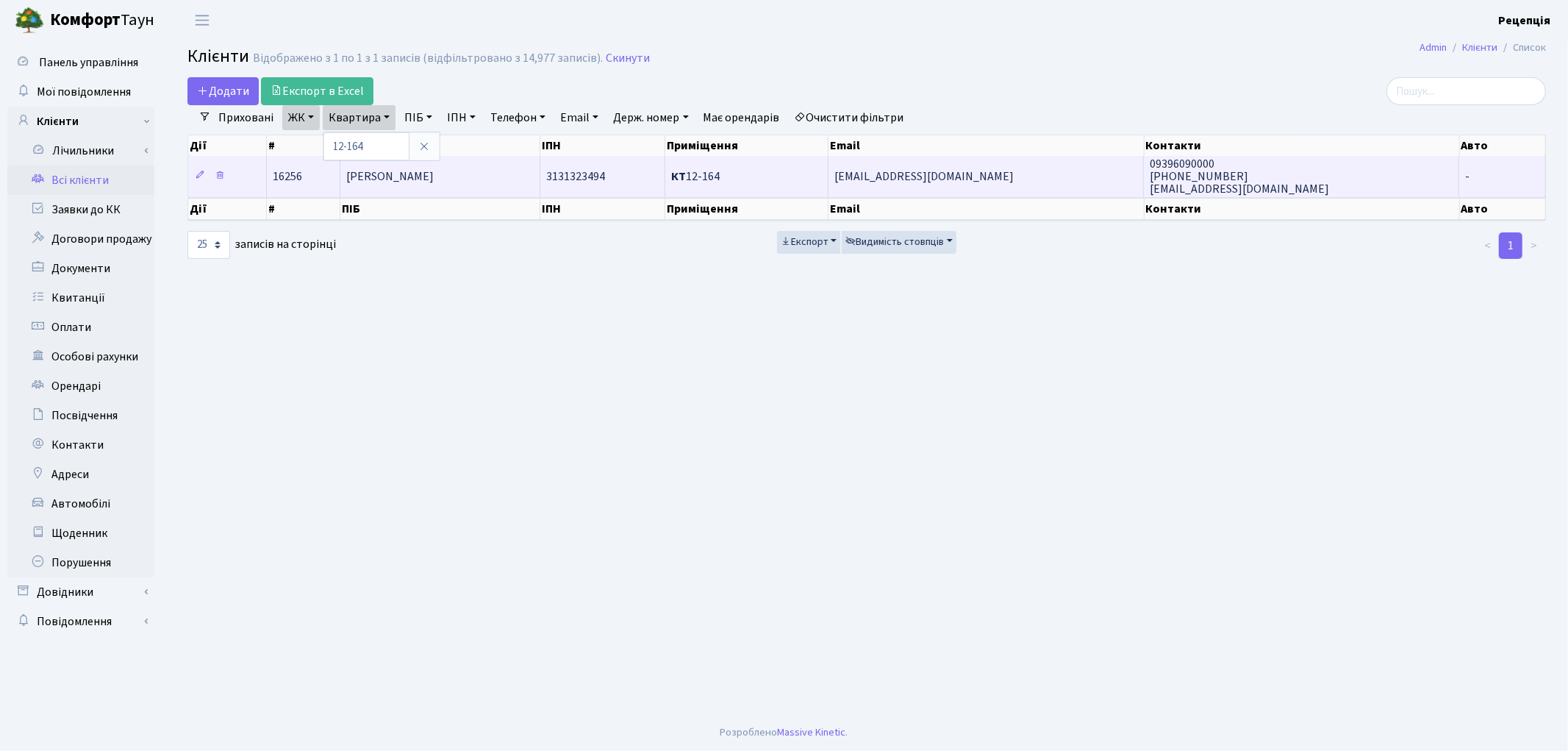
click at [416, 178] on span "Гараєв Шахід Шакір" at bounding box center [390, 176] width 88 height 16
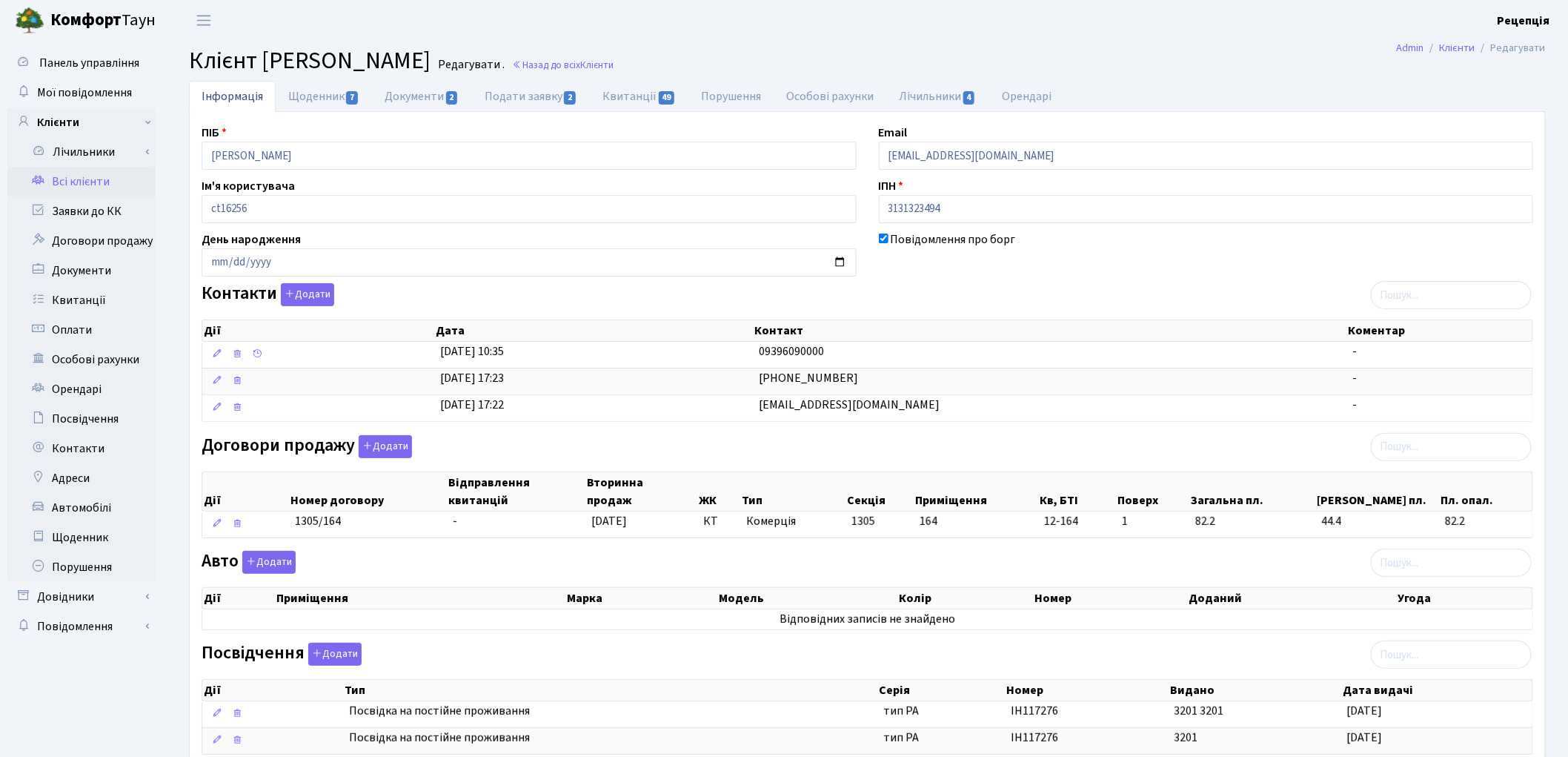
click at [97, 172] on link "Всі клієнти" at bounding box center [82, 181] width 148 height 30
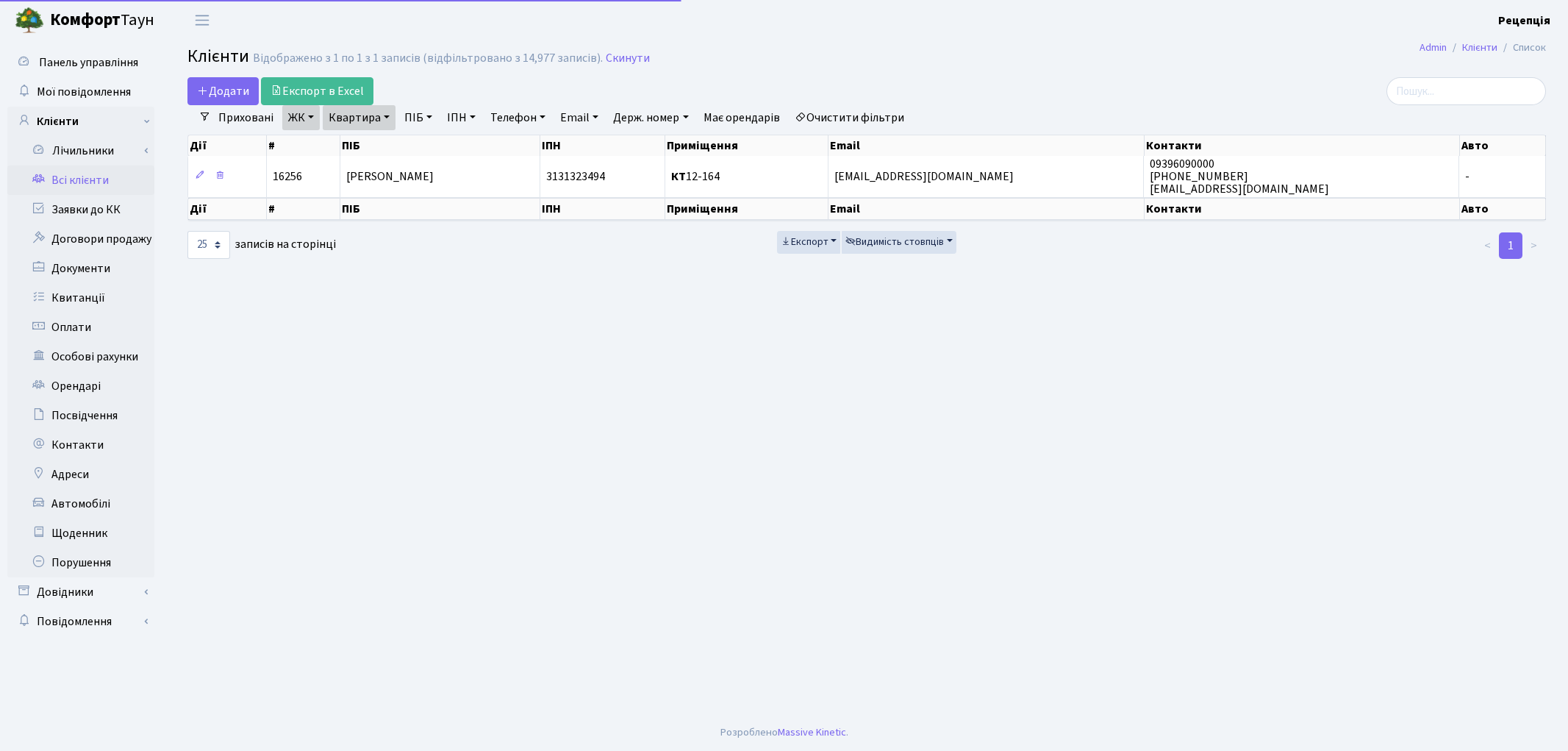
select select "25"
click at [883, 109] on link "Очистити фільтри" at bounding box center [849, 117] width 121 height 25
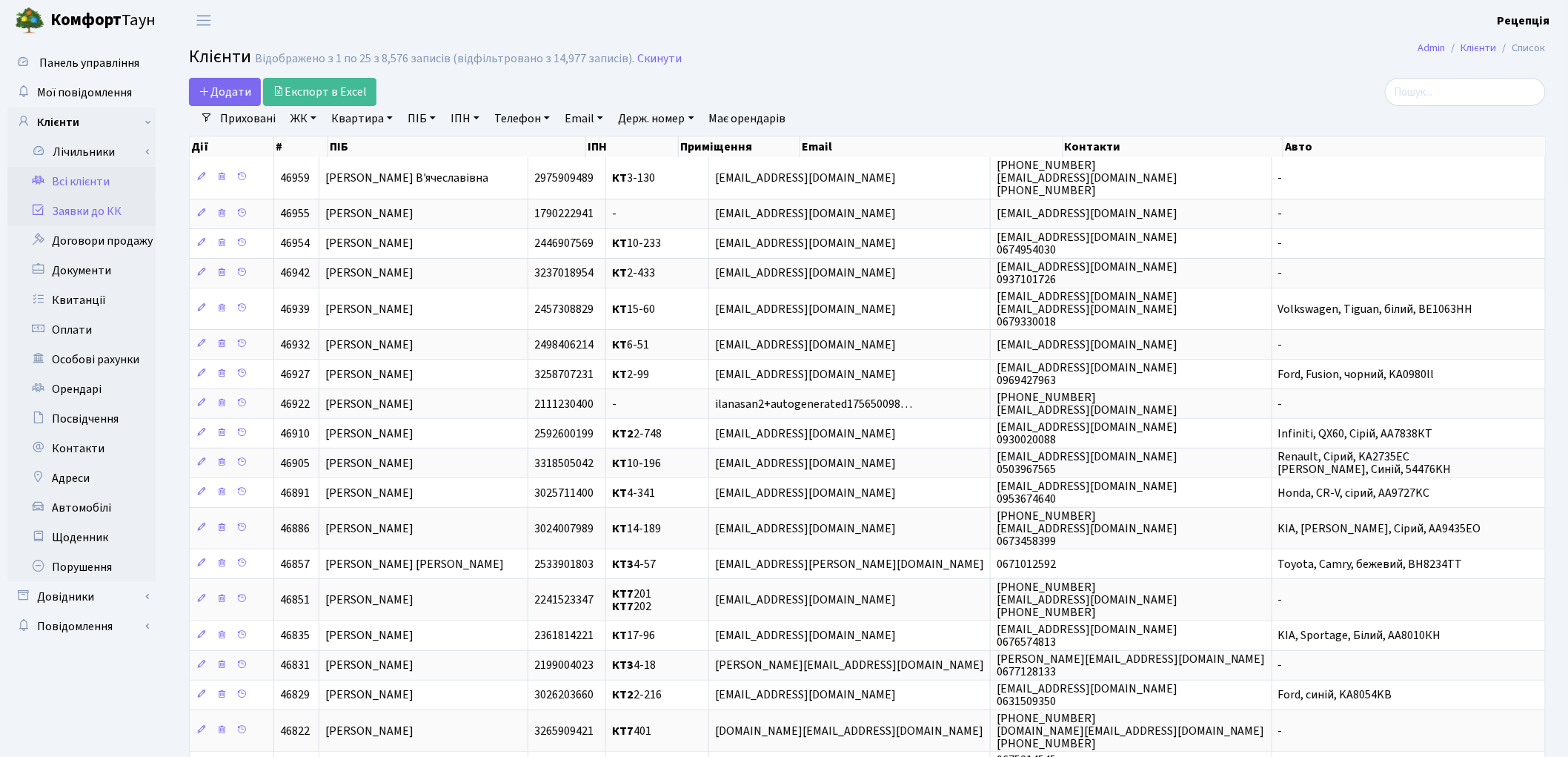
click at [115, 217] on link "Заявки до КК" at bounding box center [82, 211] width 148 height 30
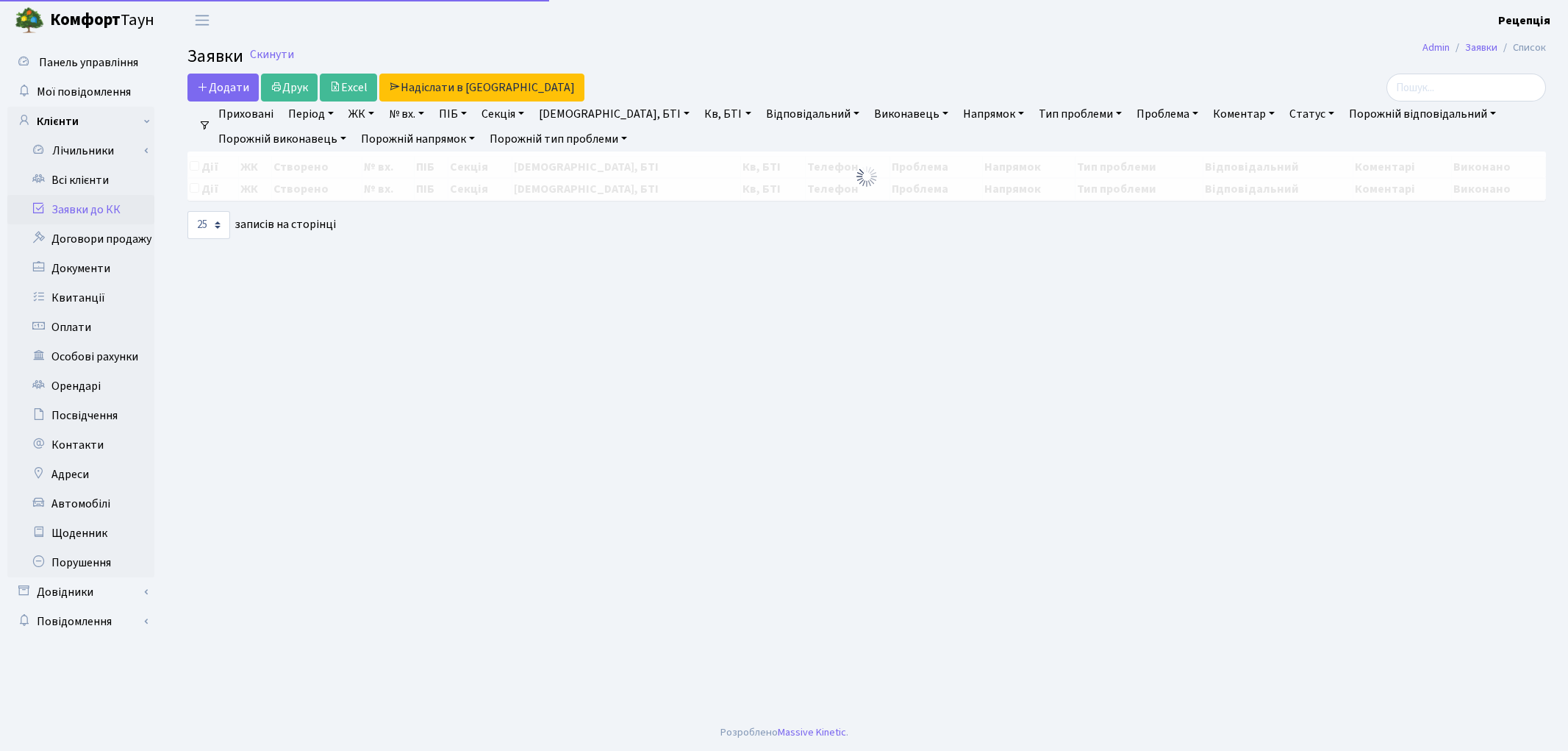
select select "25"
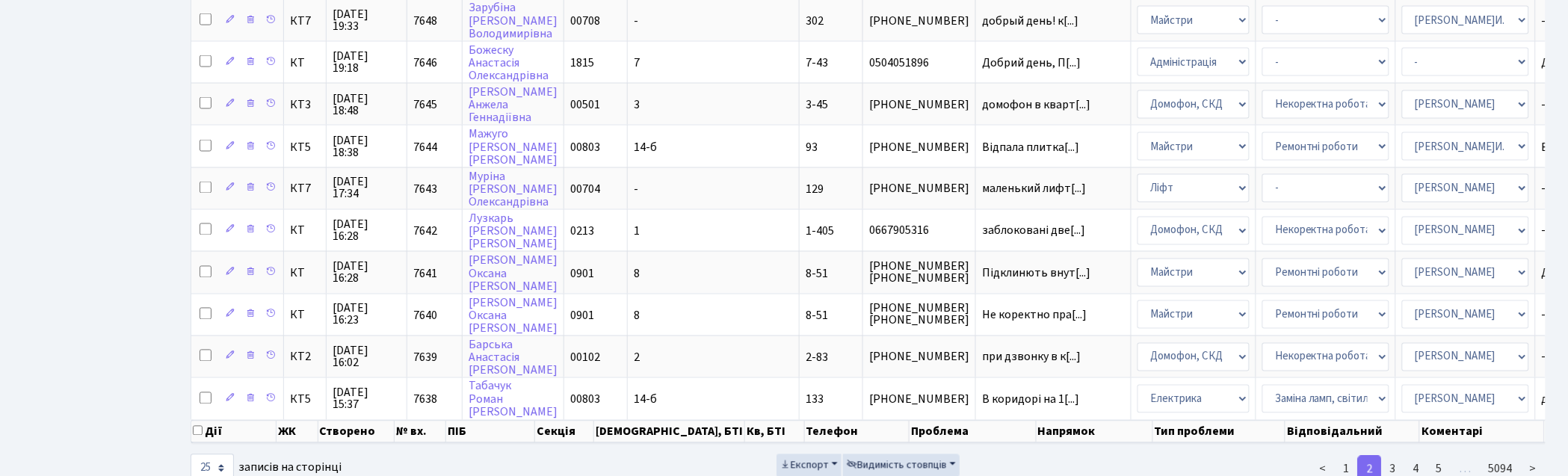
scroll to position [823, 0]
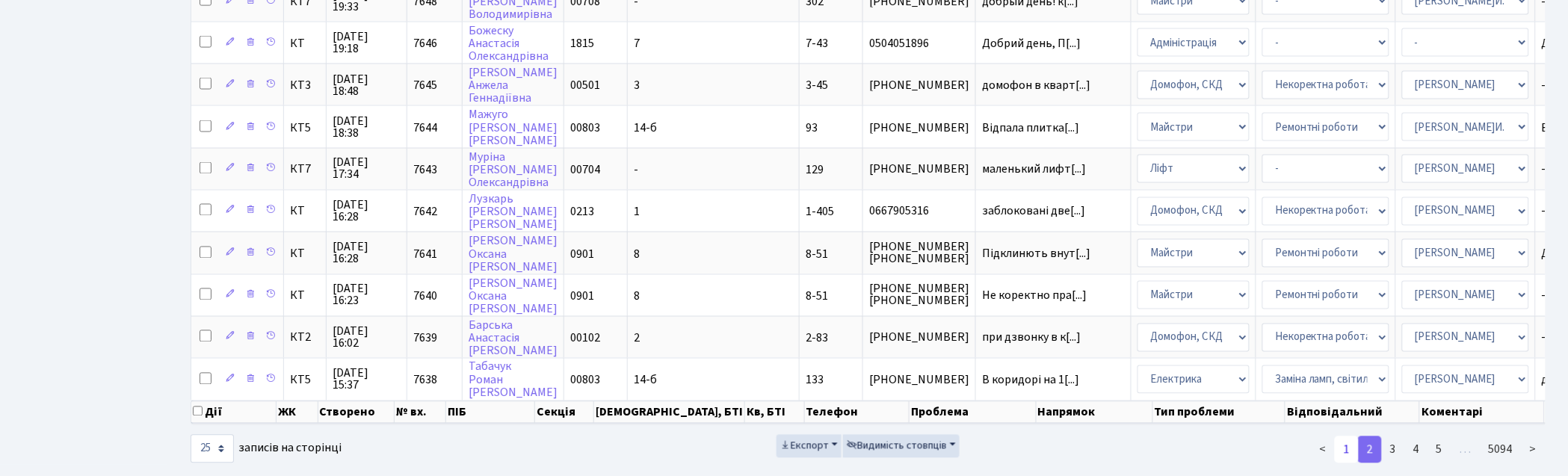
click at [1347, 436] on link "1" at bounding box center [1347, 450] width 24 height 27
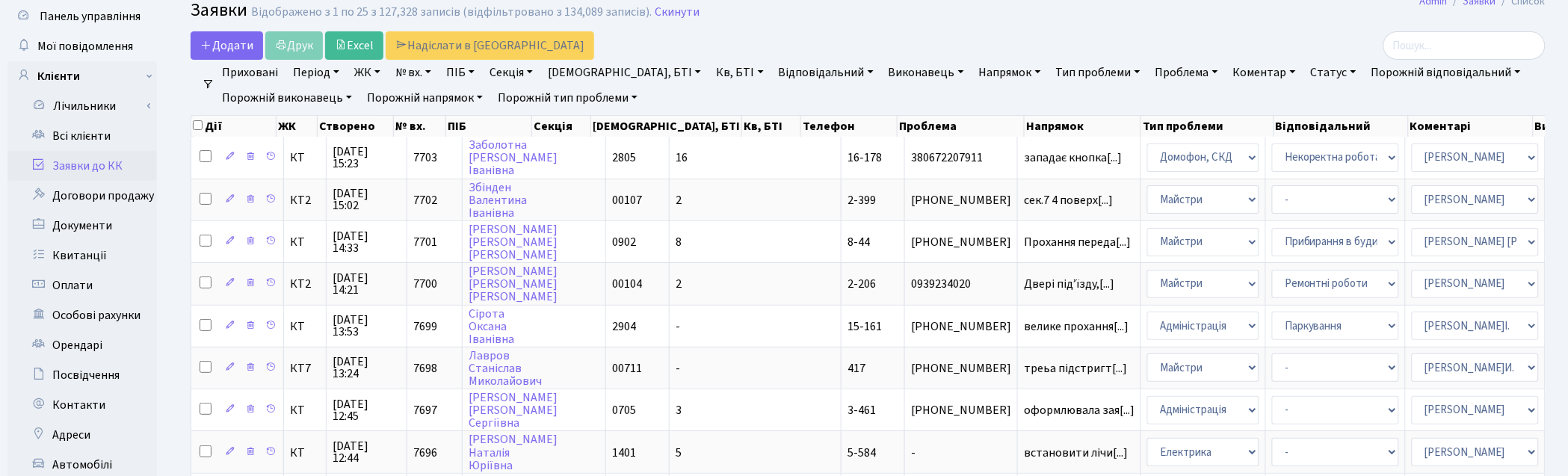
scroll to position [0, 0]
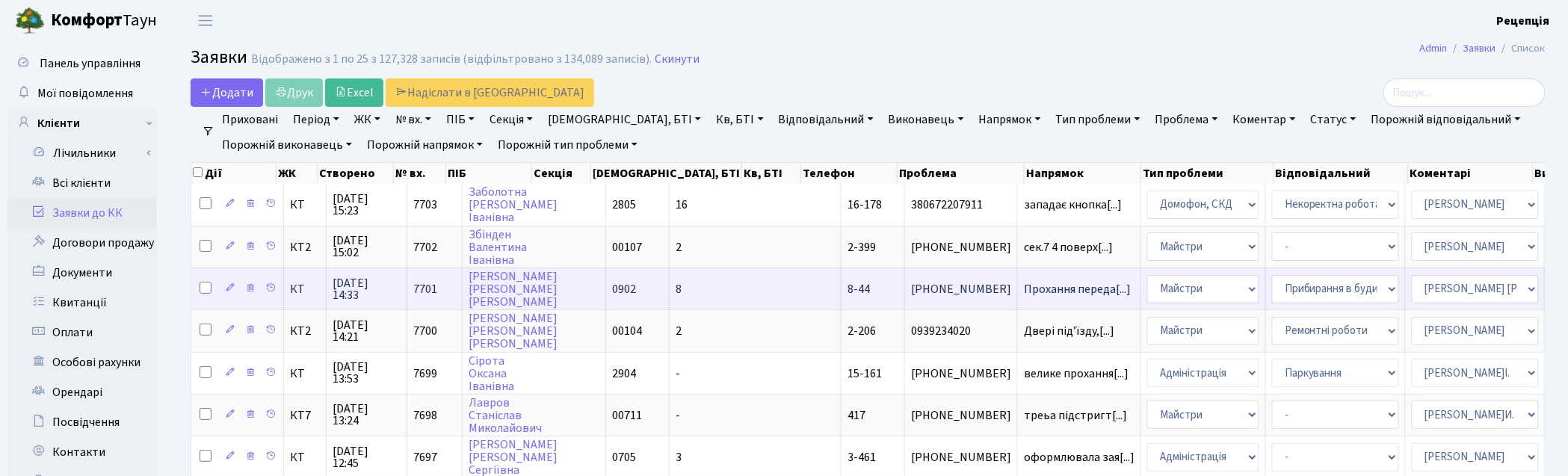
click at [1018, 292] on td "Прохання переда[...]" at bounding box center [1080, 288] width 123 height 42
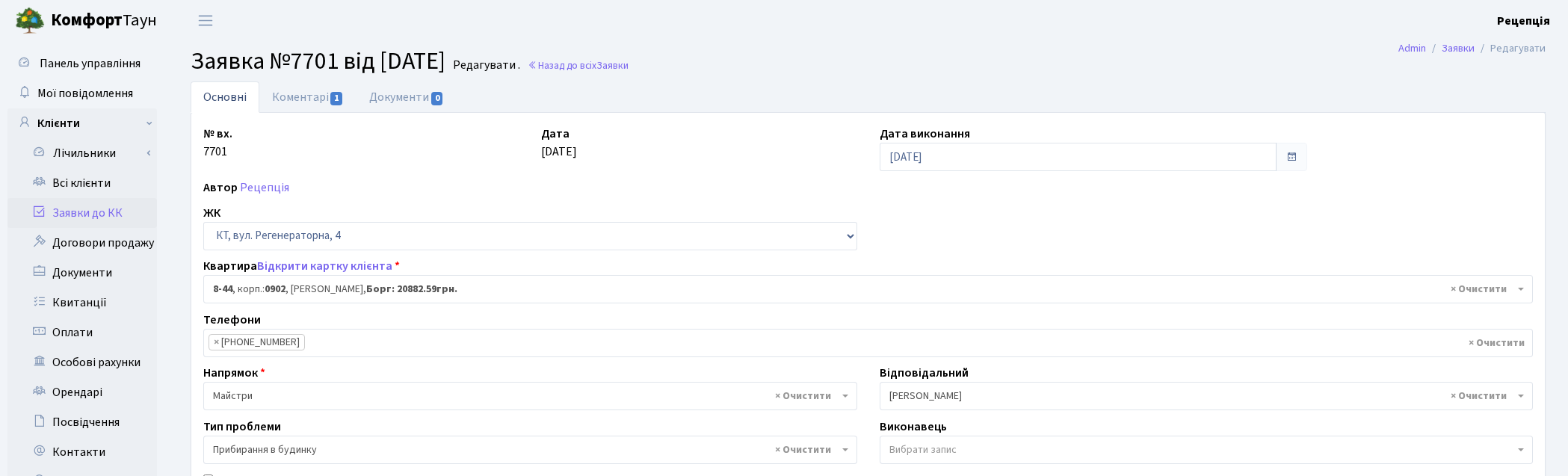
select select "6421"
select select "58"
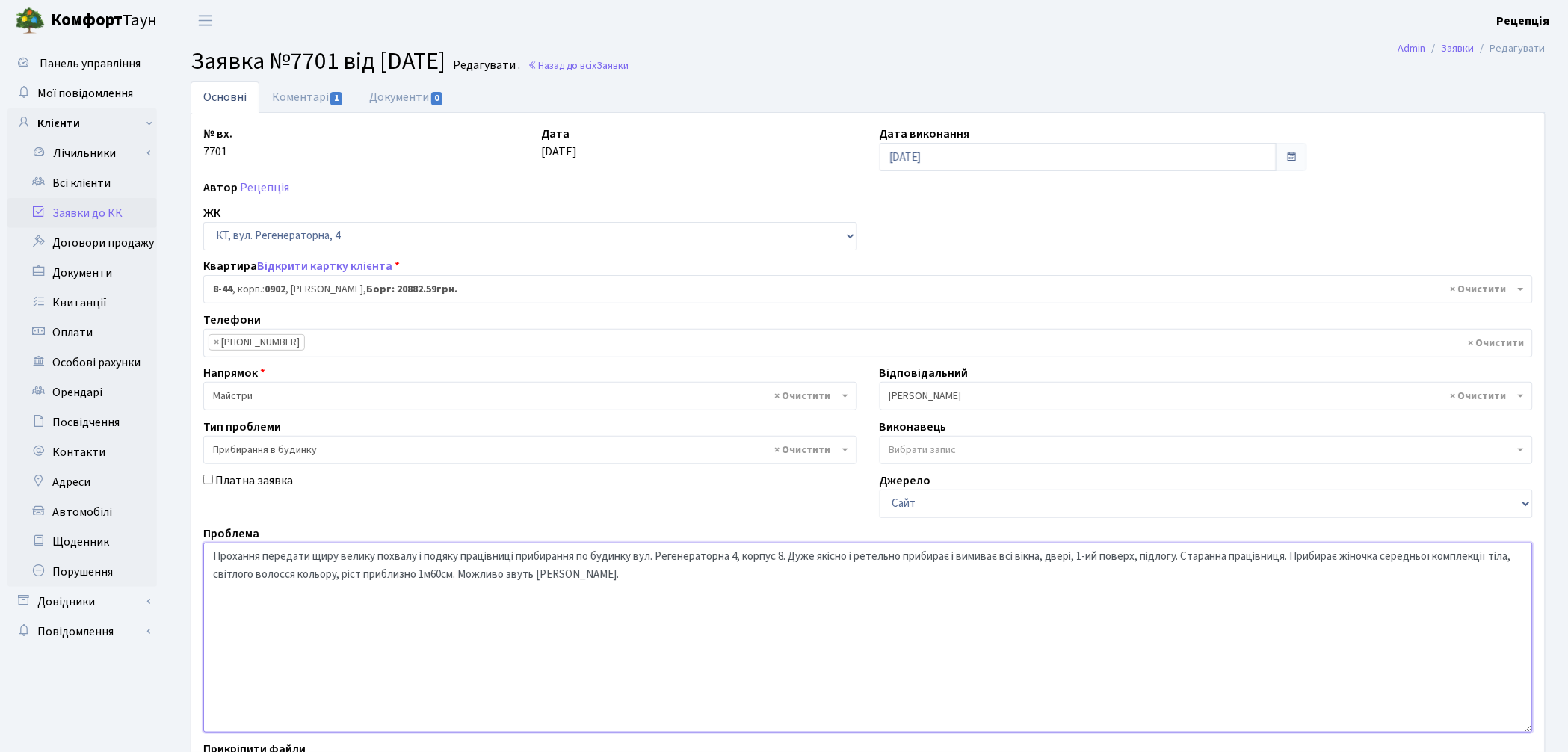
drag, startPoint x: 1303, startPoint y: 555, endPoint x: 1444, endPoint y: 615, distance: 153.2
click at [1444, 475] on textarea "Прохання передати щиру велику похвалу і подяку працівниці прибирання по будинку…" at bounding box center [868, 637] width 1330 height 190
click at [944, 475] on textarea "Прохання передати щиру велику похвалу і подяку працівниці прибирання по будинку…" at bounding box center [868, 637] width 1330 height 190
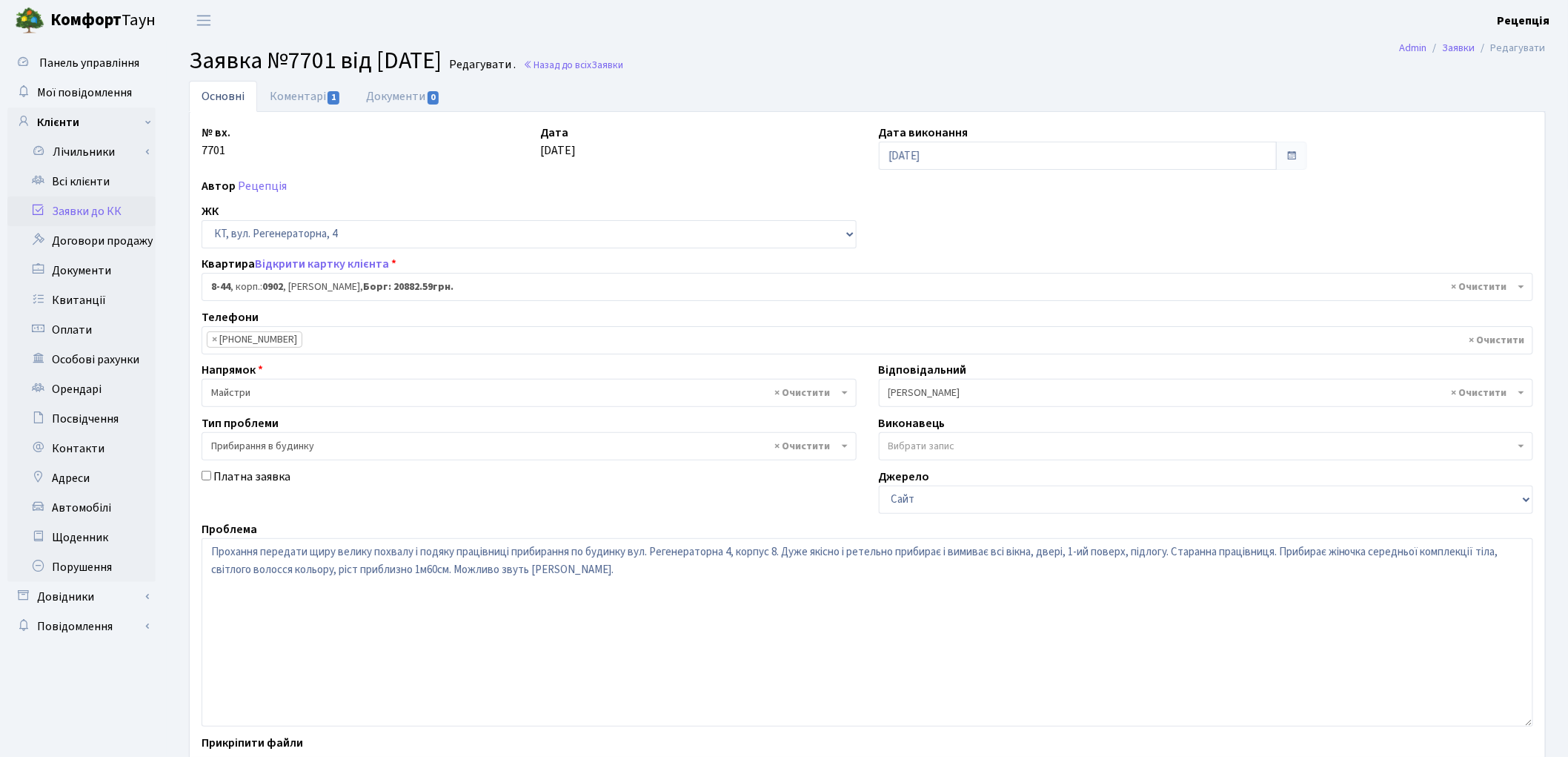
click at [1554, 471] on div "Основні Коментарі 1 Документи 0 № вх. 7701 Дата 05.09.2025 Дата виконання 05.09…" at bounding box center [867, 463] width 1379 height 765
click at [297, 92] on link "Коментарі 1" at bounding box center [305, 96] width 97 height 31
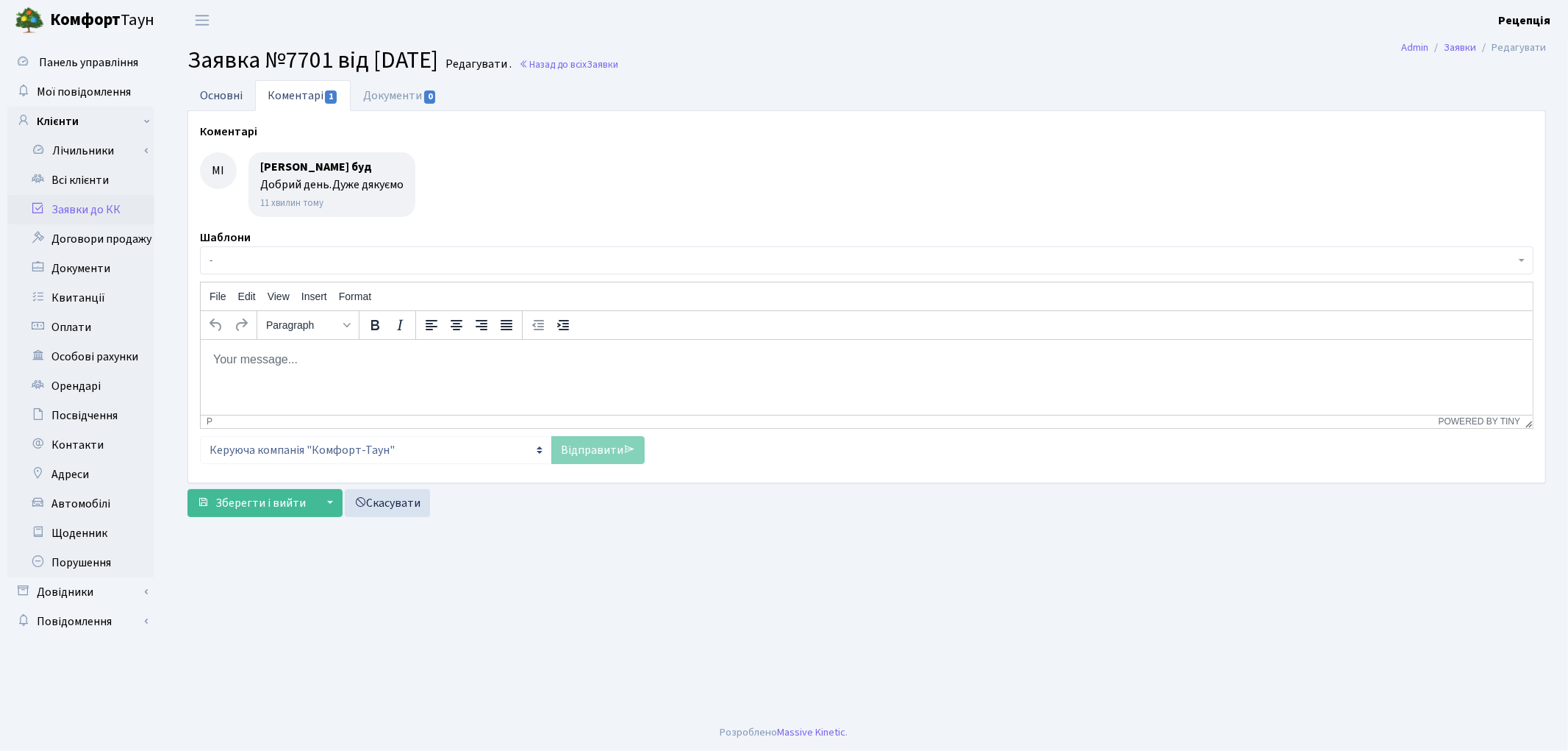
click at [211, 97] on link "Основні" at bounding box center [221, 95] width 68 height 30
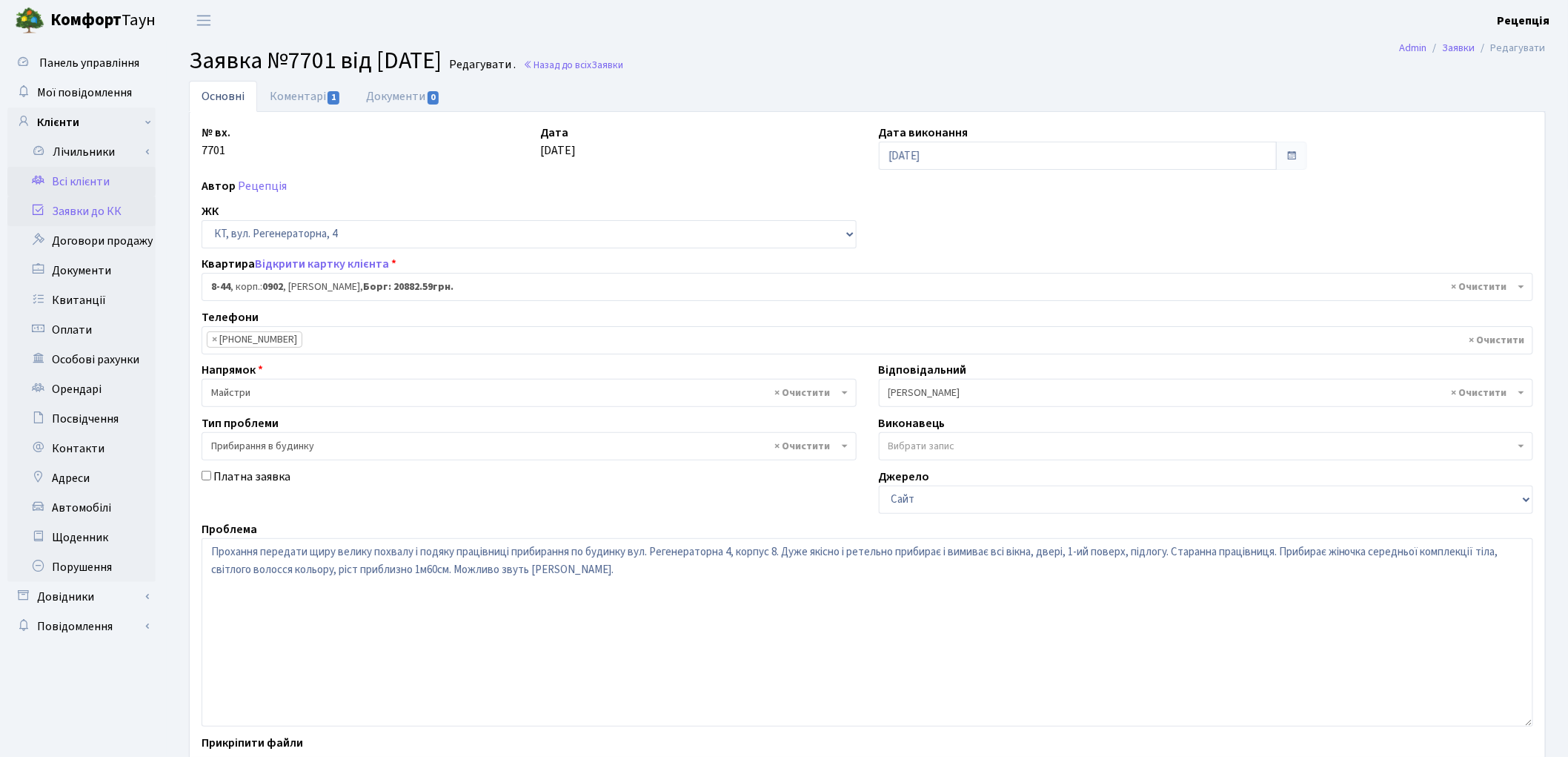
click at [97, 183] on link "Всі клієнти" at bounding box center [82, 181] width 148 height 30
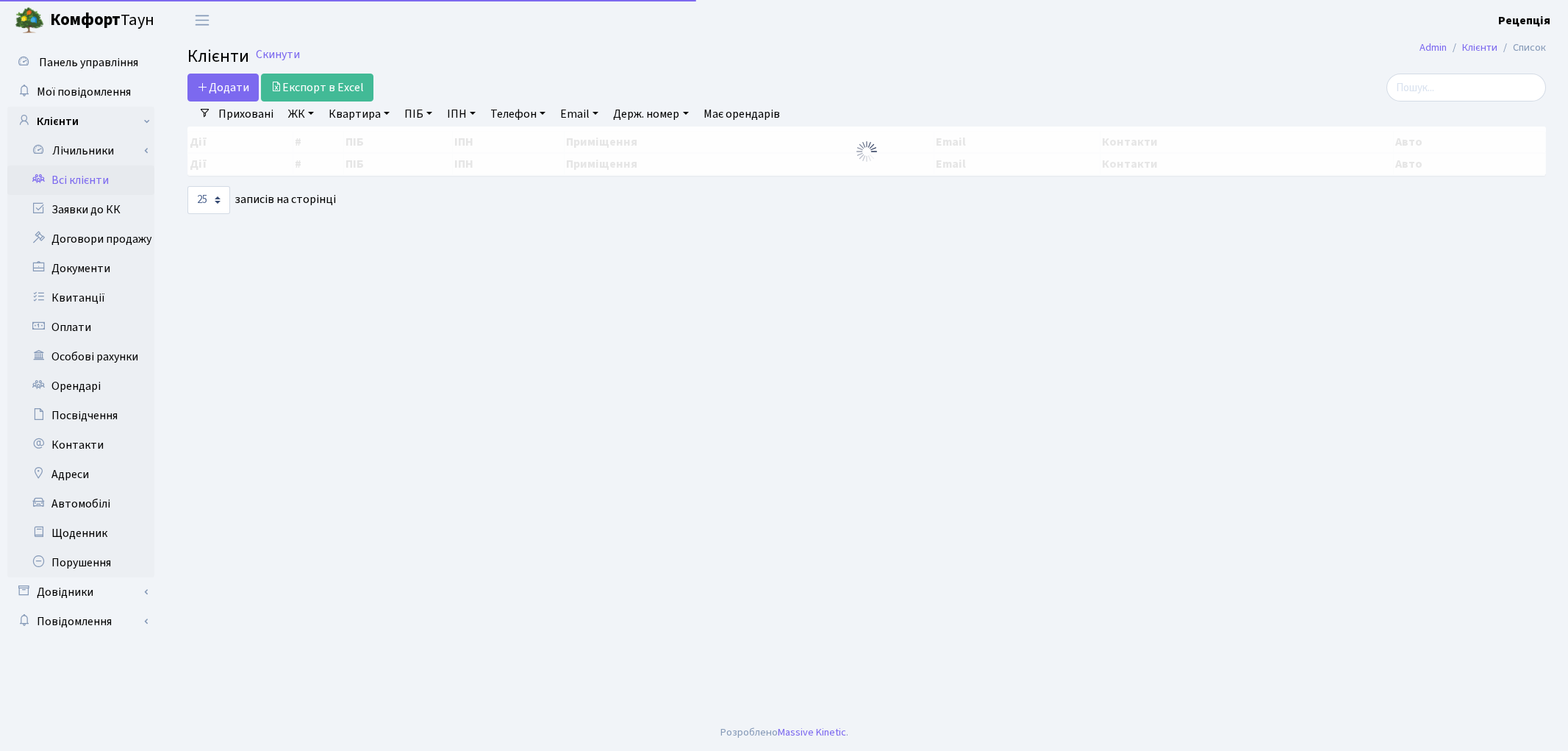
select select "25"
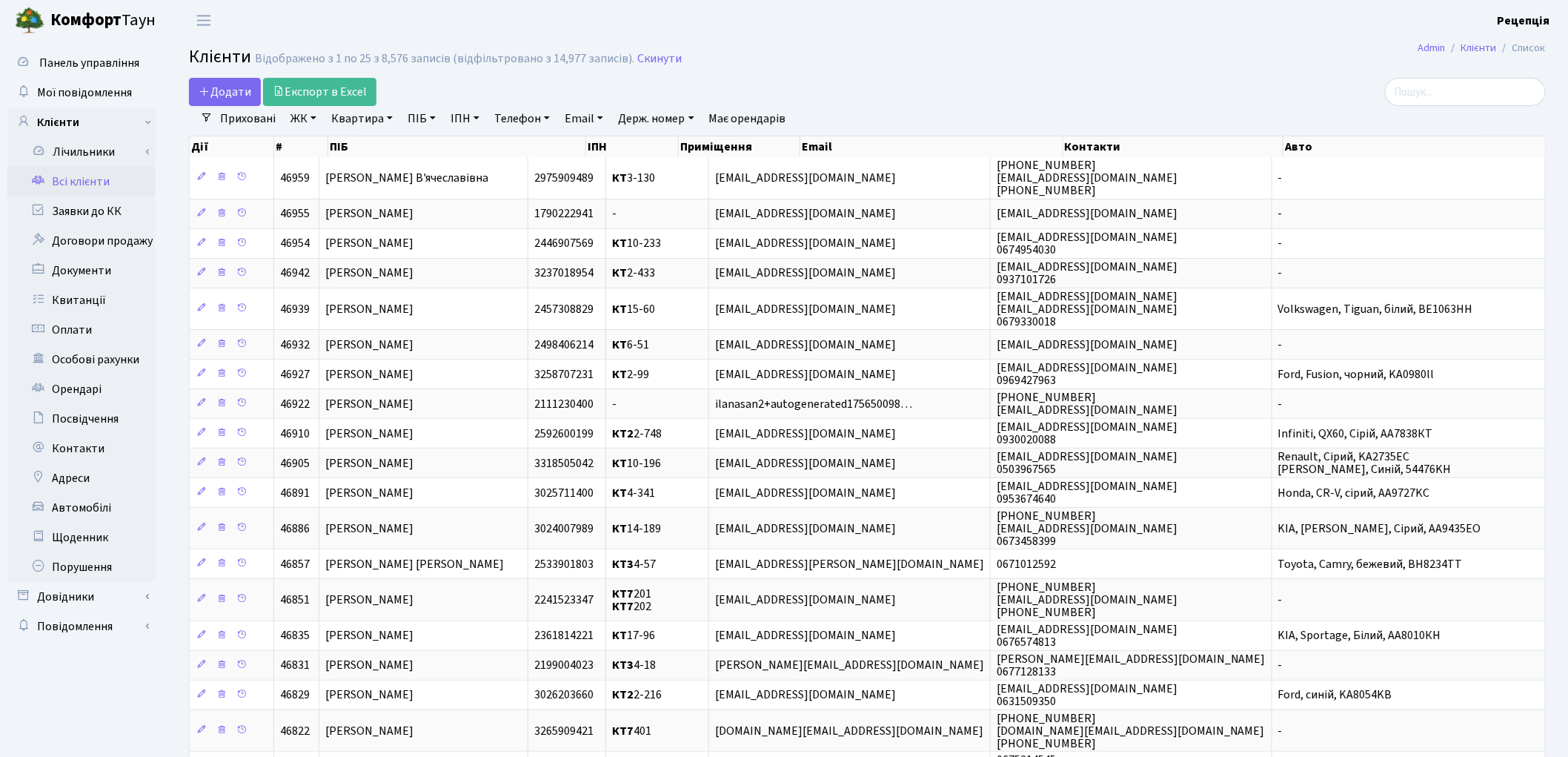
click at [298, 126] on link "ЖК" at bounding box center [304, 118] width 37 height 25
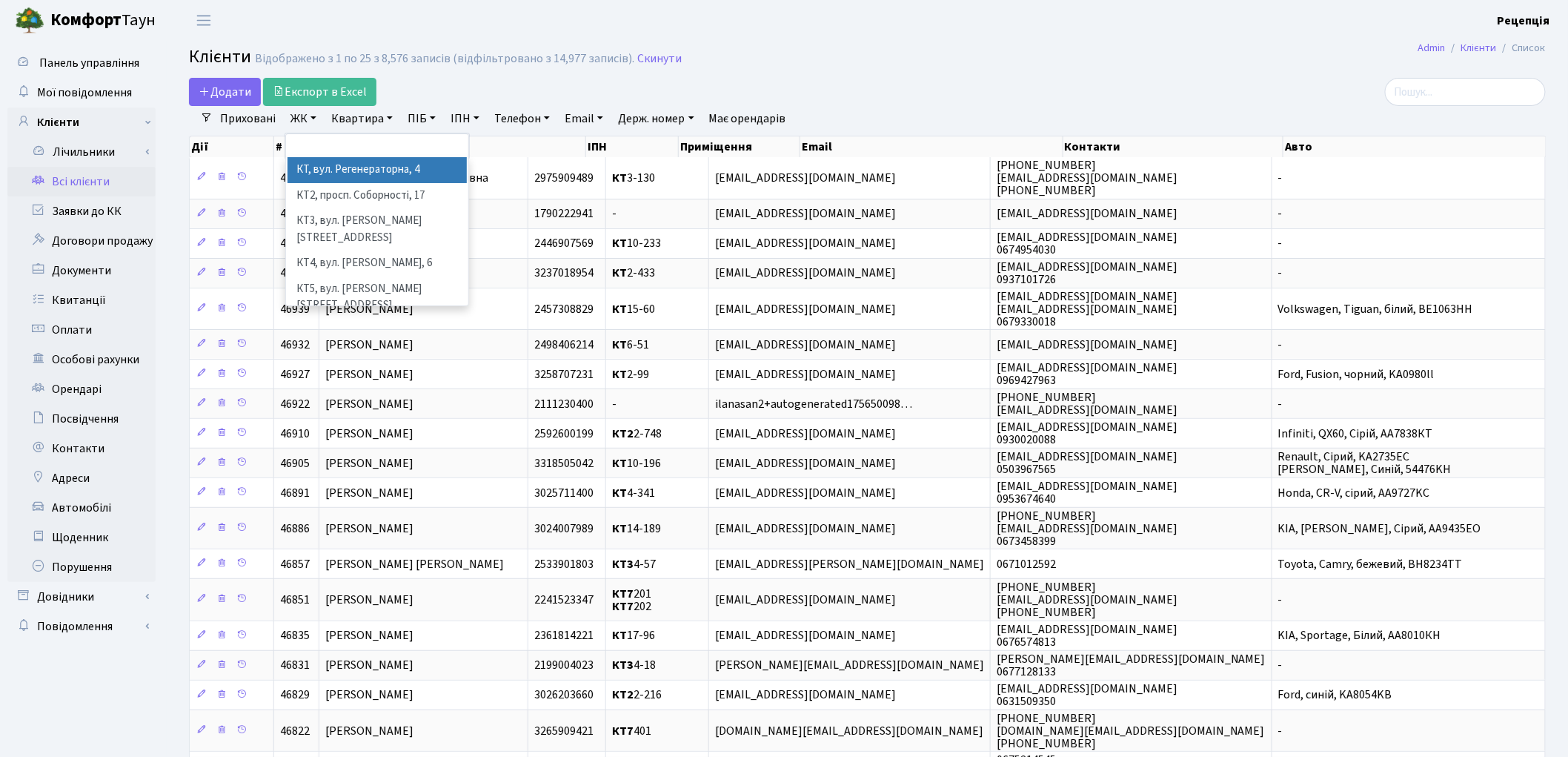
click at [328, 163] on li "КТ, вул. Регенераторна, 4" at bounding box center [377, 170] width 179 height 26
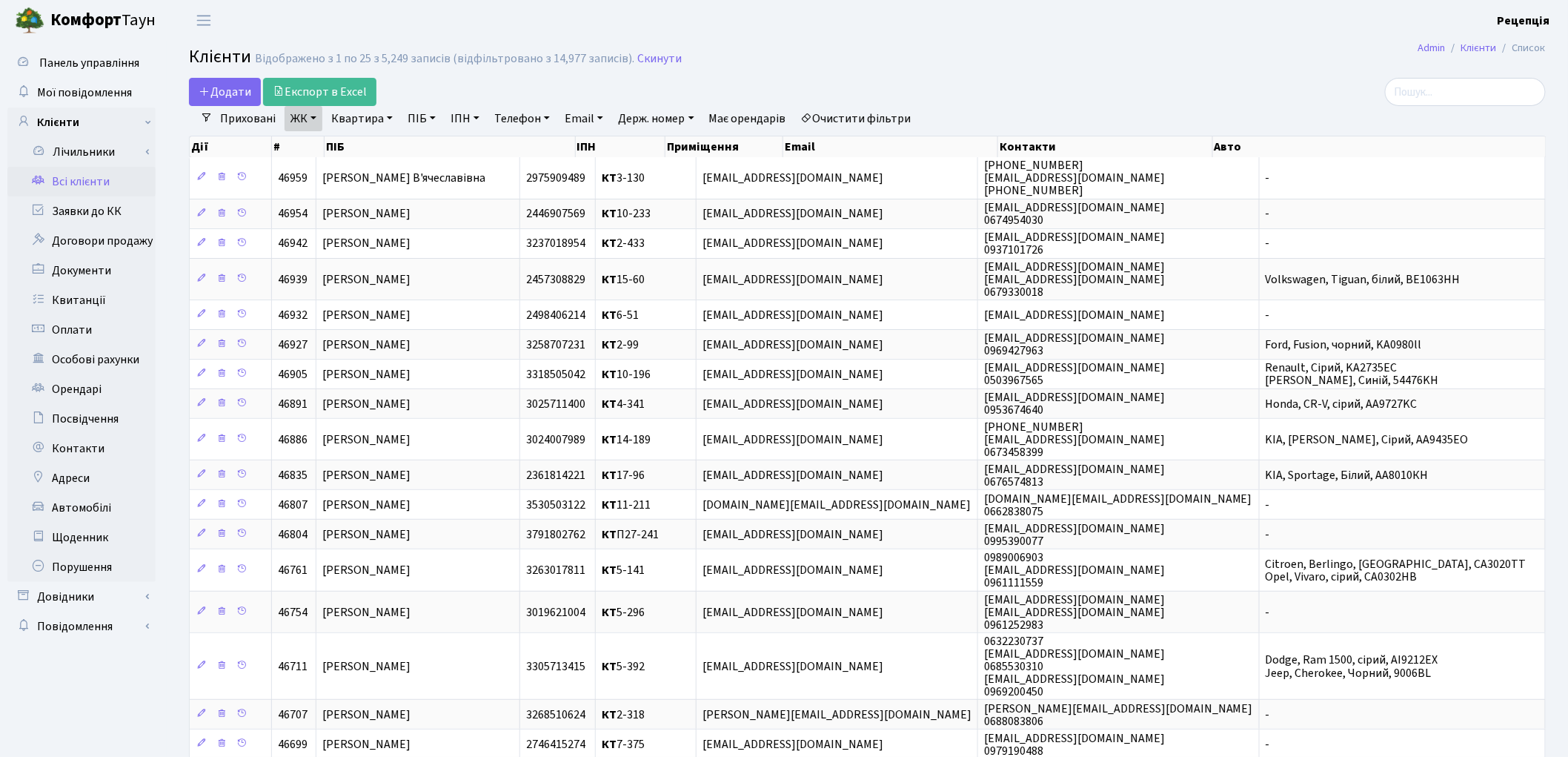
drag, startPoint x: 356, startPoint y: 121, endPoint x: 358, endPoint y: 135, distance: 14.1
click at [356, 122] on link "Квартира" at bounding box center [362, 118] width 73 height 25
type input "8-44"
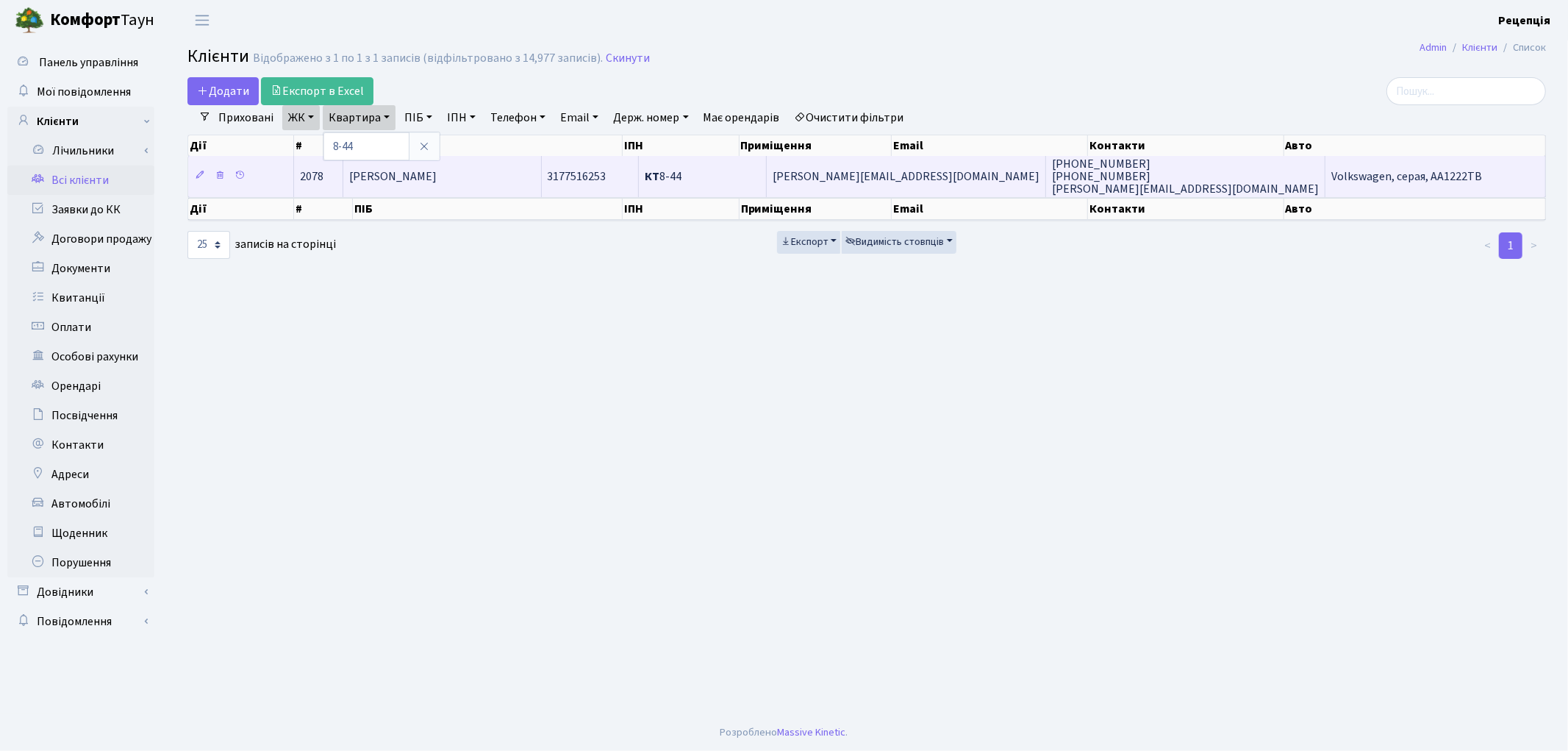
click at [422, 176] on span "Марухенко Дмитро Юрійович" at bounding box center [393, 176] width 88 height 16
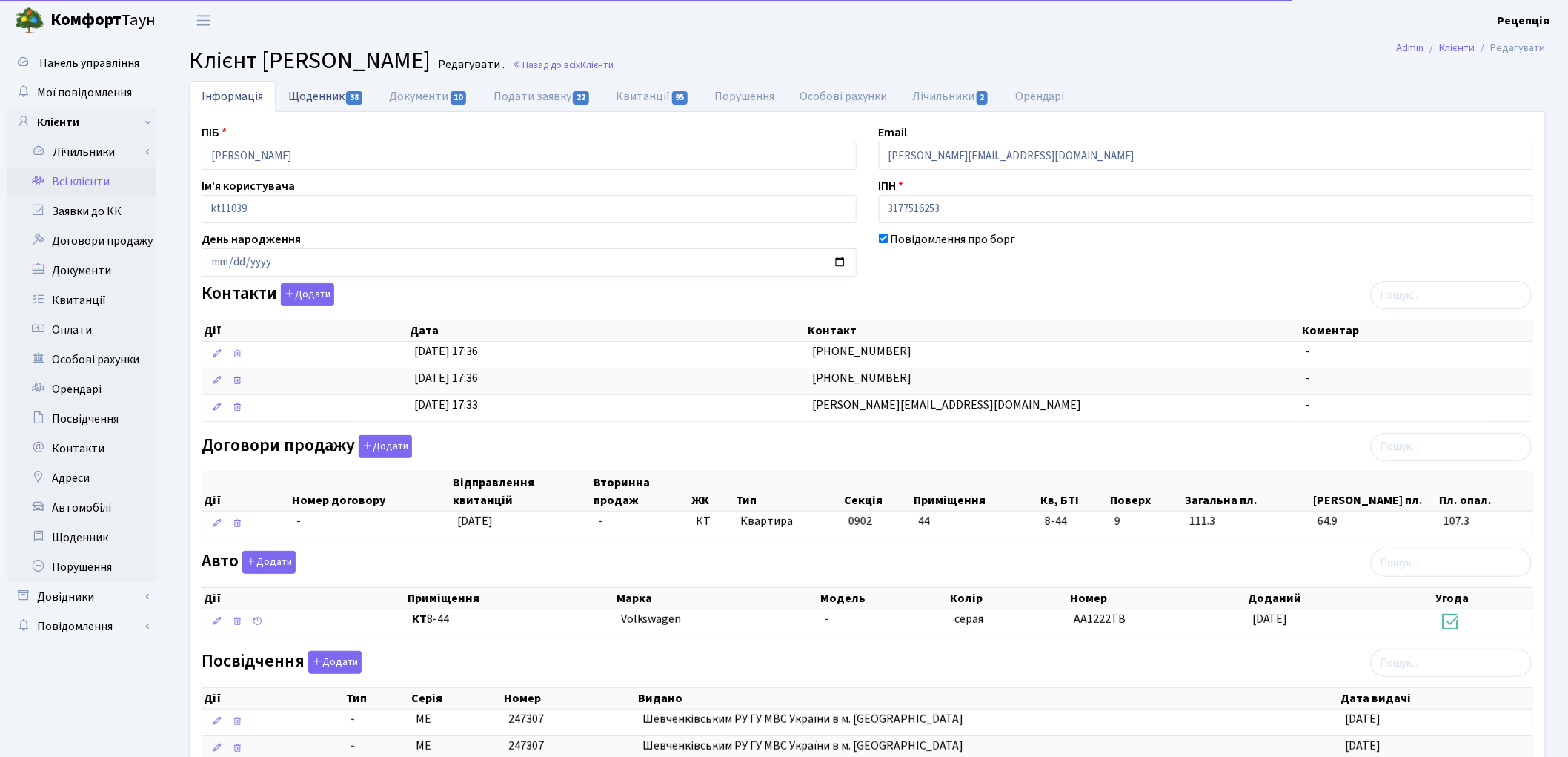
click at [327, 102] on link "Щоденник 38" at bounding box center [326, 96] width 100 height 31
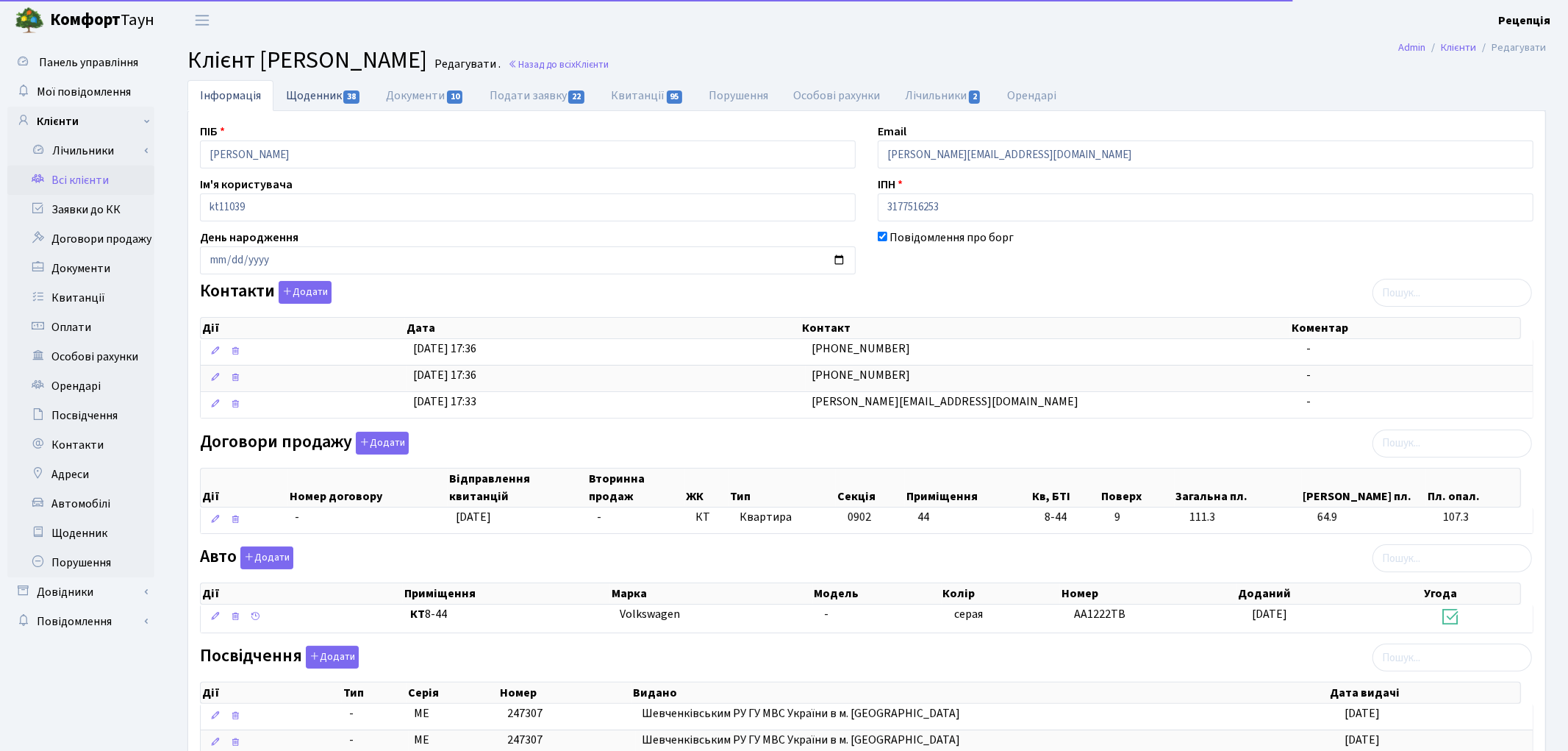
select select "25"
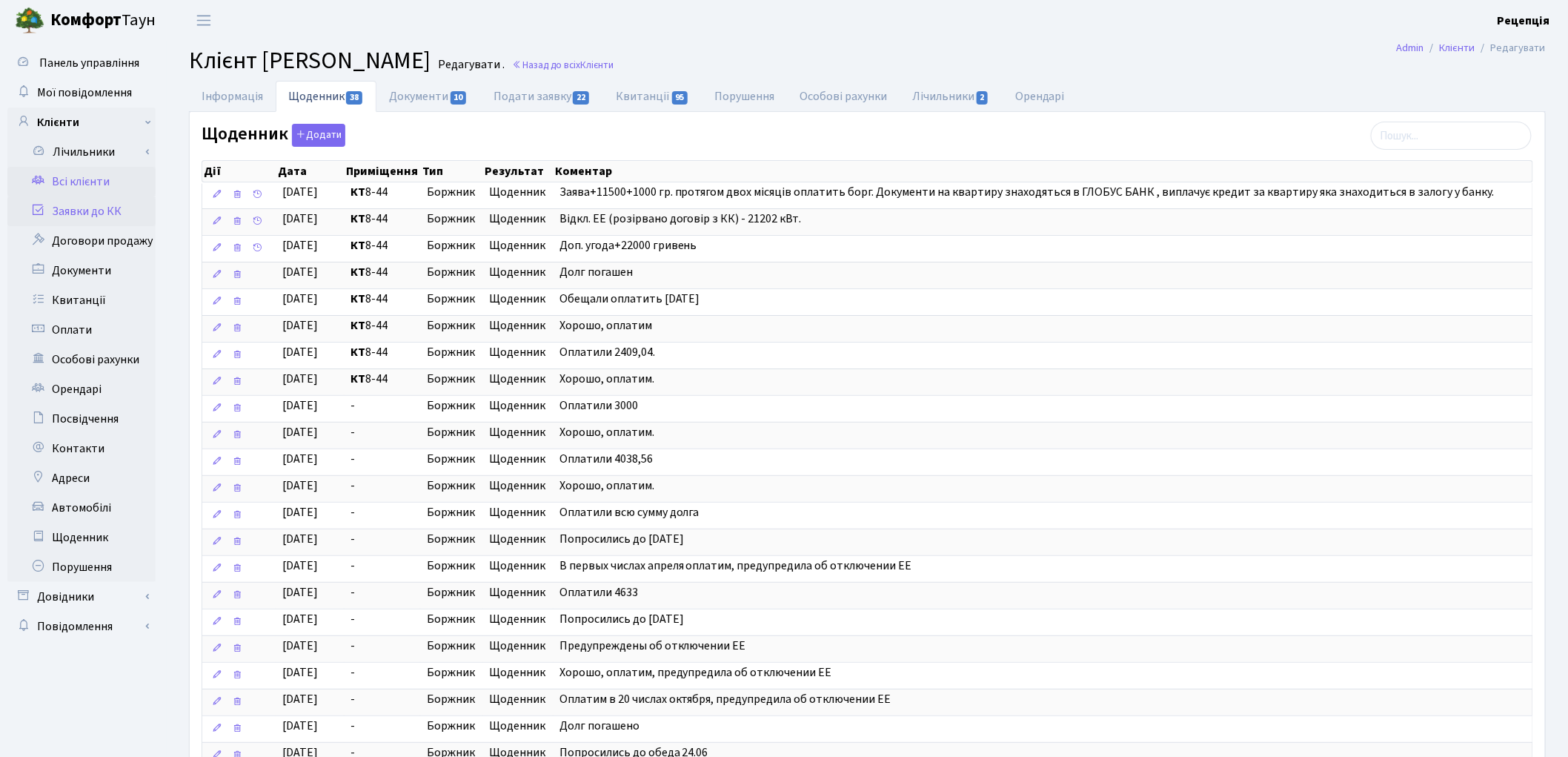
click at [99, 208] on link "Заявки до КК" at bounding box center [82, 211] width 148 height 30
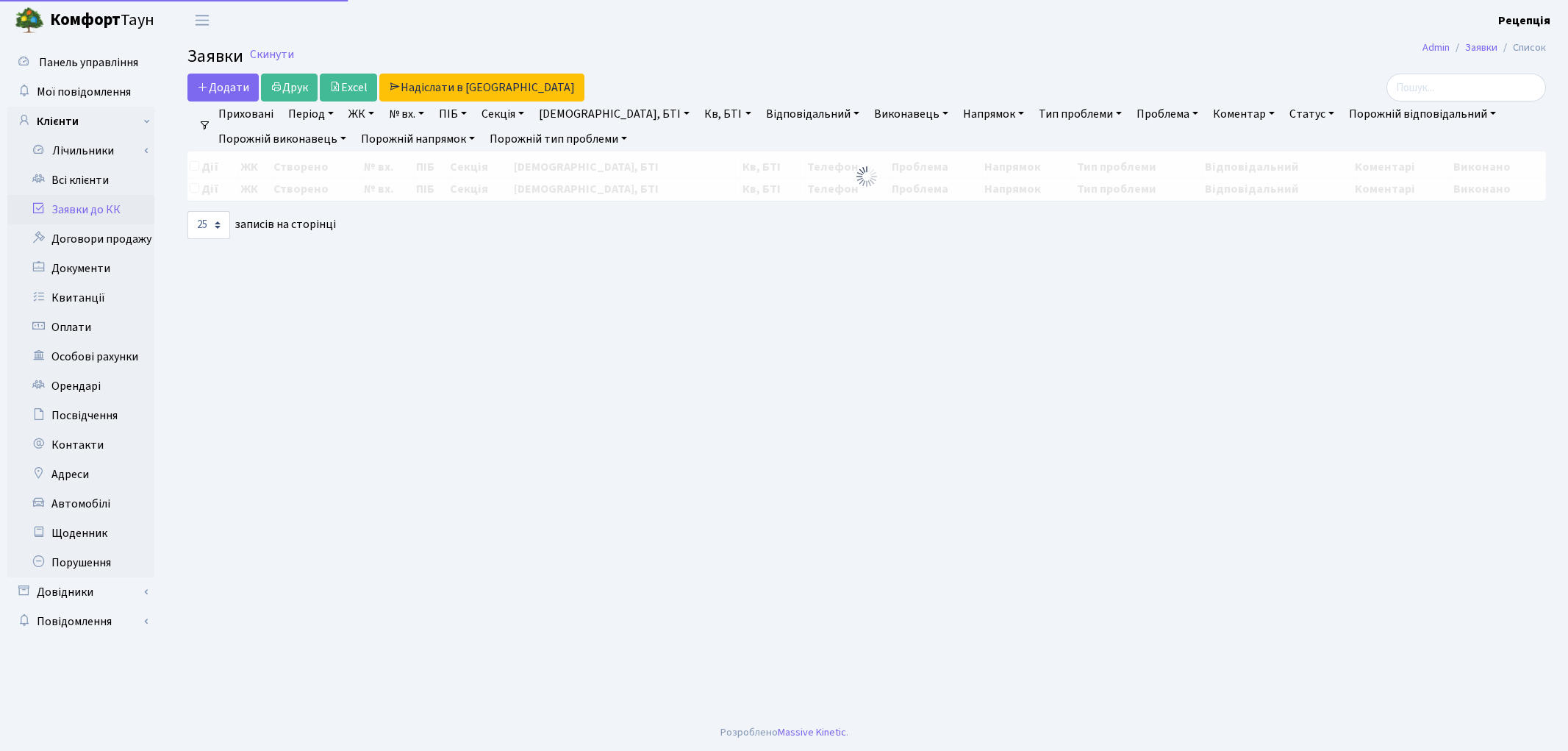
select select "25"
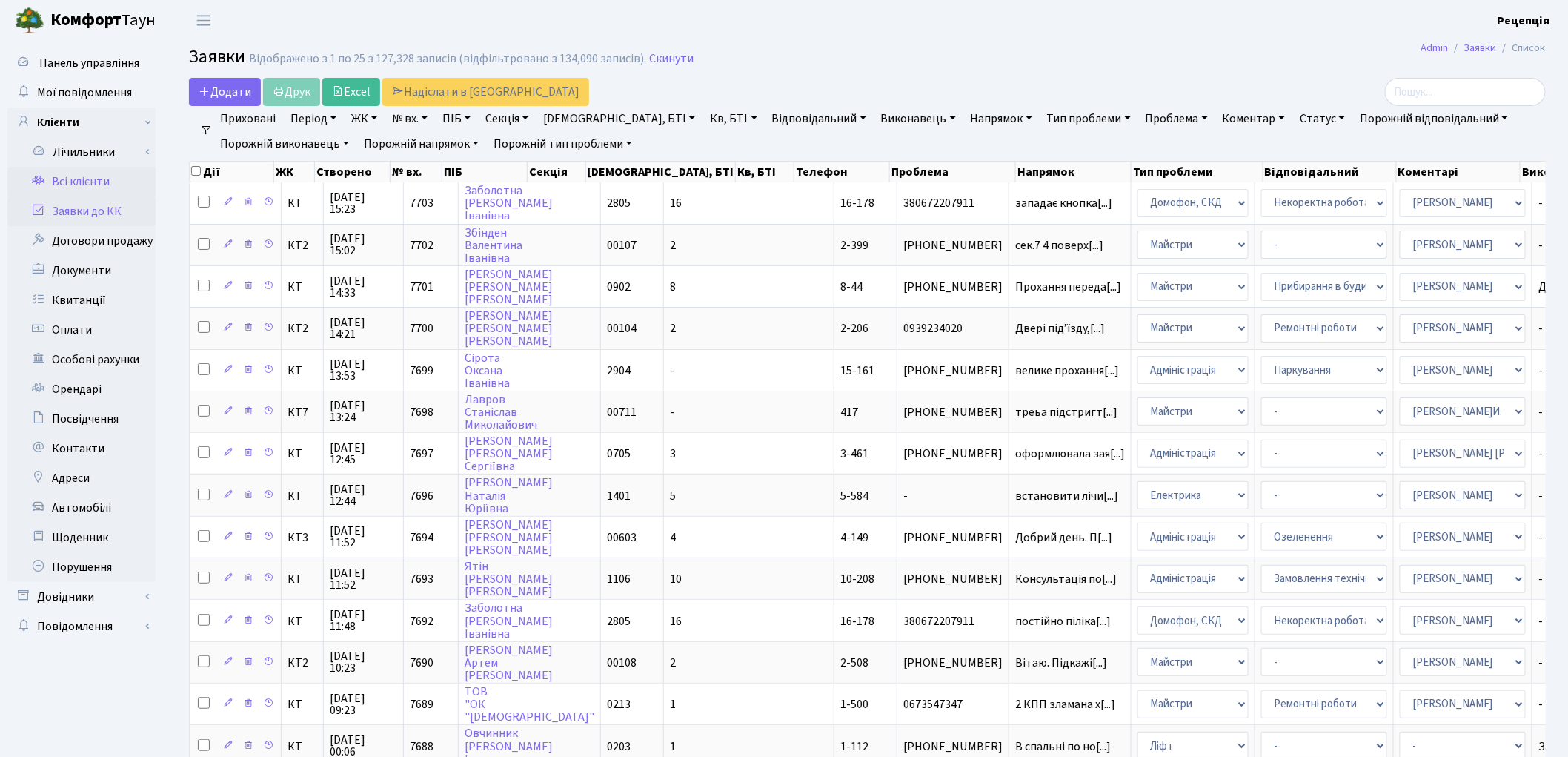
click at [109, 180] on link "Всі клієнти" at bounding box center [82, 181] width 148 height 30
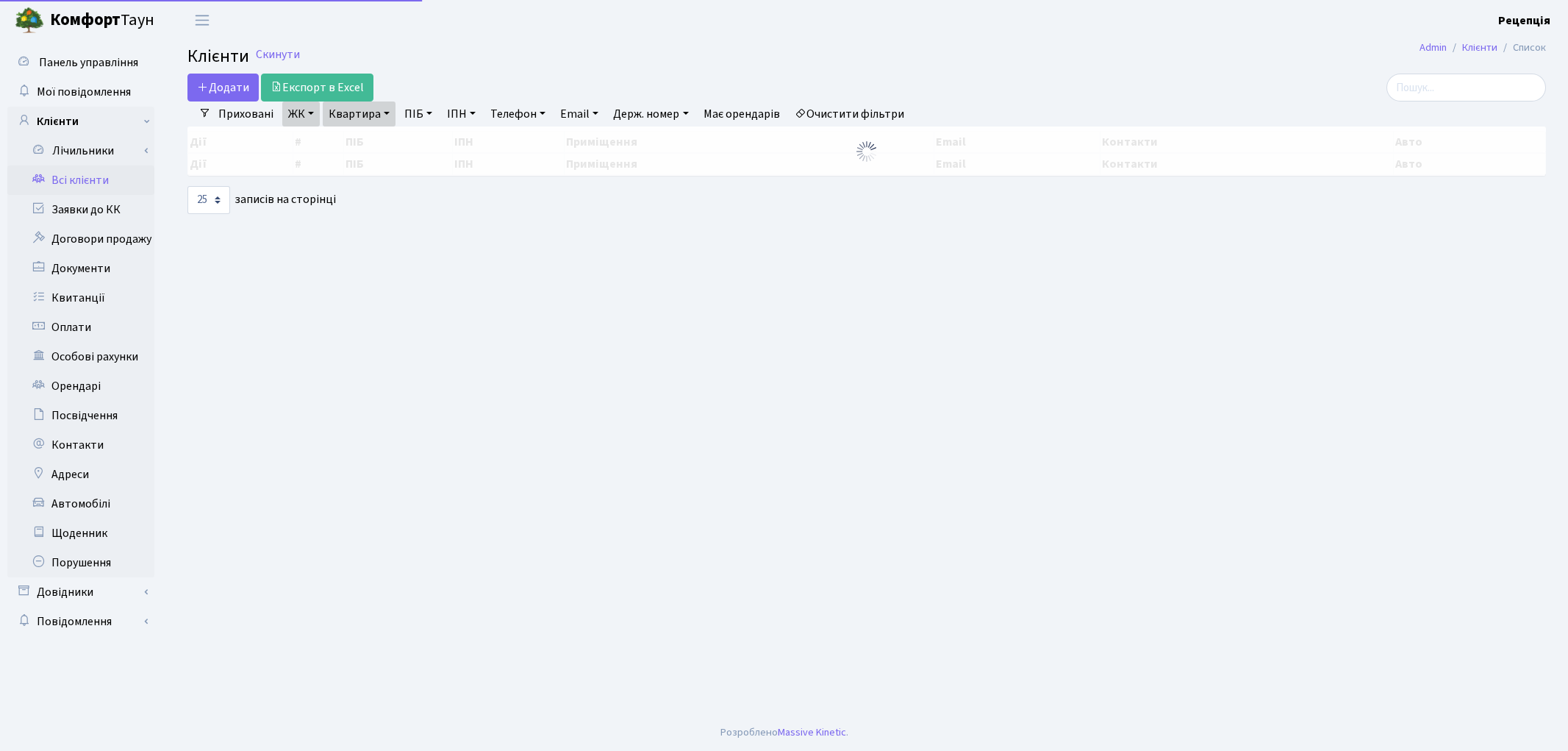
select select "25"
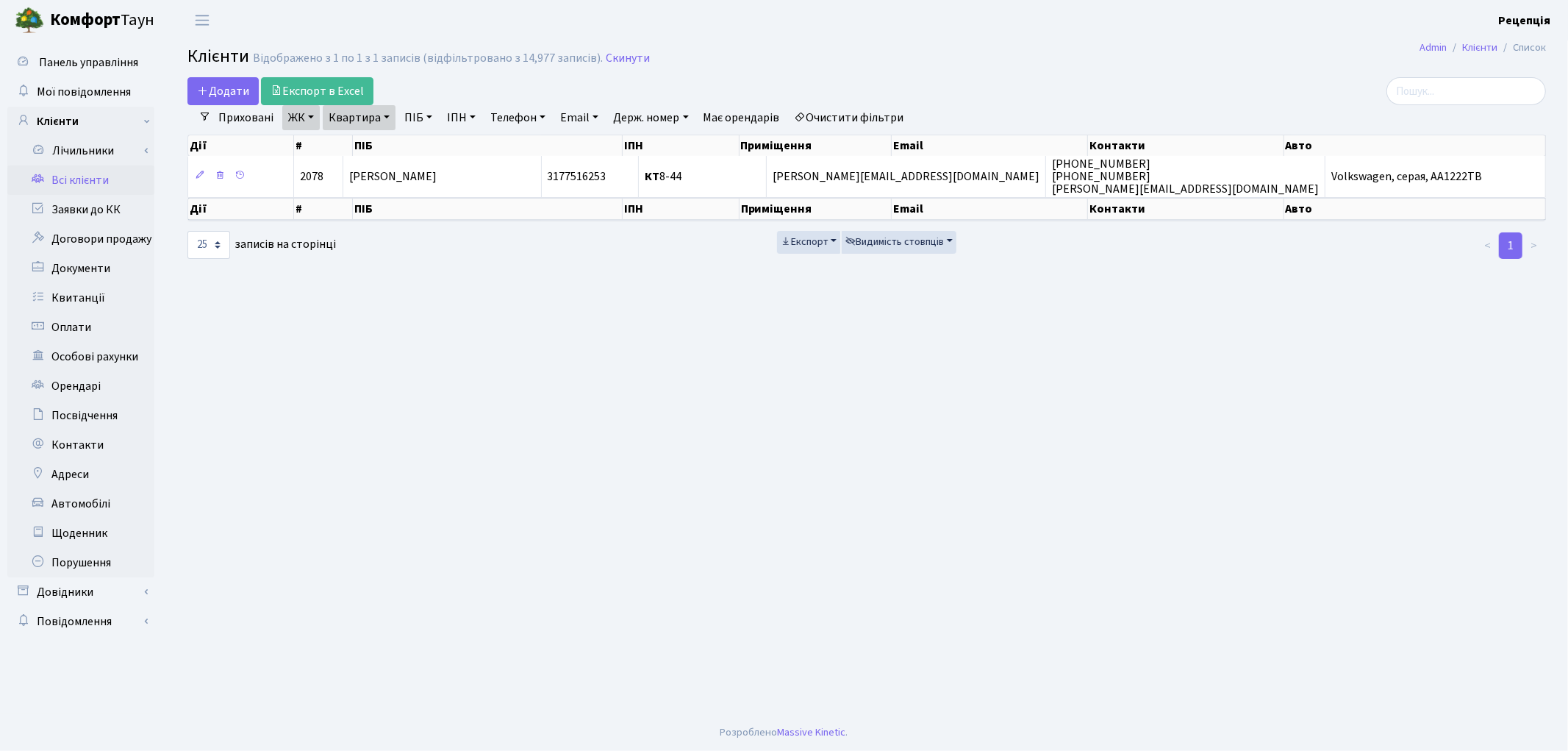
click at [860, 108] on link "Очистити фільтри" at bounding box center [849, 117] width 121 height 25
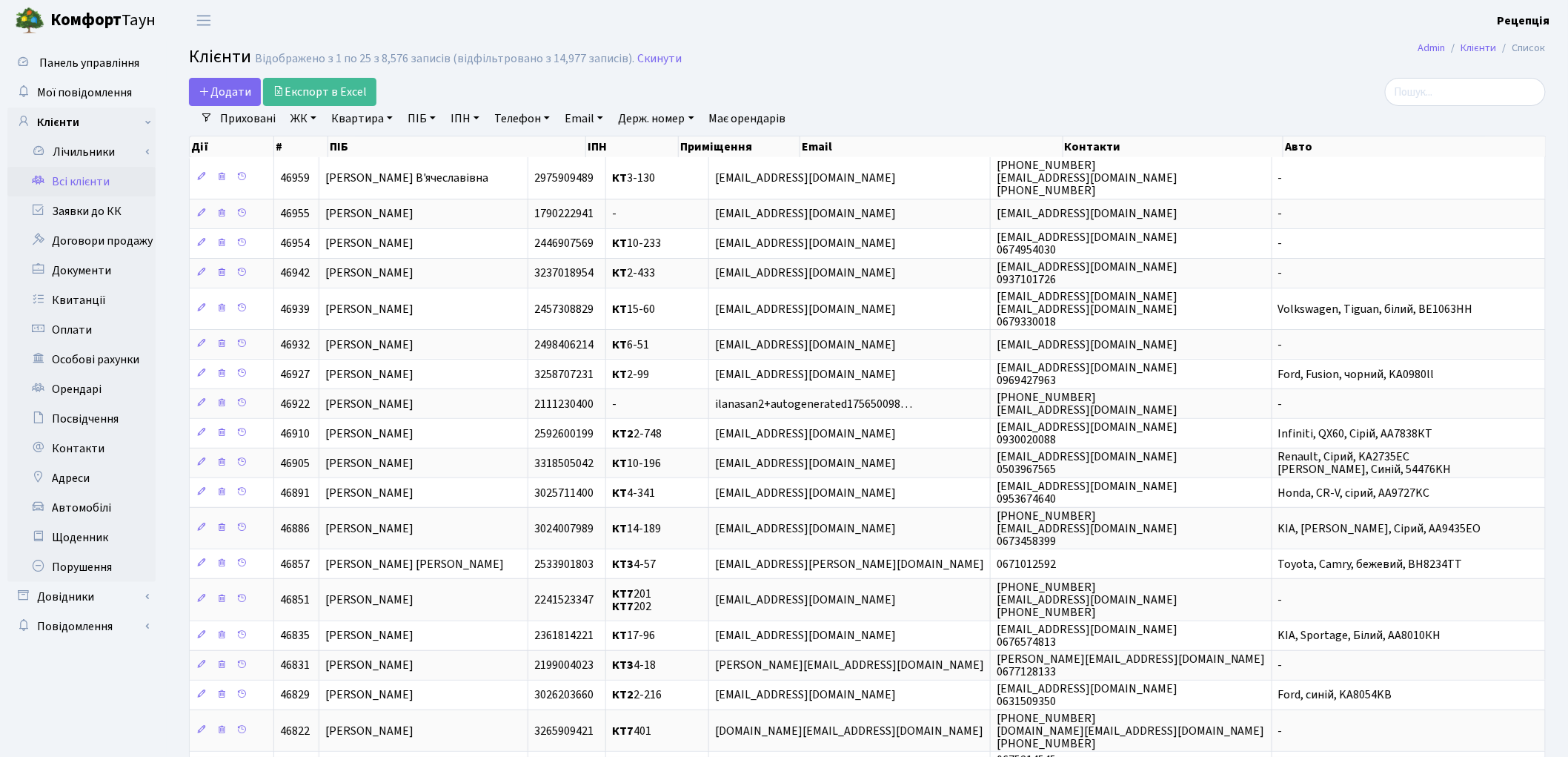
click at [423, 121] on link "ПІБ" at bounding box center [421, 118] width 40 height 25
type input "розумовська"
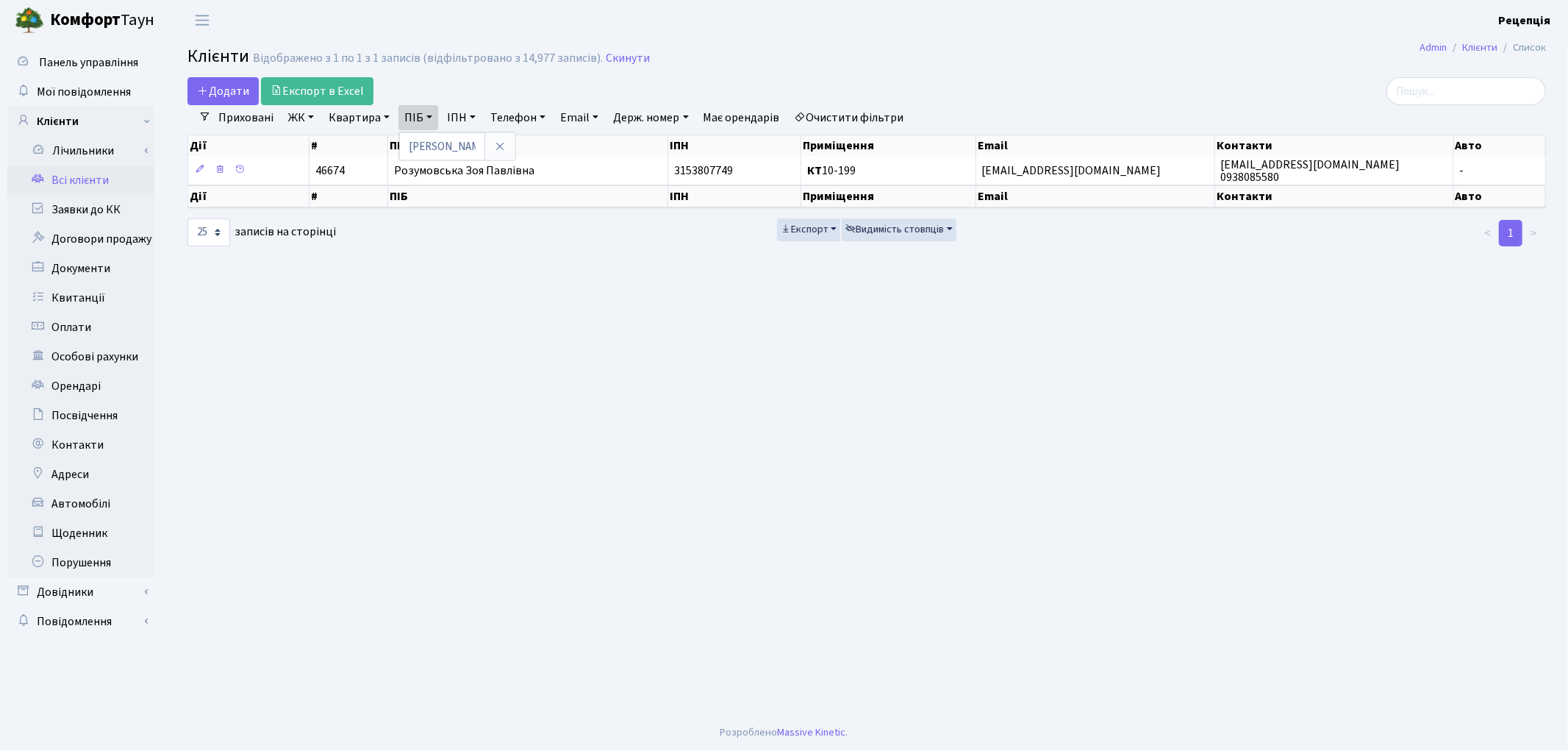
click at [886, 116] on link "Очистити фільтри" at bounding box center [849, 117] width 121 height 25
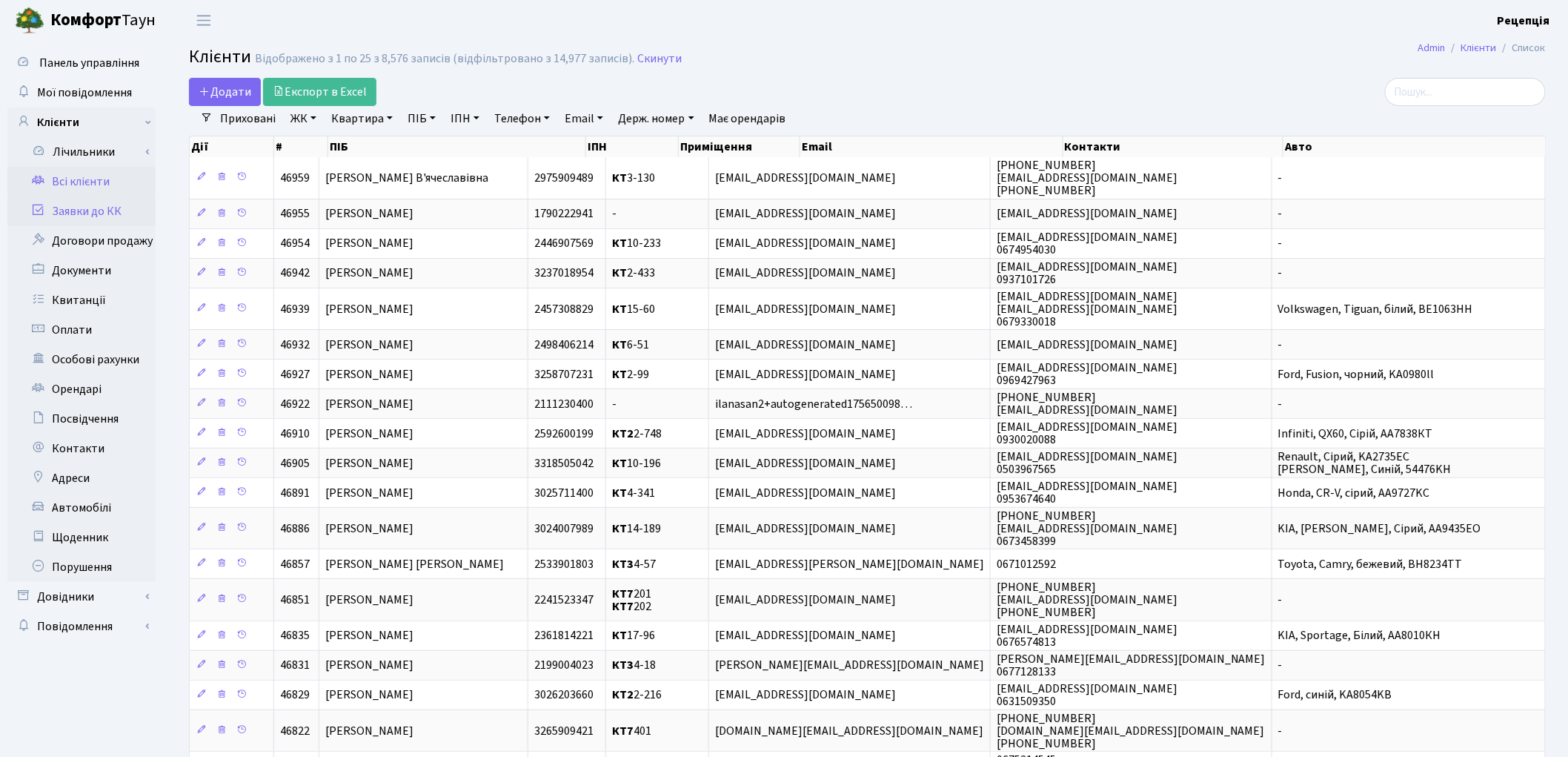
click at [94, 206] on link "Заявки до КК" at bounding box center [82, 211] width 148 height 30
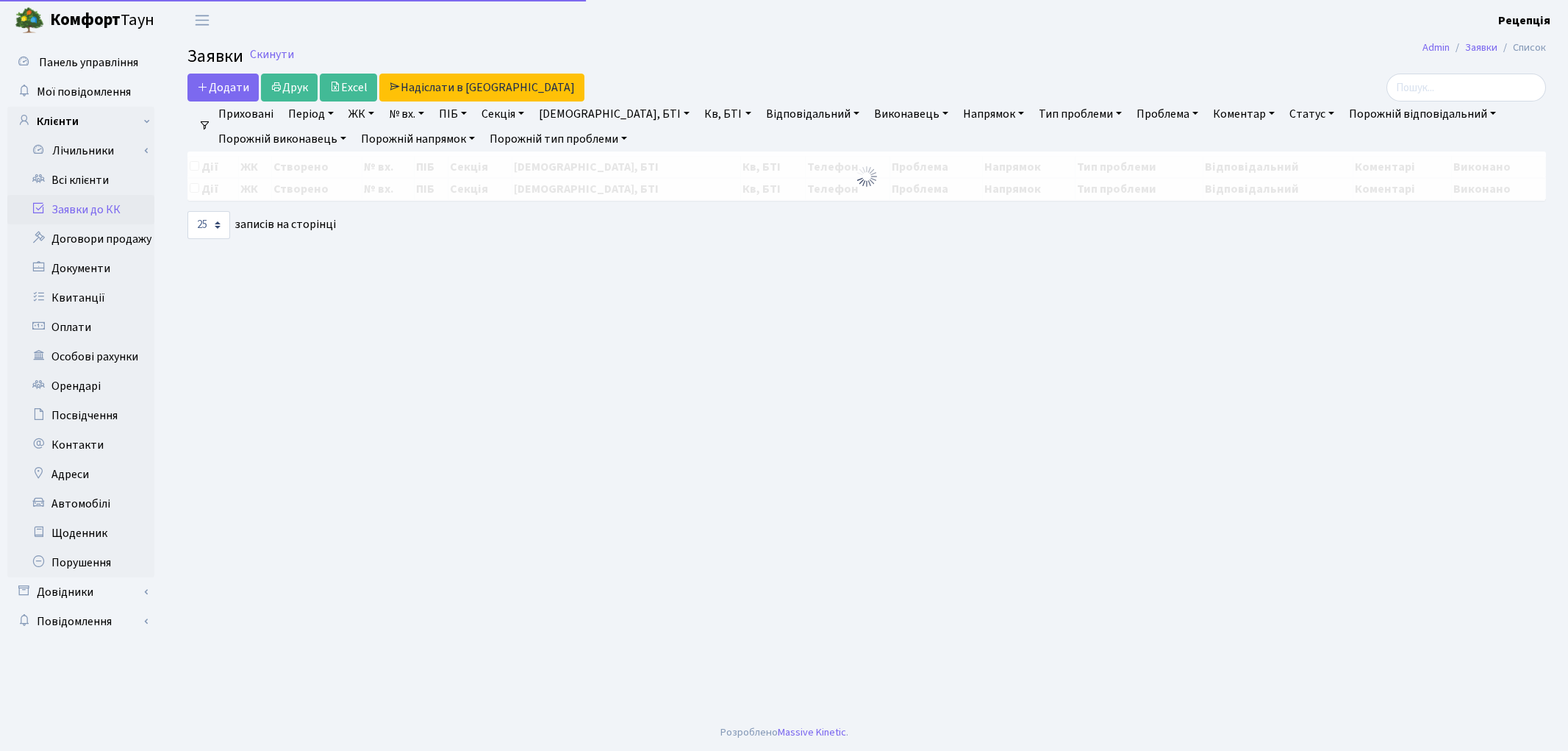
select select "25"
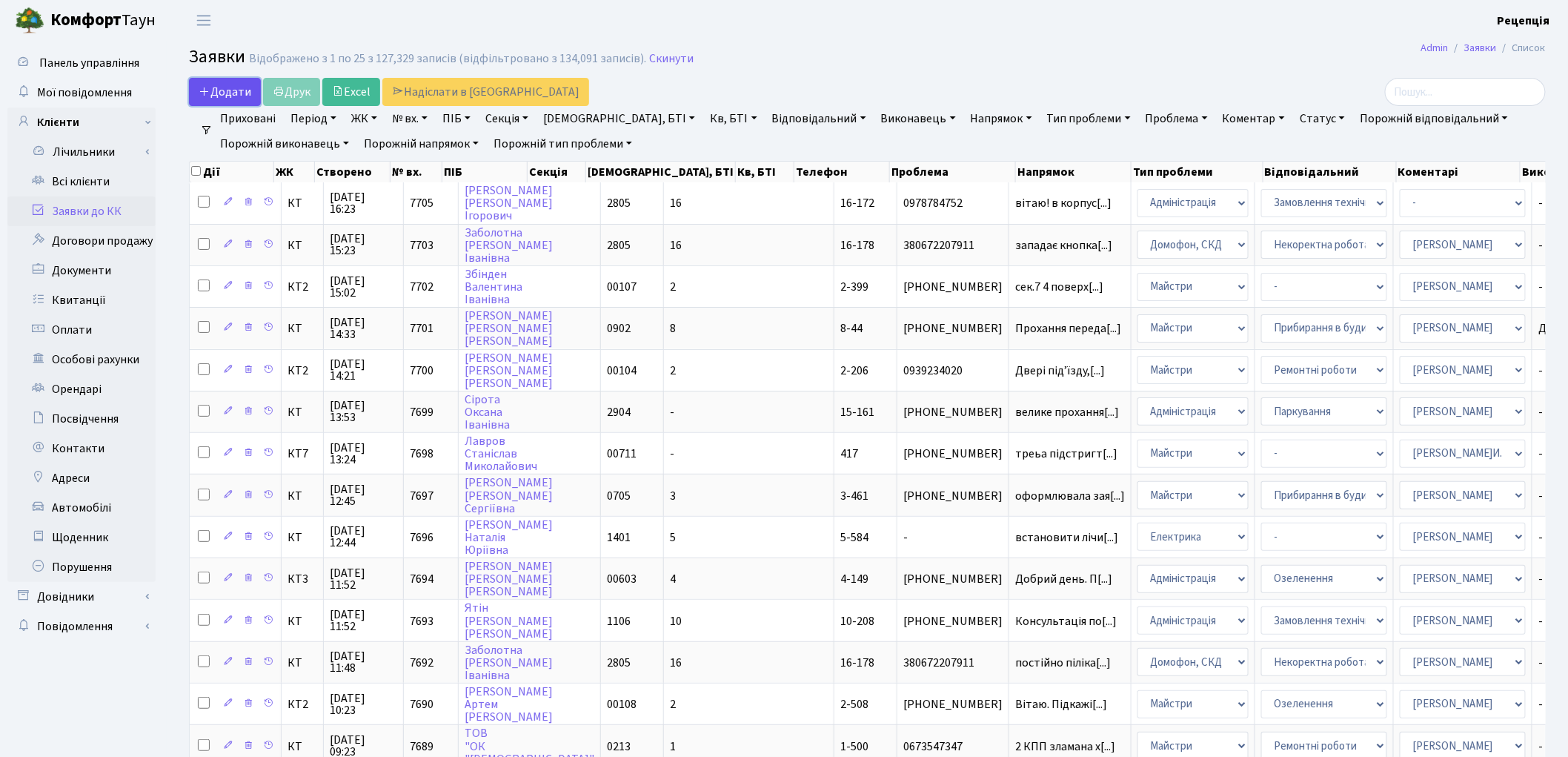
click at [214, 97] on span "Додати" at bounding box center [225, 92] width 52 height 16
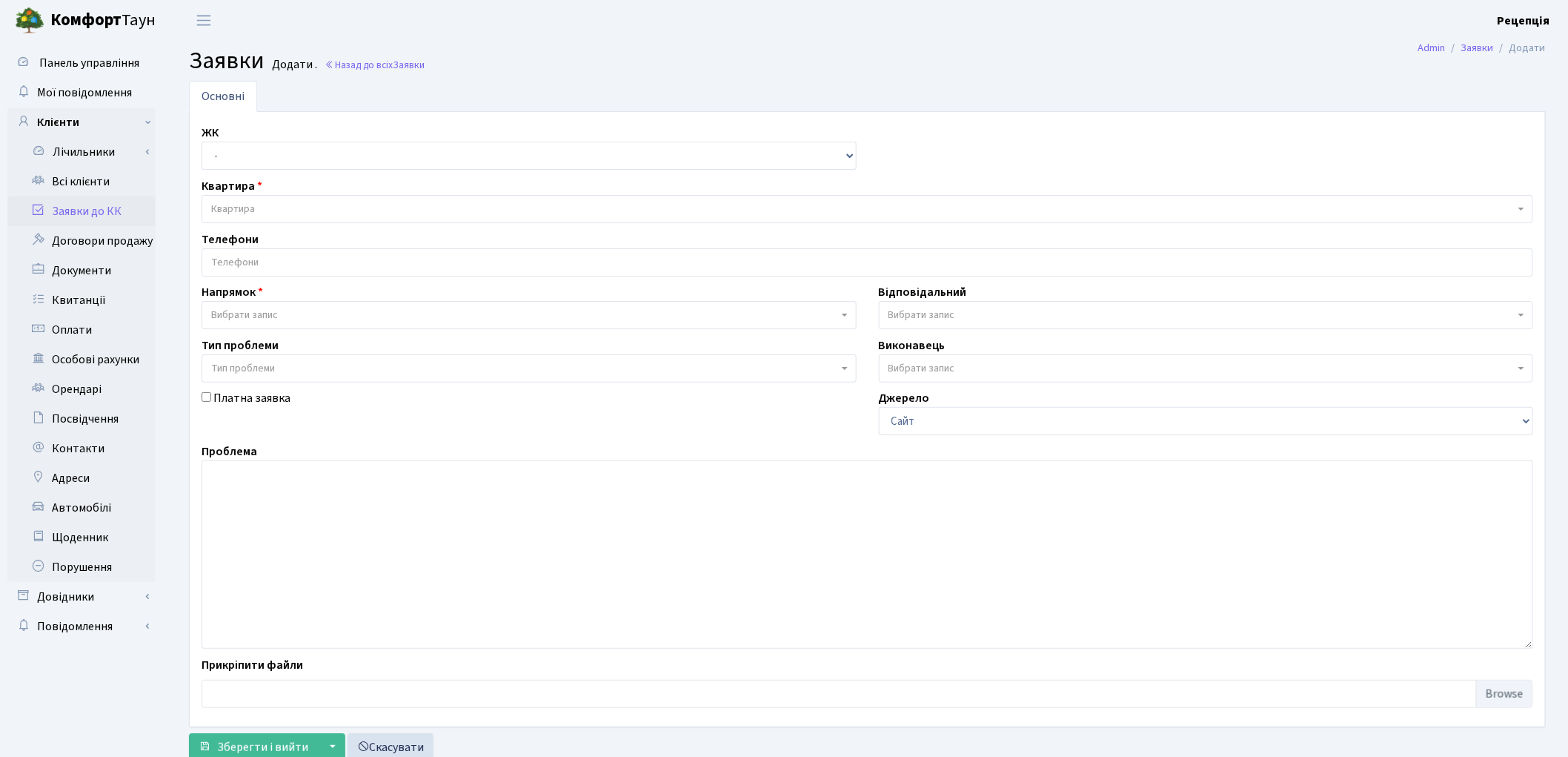
click at [225, 309] on span "Вибрати запис" at bounding box center [244, 315] width 67 height 15
click at [226, 358] on span "Тип проблеми" at bounding box center [529, 369] width 655 height 28
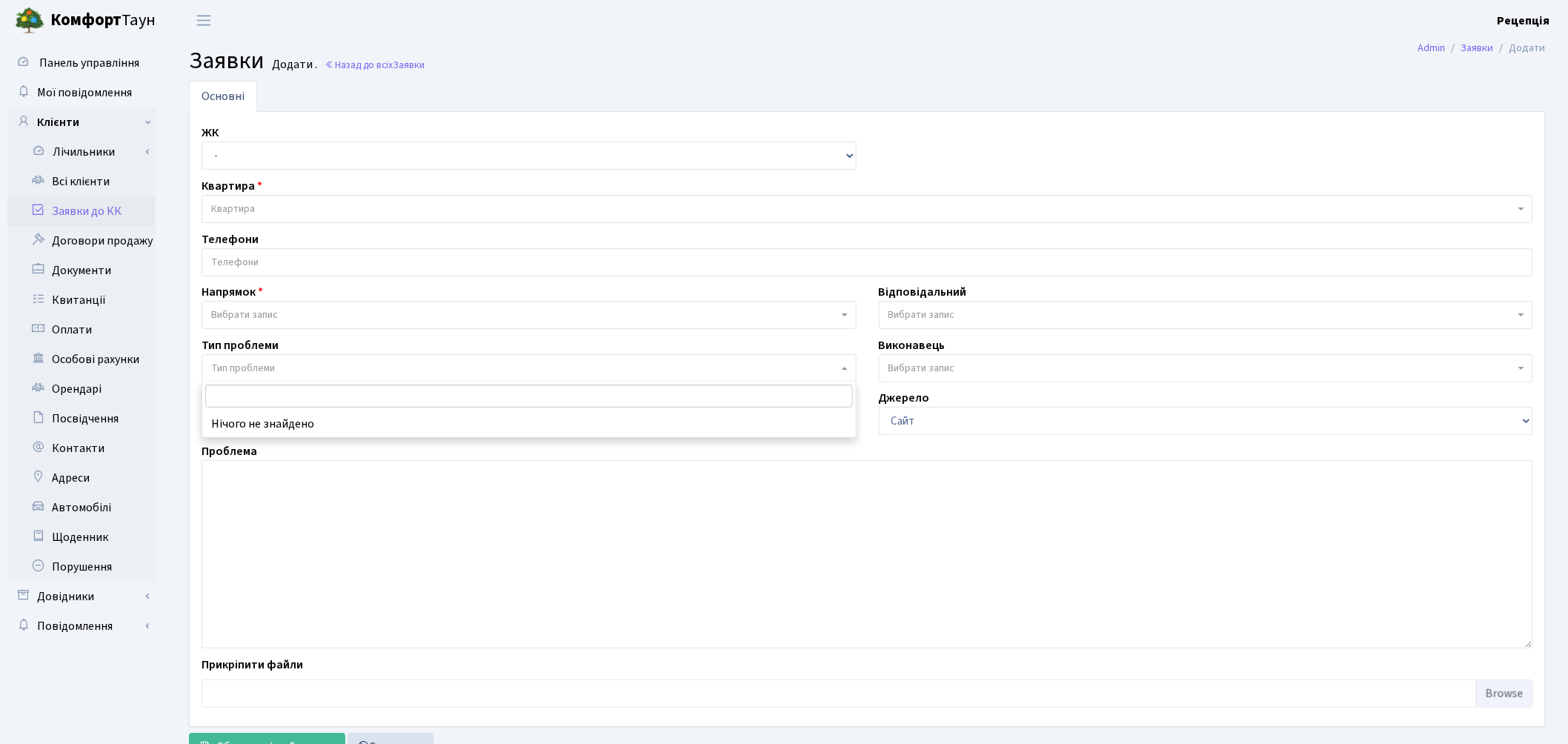
click at [226, 357] on span "Тип проблеми" at bounding box center [529, 369] width 655 height 28
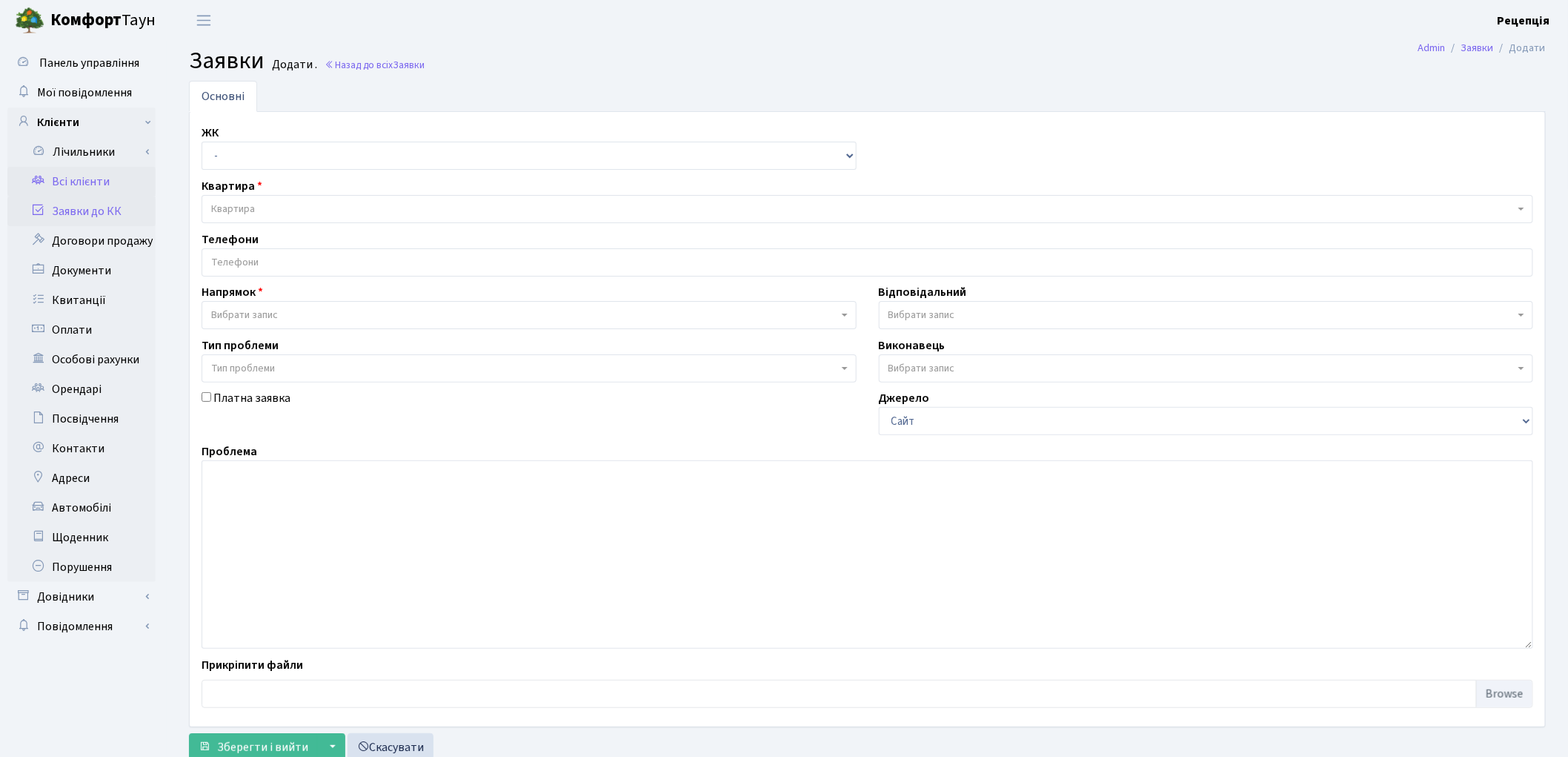
click at [122, 178] on link "Всі клієнти" at bounding box center [82, 181] width 148 height 30
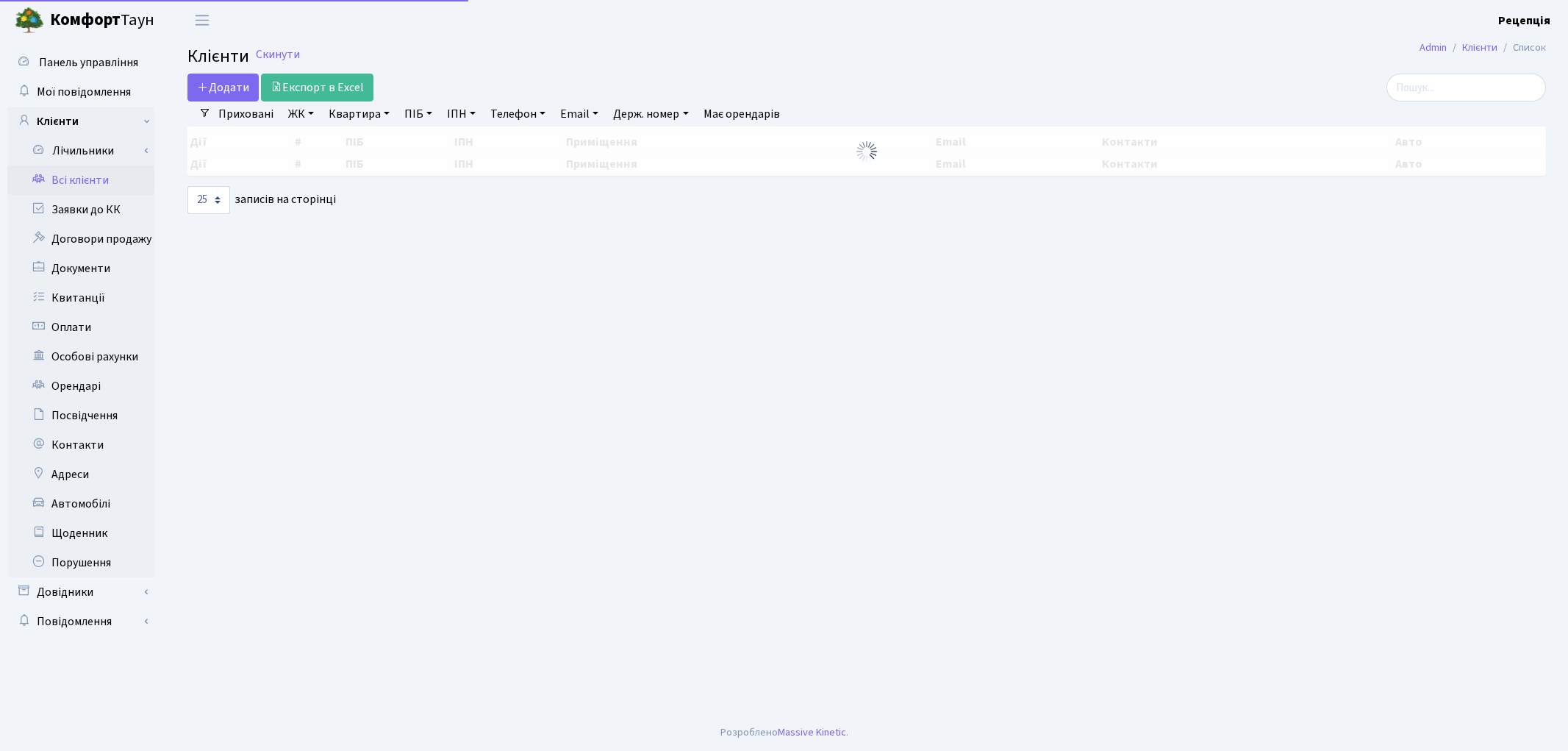
select select "25"
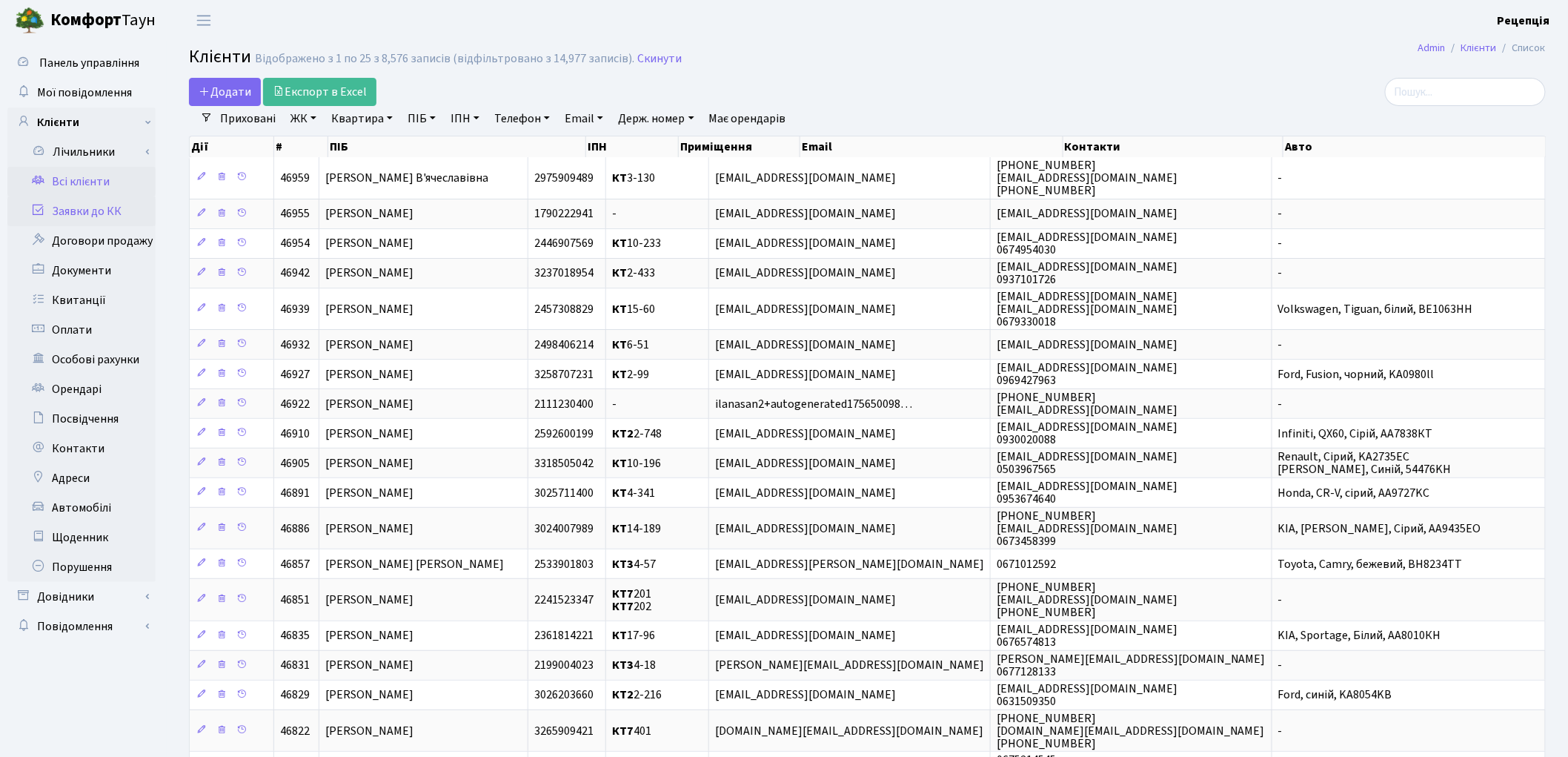
click at [99, 201] on link "Заявки до КК" at bounding box center [82, 211] width 148 height 30
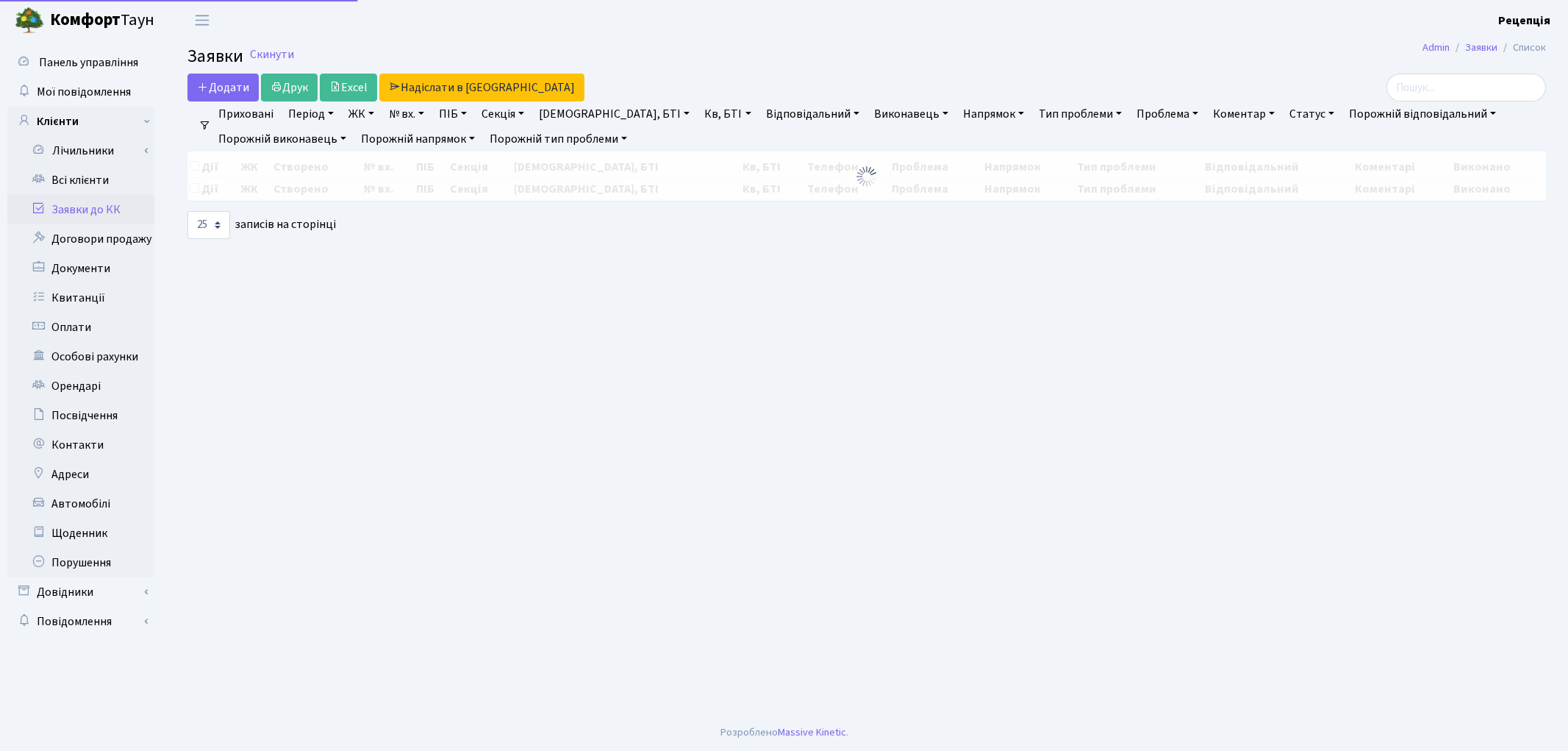
select select "25"
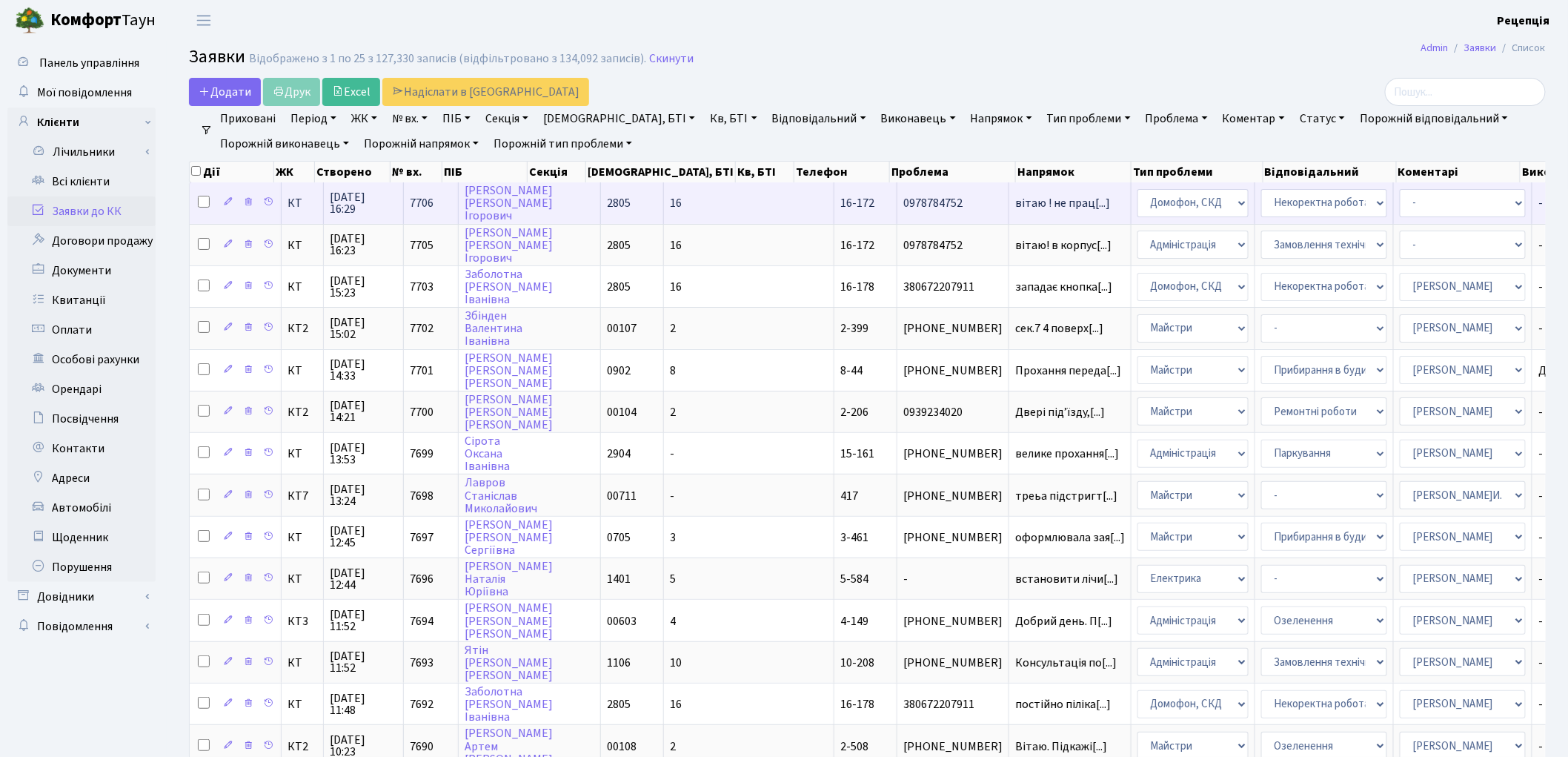
click at [834, 202] on td "16-172" at bounding box center [866, 202] width 63 height 40
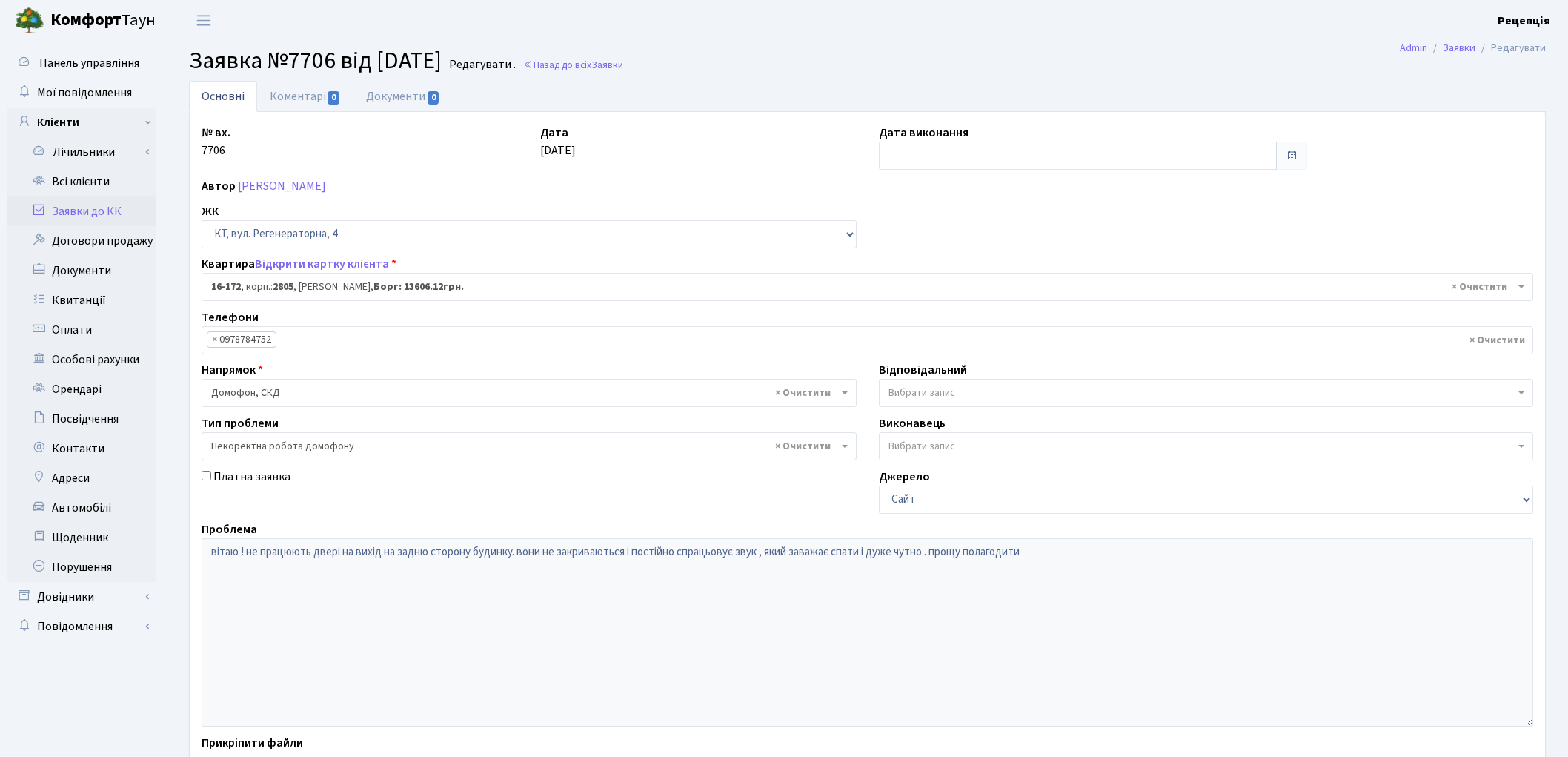
select select "8733"
select select "38"
click at [111, 208] on link "Заявки до КК" at bounding box center [82, 211] width 148 height 30
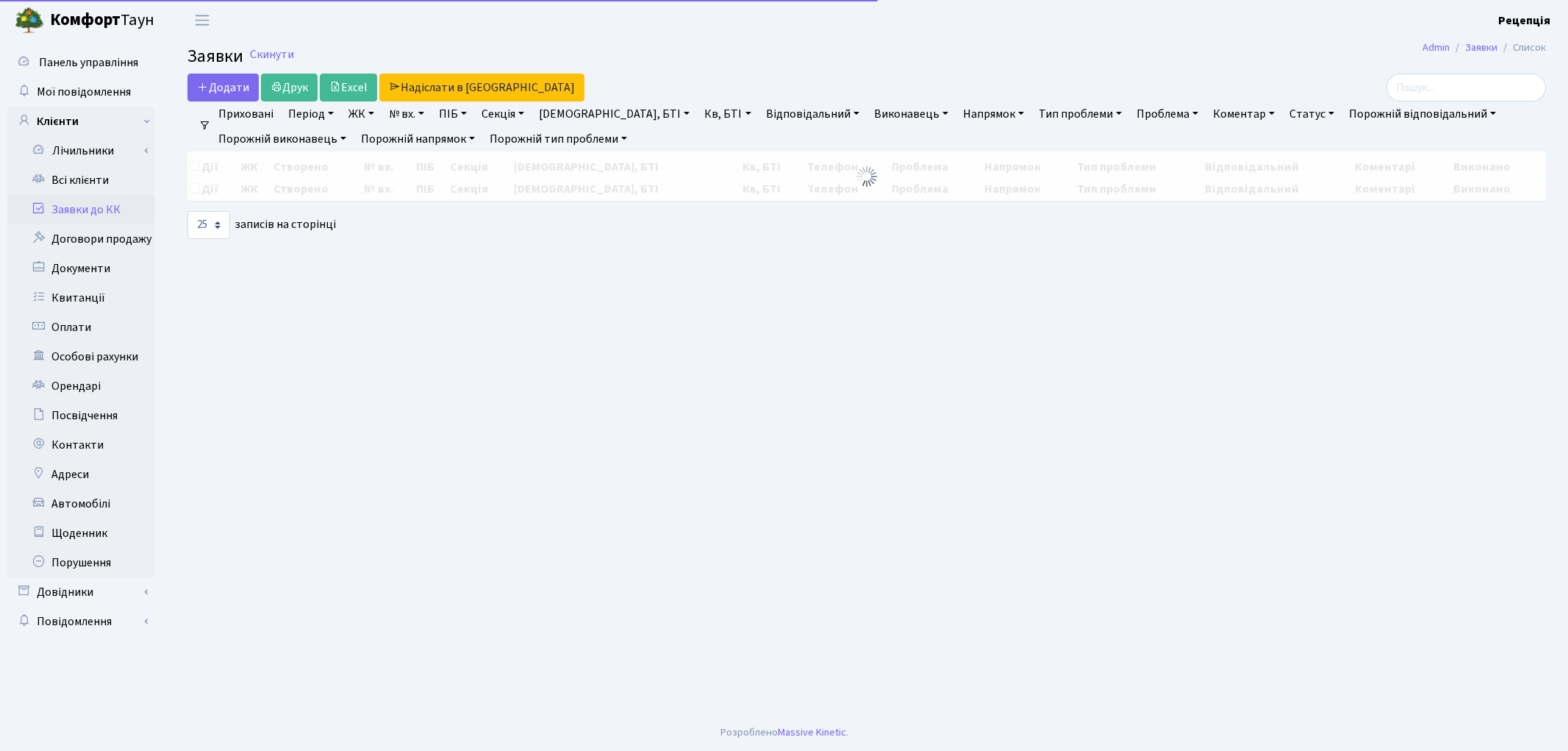
select select "25"
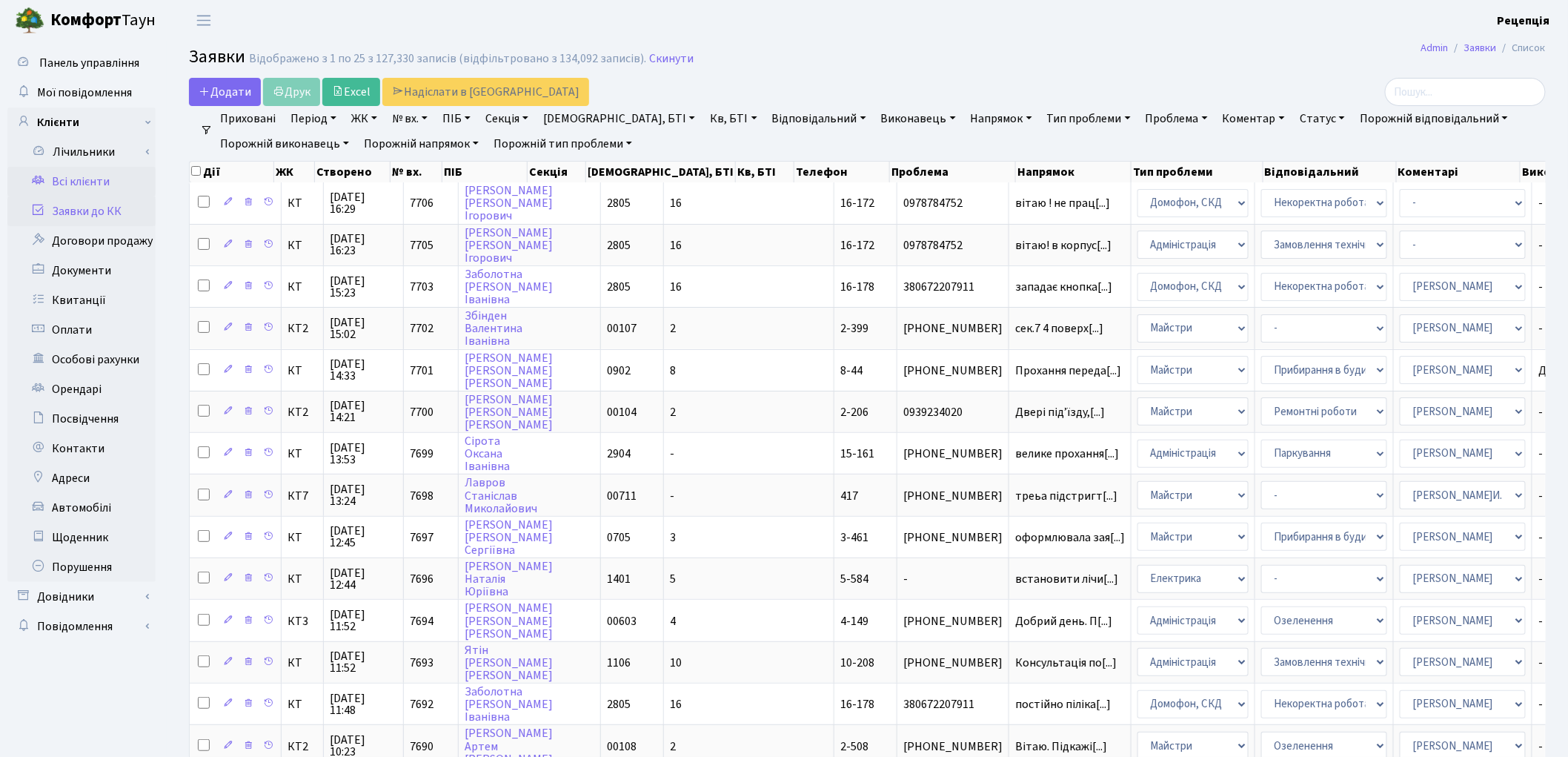
click at [73, 182] on link "Всі клієнти" at bounding box center [82, 181] width 148 height 30
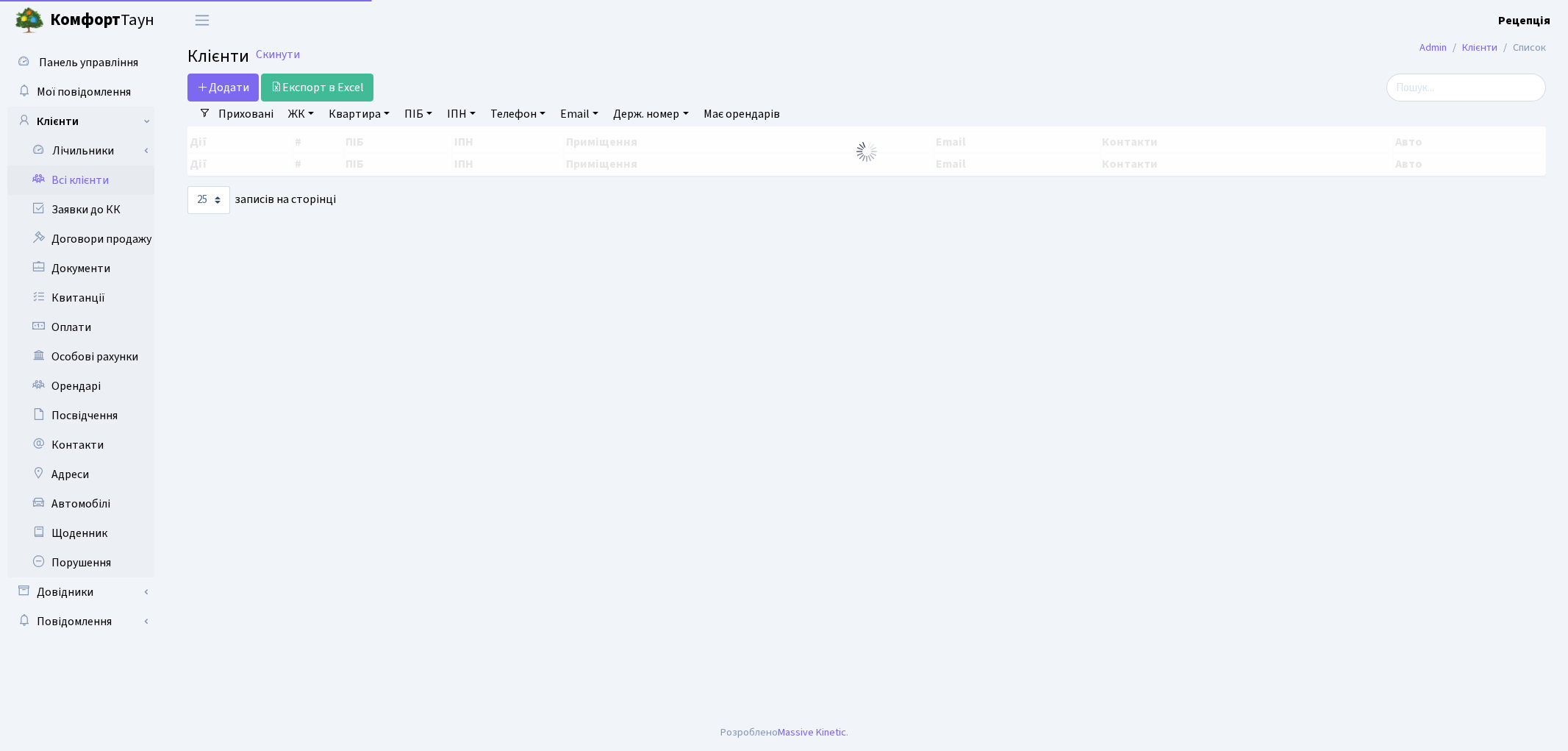
select select "25"
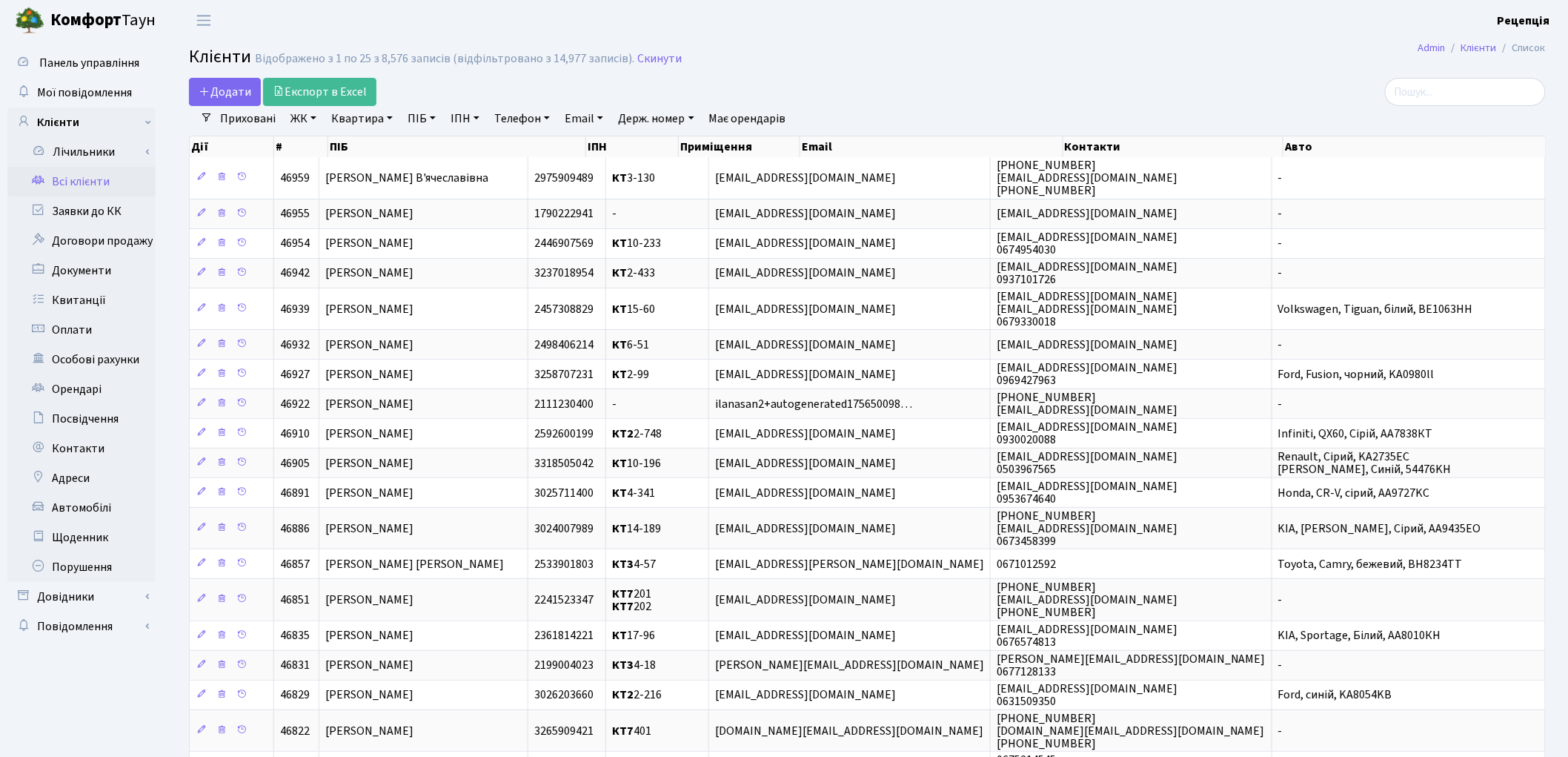
click at [308, 120] on link "ЖК" at bounding box center [304, 118] width 37 height 25
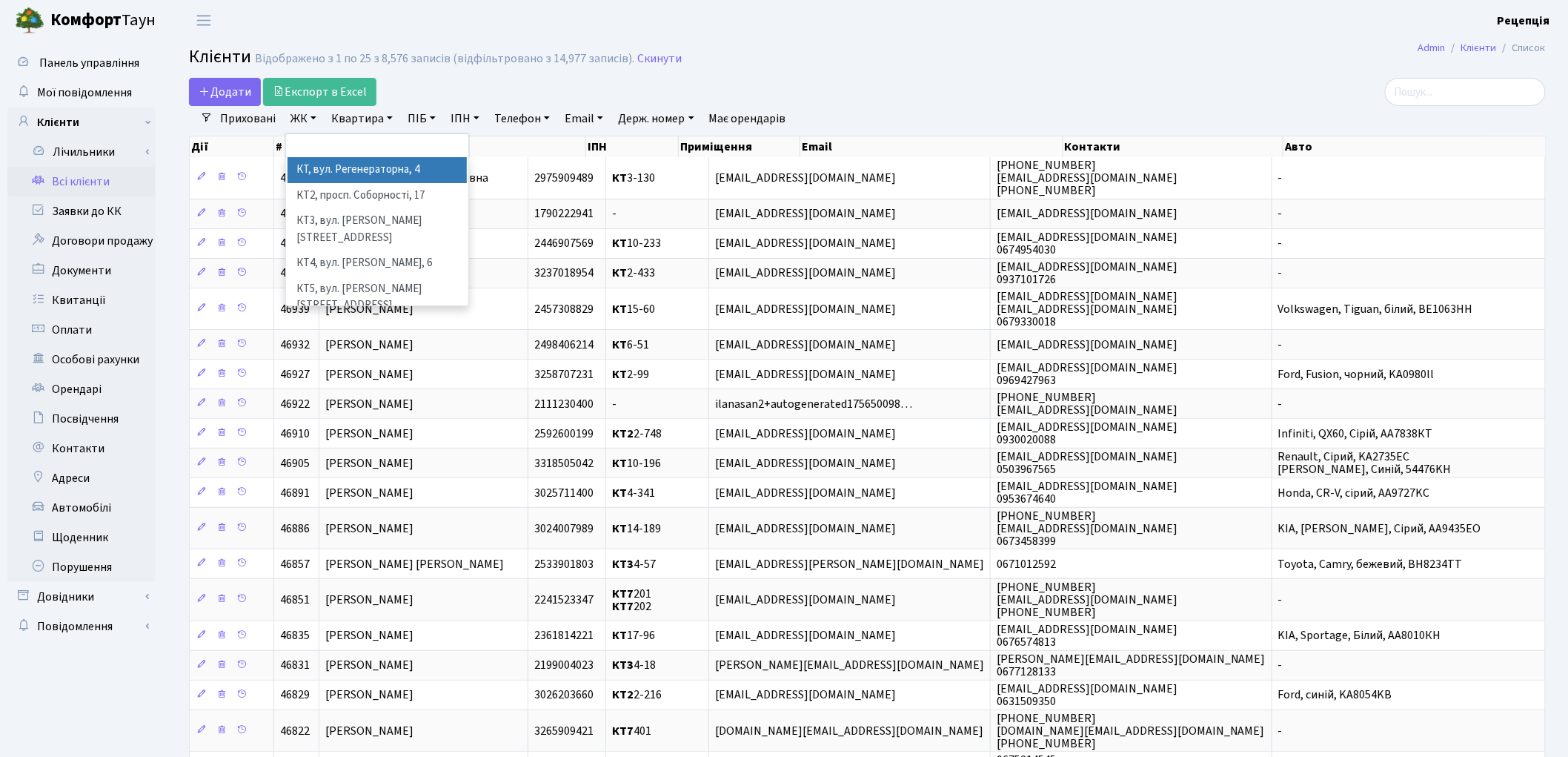
click at [358, 171] on li "КТ, вул. Регенераторна, 4" at bounding box center [377, 170] width 179 height 26
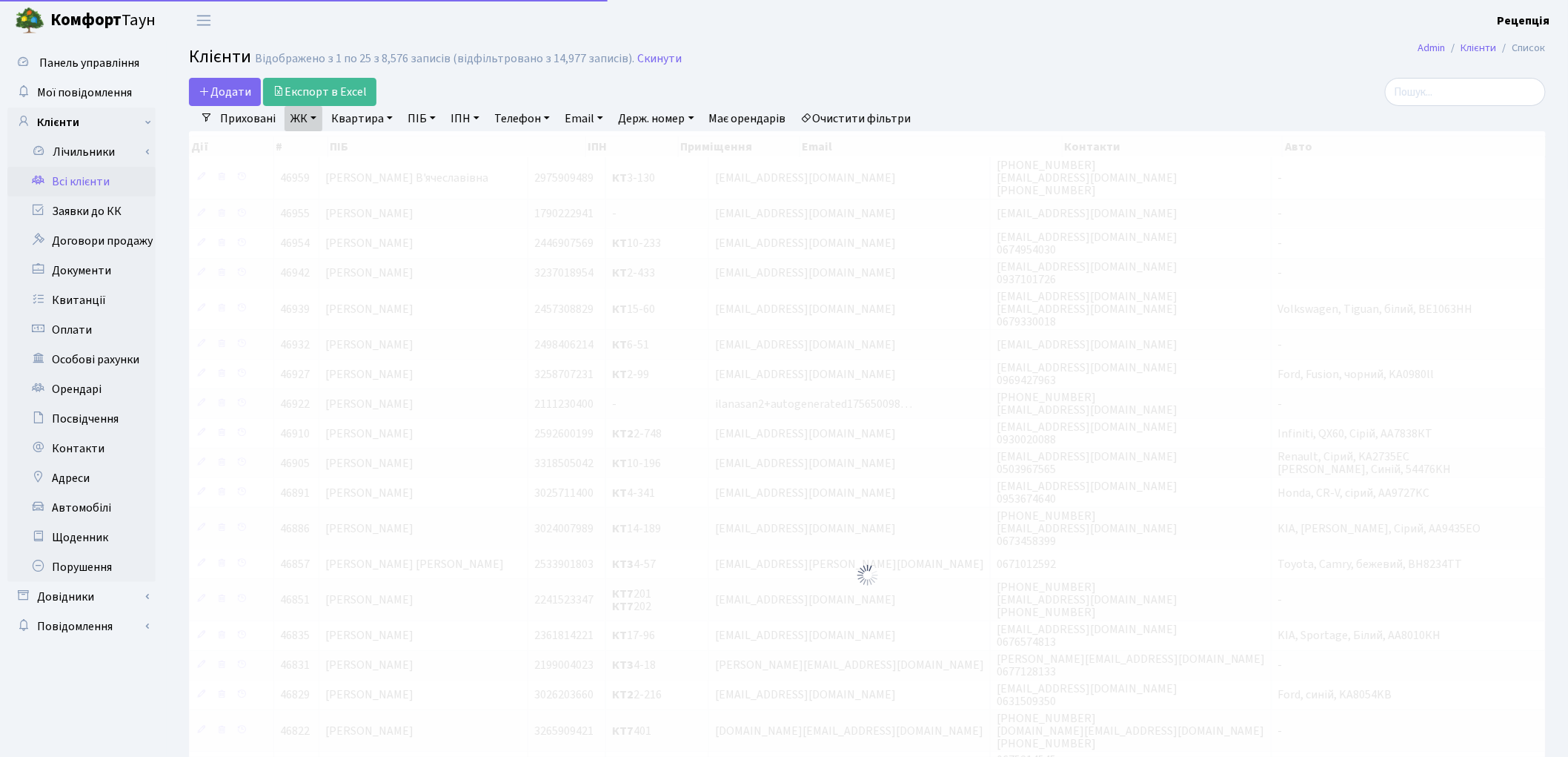
click at [376, 117] on link "Квартира" at bounding box center [362, 118] width 73 height 25
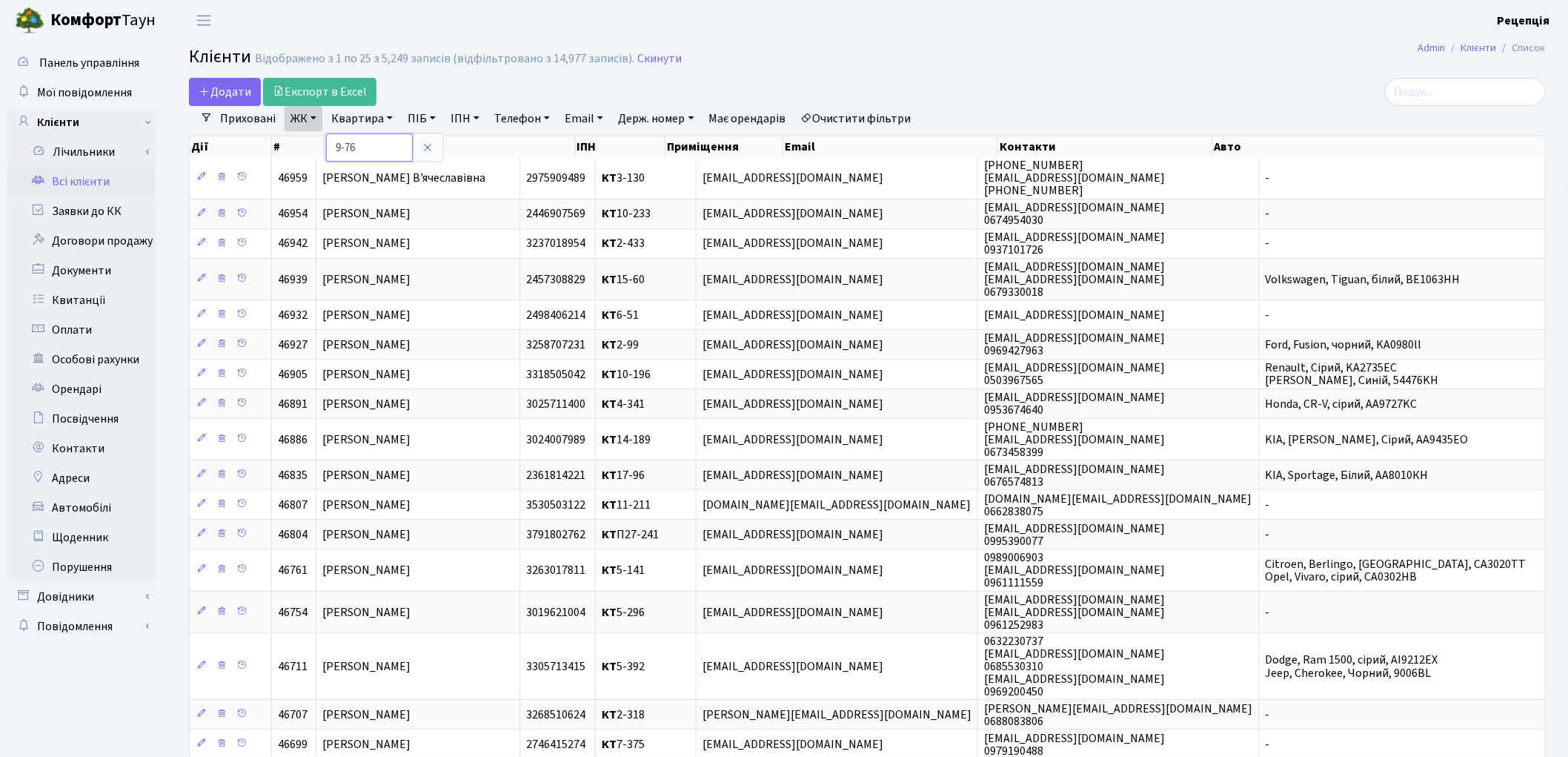
type input "9-76"
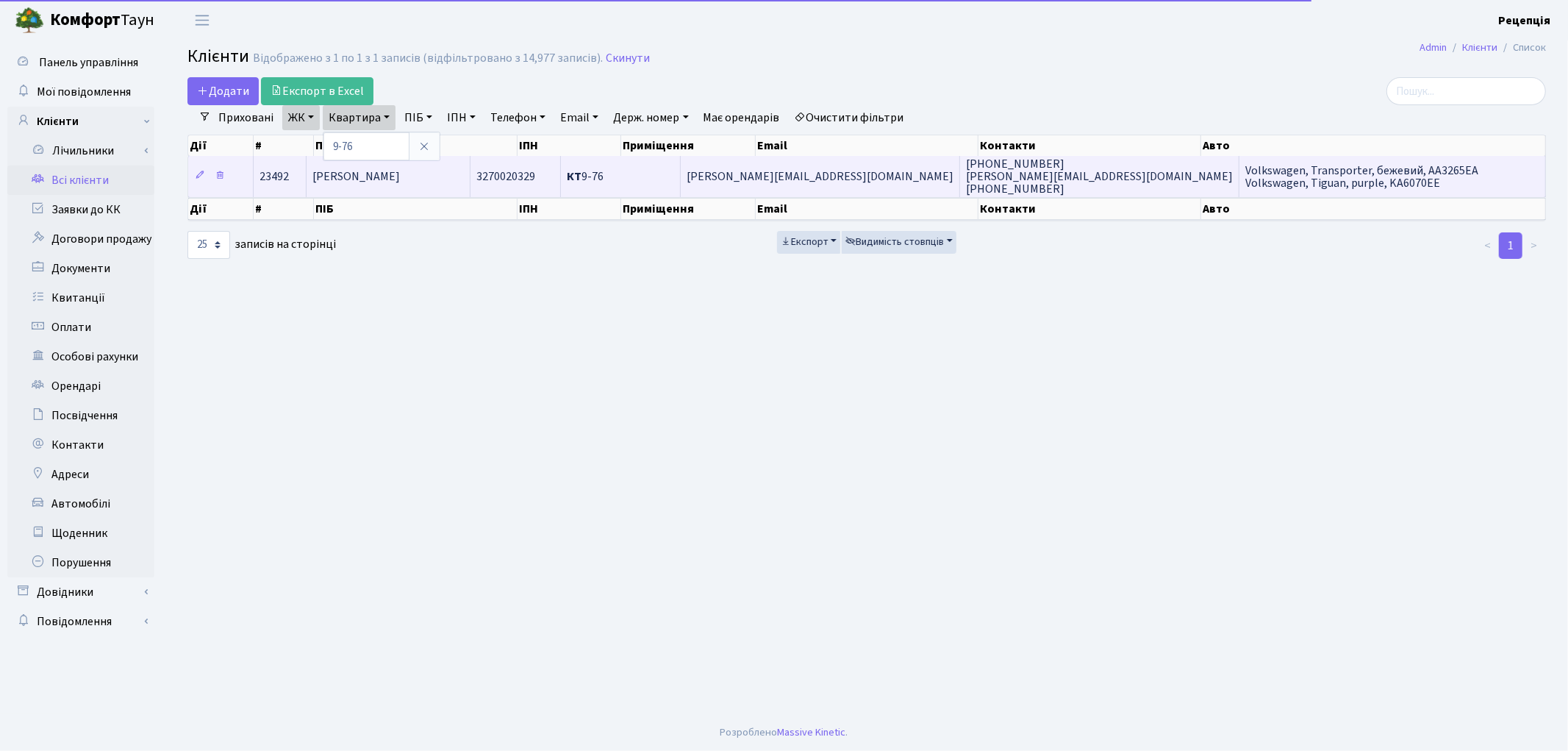
click at [400, 177] on span "Копищик Алла Андріївна" at bounding box center [356, 176] width 88 height 16
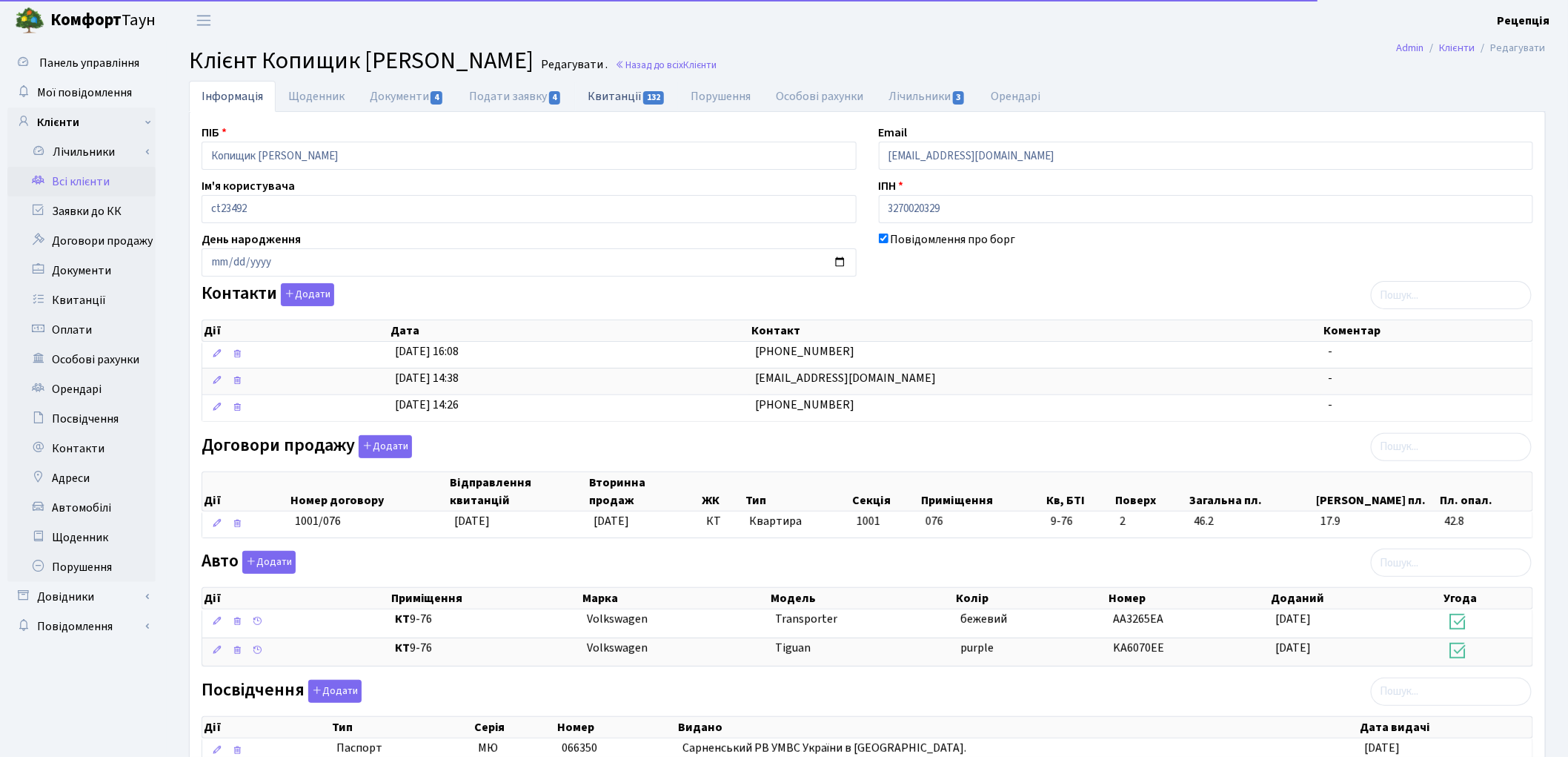
click at [637, 92] on link "Квитанції 132" at bounding box center [626, 96] width 103 height 31
select select "25"
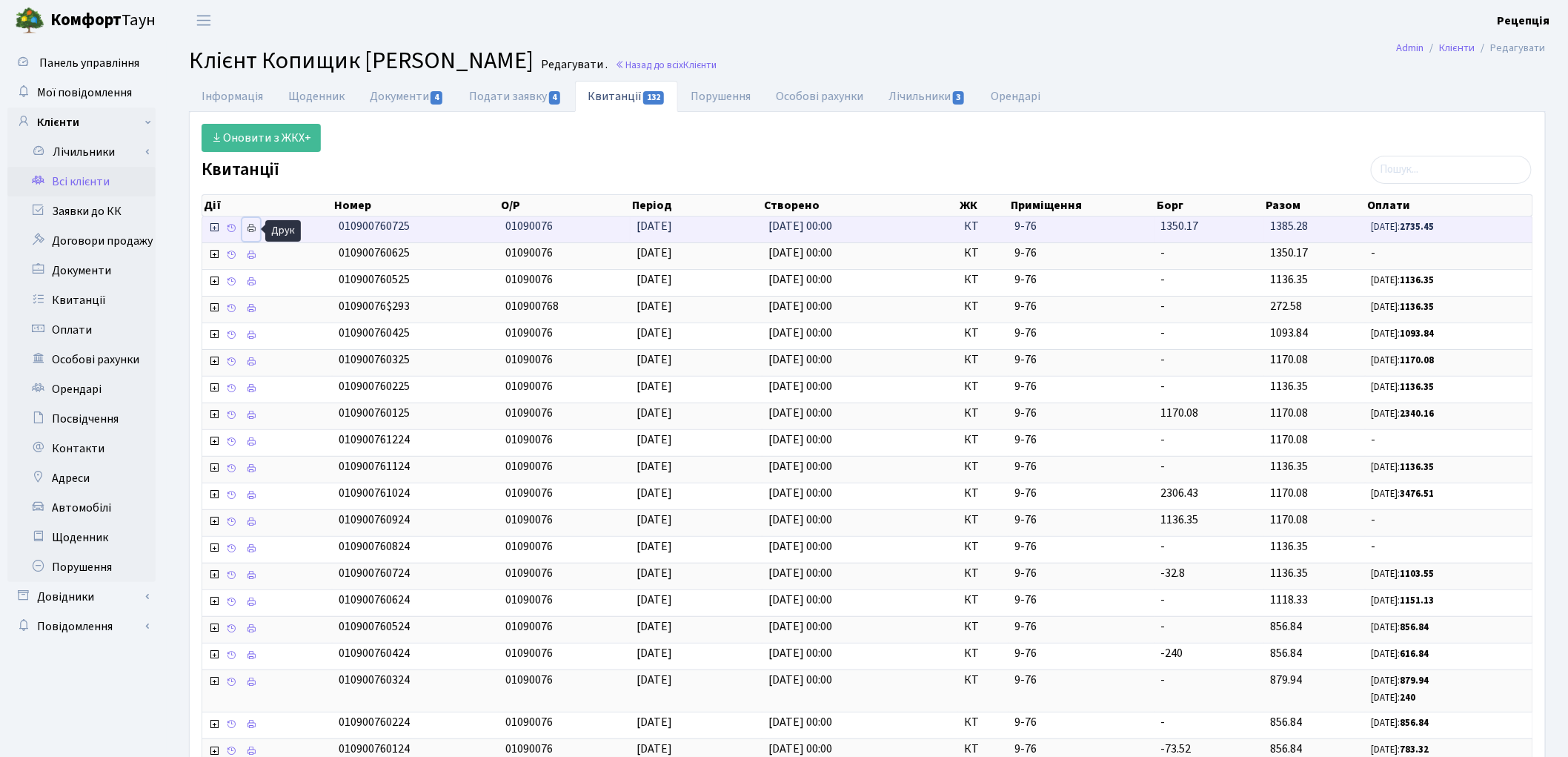
click at [253, 231] on icon at bounding box center [251, 229] width 10 height 10
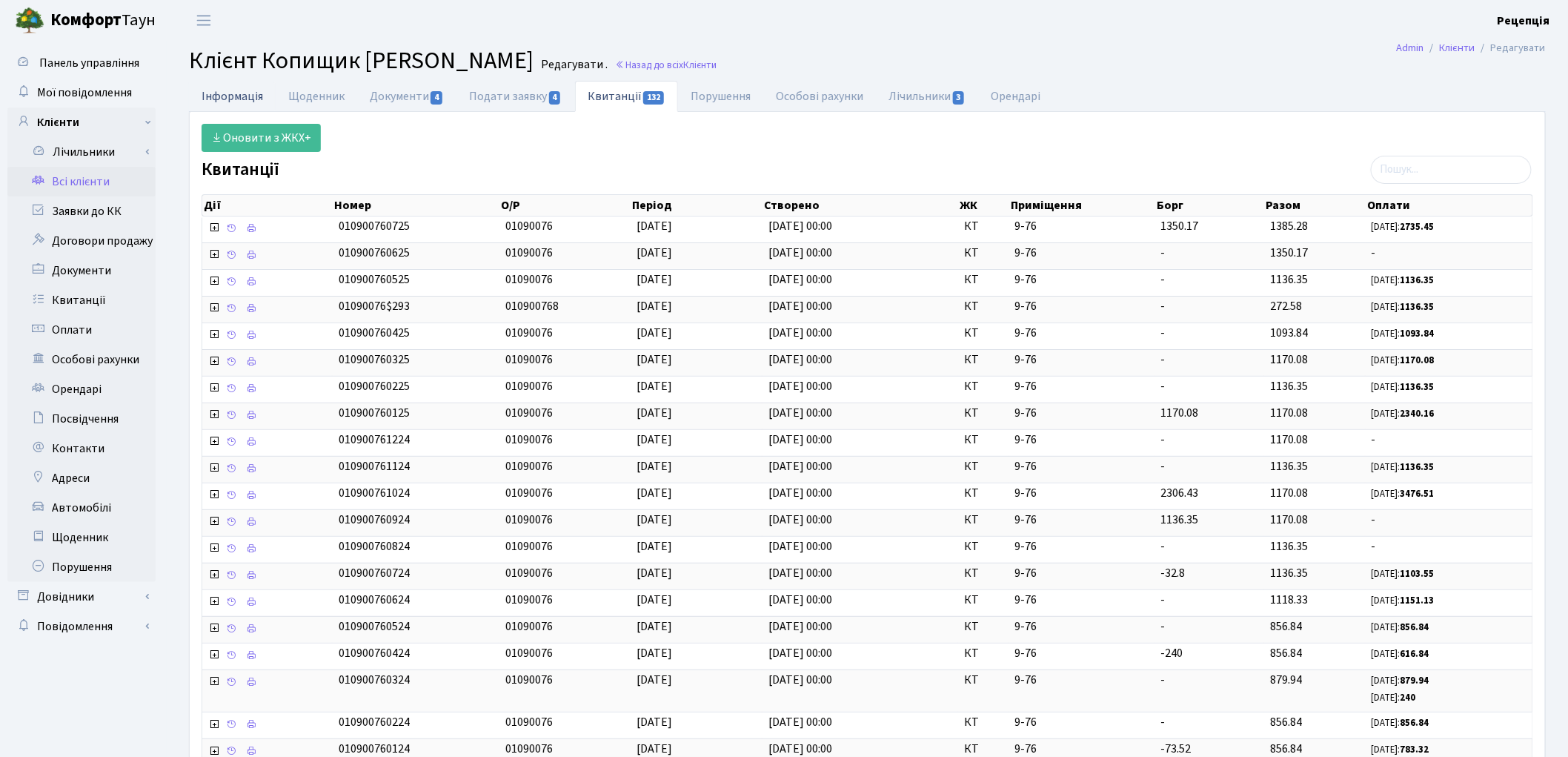
click at [226, 88] on link "Інформація" at bounding box center [232, 96] width 87 height 31
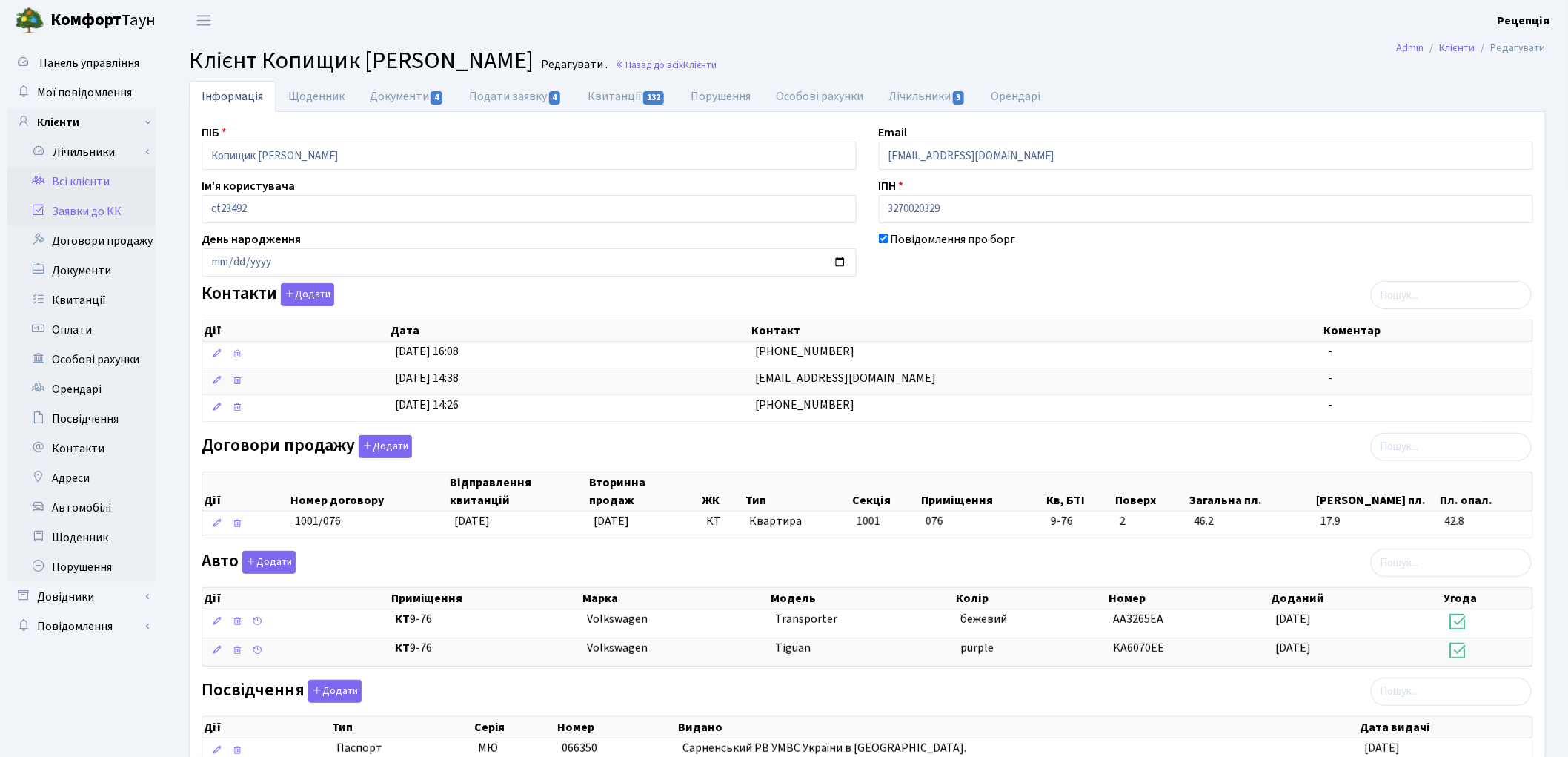
click at [104, 209] on link "Заявки до КК" at bounding box center [82, 211] width 148 height 30
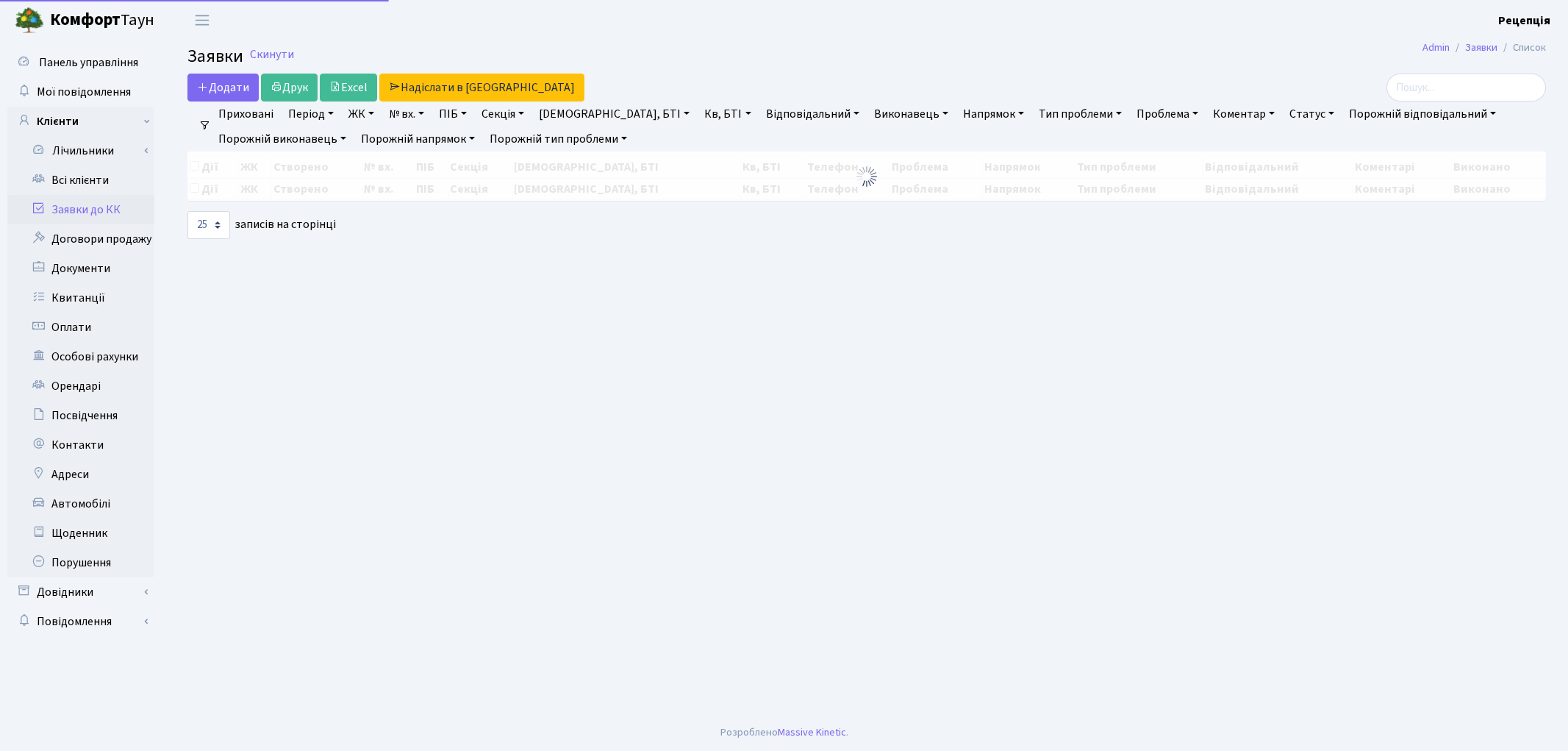
select select "25"
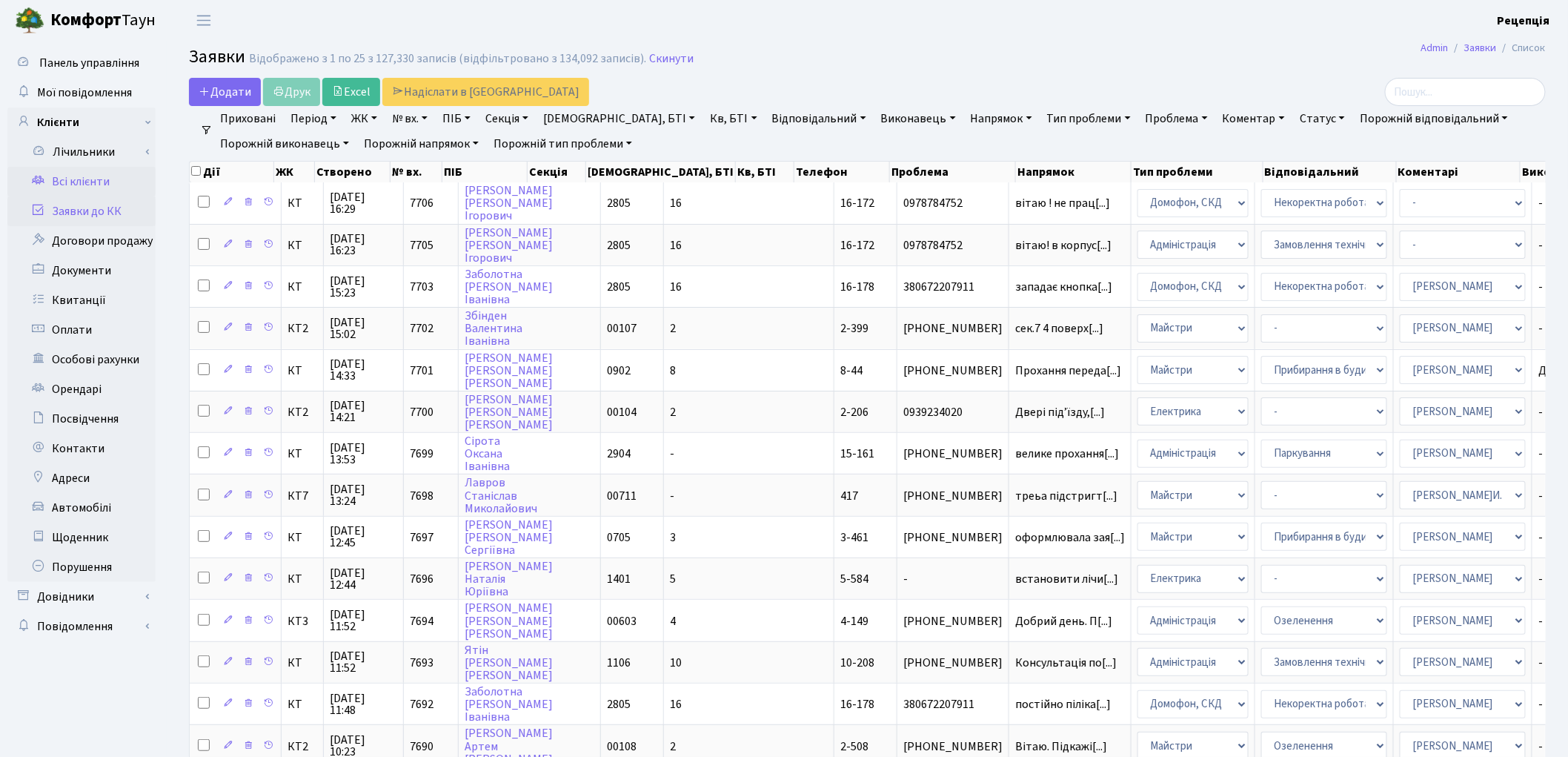
click at [90, 171] on link "Всі клієнти" at bounding box center [82, 181] width 148 height 30
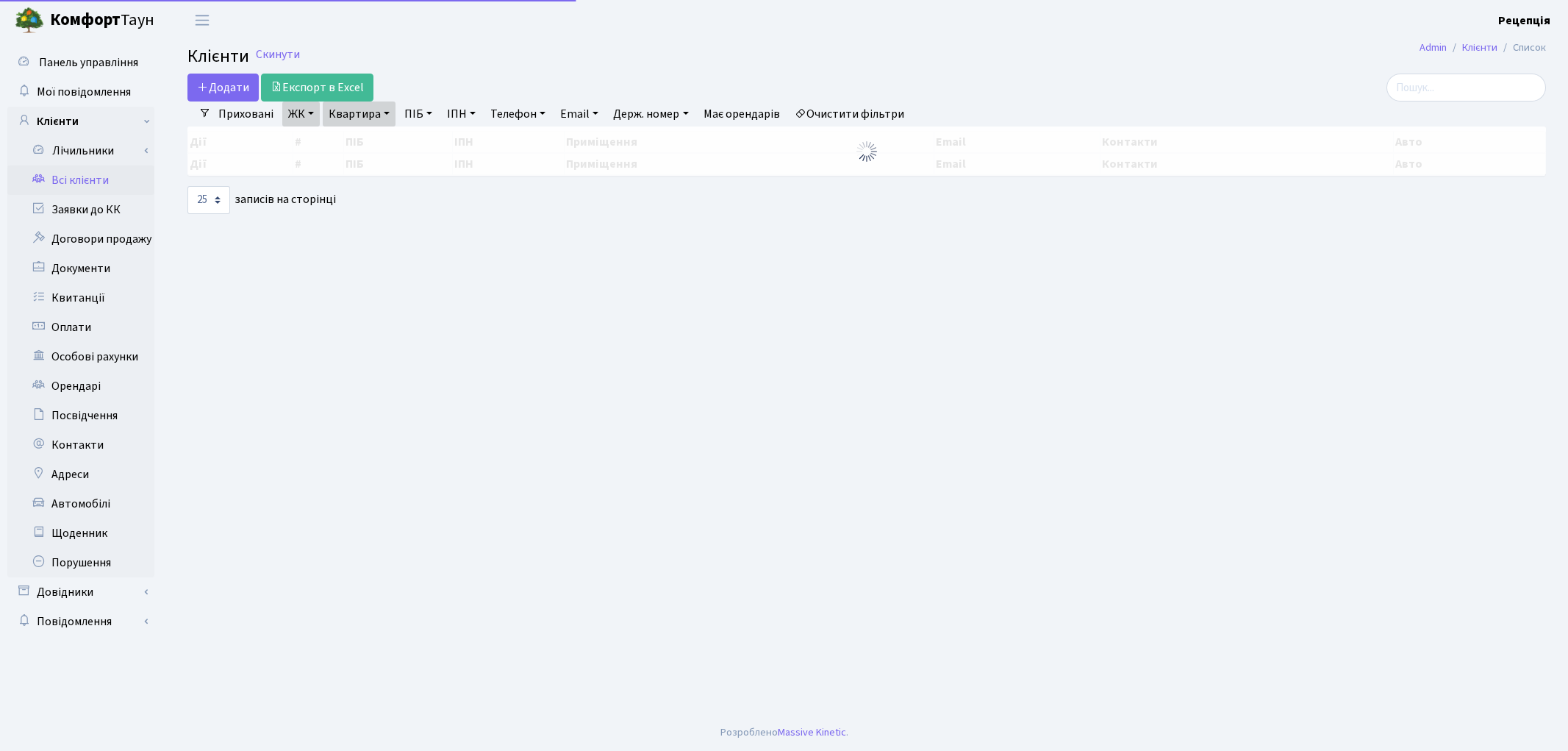
select select "25"
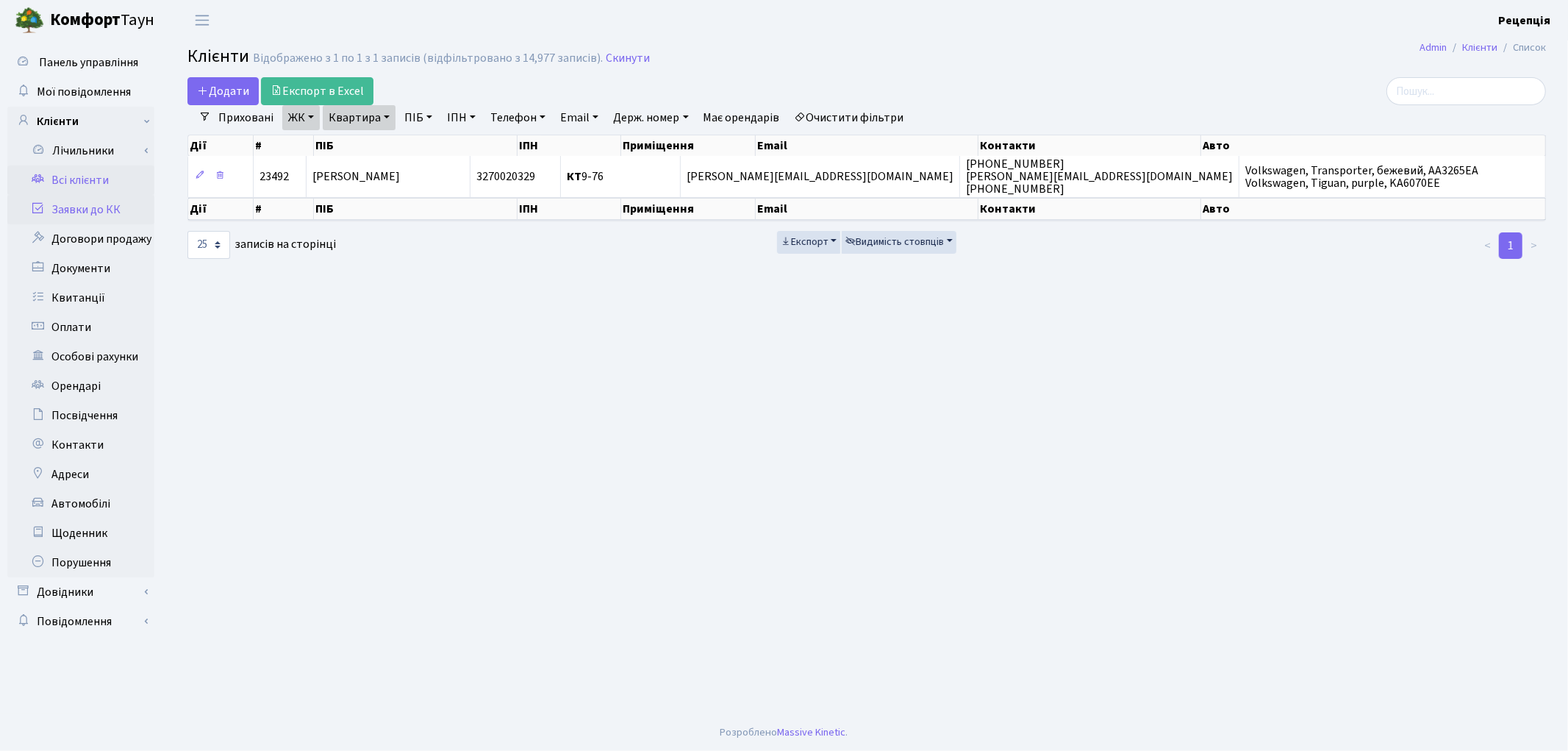
click at [97, 210] on link "Заявки до КК" at bounding box center [81, 210] width 147 height 30
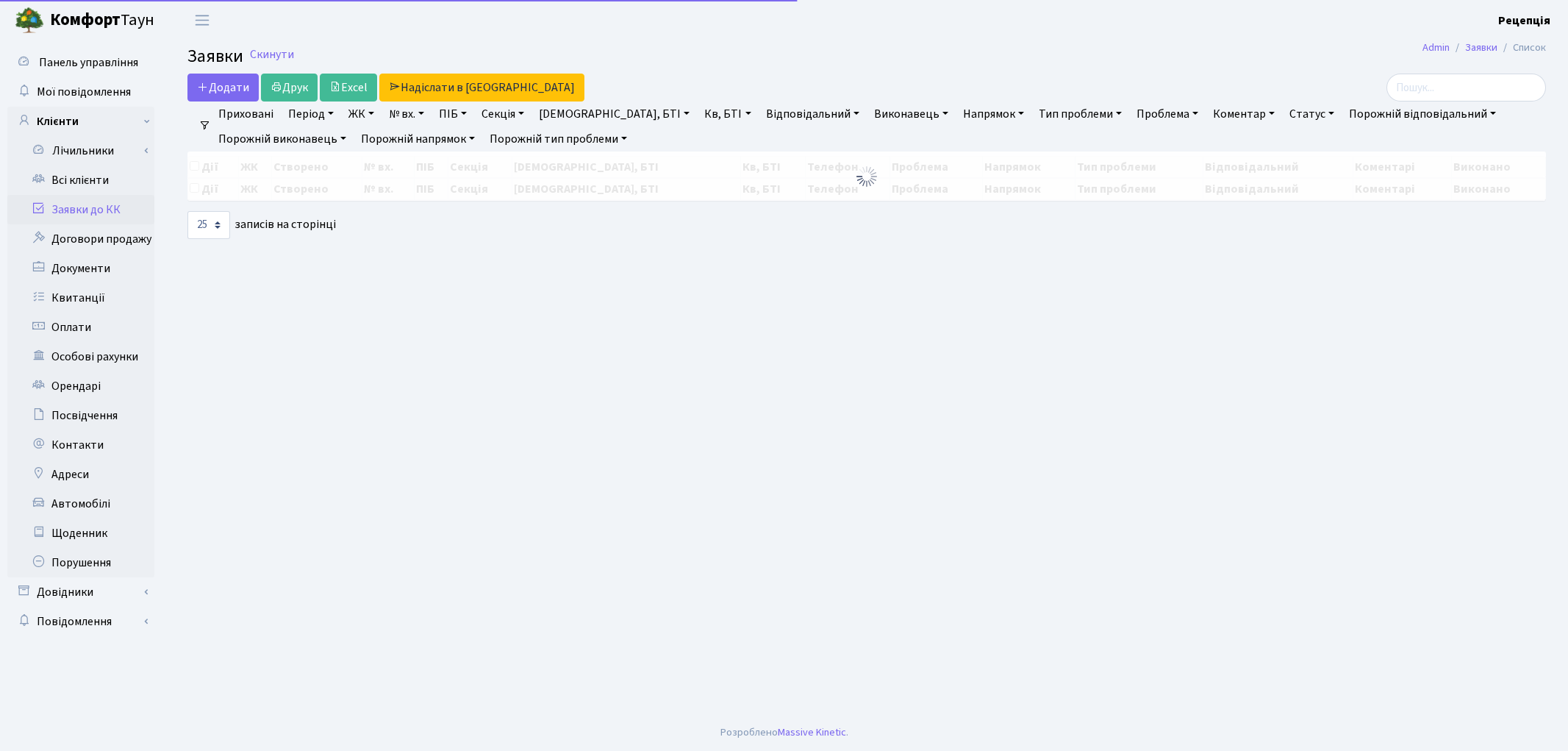
select select "25"
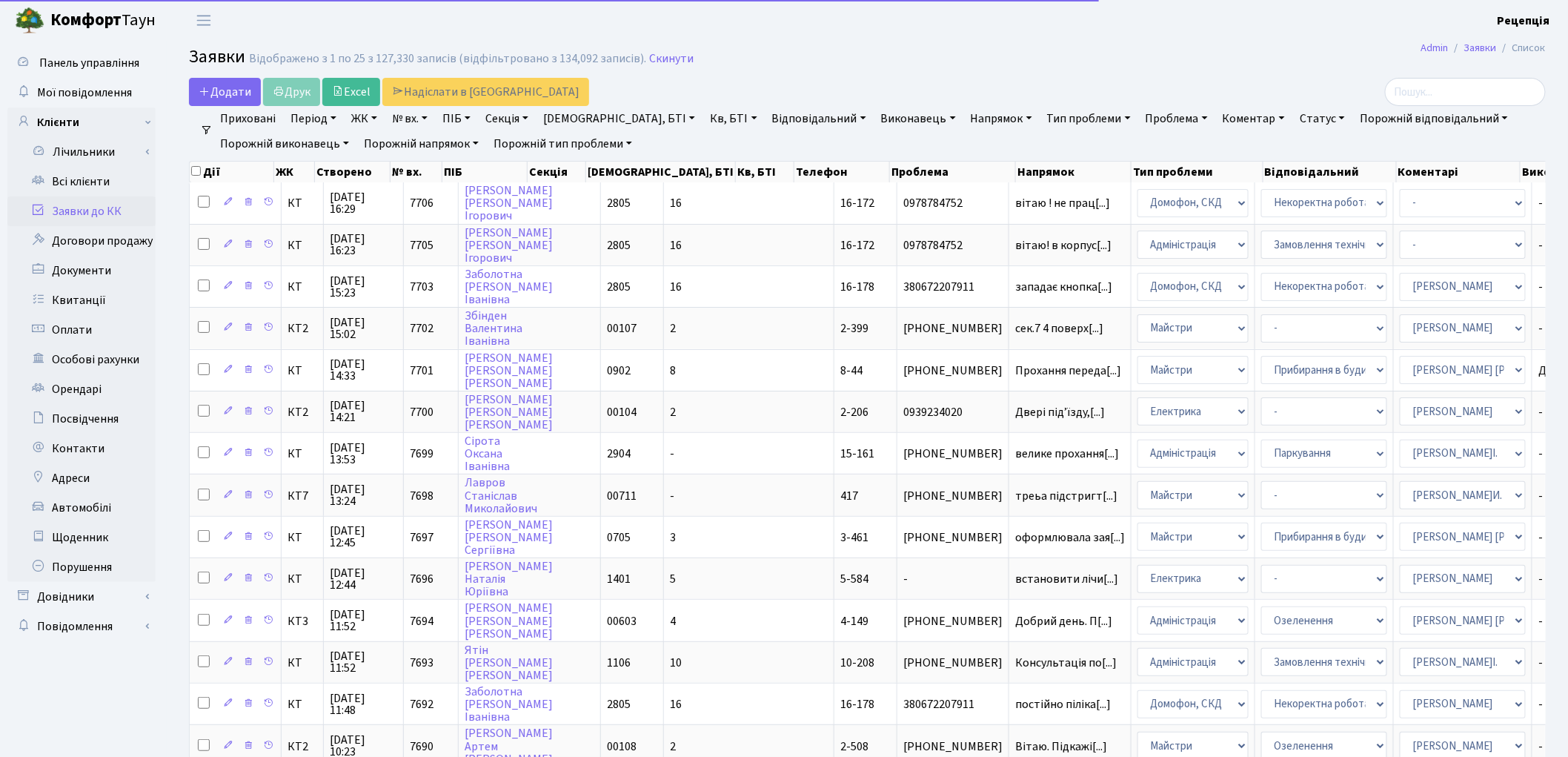
click at [372, 126] on link "ЖК" at bounding box center [364, 118] width 37 height 25
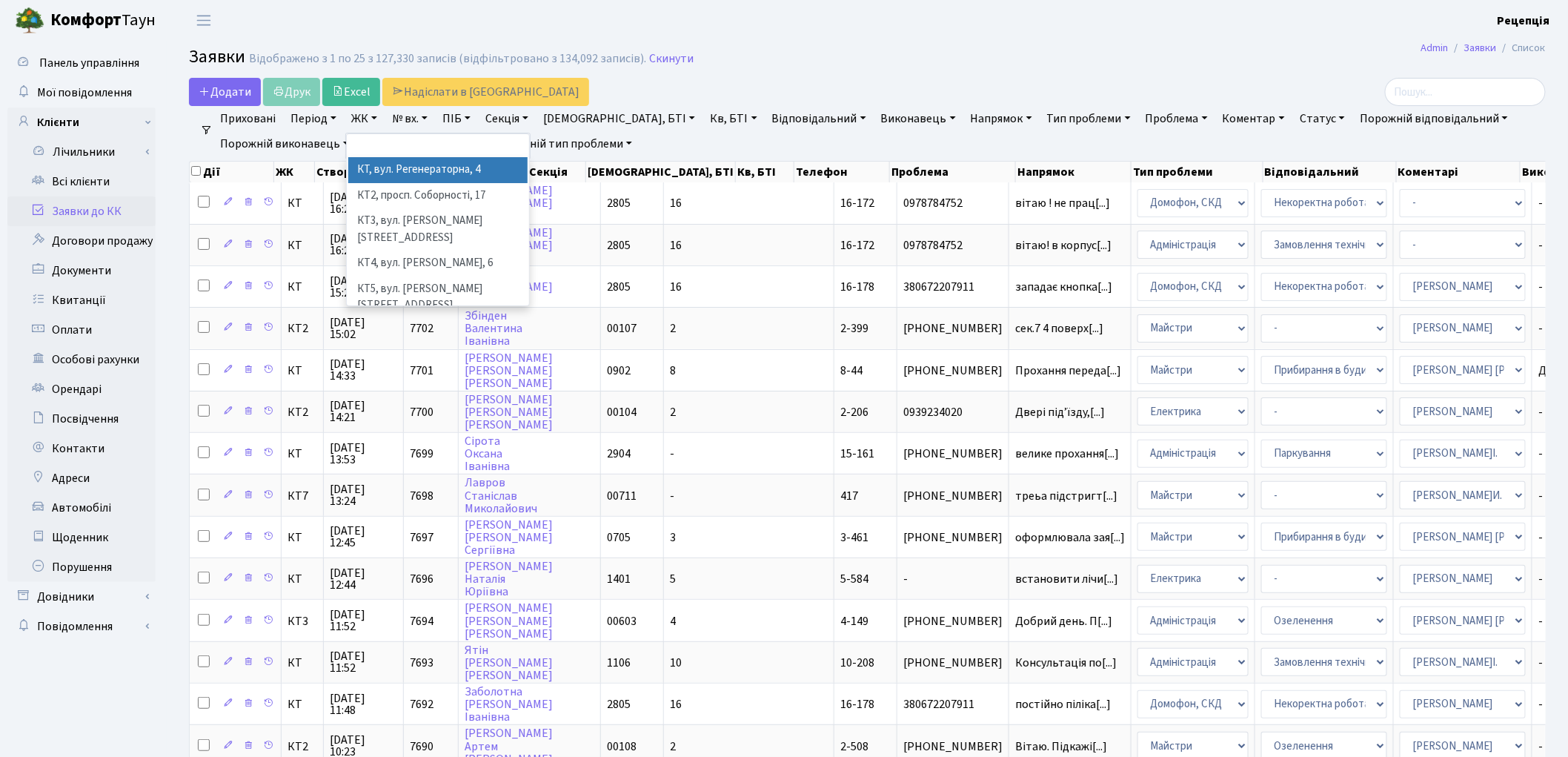
click at [396, 169] on li "КТ, вул. Регенераторна, 4" at bounding box center [438, 170] width 179 height 26
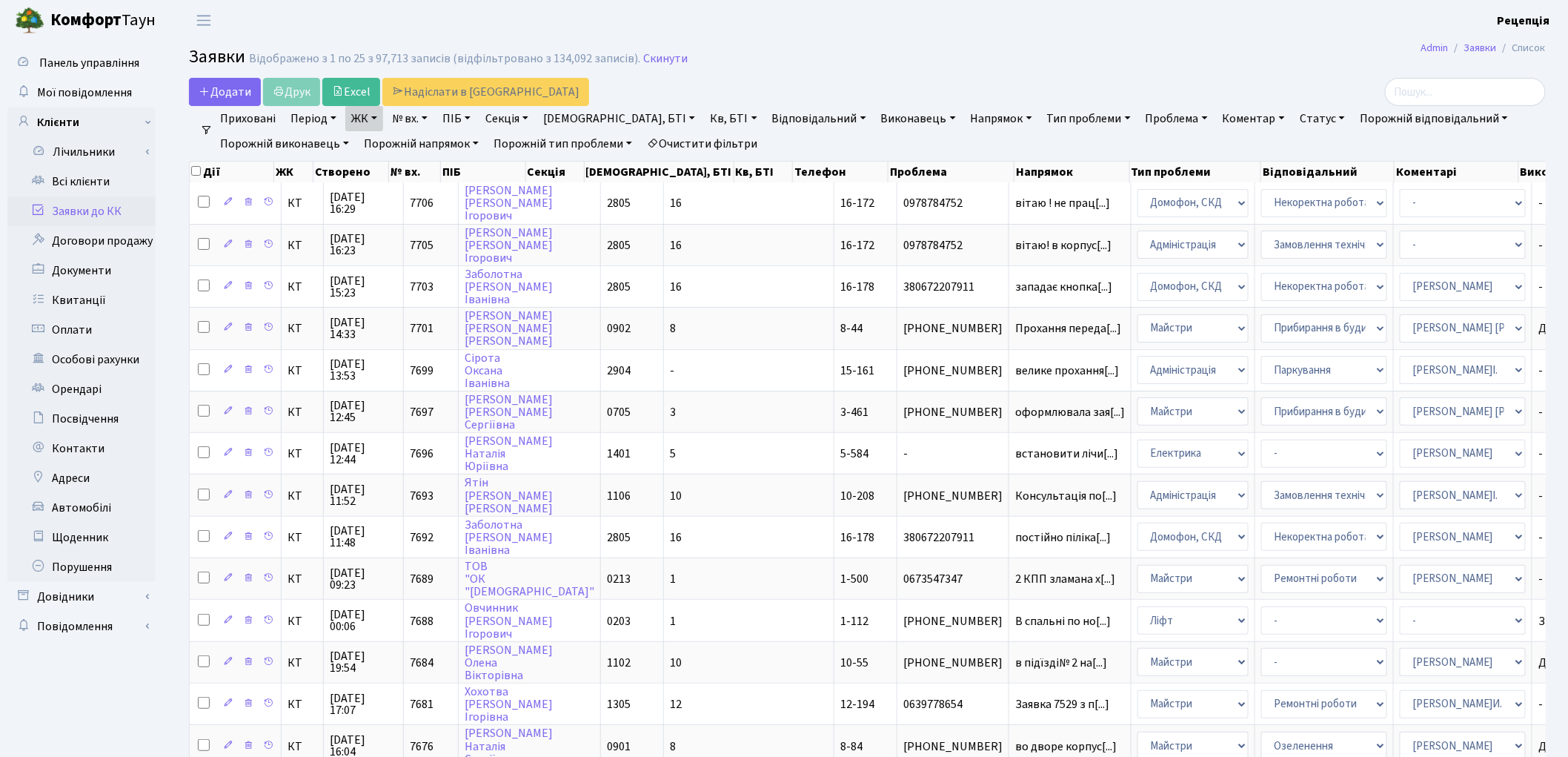
click at [704, 116] on link "Кв, БТІ" at bounding box center [733, 118] width 58 height 25
type input "9-76"
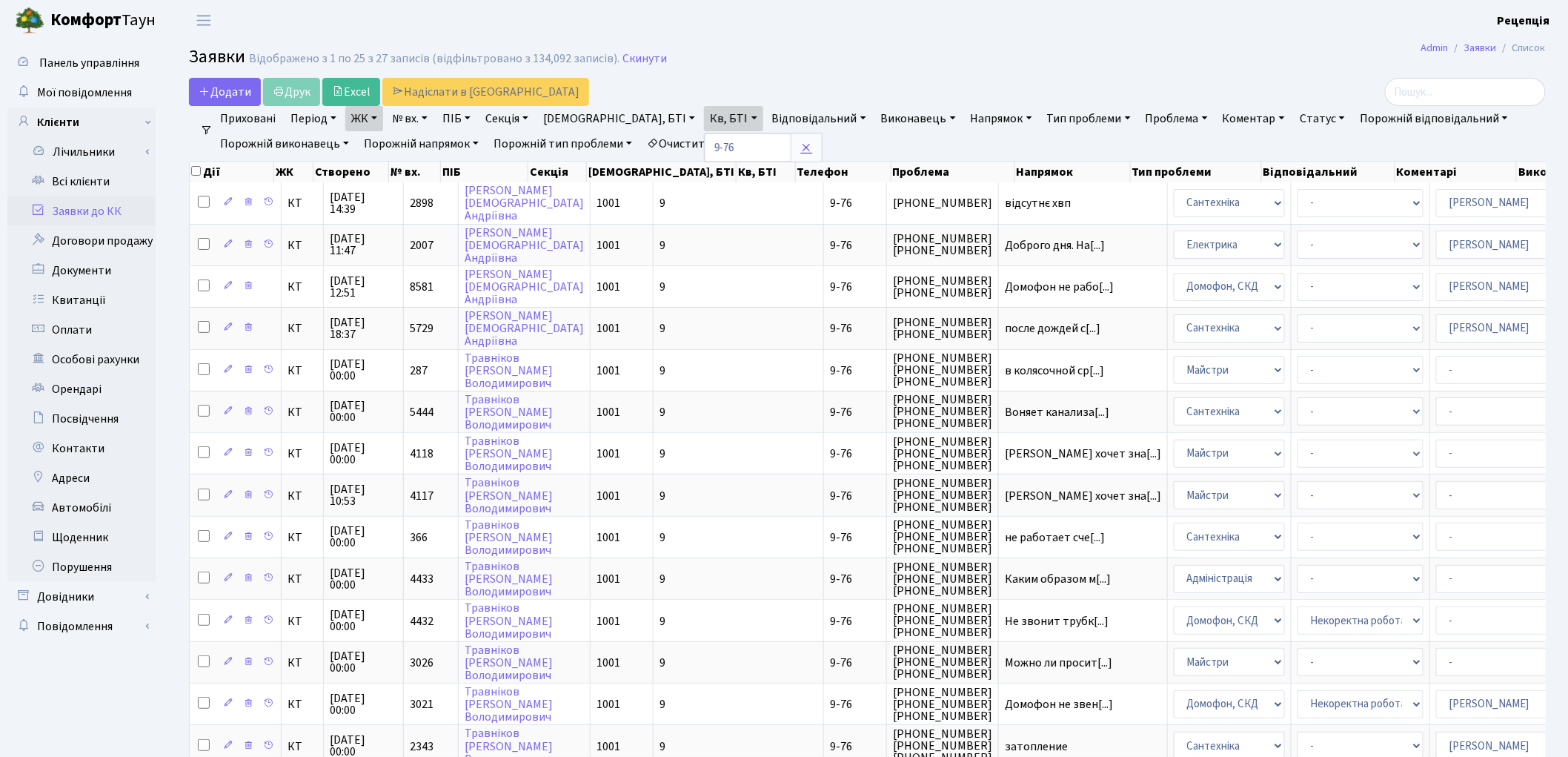
click at [800, 150] on icon at bounding box center [806, 148] width 12 height 12
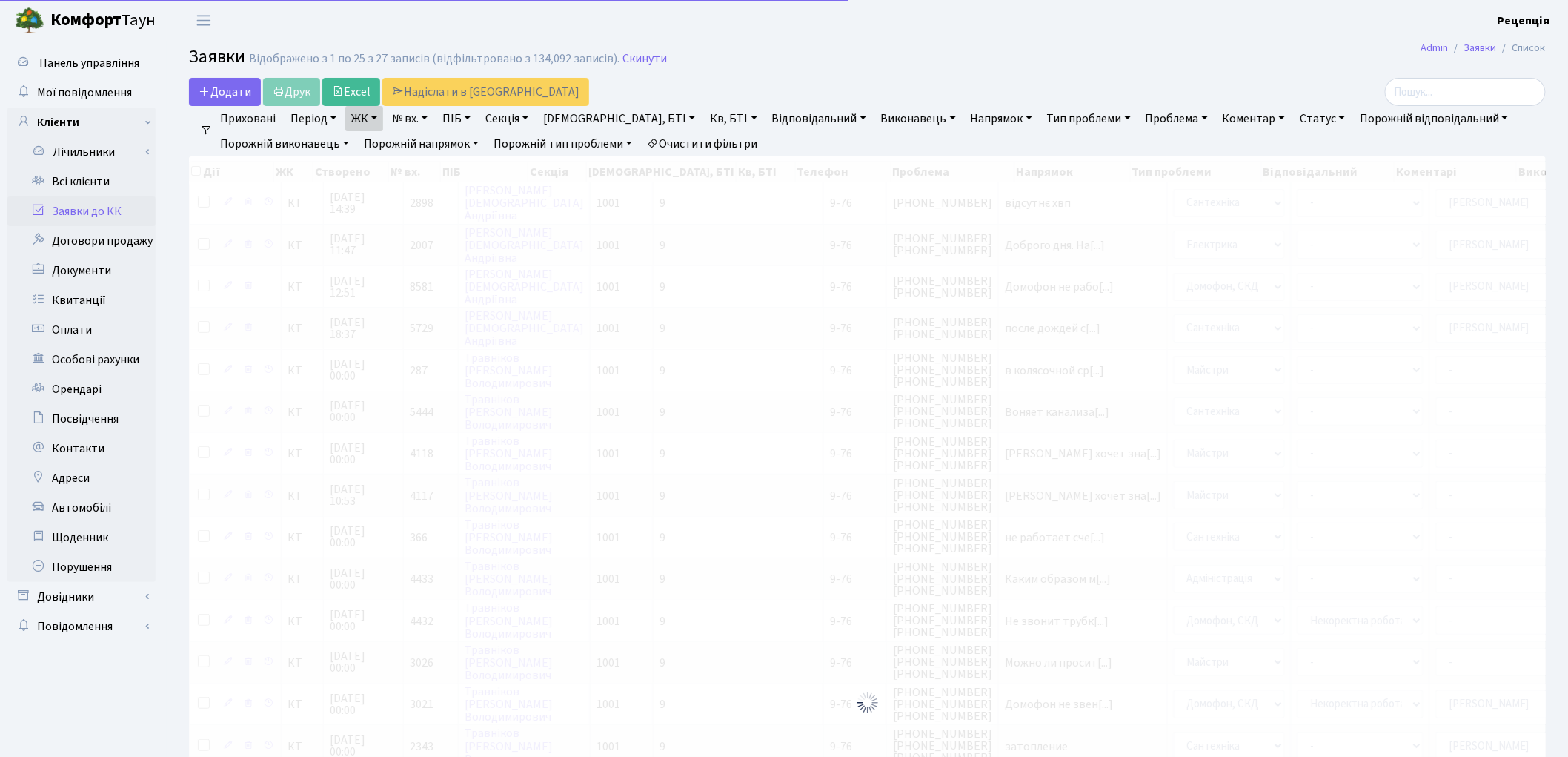
click at [735, 146] on link "Очистити фільтри" at bounding box center [702, 144] width 122 height 25
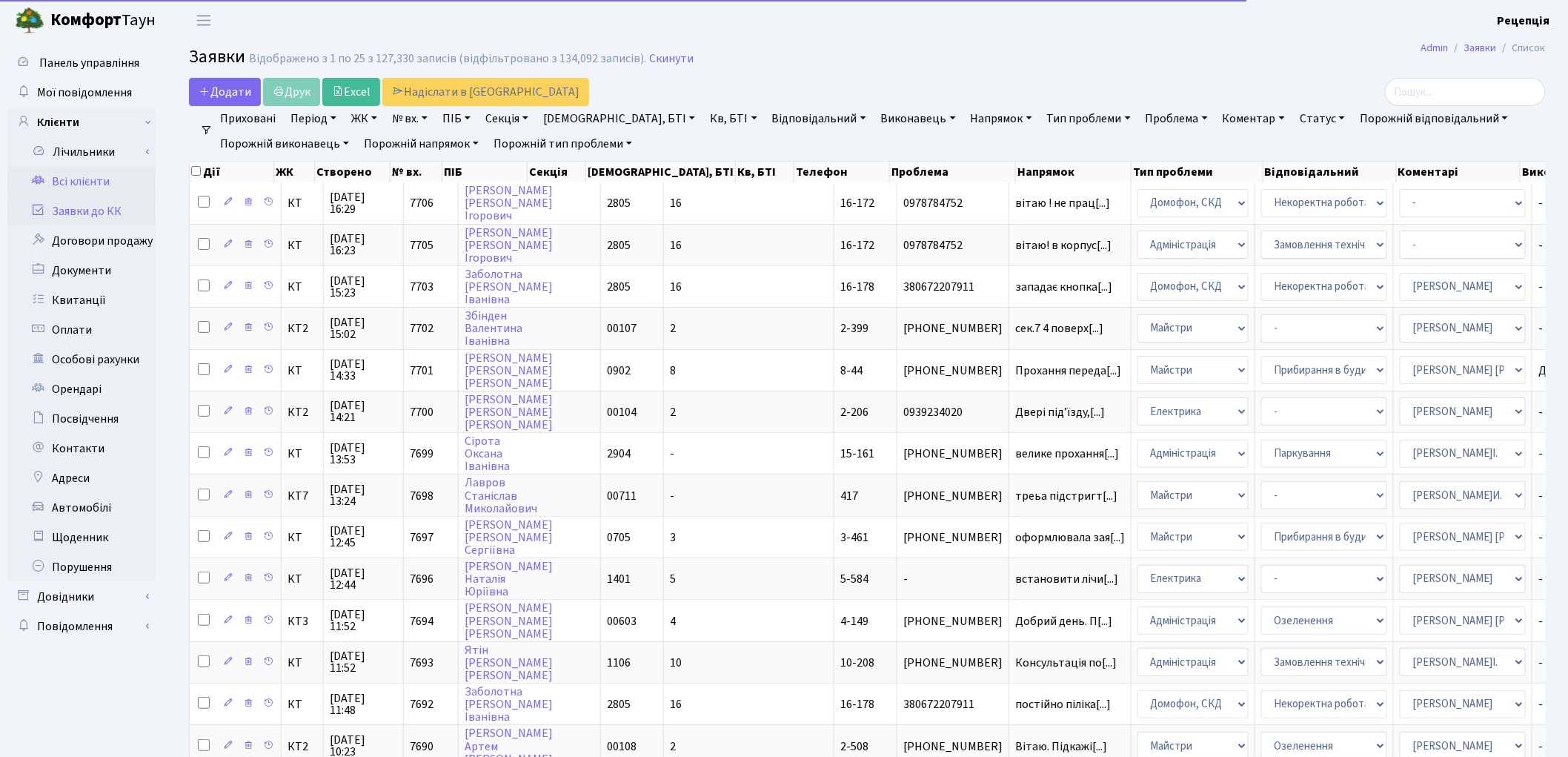
click at [112, 181] on link "Всі клієнти" at bounding box center [82, 181] width 148 height 30
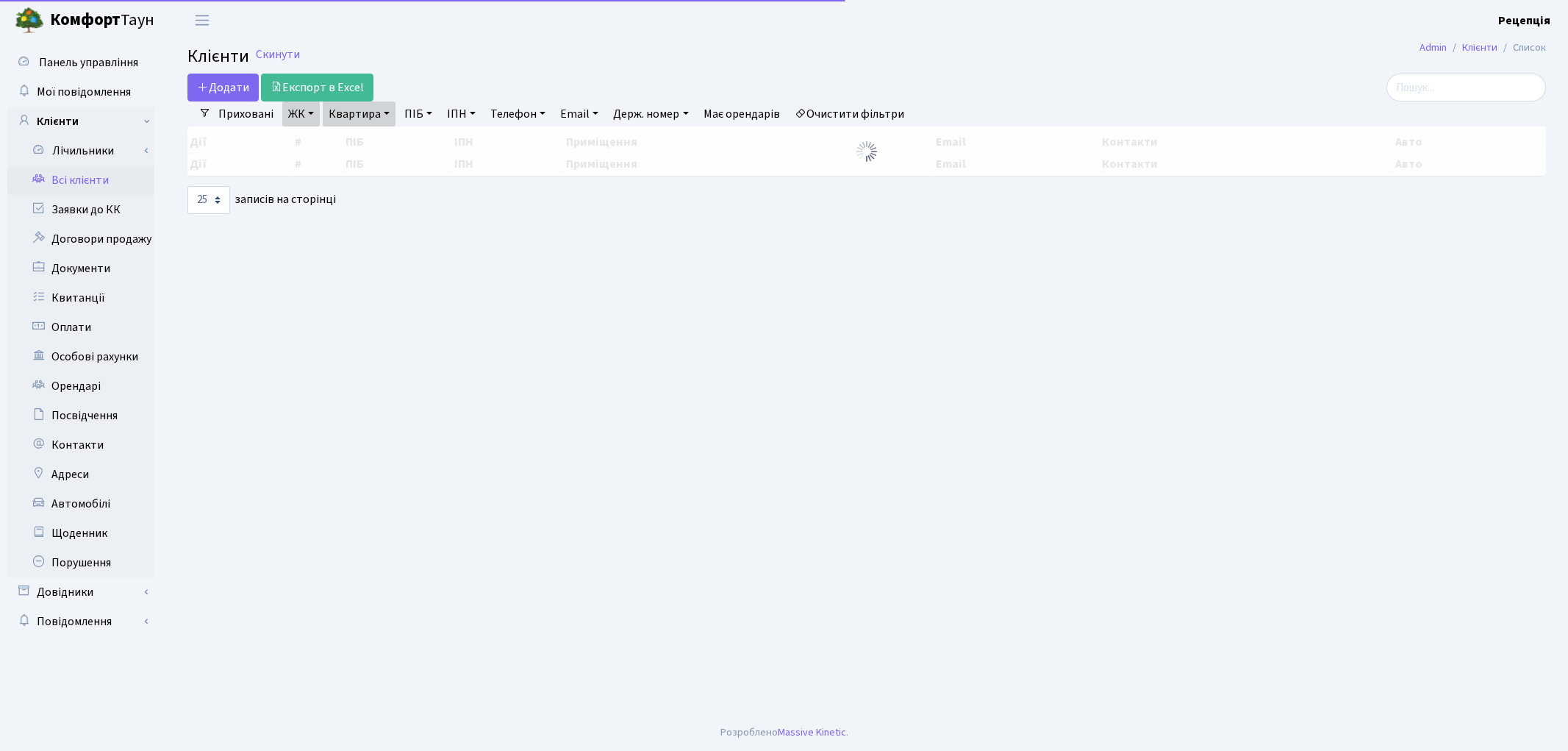
select select "25"
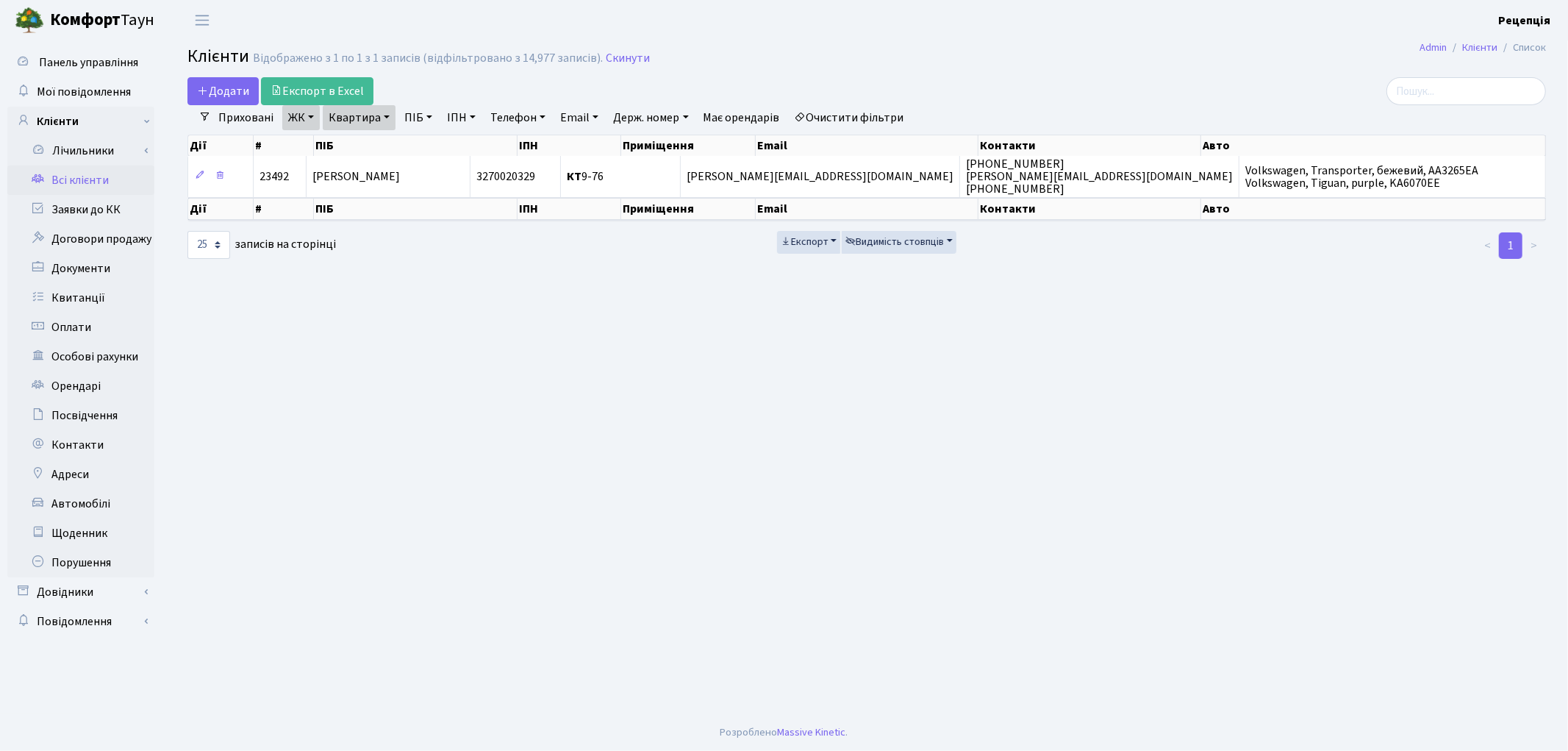
click at [869, 119] on link "Очистити фільтри" at bounding box center [849, 117] width 121 height 25
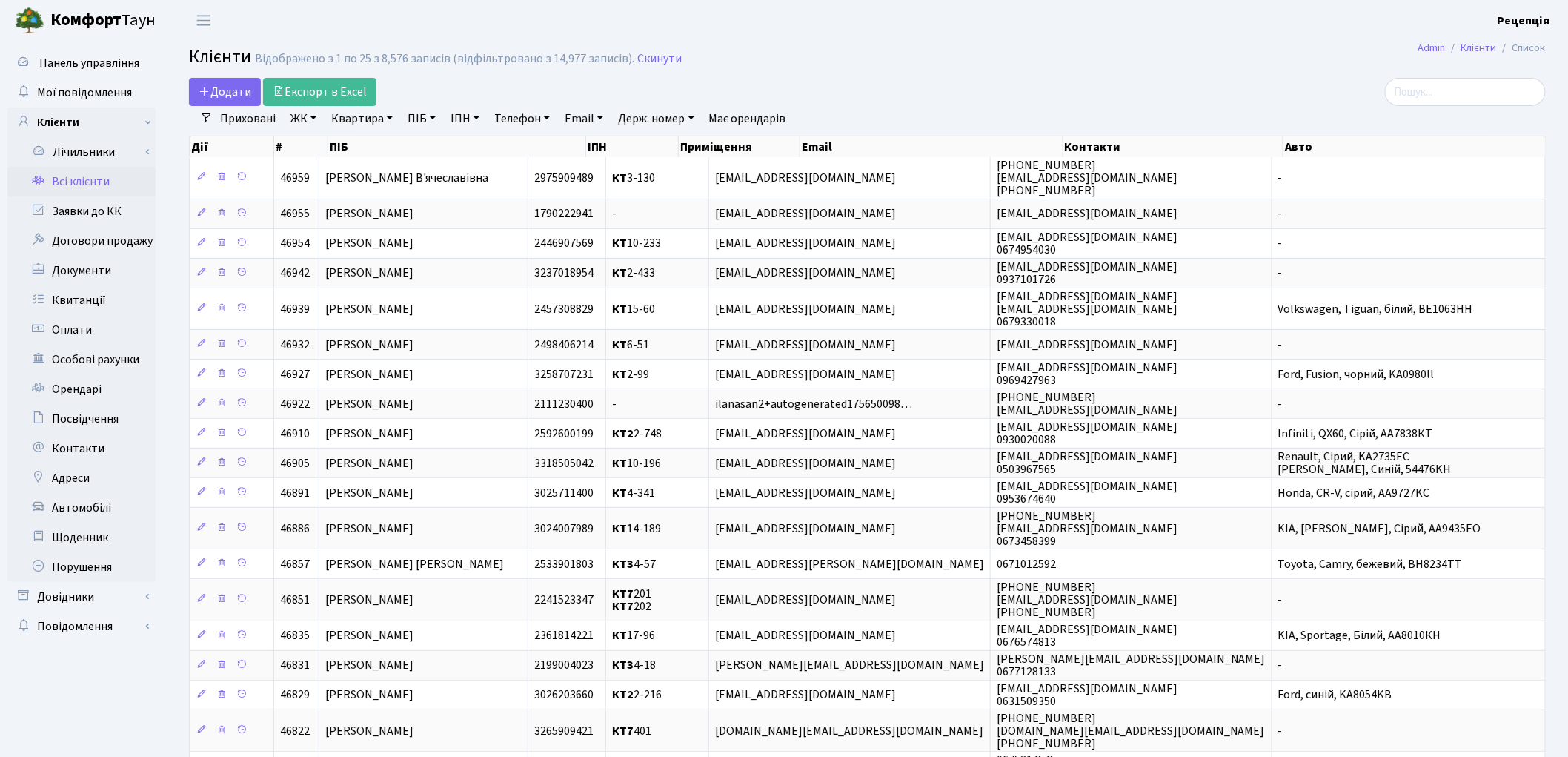
click at [294, 127] on link "ЖК" at bounding box center [304, 118] width 37 height 25
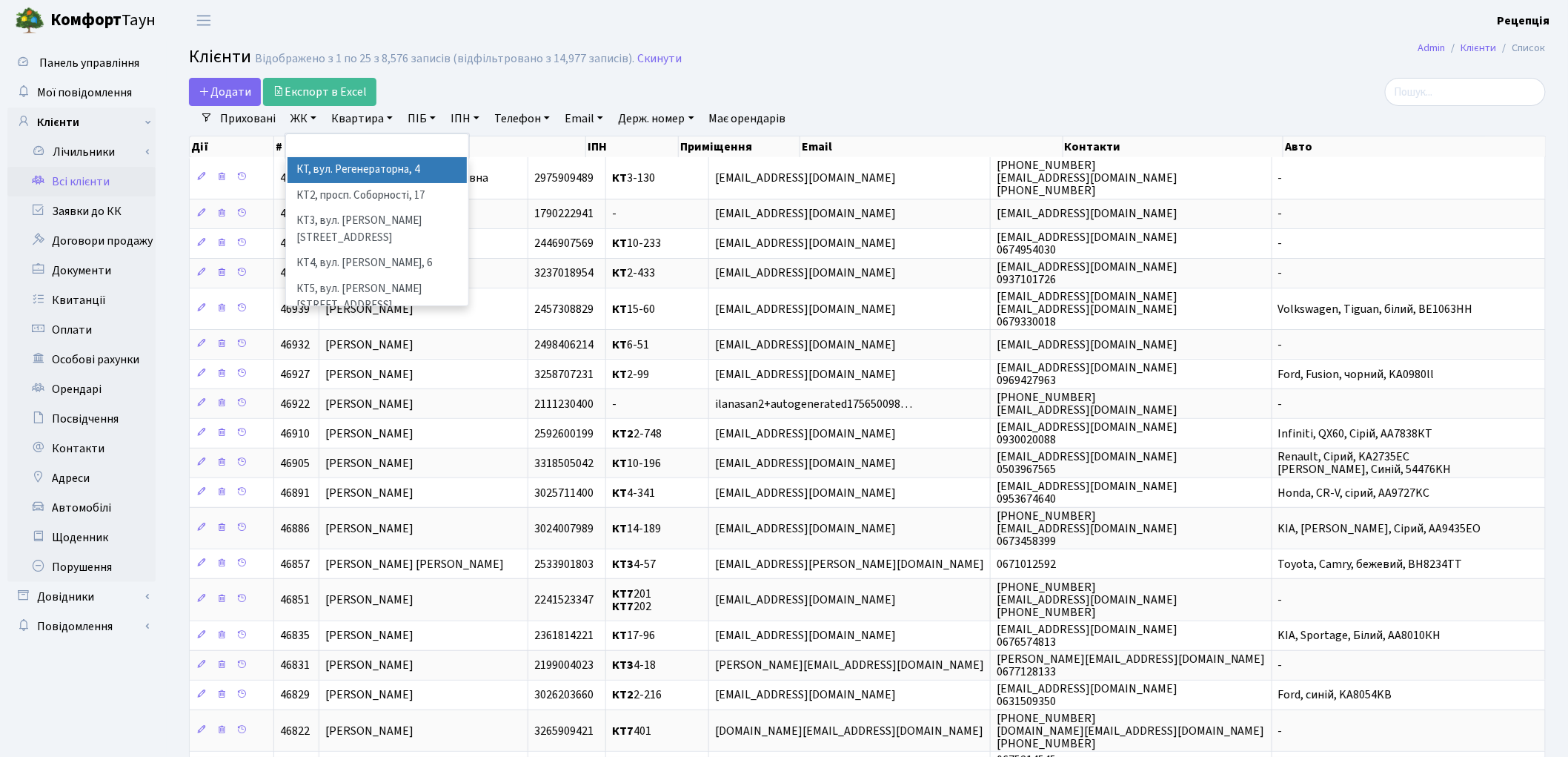
click at [314, 165] on li "КТ, вул. Регенераторна, 4" at bounding box center [377, 170] width 179 height 26
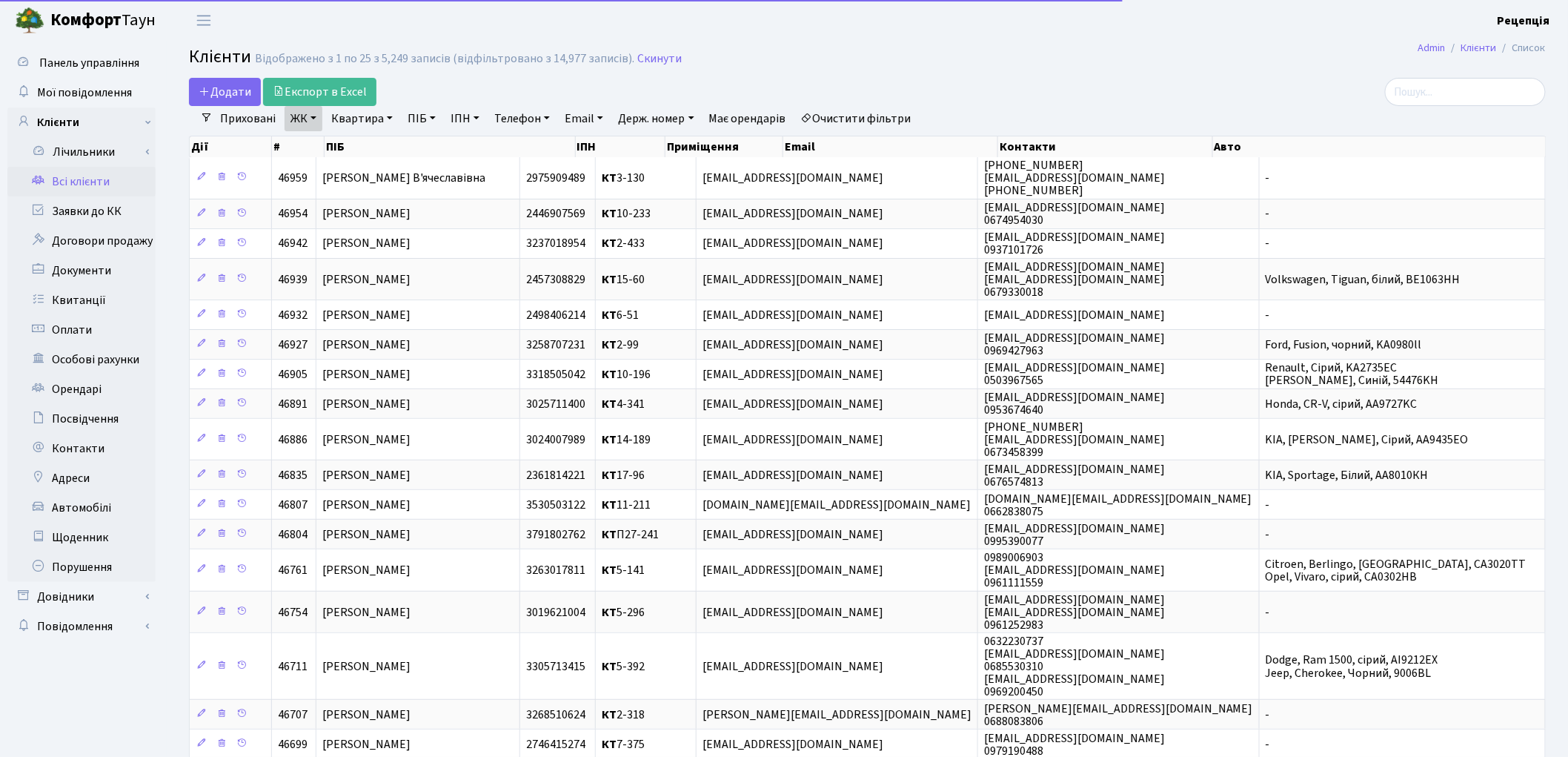
click at [402, 119] on ul "Приховані ЖК КТ, вул. Регенераторна, 4 КТ2, просп. Соборності, 17 КТ3, вул. Бер…" at bounding box center [566, 118] width 706 height 25
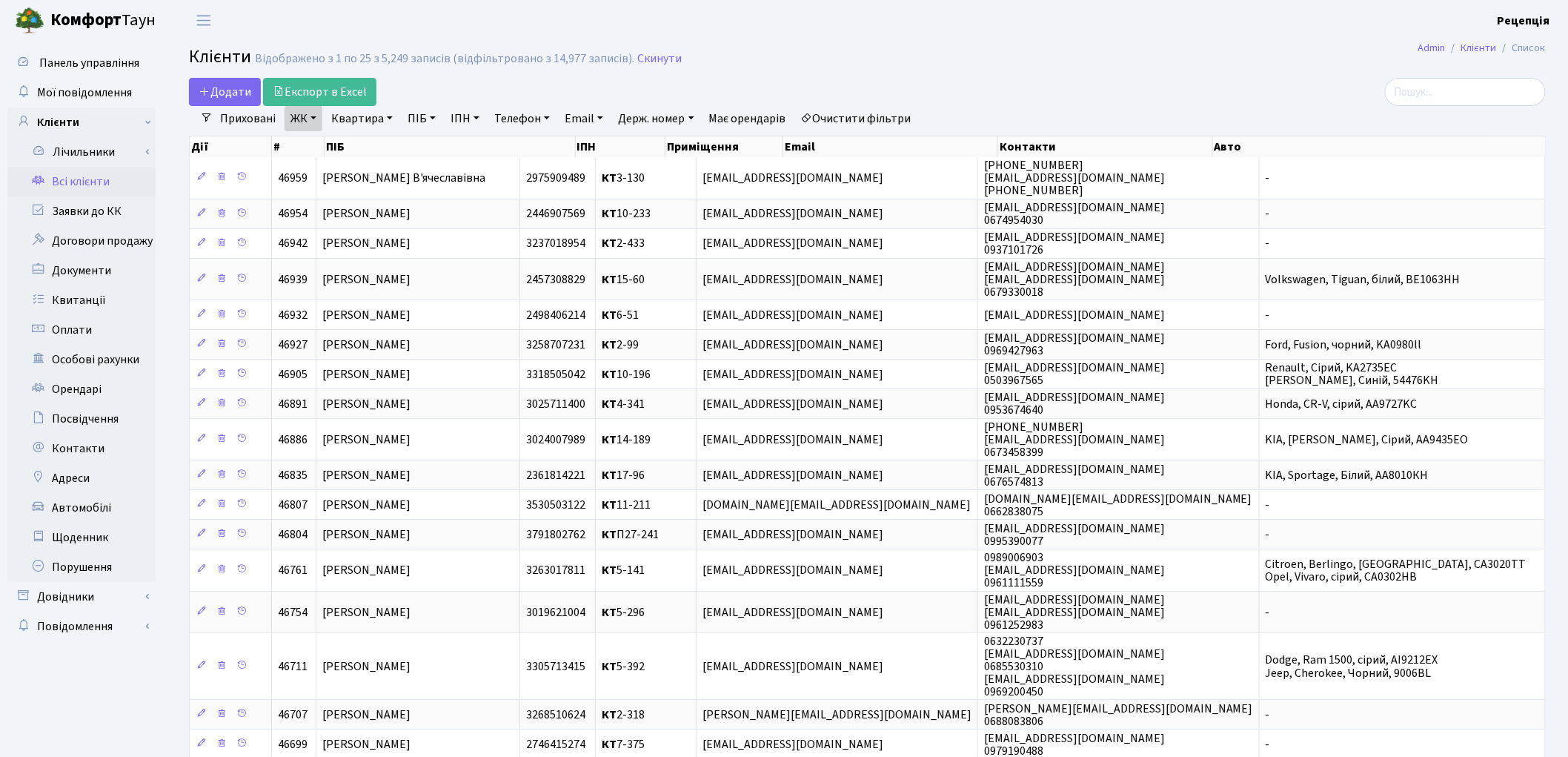
click at [387, 120] on link "Квартира" at bounding box center [362, 118] width 73 height 25
type input "9-76"
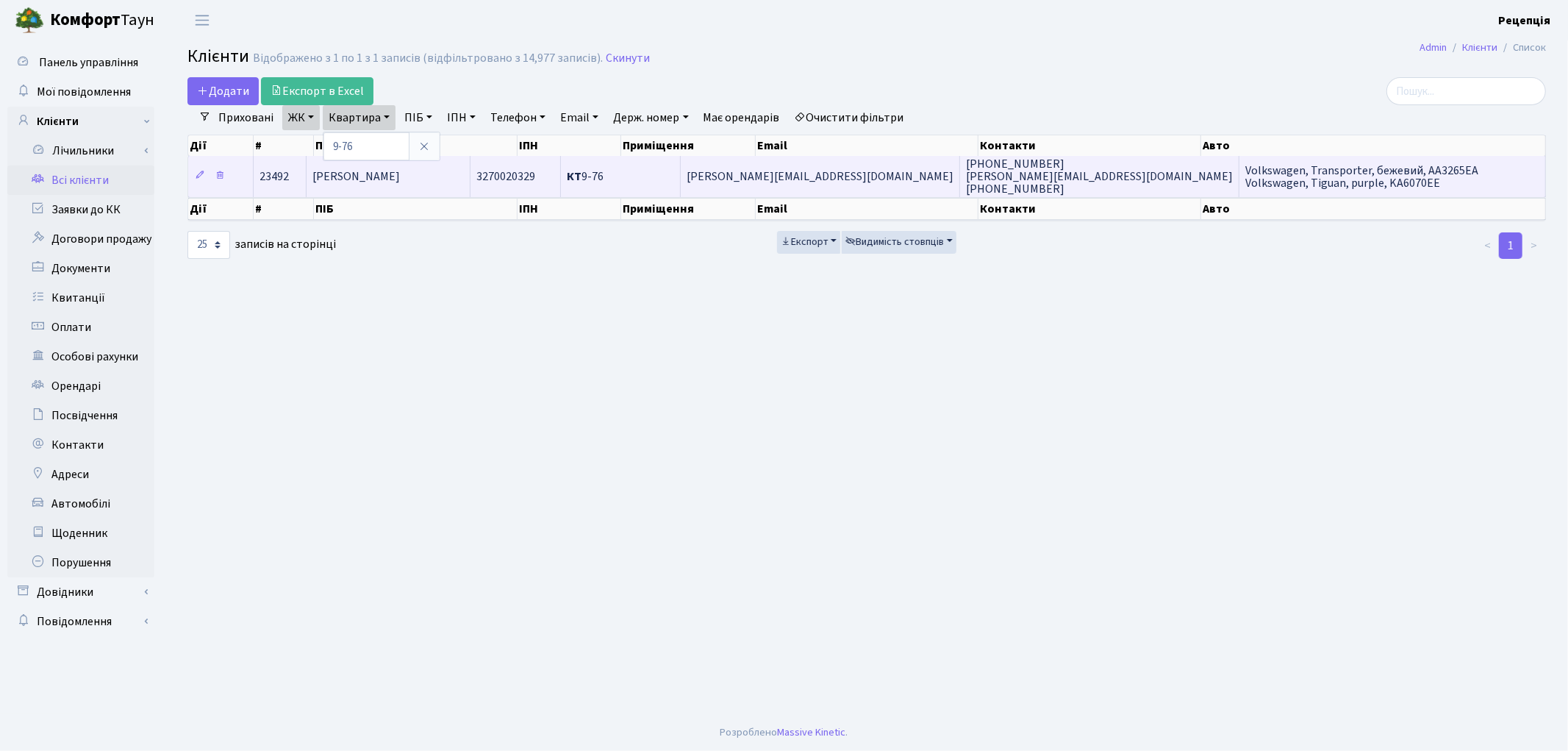
click at [400, 173] on span "[PERSON_NAME]" at bounding box center [356, 176] width 88 height 16
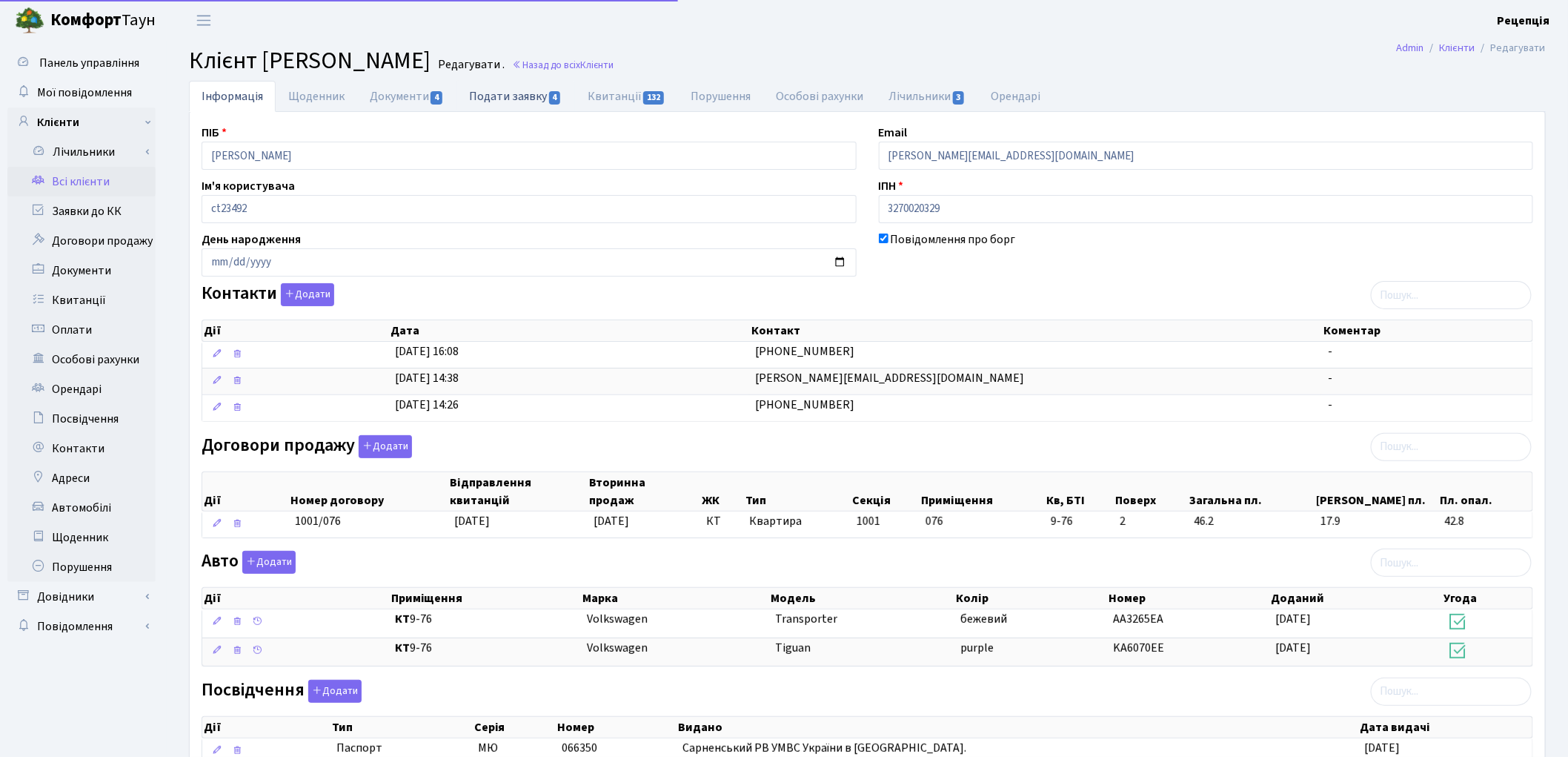
click at [506, 98] on link "Подати заявку 4" at bounding box center [515, 96] width 118 height 31
select select "25"
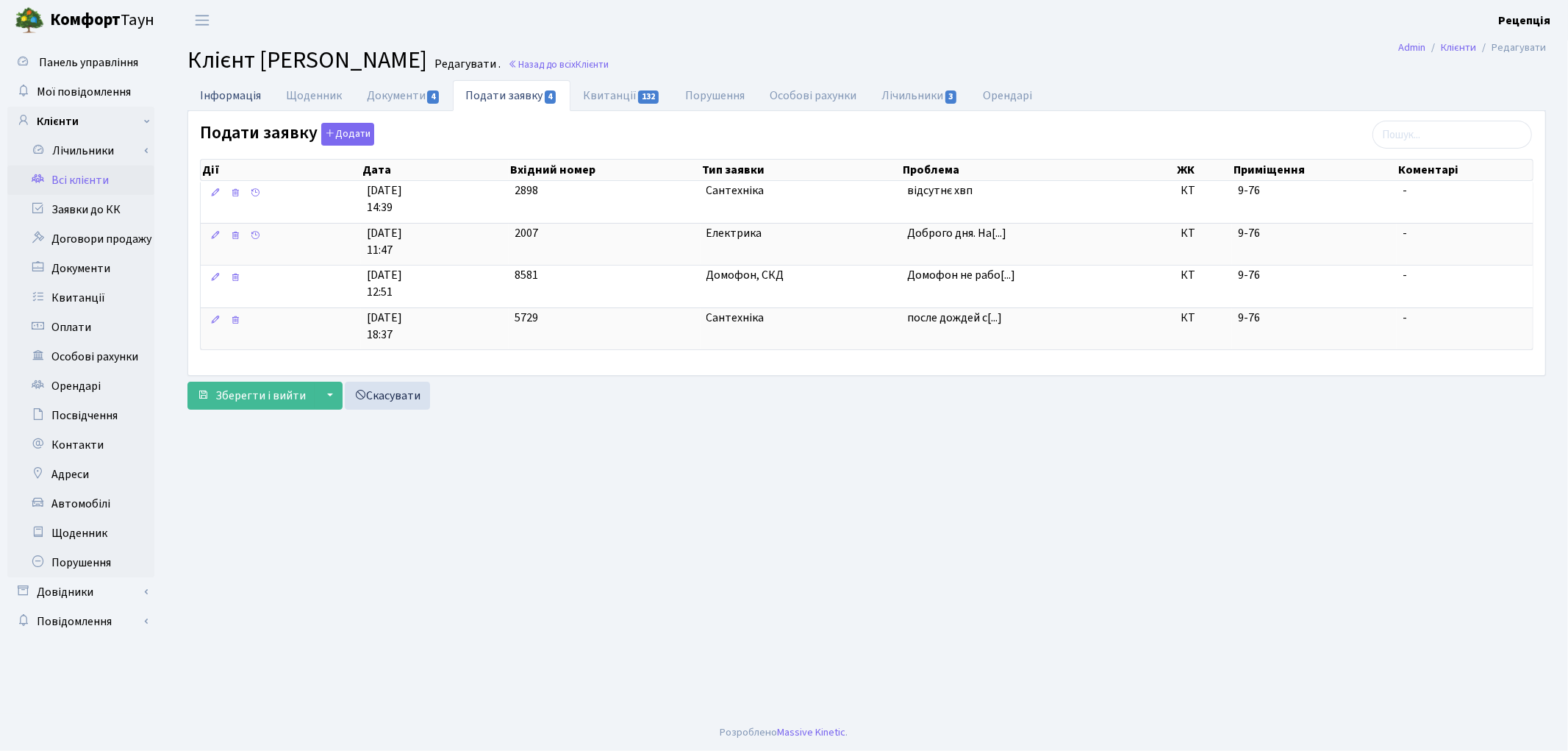
click at [243, 96] on link "Інформація" at bounding box center [230, 95] width 86 height 30
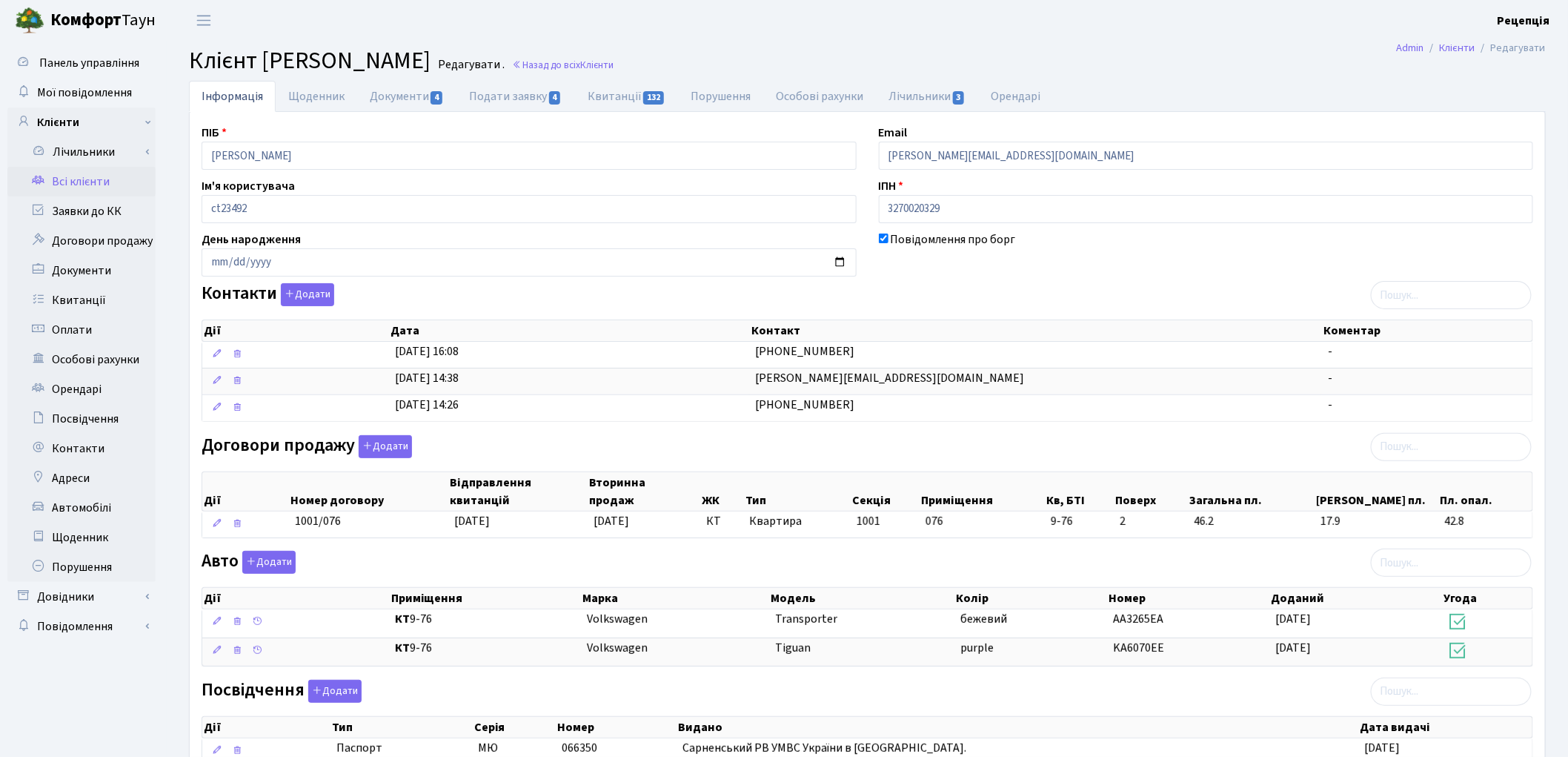
click at [79, 179] on link "Всі клієнти" at bounding box center [82, 181] width 148 height 30
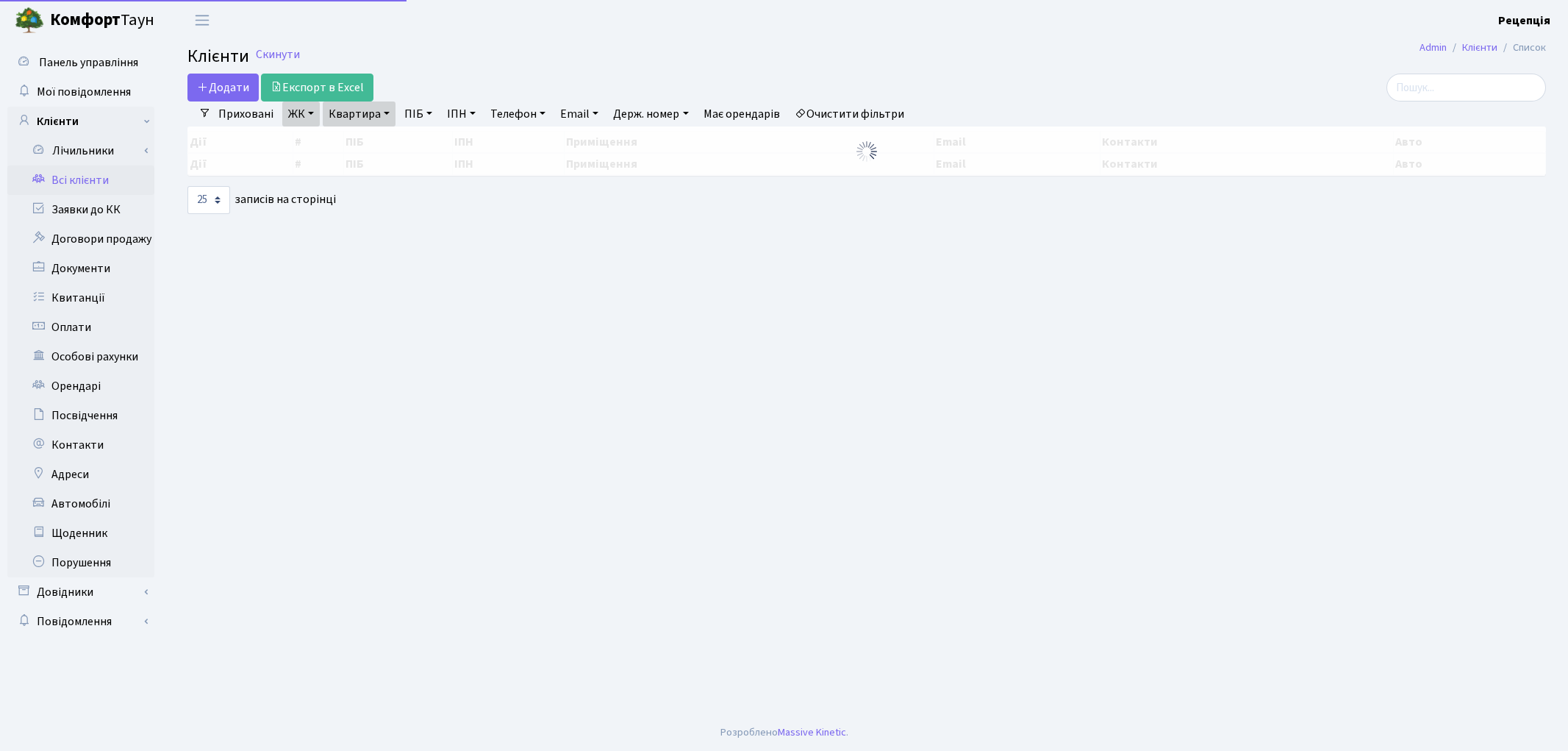
select select "25"
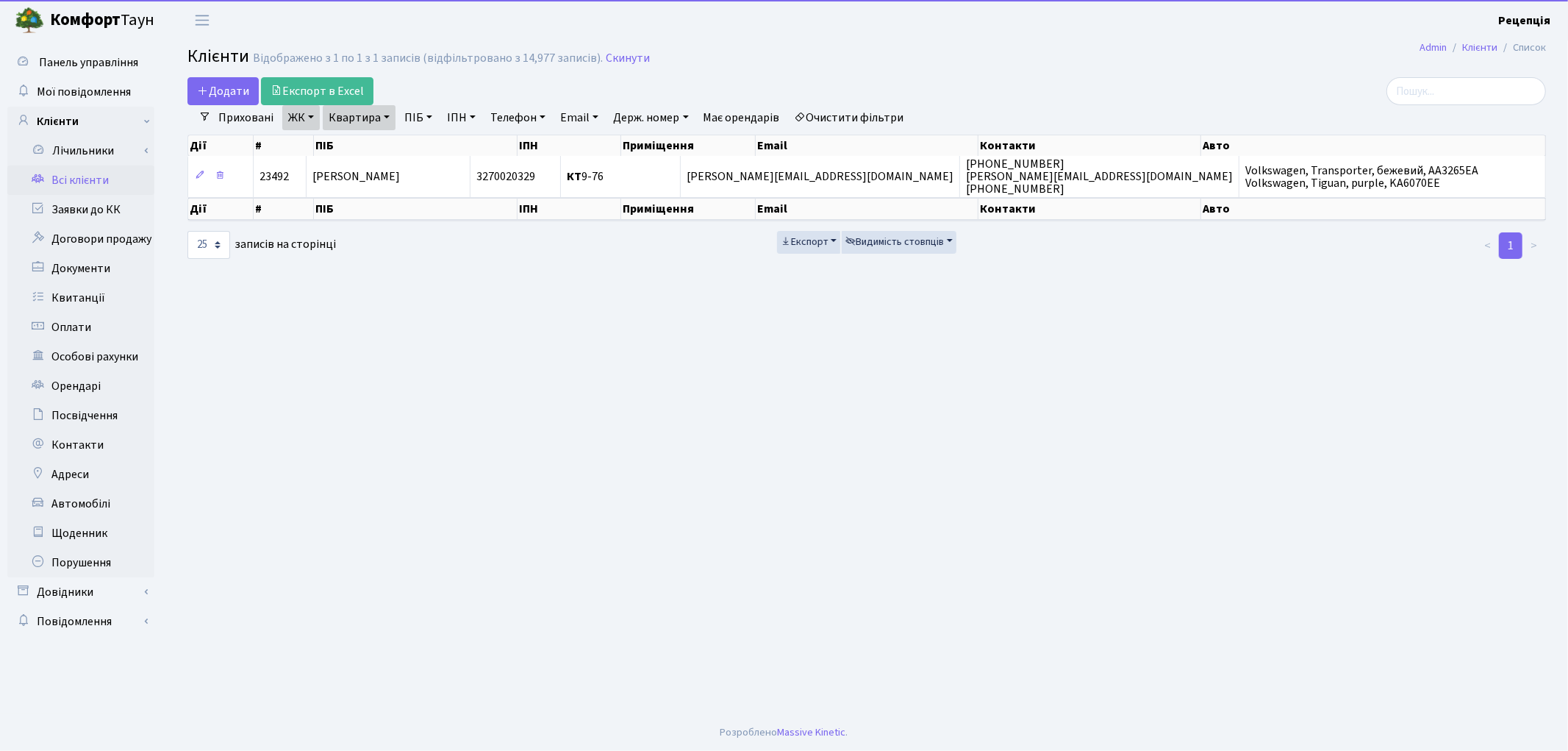
click at [839, 119] on link "Очистити фільтри" at bounding box center [849, 117] width 121 height 25
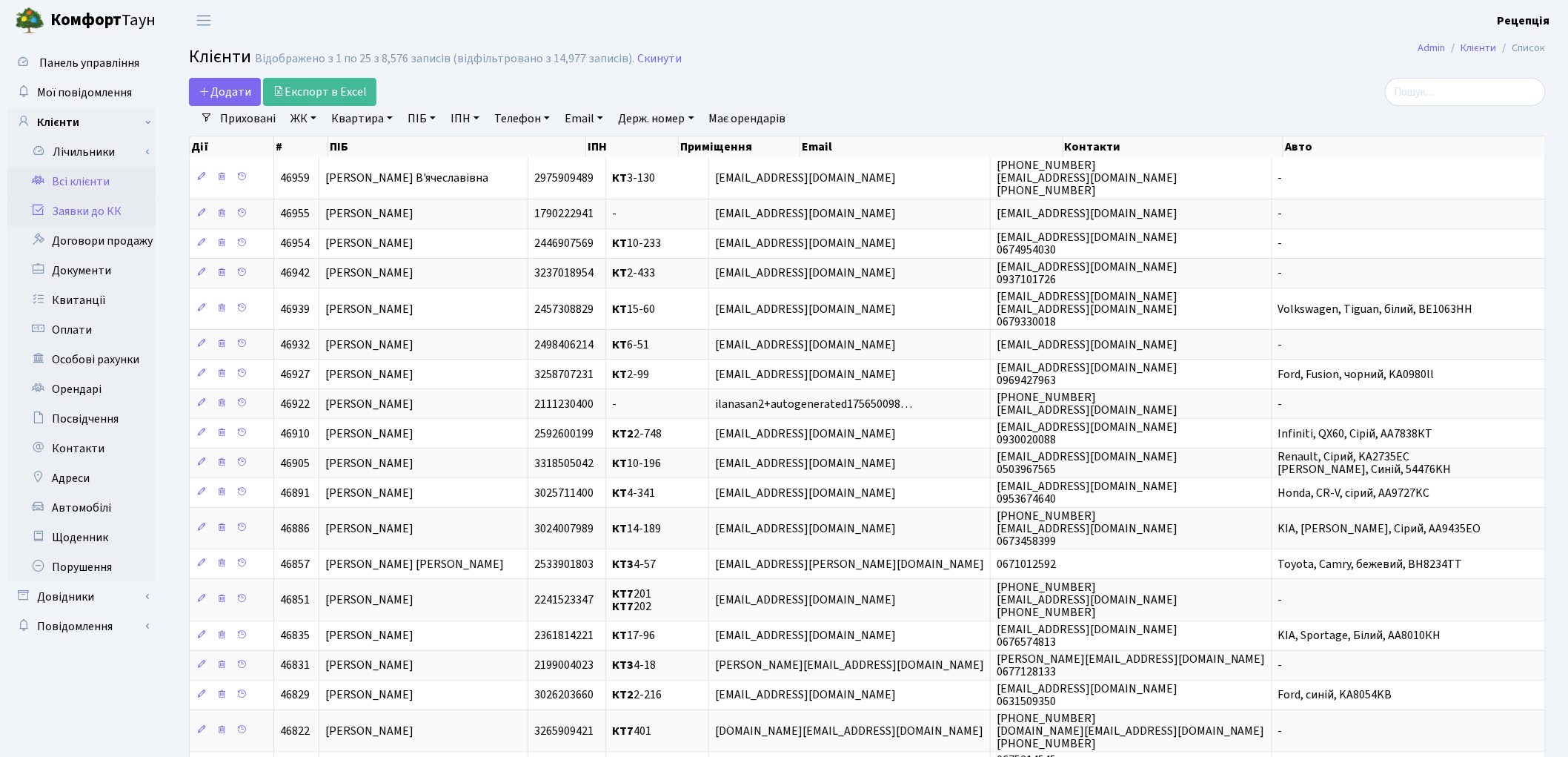
click at [129, 217] on link "Заявки до КК" at bounding box center [82, 211] width 148 height 30
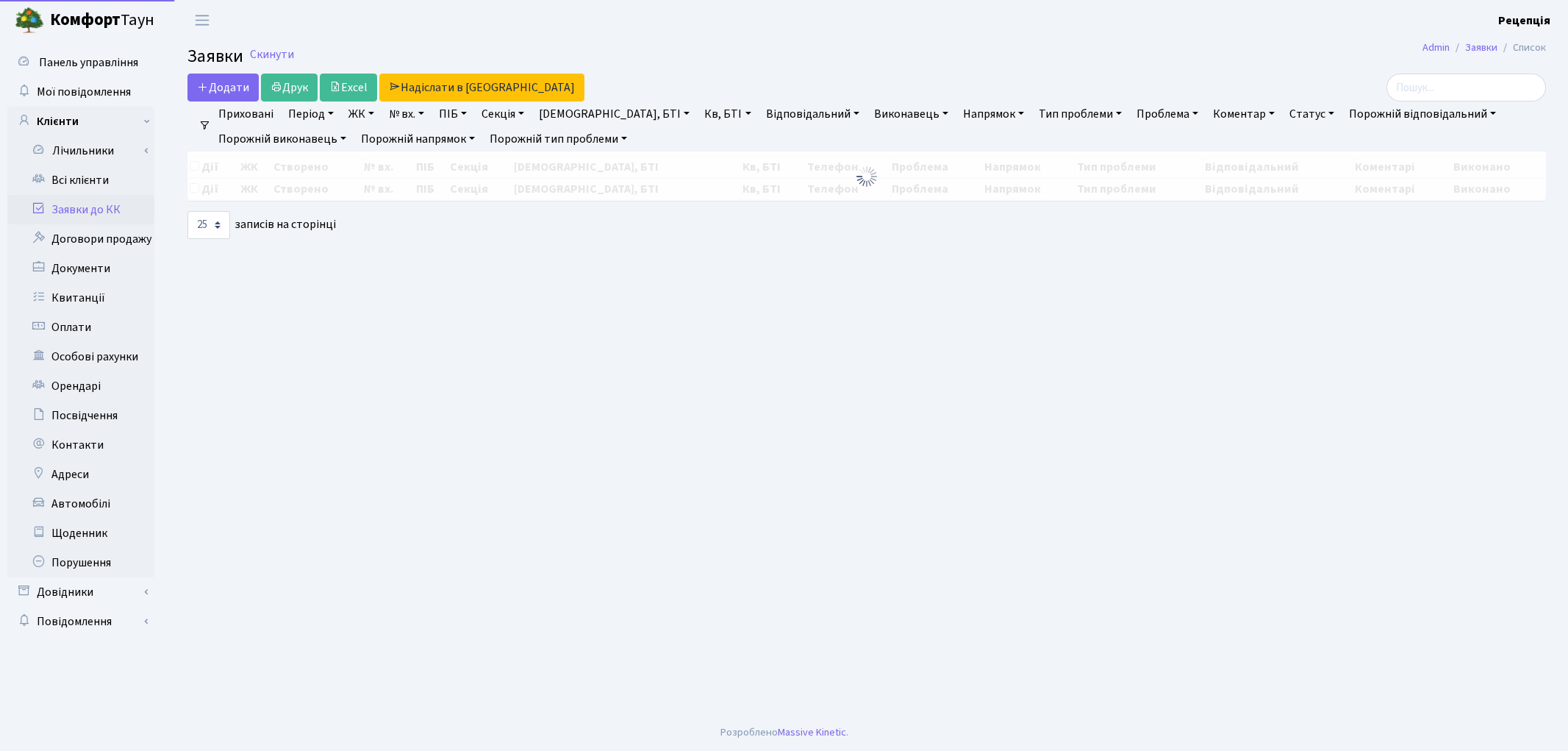
select select "25"
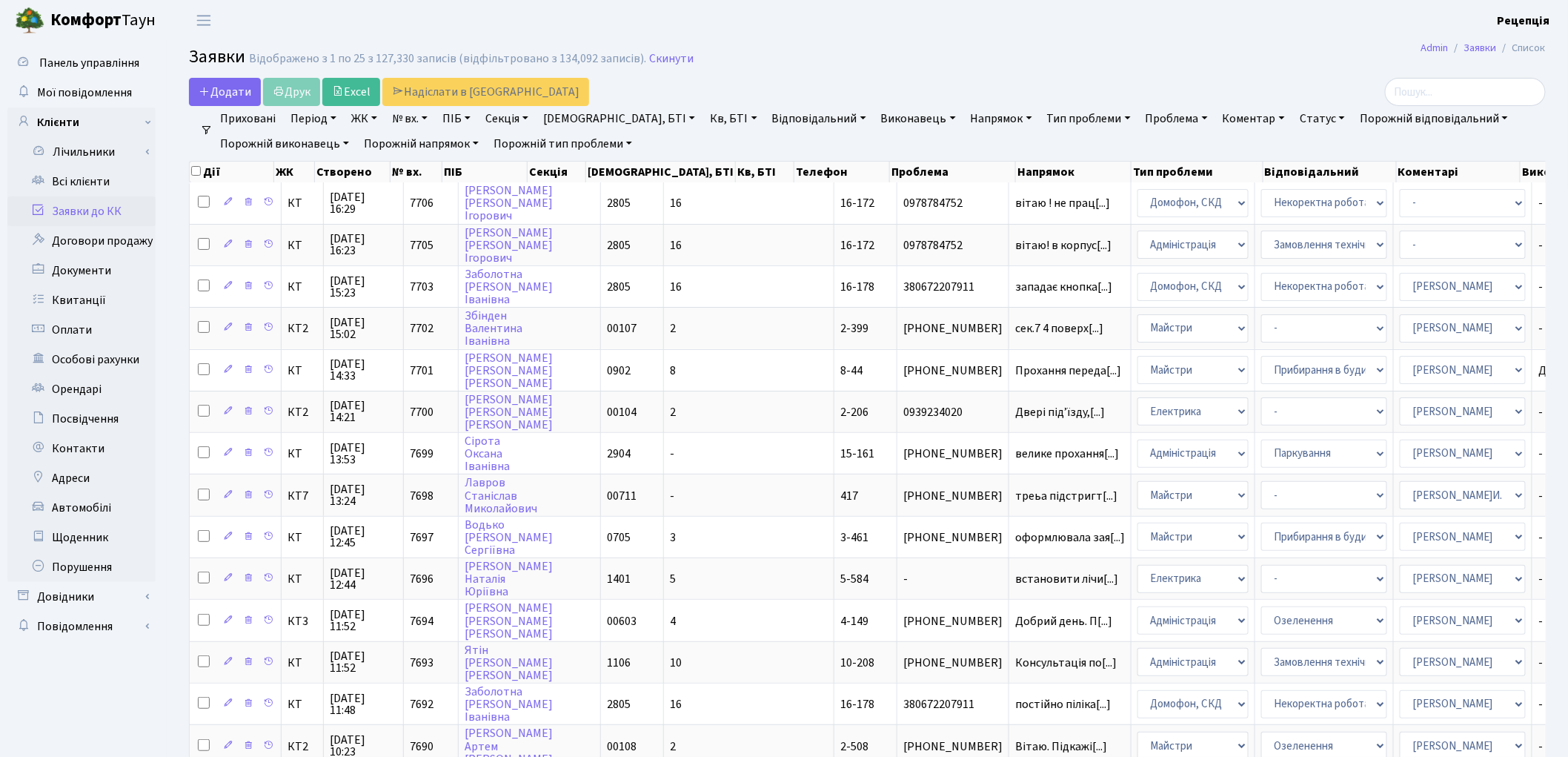
click at [116, 211] on link "Заявки до КК" at bounding box center [82, 211] width 148 height 30
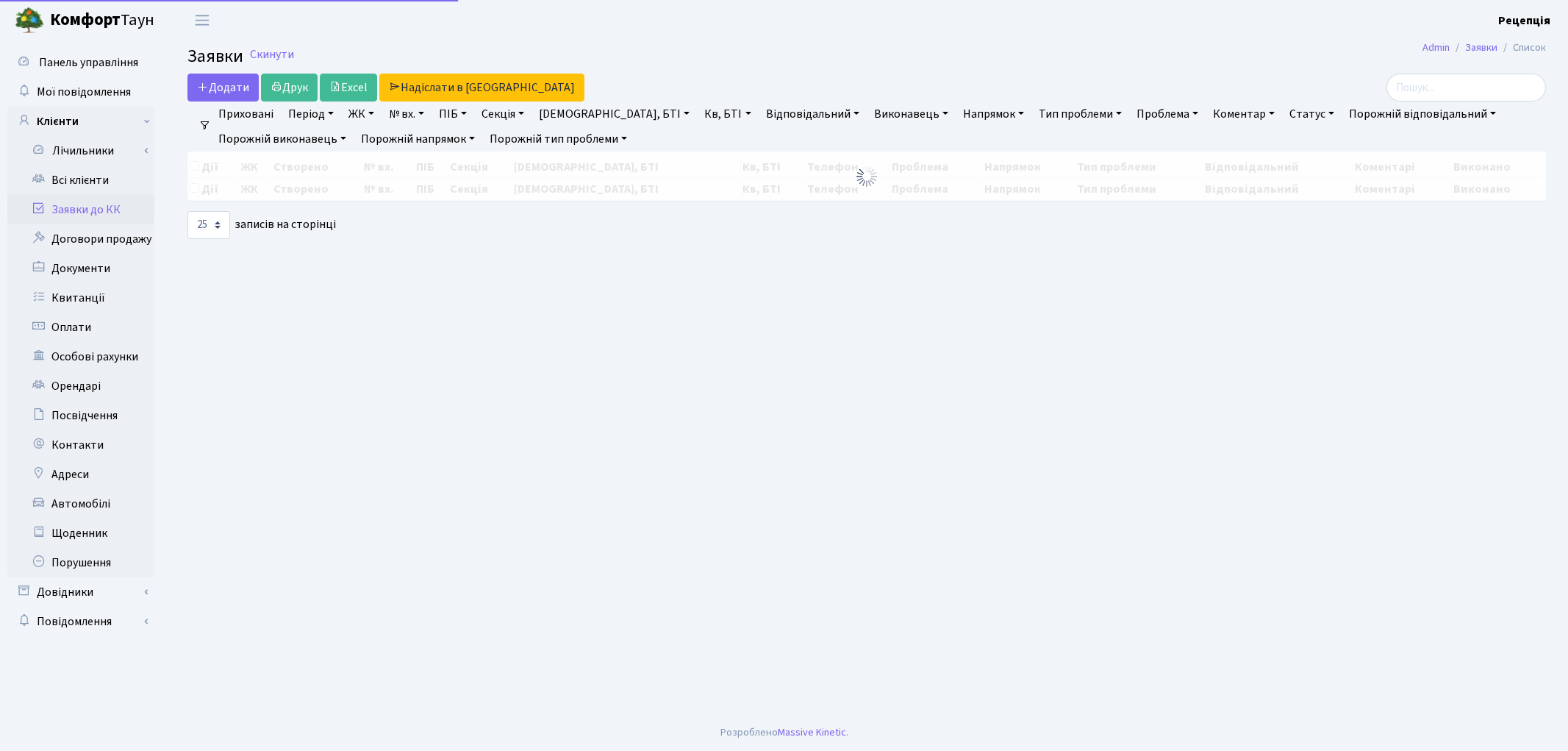
select select "25"
